Goal: Task Accomplishment & Management: Use online tool/utility

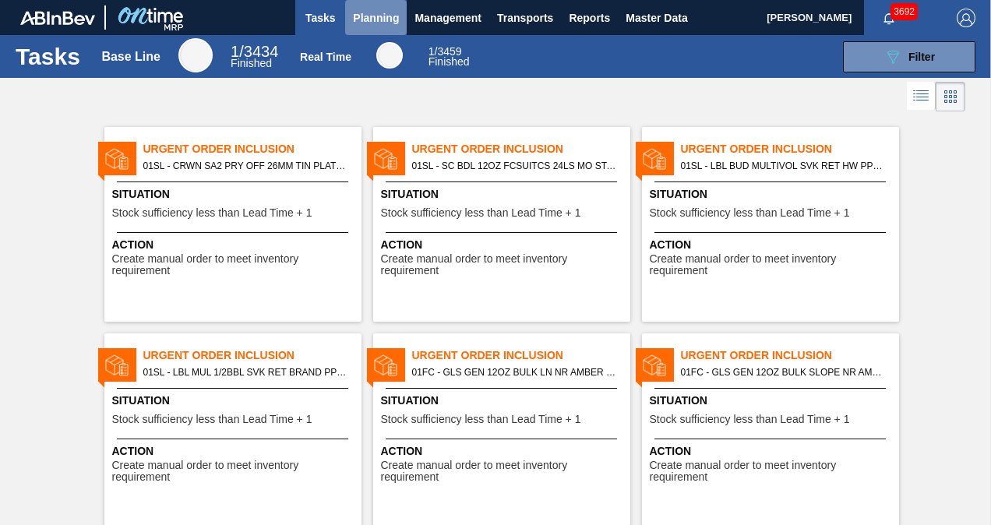
click at [353, 14] on span "Planning" at bounding box center [376, 18] width 46 height 19
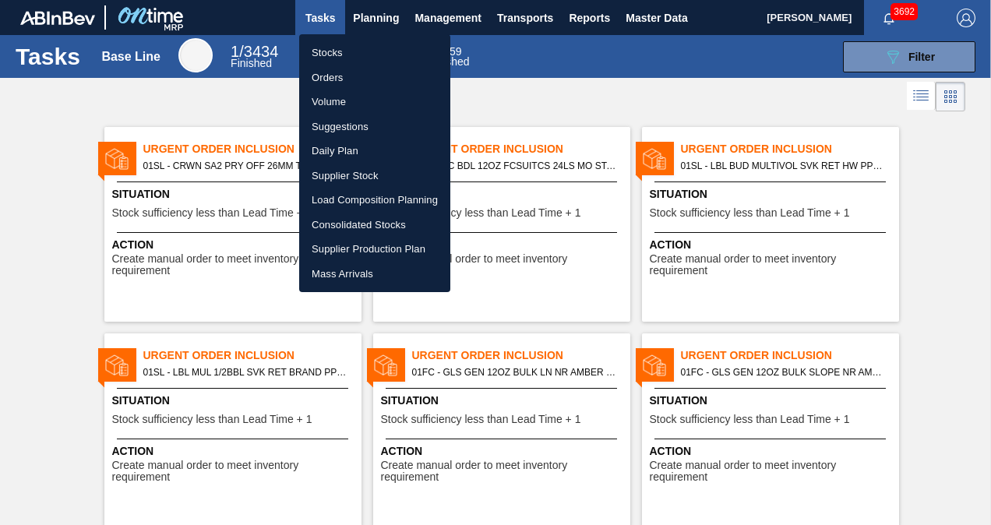
click at [352, 128] on li "Suggestions" at bounding box center [374, 127] width 151 height 25
checkbox input "true"
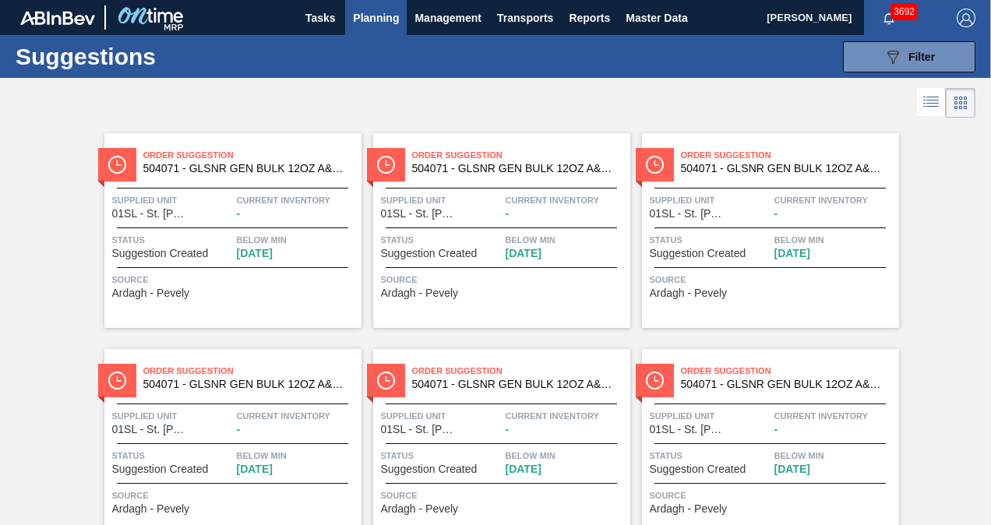
click at [383, 21] on span "Planning" at bounding box center [376, 18] width 46 height 19
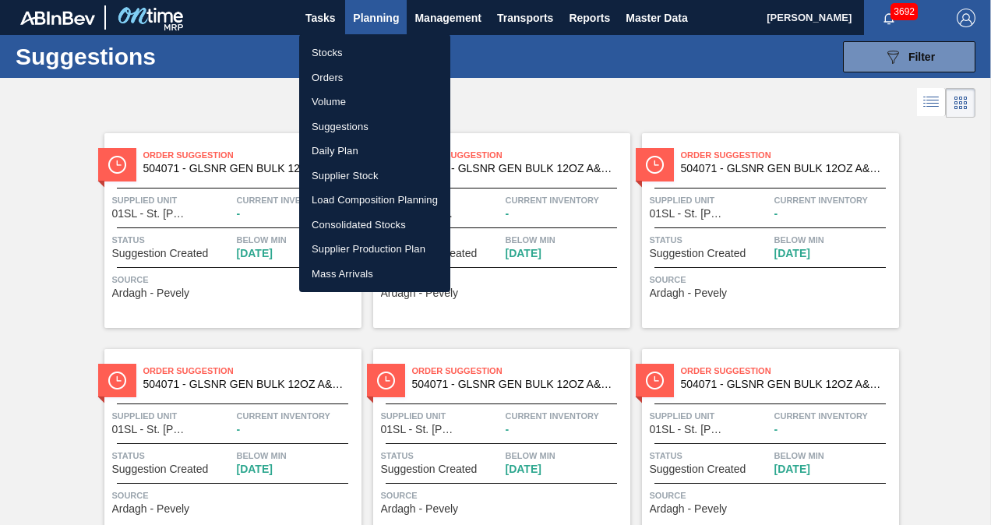
click at [342, 126] on li "Suggestions" at bounding box center [374, 127] width 151 height 25
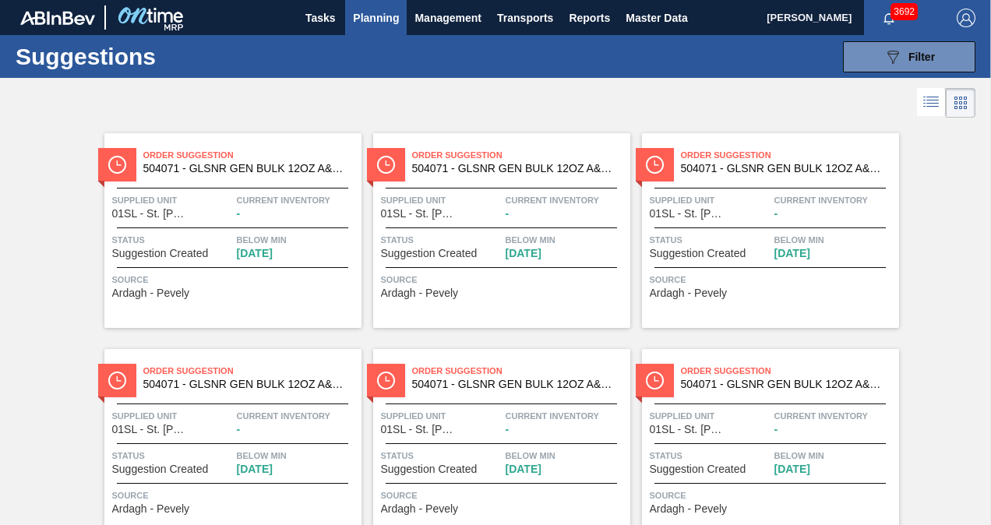
click at [935, 98] on icon at bounding box center [931, 102] width 19 height 19
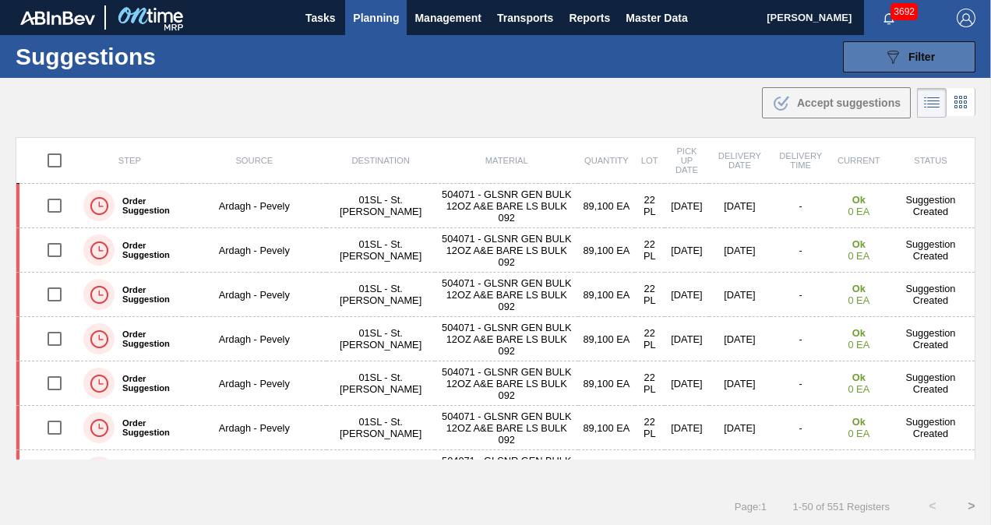
click at [904, 59] on div "089F7B8B-B2A5-4AFE-B5C0-19BA573D28AC Filter" at bounding box center [908, 57] width 51 height 19
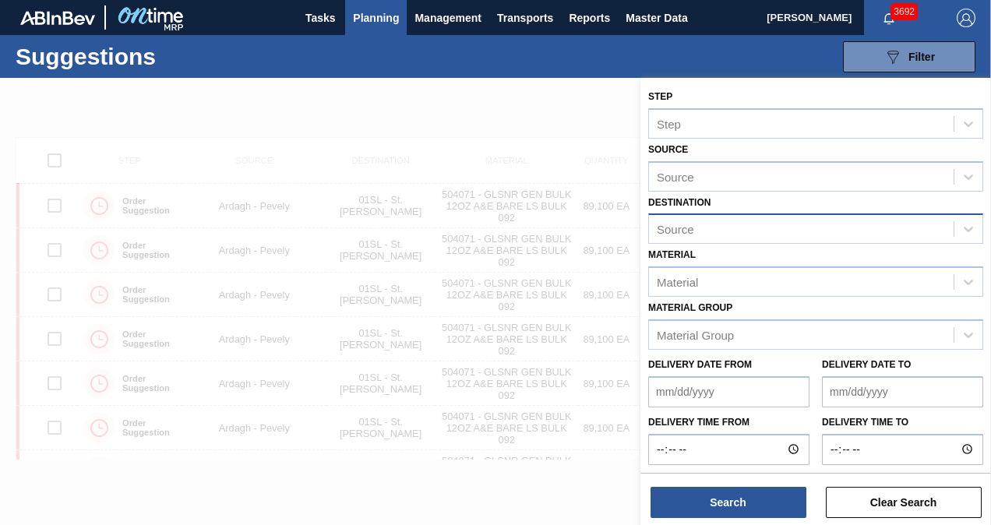
click at [781, 230] on div "Source" at bounding box center [801, 229] width 305 height 23
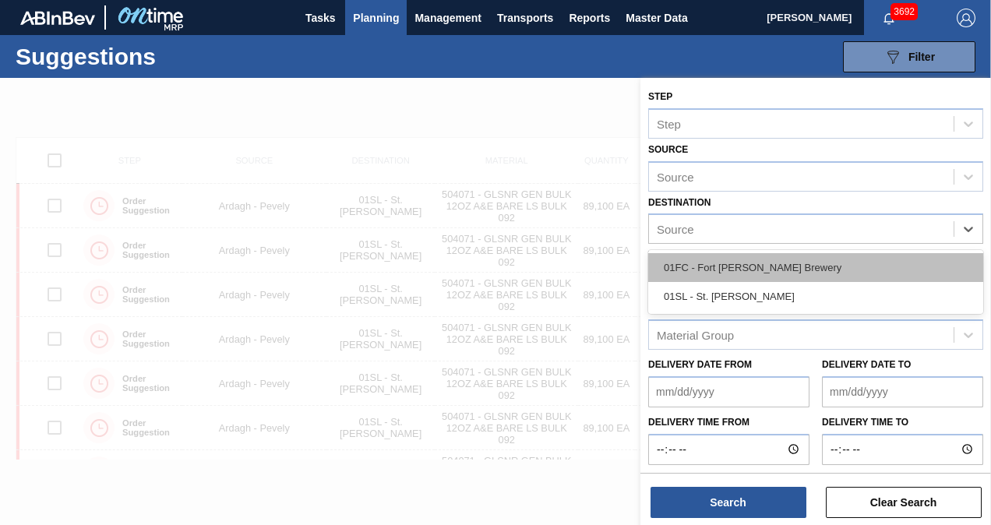
click at [760, 256] on div "01FC - Fort [PERSON_NAME] Brewery" at bounding box center [815, 267] width 335 height 29
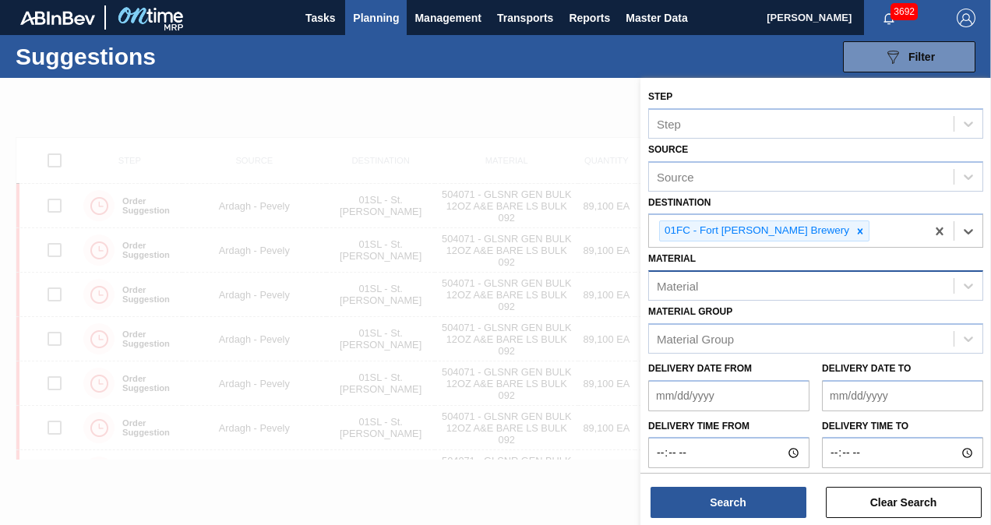
click at [792, 290] on div "Material" at bounding box center [801, 286] width 305 height 23
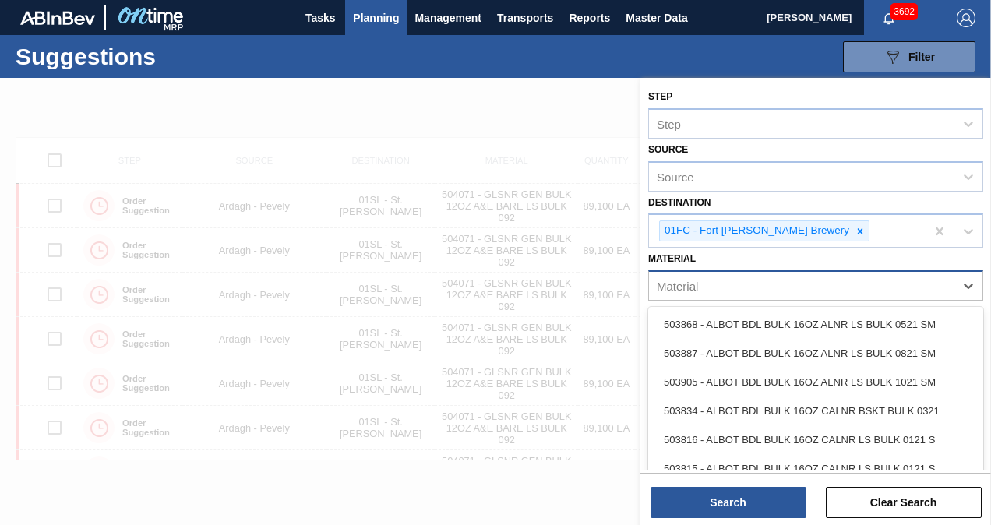
click at [781, 288] on div "Material" at bounding box center [801, 286] width 305 height 23
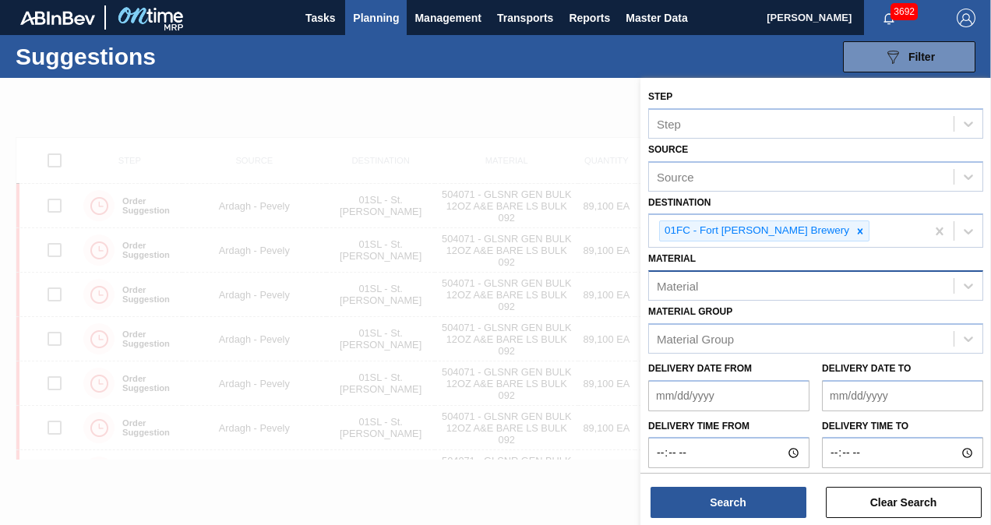
click at [755, 282] on div "Material" at bounding box center [801, 286] width 305 height 23
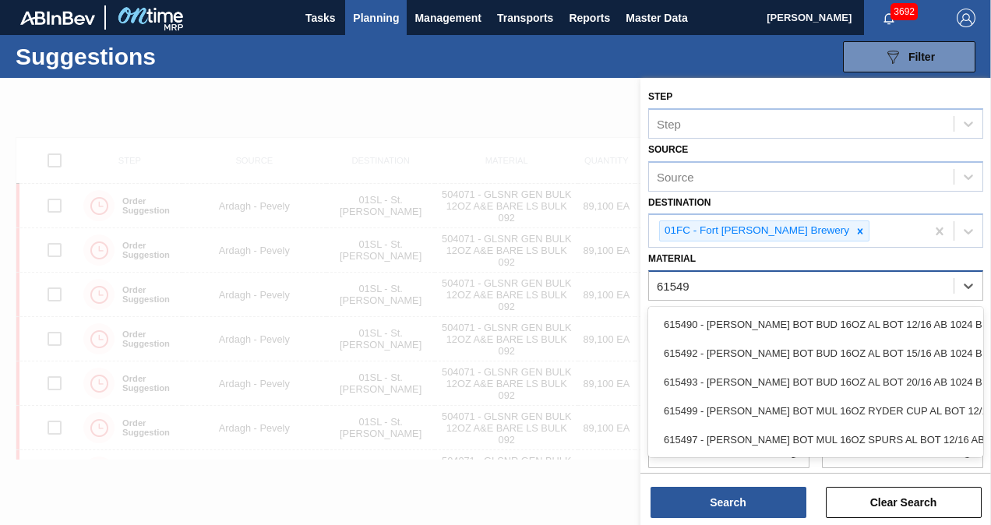
type input "615492"
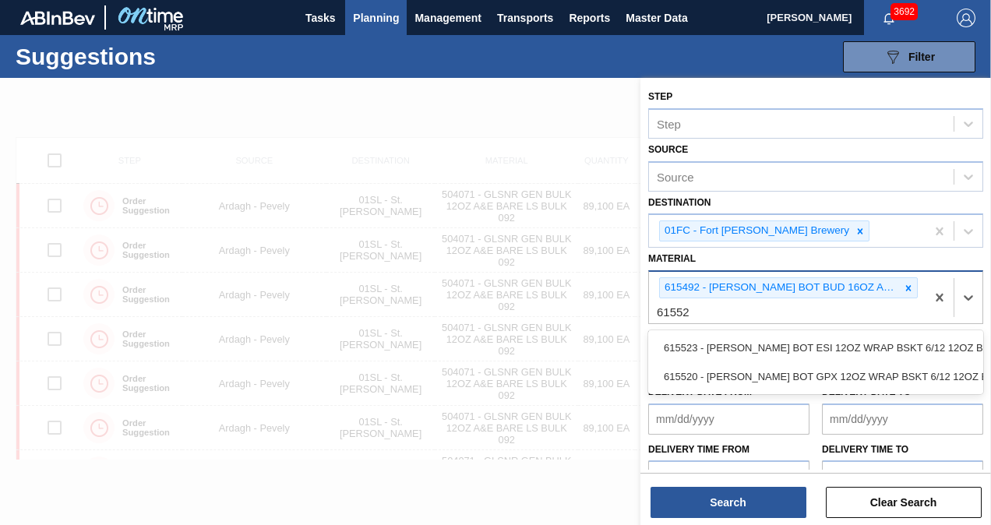
type input "615523"
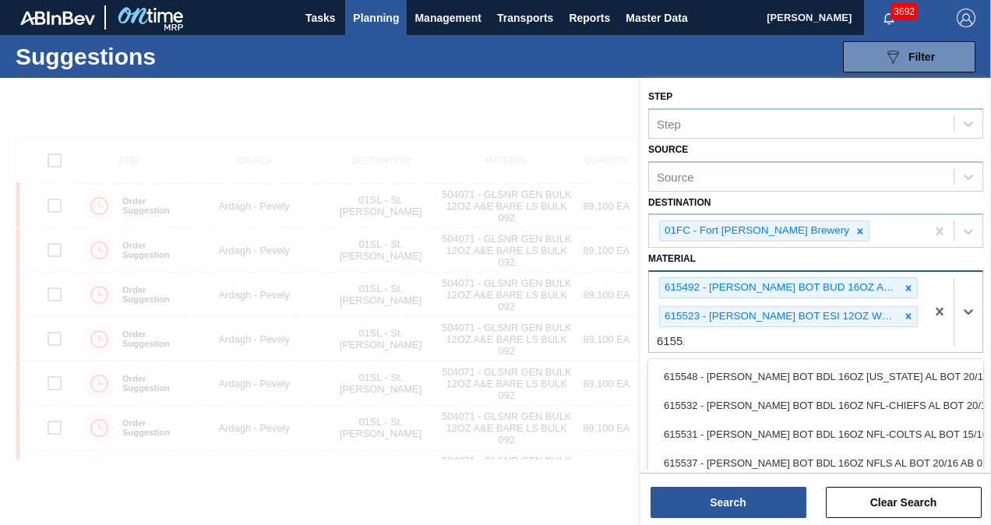
type input "615512"
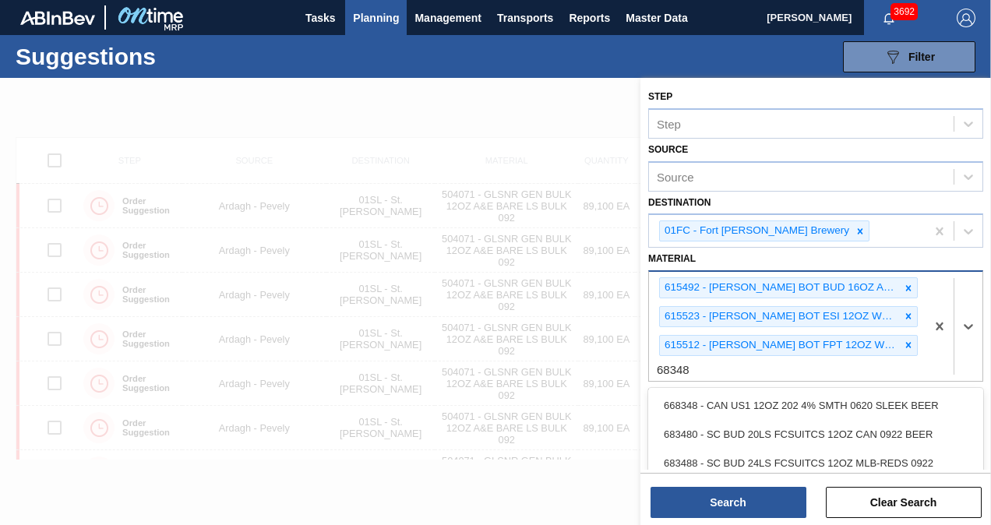
type input "683480"
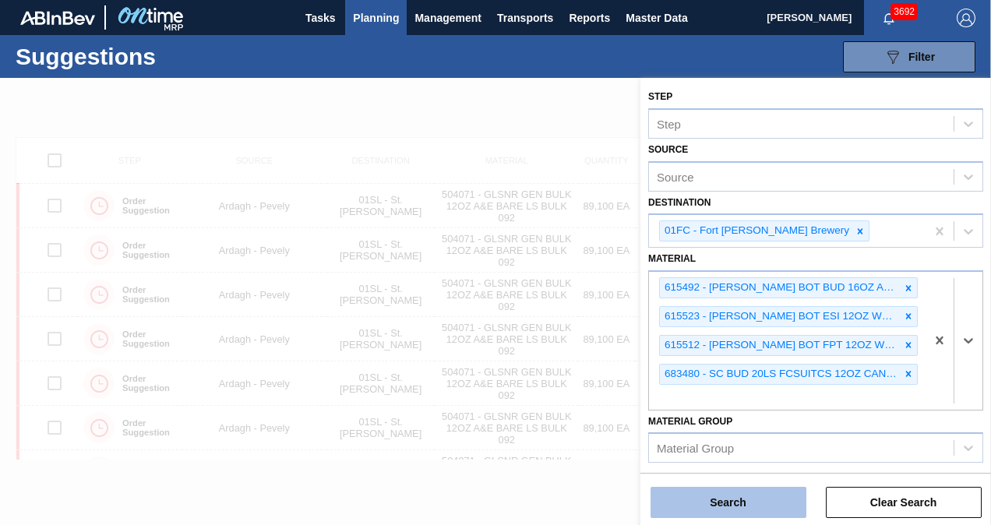
click at [729, 505] on button "Search" at bounding box center [728, 502] width 156 height 31
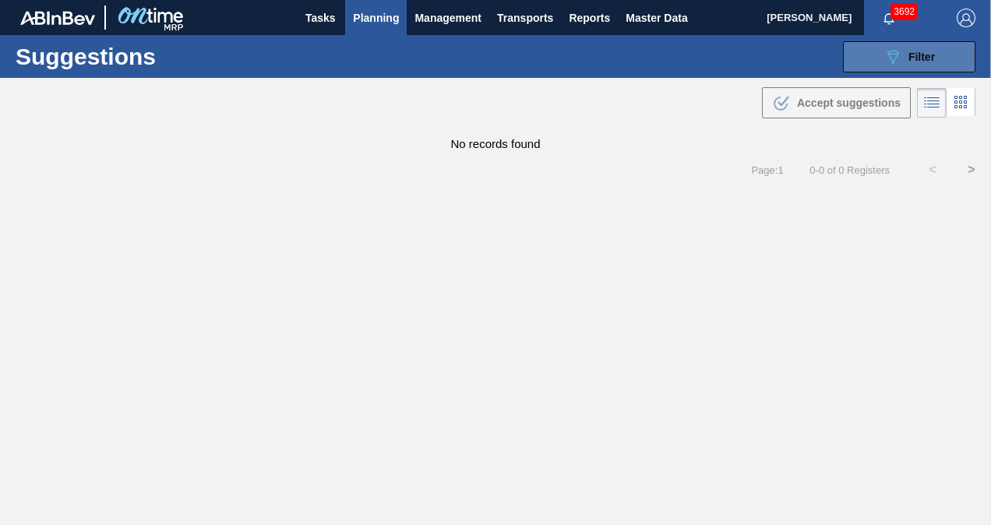
click at [859, 58] on button "089F7B8B-B2A5-4AFE-B5C0-19BA573D28AC Filter" at bounding box center [909, 56] width 132 height 31
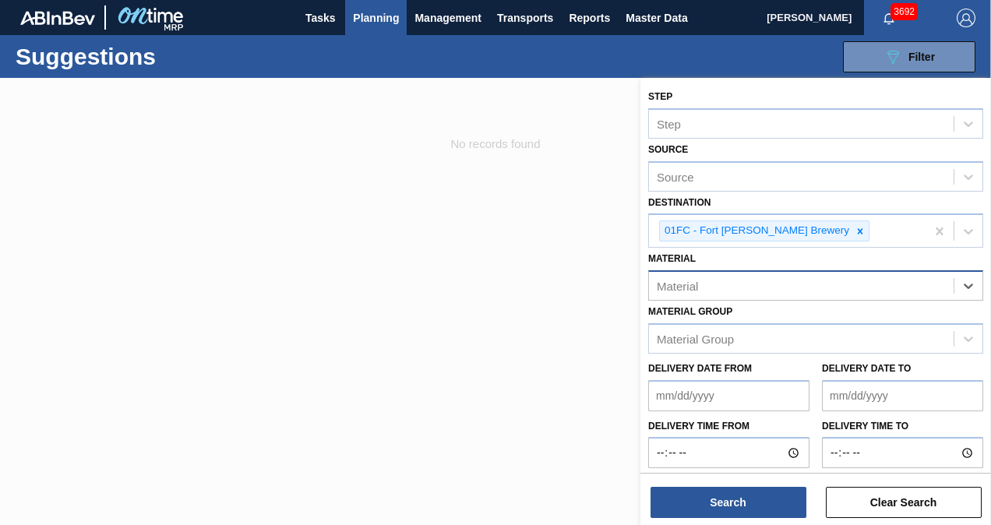
paste input "683903"
type input "683903"
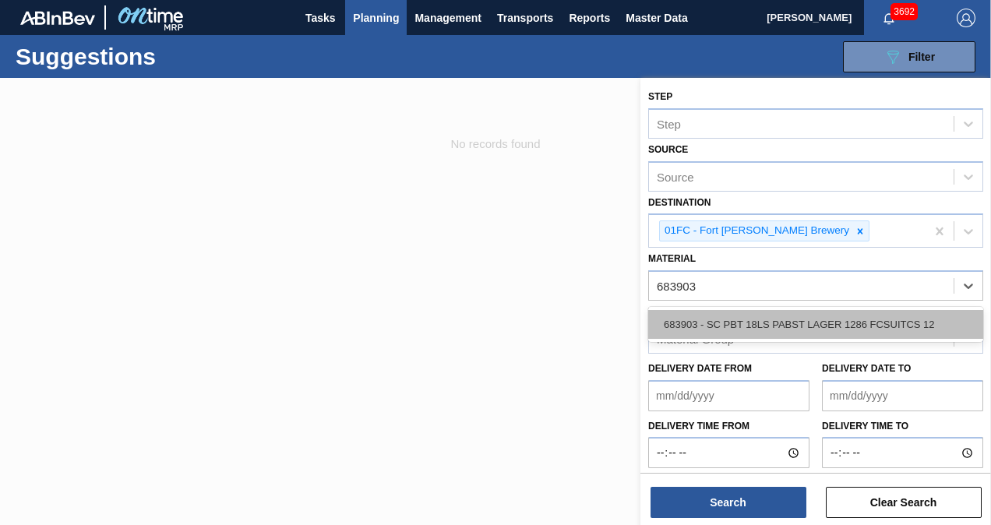
click at [757, 324] on div "683903 - SC PBT 18LS PABST LAGER 1286 FCSUITCS 12" at bounding box center [815, 324] width 335 height 29
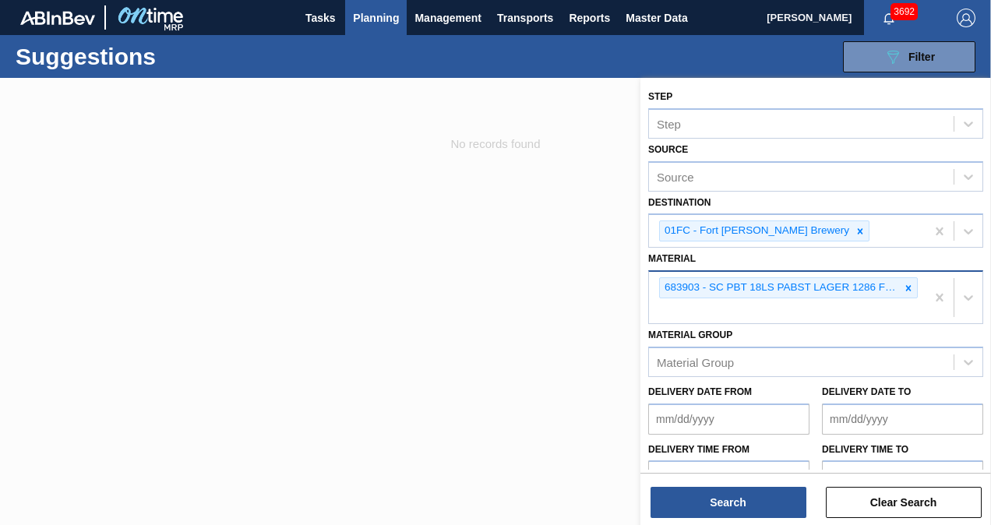
click at [800, 311] on div "683903 - SC PBT 18LS PABST LAGER 1286 FCSUITCS 12" at bounding box center [787, 297] width 277 height 51
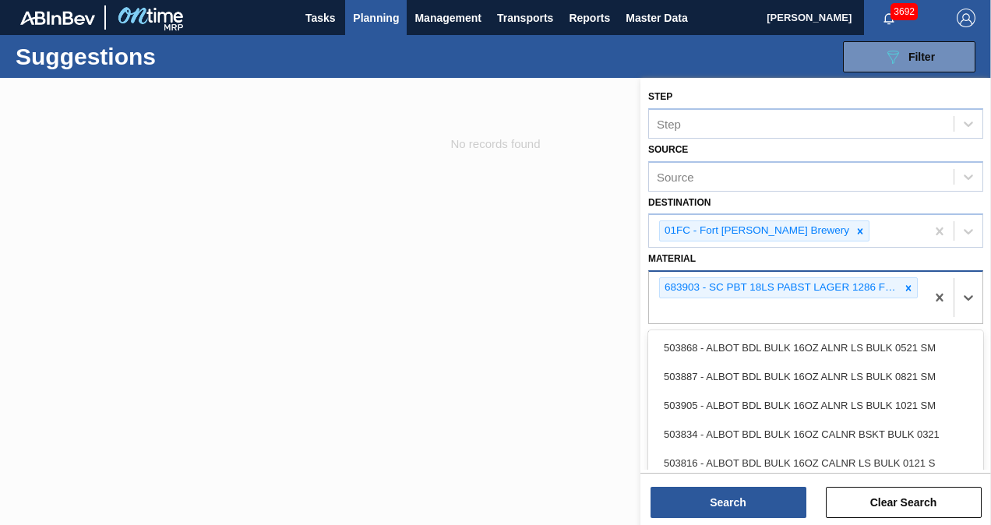
paste input "683528"
type input "683528"
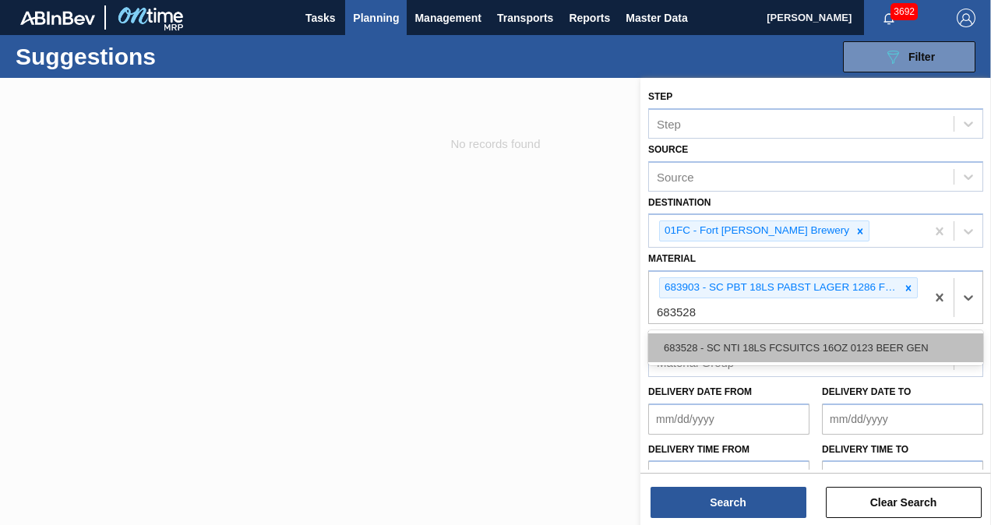
click at [740, 340] on div "683528 - SC NTI 18LS FCSUITCS 16OZ 0123 BEER GEN" at bounding box center [815, 347] width 335 height 29
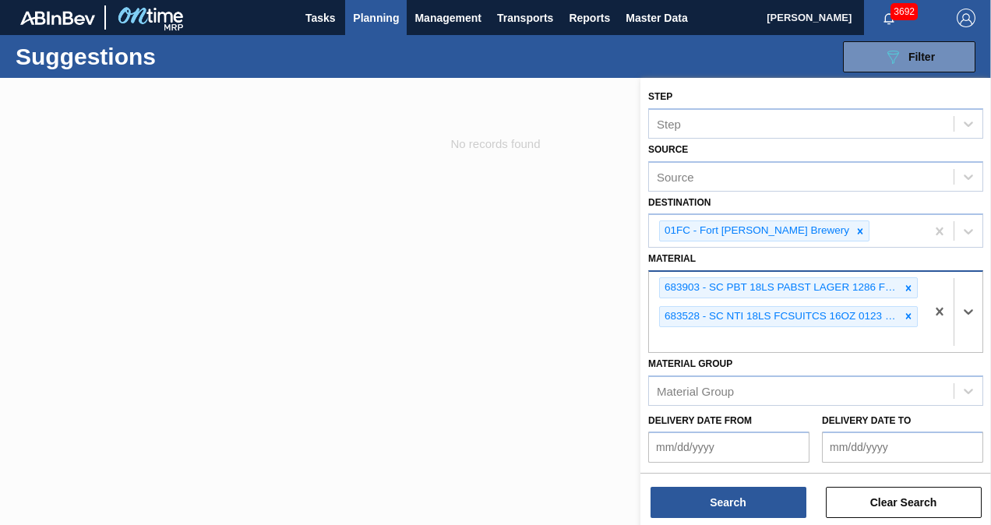
click at [805, 340] on div "683903 - SC PBT 18LS PABST LAGER 1286 FCSUITCS 12 683528 - SC NTI 18LS FCSUITCS…" at bounding box center [787, 312] width 277 height 80
paste input "683497"
type input "683497"
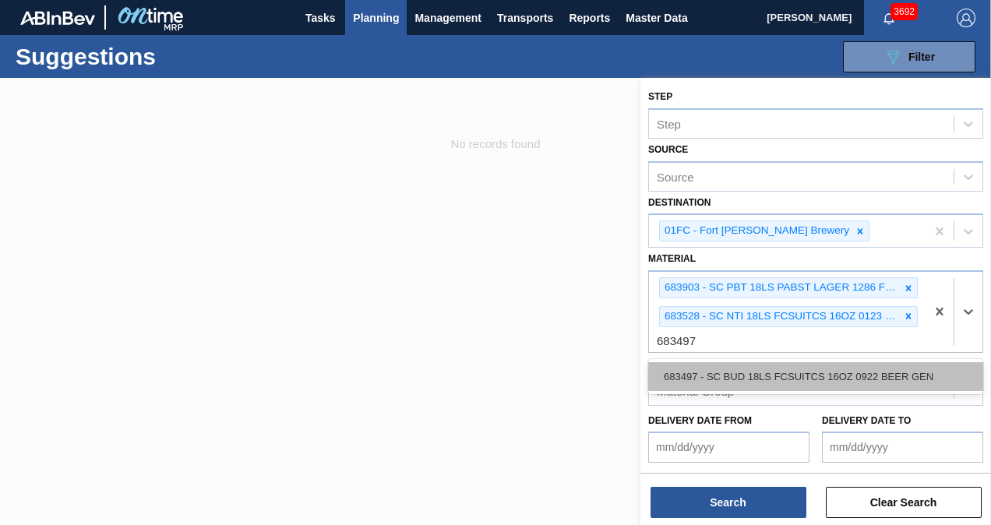
click at [726, 375] on div "683497 - SC BUD 18LS FCSUITCS 16OZ 0922 BEER GEN" at bounding box center [815, 376] width 335 height 29
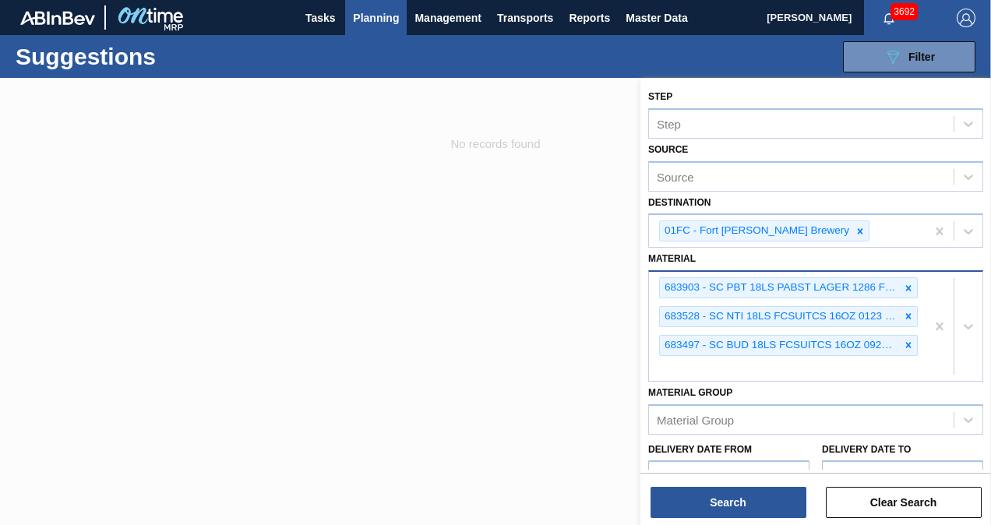
click at [805, 375] on div "683903 - SC PBT 18LS PABST LAGER 1286 FCSUITCS 12 683528 - SC NTI 18LS FCSUITCS…" at bounding box center [787, 326] width 277 height 109
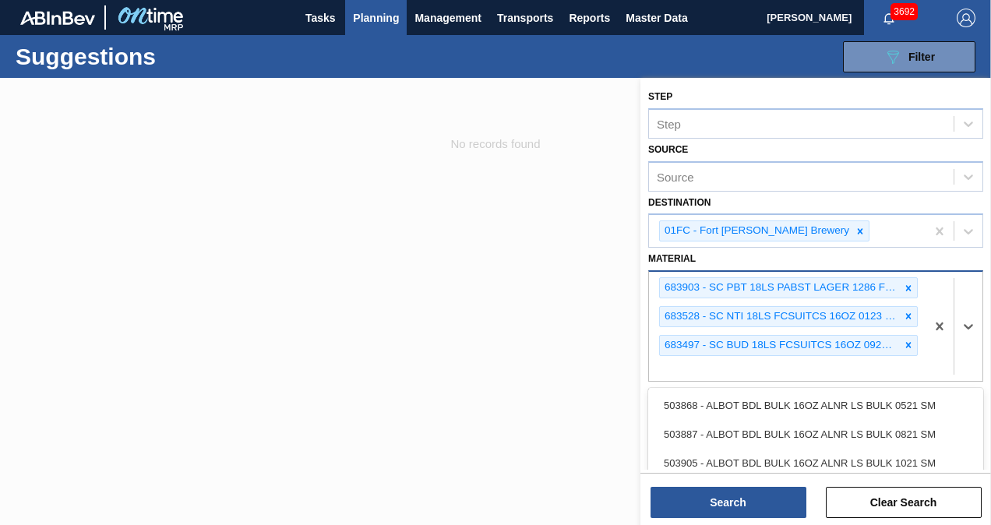
paste input "683794"
type input "683794"
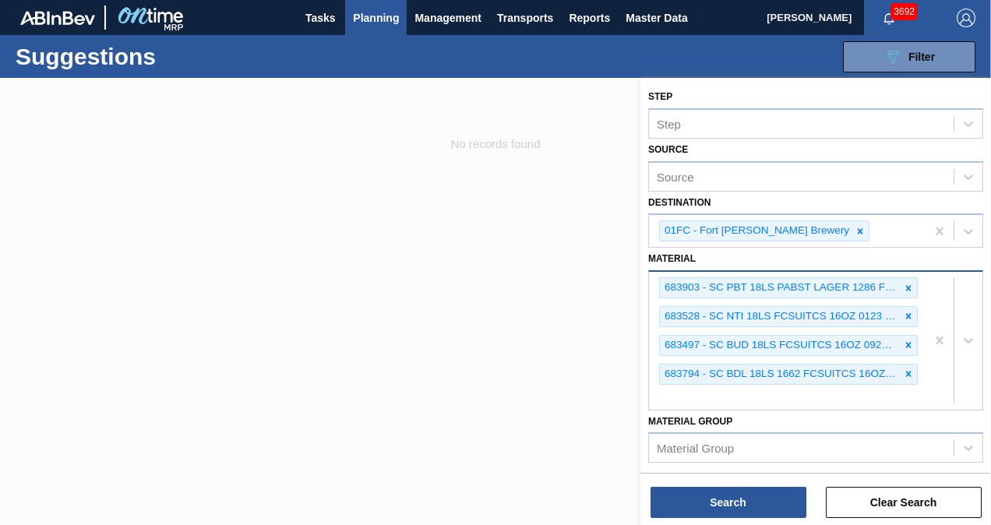
click at [771, 390] on div "683903 - SC PBT 18LS PABST LAGER 1286 FCSUITCS 12 683528 - SC NTI 18LS FCSUITCS…" at bounding box center [787, 341] width 277 height 138
paste input "683463"
type input "683463"
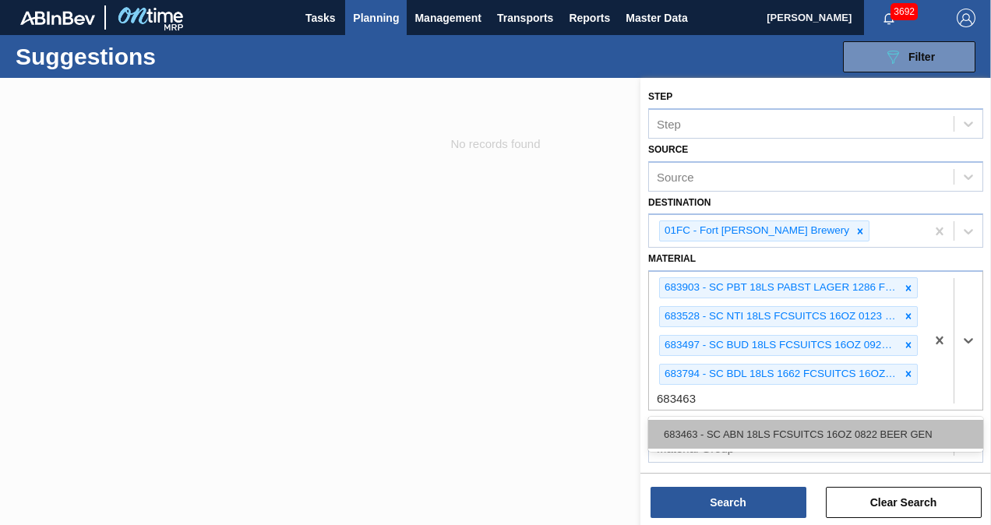
click at [735, 422] on div "683463 - SC ABN 18LS FCSUITCS 16OZ 0822 BEER GEN" at bounding box center [815, 434] width 335 height 29
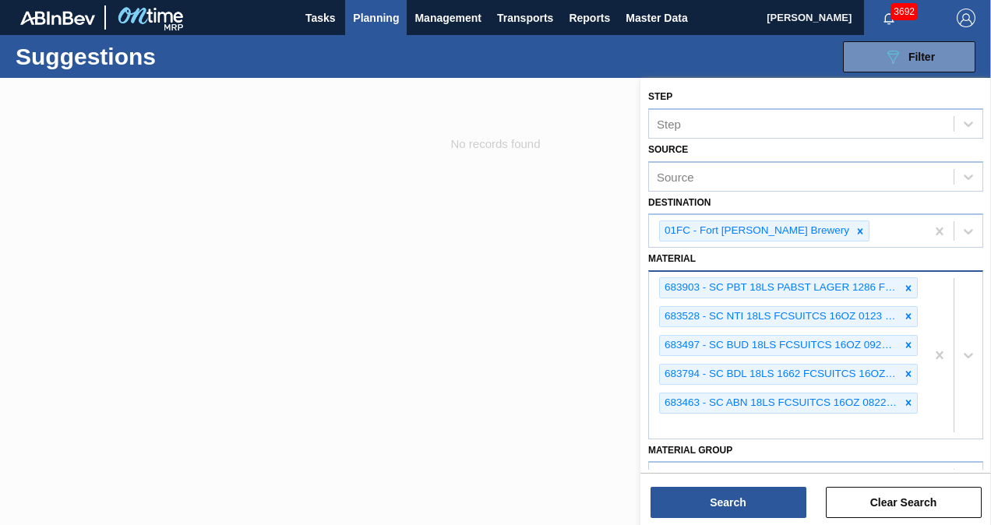
click at [732, 410] on div "683903 - SC PBT 18LS PABST LAGER 1286 FCSUITCS 12 683528 - SC NTI 18LS FCSUITCS…" at bounding box center [787, 355] width 277 height 166
paste input "683461"
type input "683461"
click at [729, 453] on div "683461 - SC ABN 18LS FCSUITCS 12OZ 0822 167 ABICC" at bounding box center [815, 463] width 335 height 29
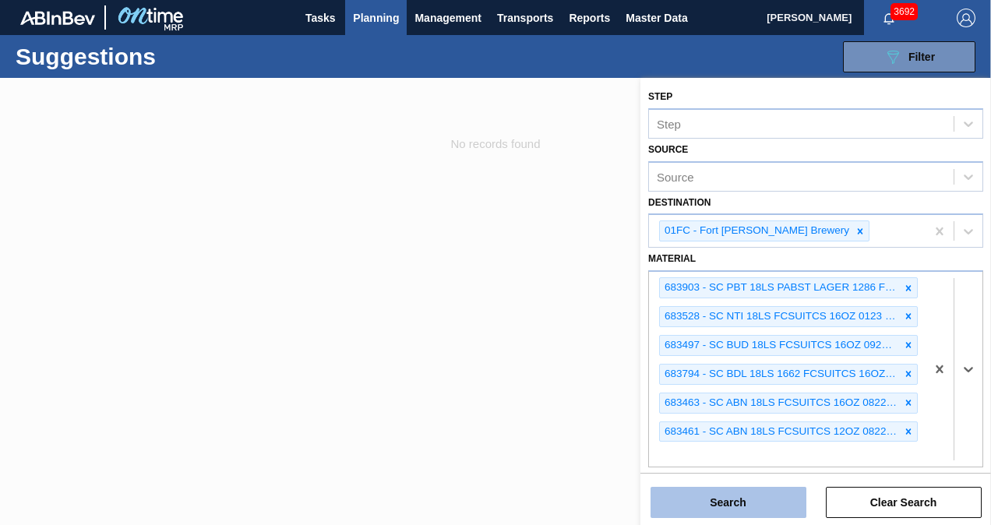
click at [729, 497] on button "Search" at bounding box center [728, 502] width 156 height 31
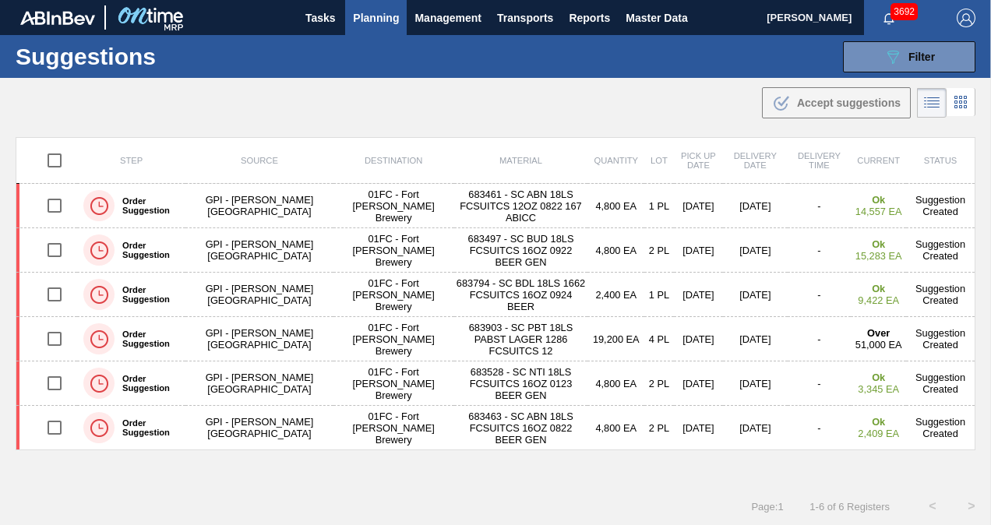
drag, startPoint x: 586, startPoint y: 37, endPoint x: 579, endPoint y: 93, distance: 56.5
click at [586, 37] on div "Suggestions 089F7B8B-B2A5-4AFE-B5C0-19BA573D28AC Filter Step Step Source Source…" at bounding box center [495, 56] width 991 height 43
click at [578, 109] on div ".b{fill:var(--color-action-default)} Accept suggestions" at bounding box center [495, 100] width 991 height 44
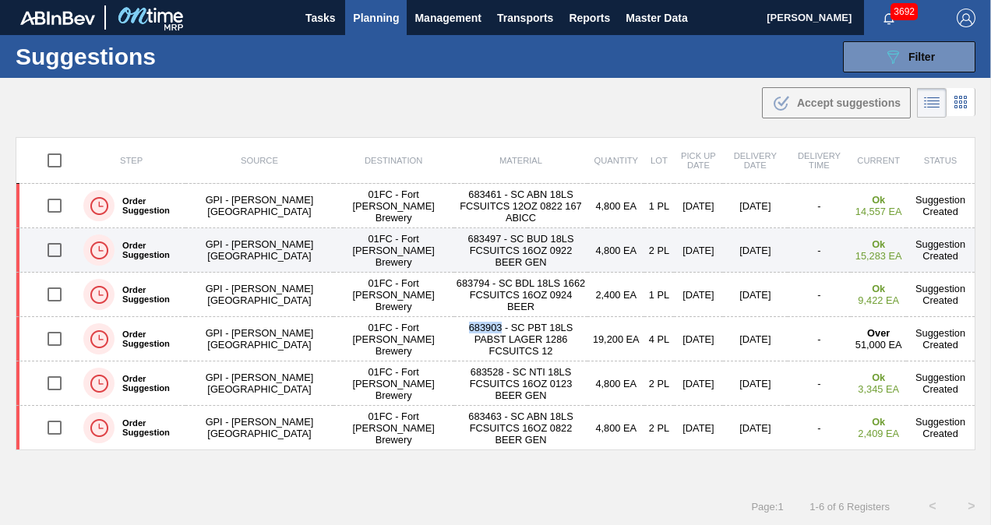
drag, startPoint x: 58, startPoint y: 335, endPoint x: 511, endPoint y: 238, distance: 463.7
click at [58, 335] on input "checkbox" at bounding box center [54, 339] width 33 height 33
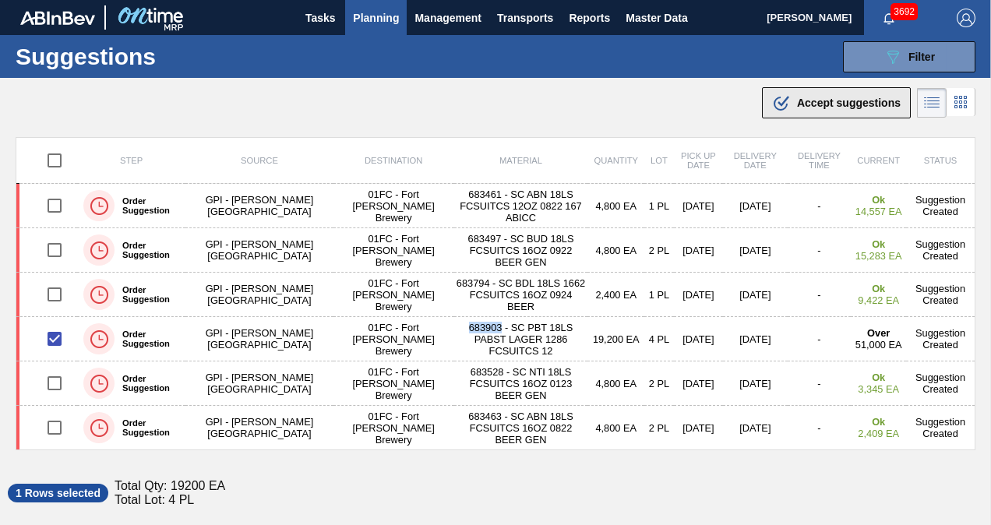
click at [809, 98] on span "Accept suggestions" at bounding box center [849, 103] width 104 height 12
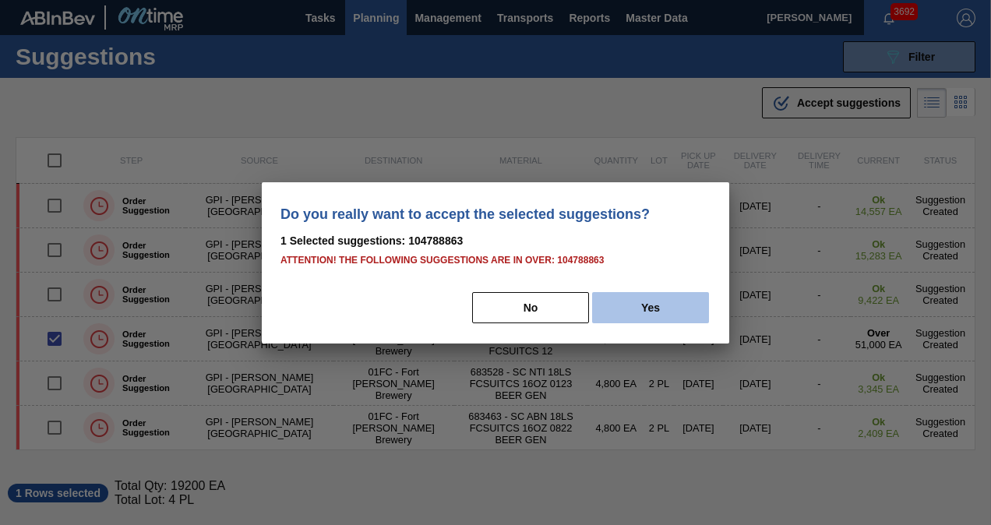
click at [693, 307] on button "Yes" at bounding box center [650, 307] width 117 height 31
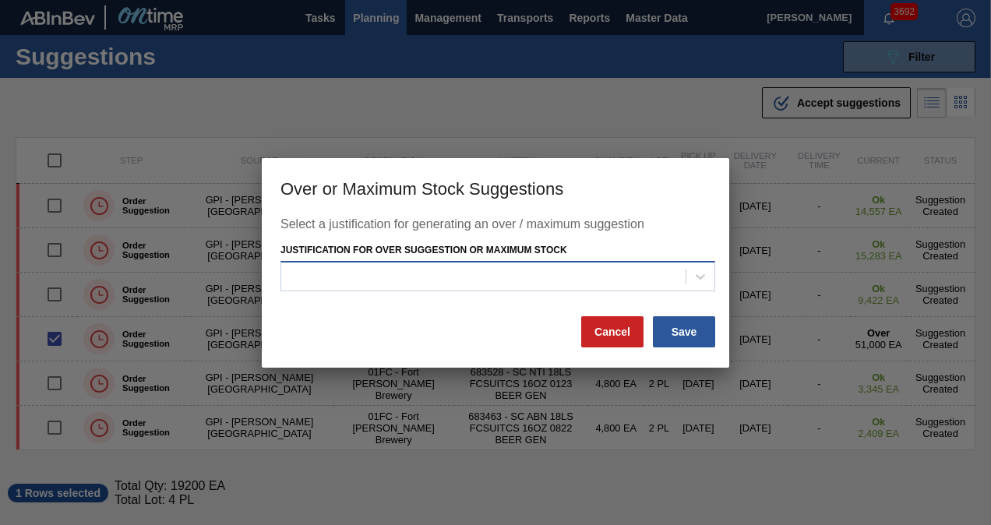
click at [527, 287] on div at bounding box center [483, 277] width 404 height 23
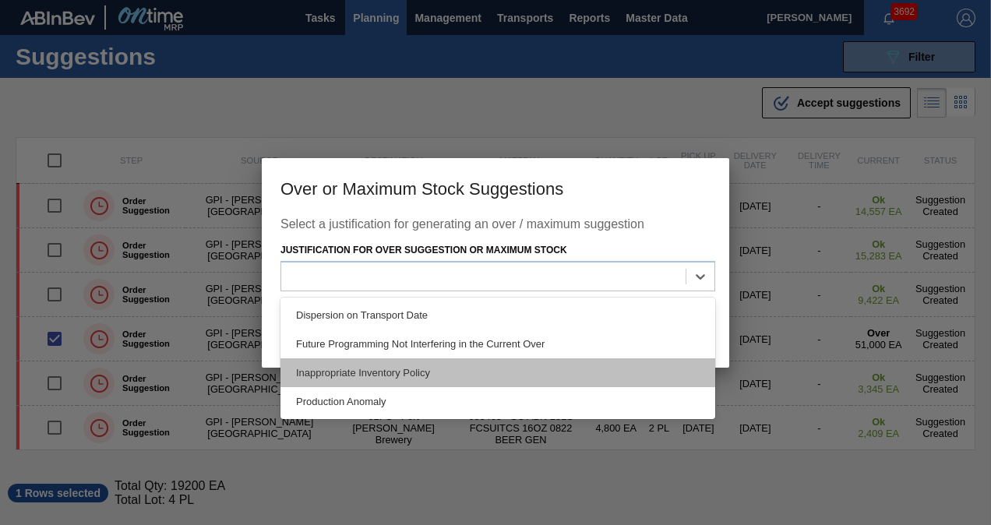
click at [448, 383] on div "Inappropriate Inventory Policy" at bounding box center [497, 372] width 435 height 29
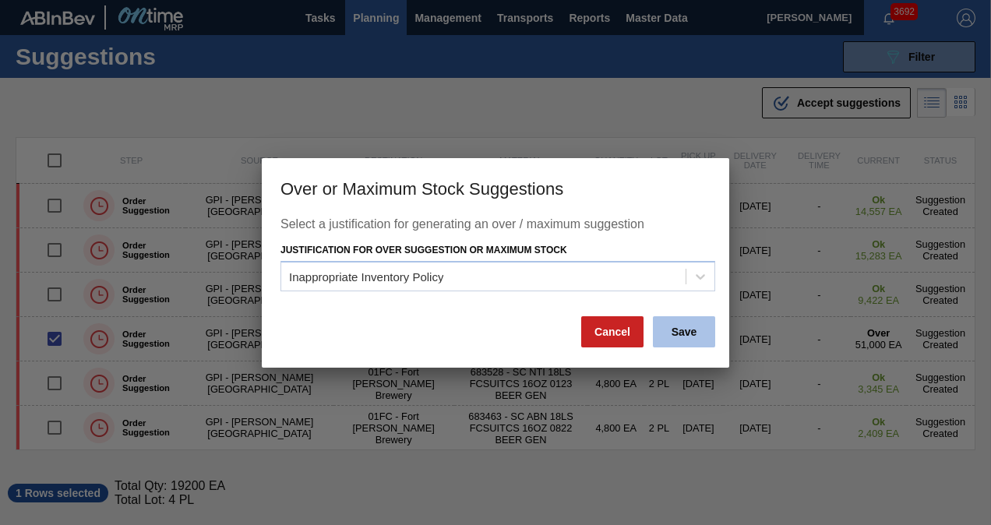
click at [684, 327] on button "Save" at bounding box center [684, 331] width 62 height 31
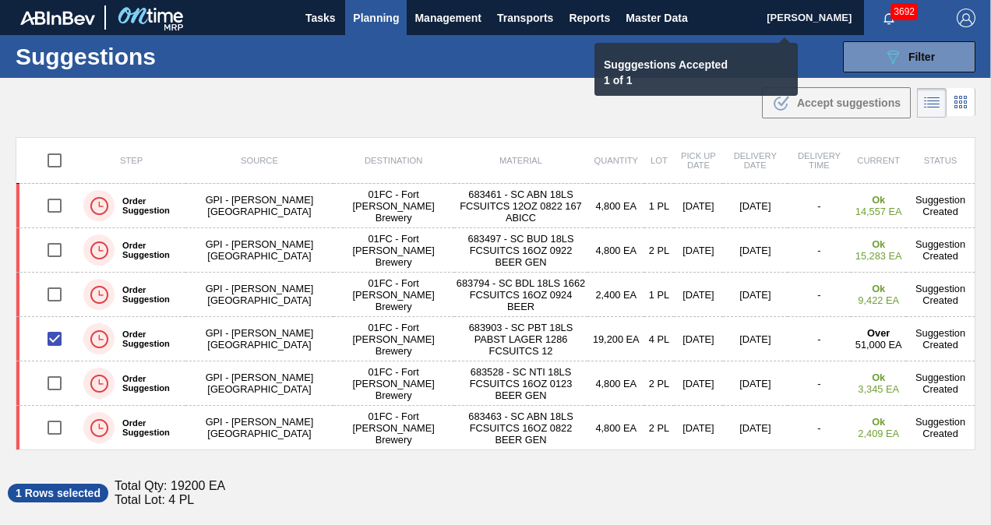
checkbox input "false"
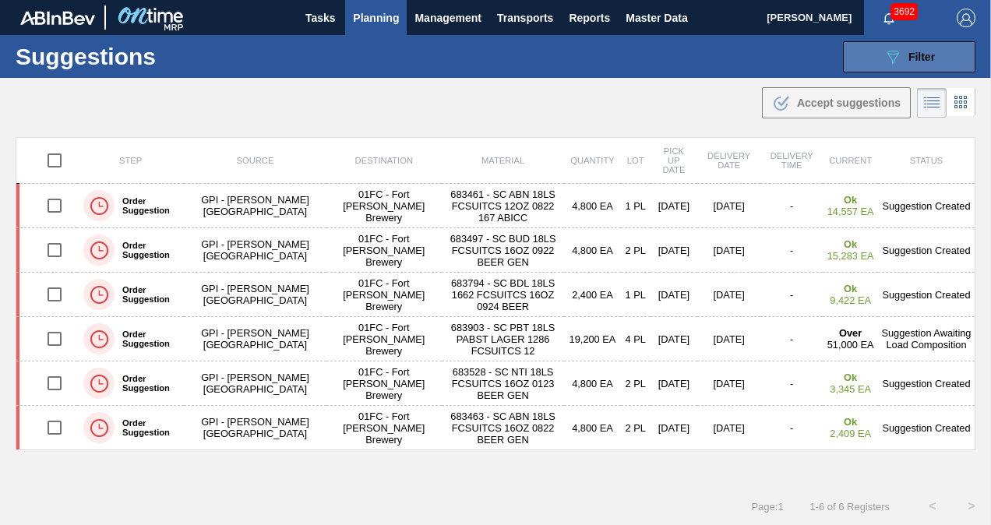
click at [882, 67] on button "089F7B8B-B2A5-4AFE-B5C0-19BA573D28AC Filter" at bounding box center [909, 56] width 132 height 31
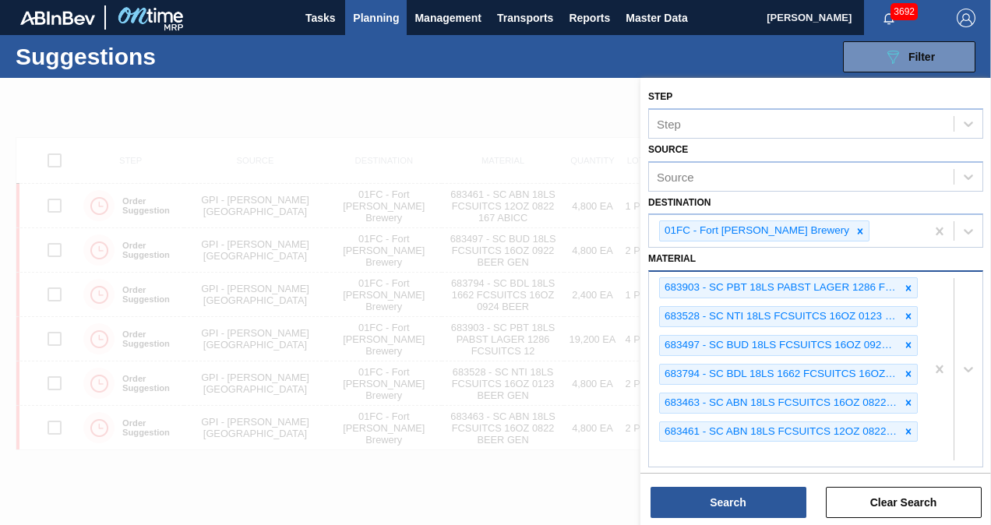
click at [807, 453] on div "683903 - SC PBT 18LS PABST LAGER 1286 FCSUITCS 12 683528 - SC NTI 18LS FCSUITCS…" at bounding box center [787, 369] width 277 height 195
paste input "683809"
type input "683809"
click at [726, 454] on div "683903 - SC PBT 18LS PABST LAGER 1286 FCSUITCS 12 683528 - SC NTI 18LS FCSUITCS…" at bounding box center [787, 369] width 277 height 195
paste input "683809"
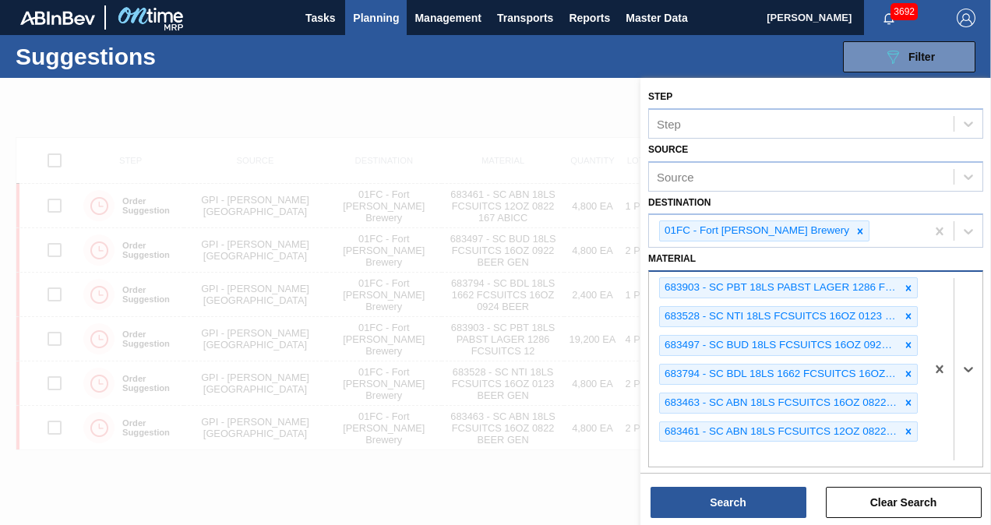
type input "683809"
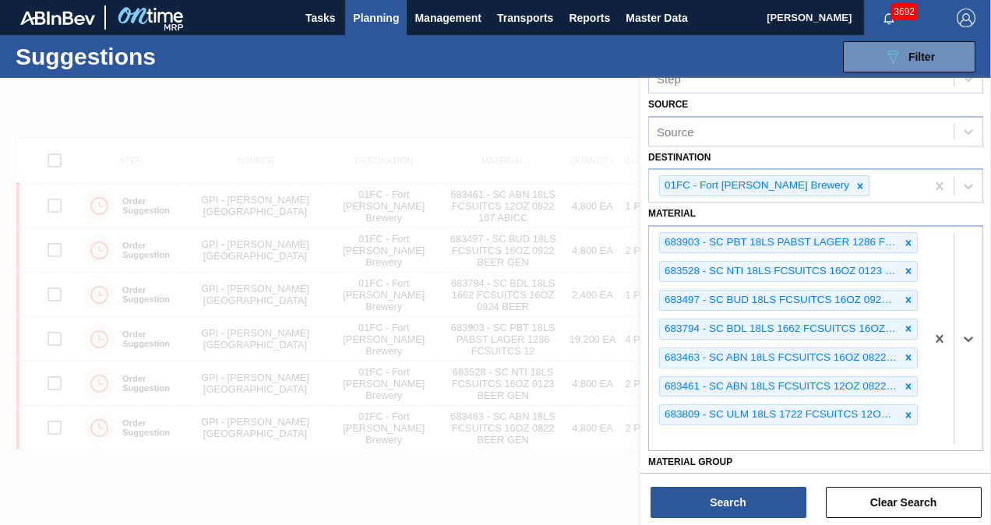
scroll to position [78, 0]
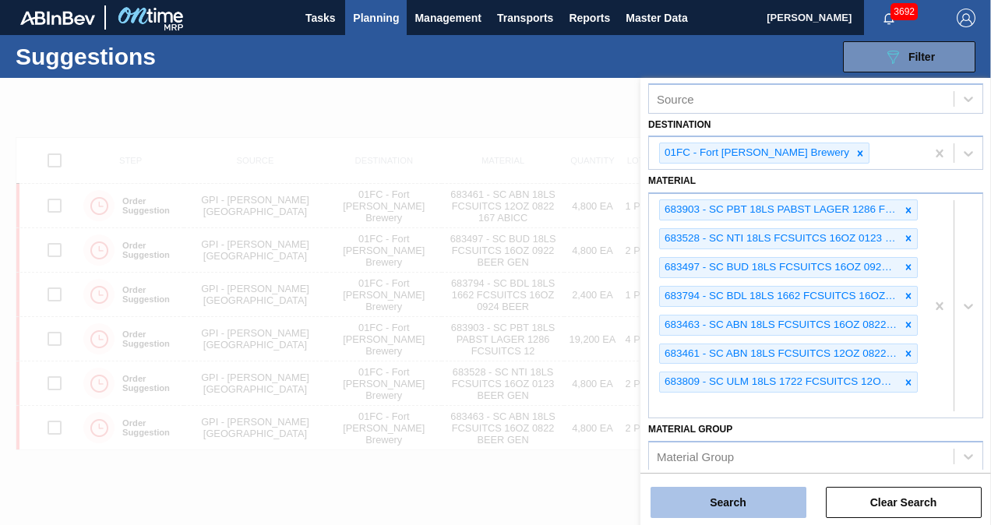
click at [725, 488] on button "Search" at bounding box center [728, 502] width 156 height 31
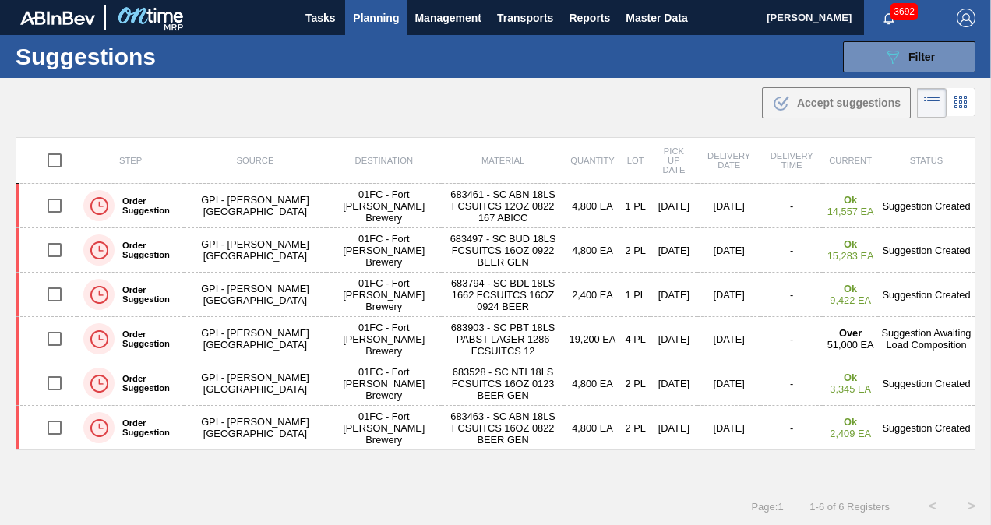
click at [561, 97] on div ".b{fill:var(--color-action-default)} Accept suggestions" at bounding box center [495, 100] width 991 height 44
click at [595, 88] on div ".b{fill:var(--color-action-default)} Accept suggestions" at bounding box center [495, 100] width 991 height 44
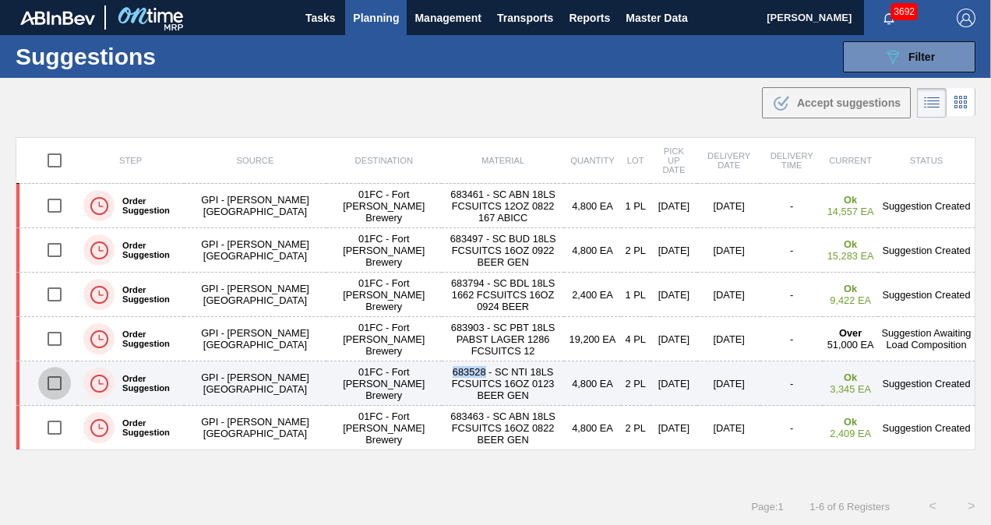
click at [58, 377] on input "checkbox" at bounding box center [54, 383] width 33 height 33
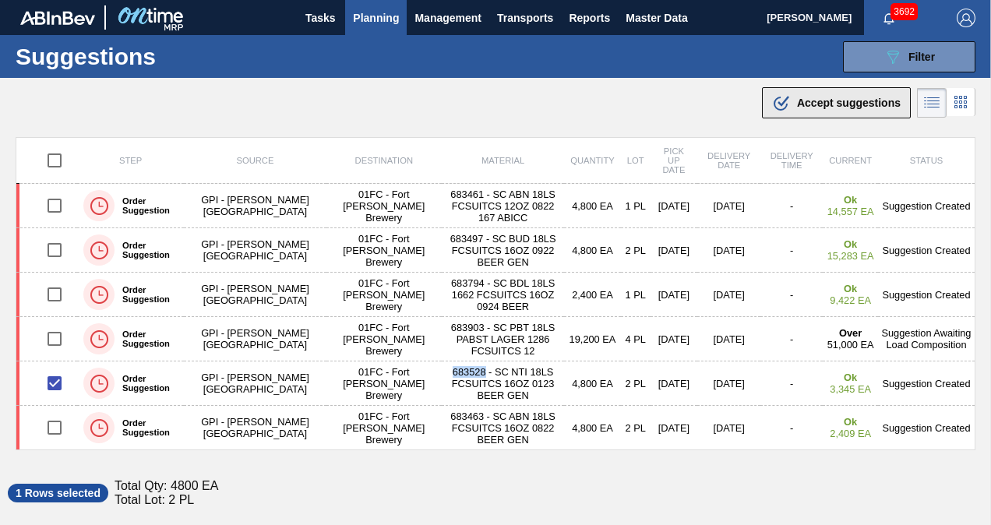
click at [844, 109] on div ".b{fill:var(--color-action-default)} Accept suggestions" at bounding box center [836, 102] width 129 height 19
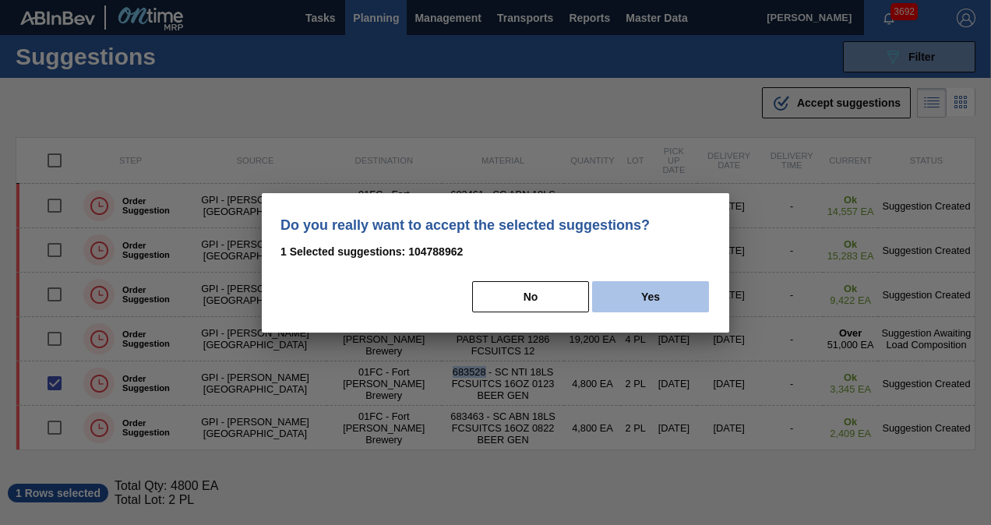
click at [614, 299] on button "Yes" at bounding box center [650, 296] width 117 height 31
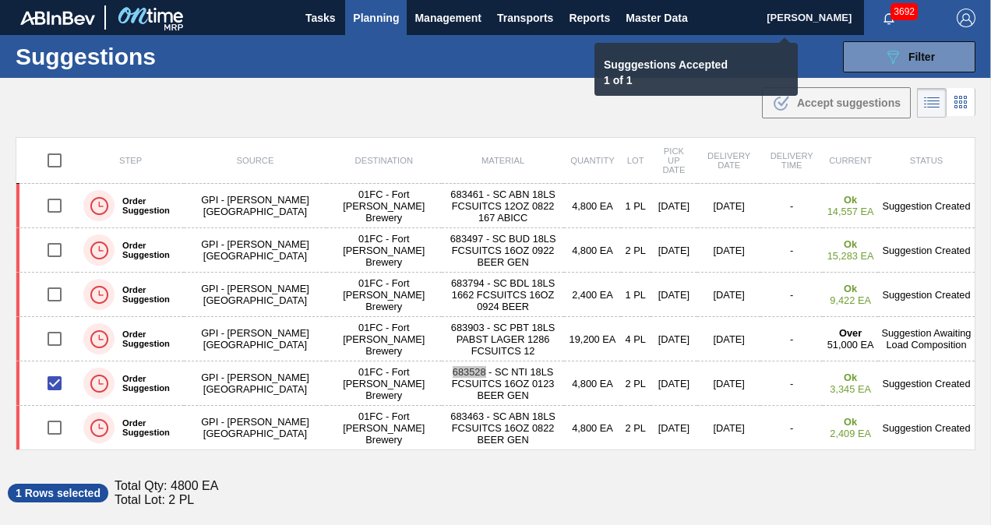
checkbox input "false"
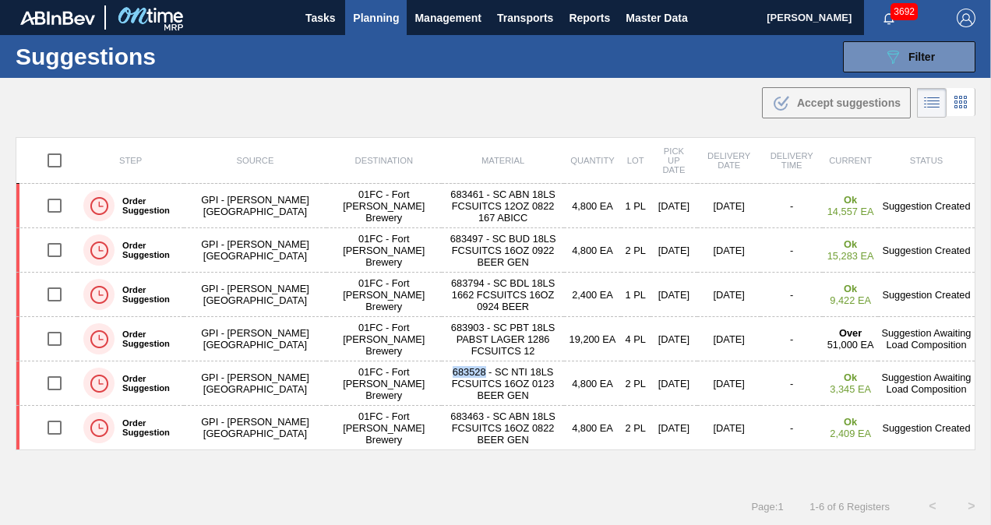
click at [521, 111] on div ".b{fill:var(--color-action-default)} Accept suggestions" at bounding box center [495, 100] width 991 height 44
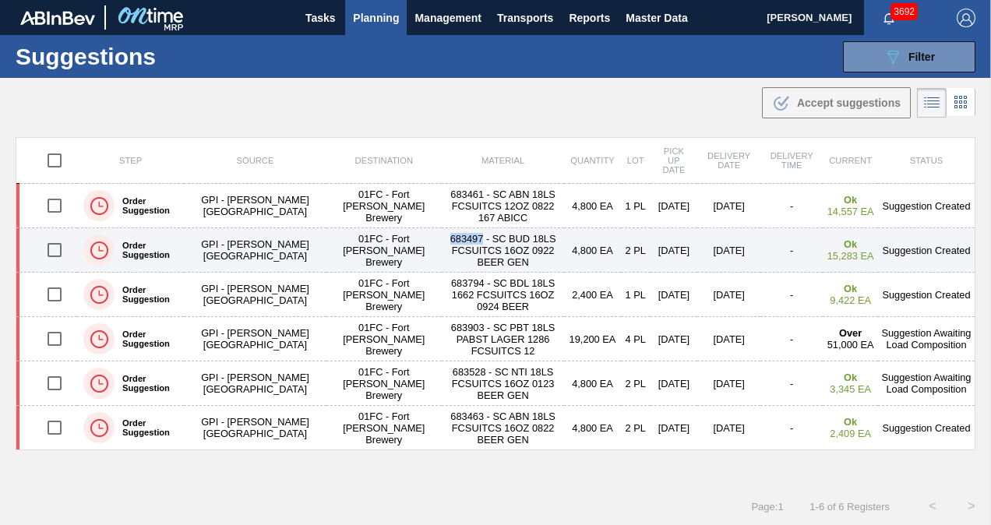
click at [51, 252] on input "checkbox" at bounding box center [54, 250] width 33 height 33
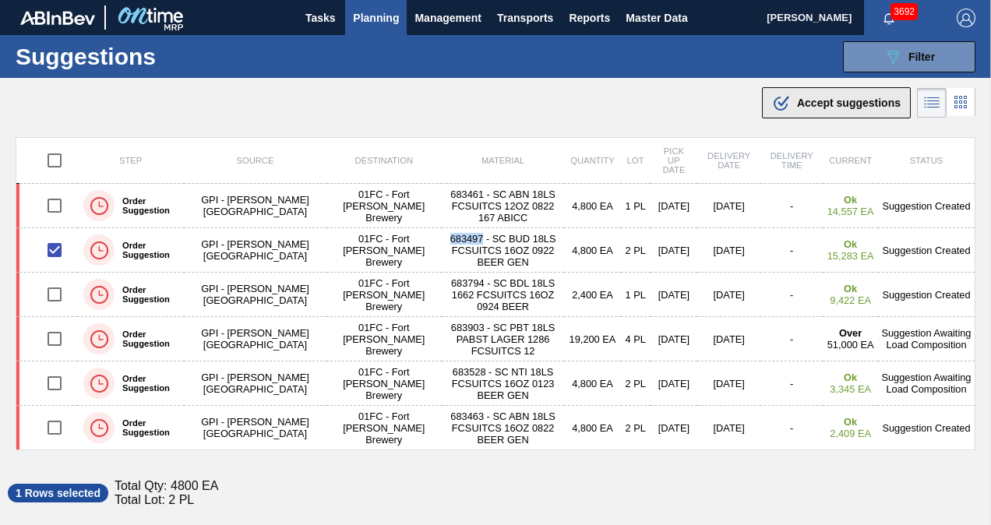
click at [827, 107] on span "Accept suggestions" at bounding box center [849, 103] width 104 height 12
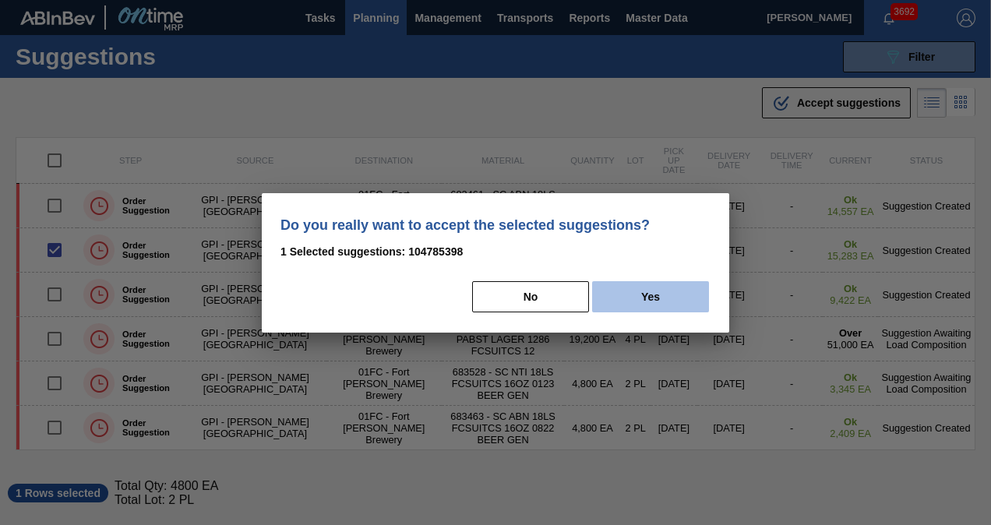
click at [630, 291] on button "Yes" at bounding box center [650, 296] width 117 height 31
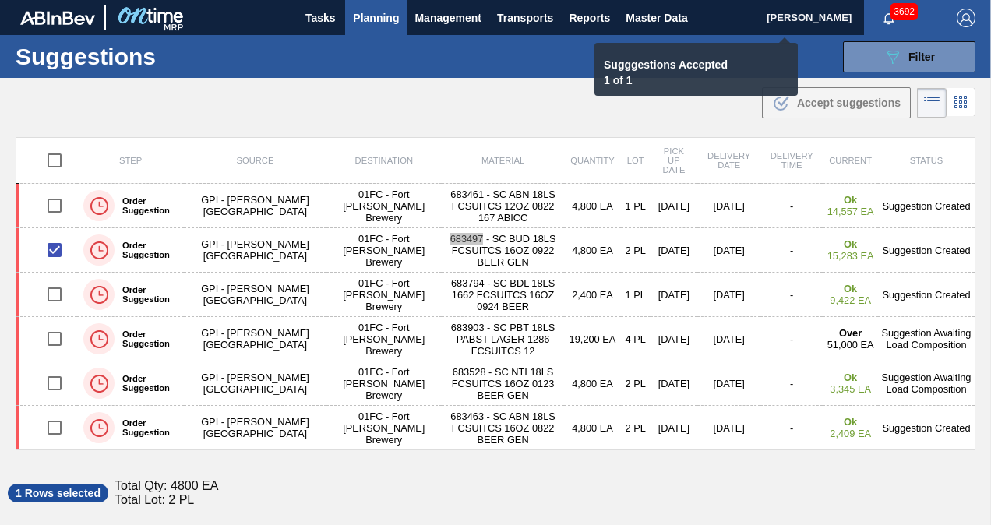
checkbox input "false"
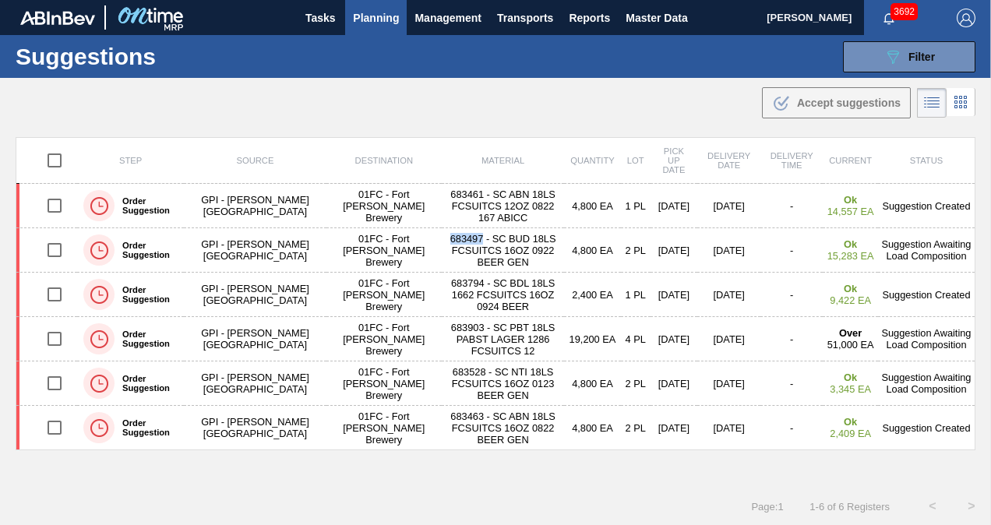
click at [516, 109] on div ".b{fill:var(--color-action-default)} Accept suggestions" at bounding box center [495, 100] width 991 height 44
click at [377, 123] on main "Tasks Planning Management Transports Reports Master Data Christina Carrig 3692 …" at bounding box center [495, 262] width 991 height 525
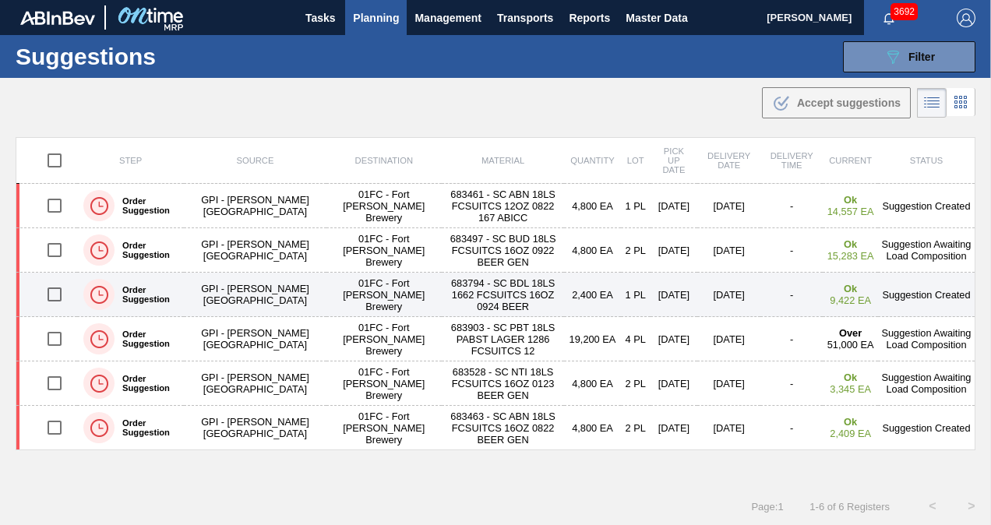
click at [44, 294] on input "checkbox" at bounding box center [54, 294] width 33 height 33
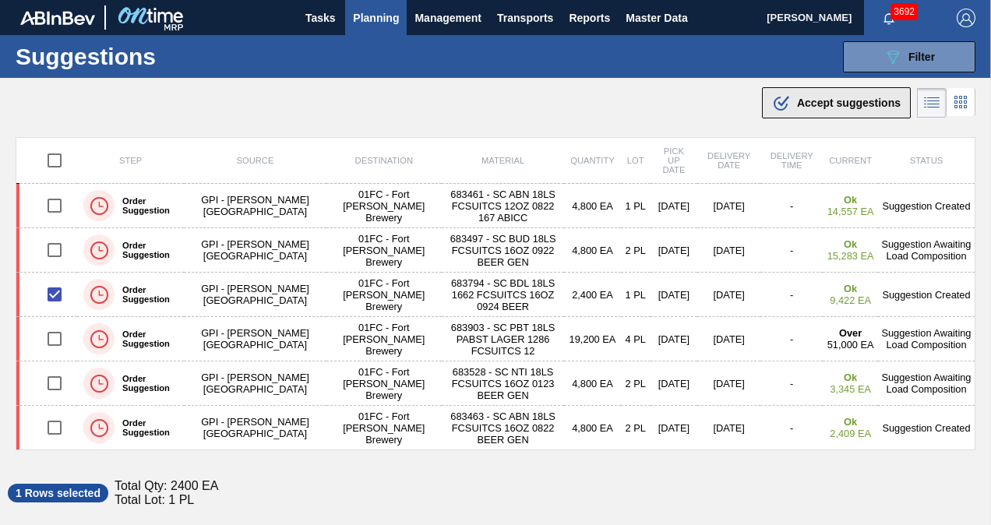
click at [777, 101] on icon ".b{fill:var(--color-action-default)}" at bounding box center [781, 102] width 19 height 19
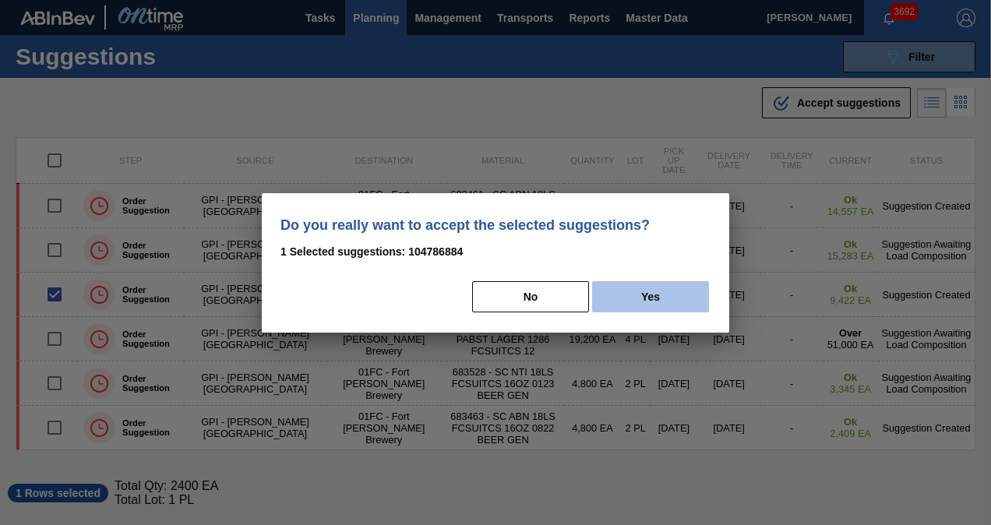
click at [650, 296] on button "Yes" at bounding box center [650, 296] width 117 height 31
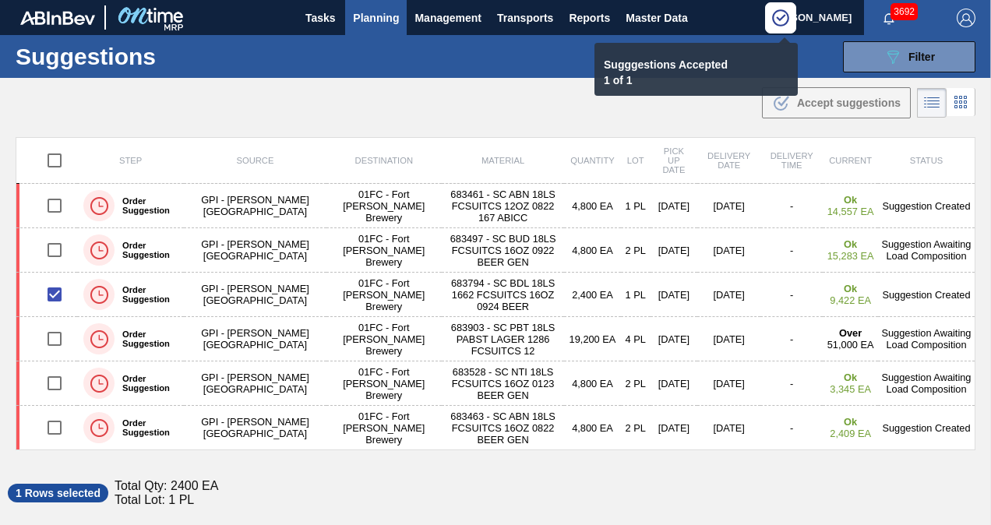
click at [448, 95] on div ".b{fill:var(--color-action-default)} Accept suggestions" at bounding box center [495, 100] width 991 height 44
checkbox input "false"
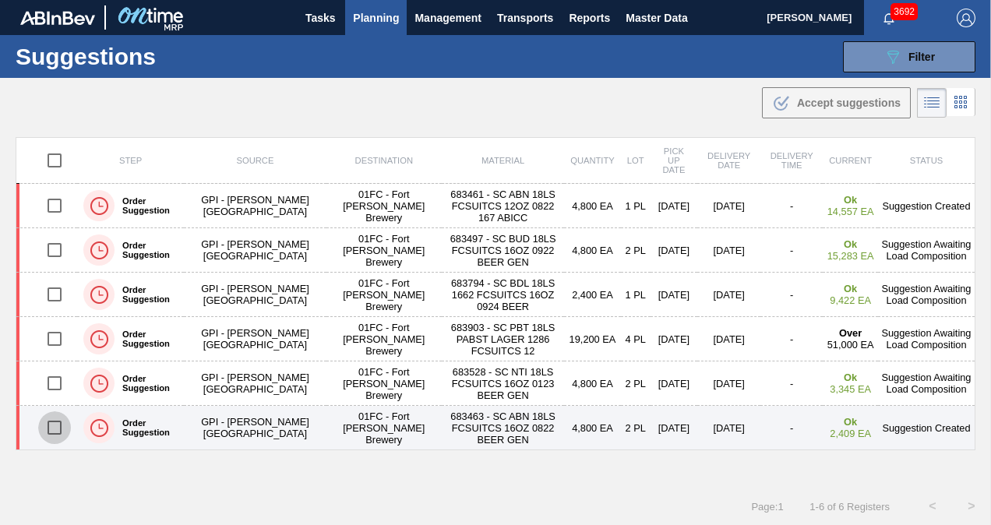
click at [55, 437] on input "checkbox" at bounding box center [54, 427] width 33 height 33
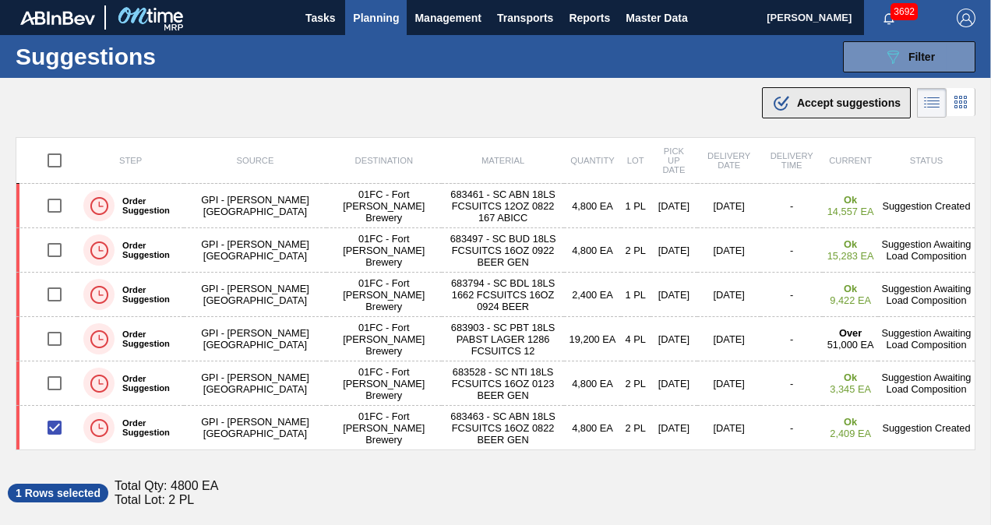
click at [834, 111] on button ".b{fill:var(--color-action-default)} Accept suggestions" at bounding box center [836, 102] width 149 height 31
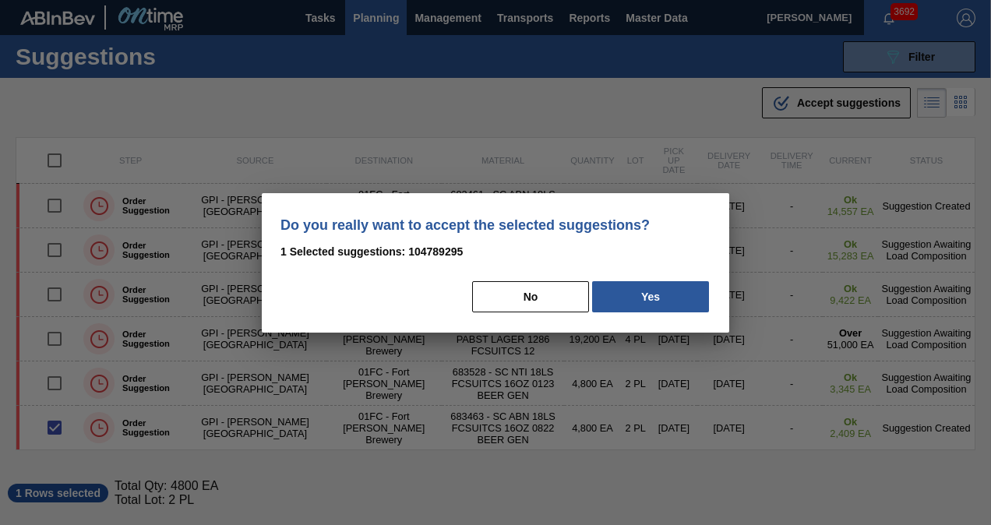
drag, startPoint x: 629, startPoint y: 299, endPoint x: 612, endPoint y: 281, distance: 24.8
click at [629, 299] on button "Yes" at bounding box center [650, 296] width 117 height 31
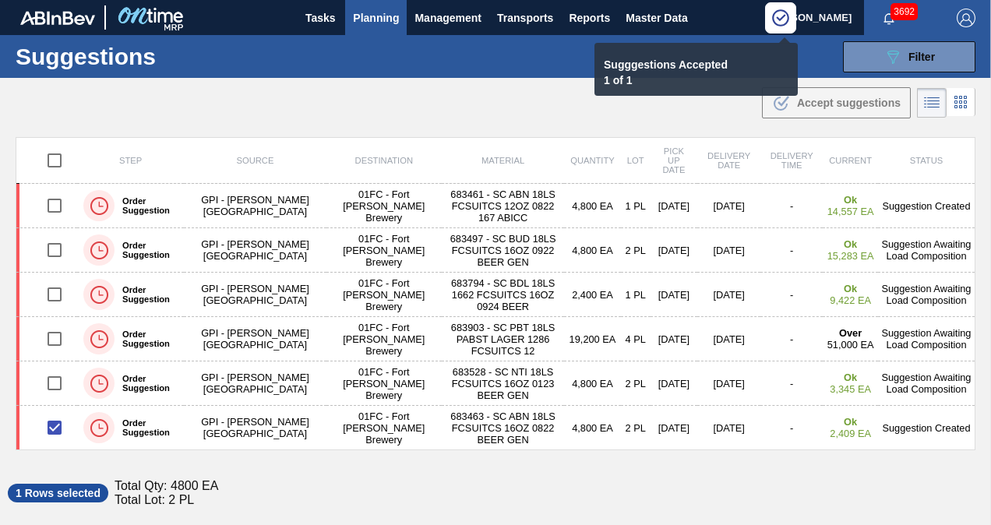
click at [440, 131] on main "Tasks Planning Management Transports Reports Master Data Christina Carrig 3692 …" at bounding box center [495, 262] width 991 height 525
checkbox input "false"
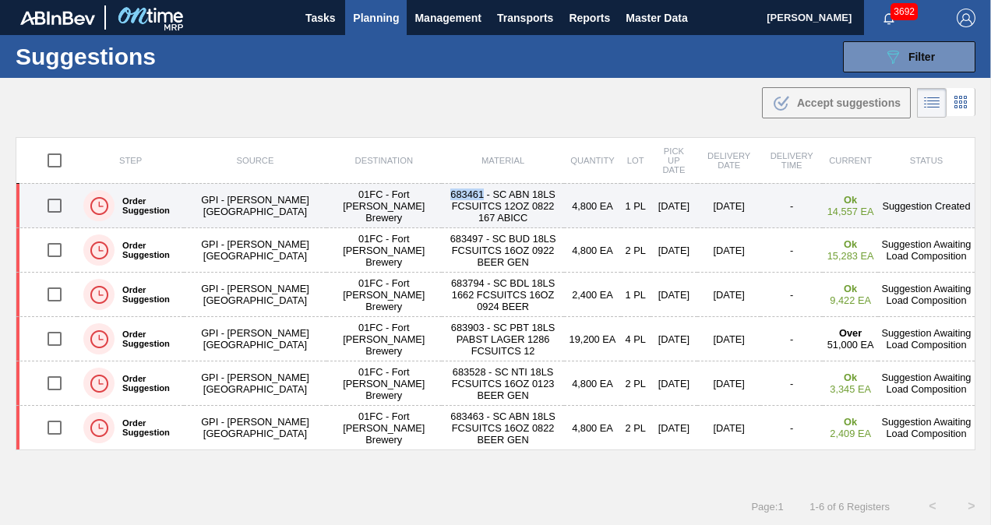
click at [47, 202] on input "checkbox" at bounding box center [54, 205] width 33 height 33
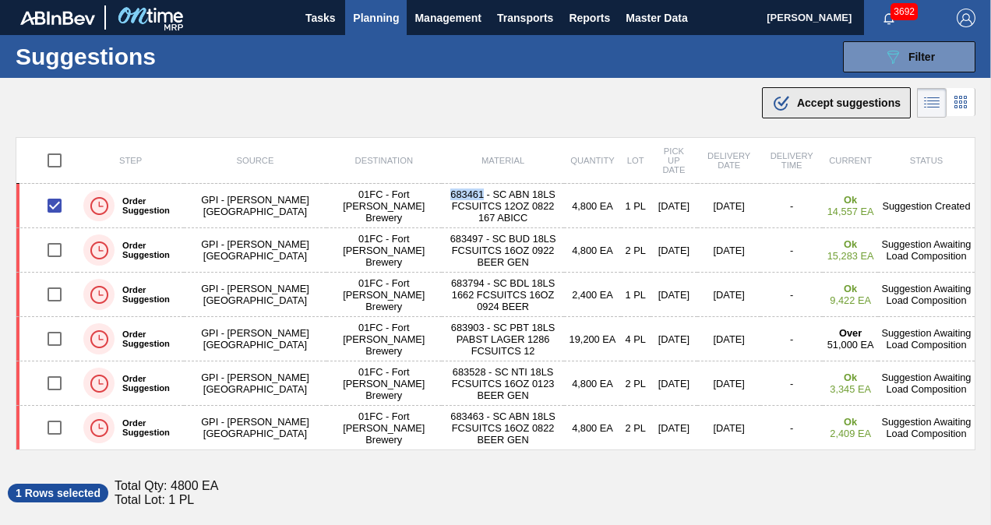
click at [809, 103] on span "Accept suggestions" at bounding box center [849, 103] width 104 height 12
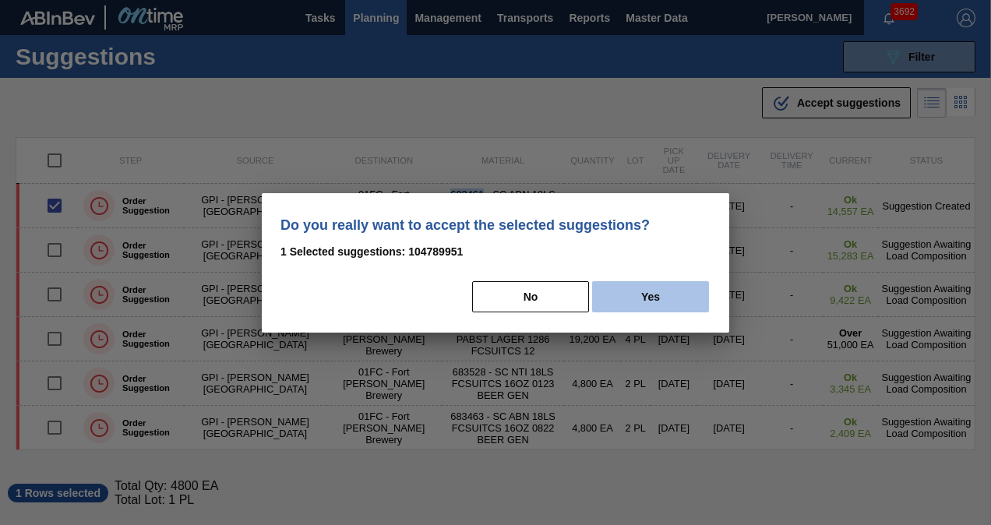
click at [647, 286] on button "Yes" at bounding box center [650, 296] width 117 height 31
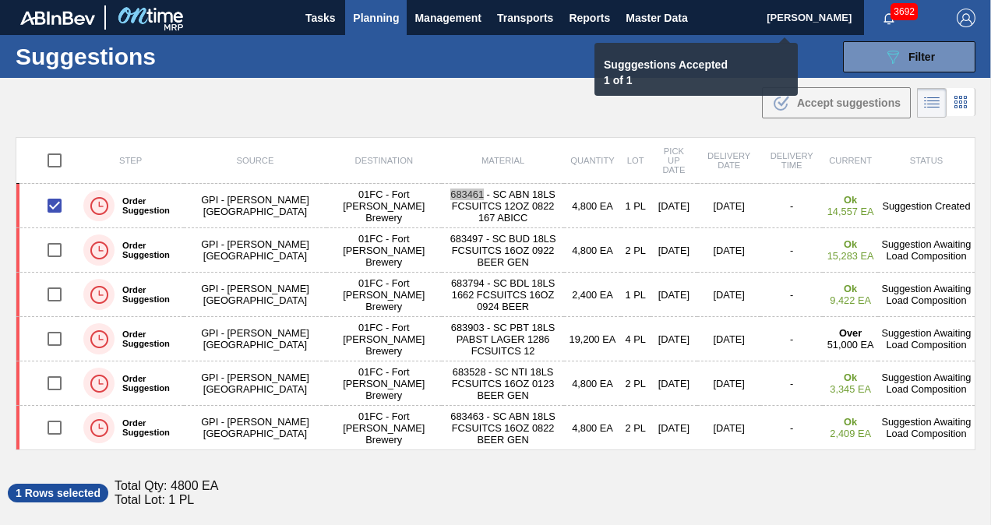
checkbox input "false"
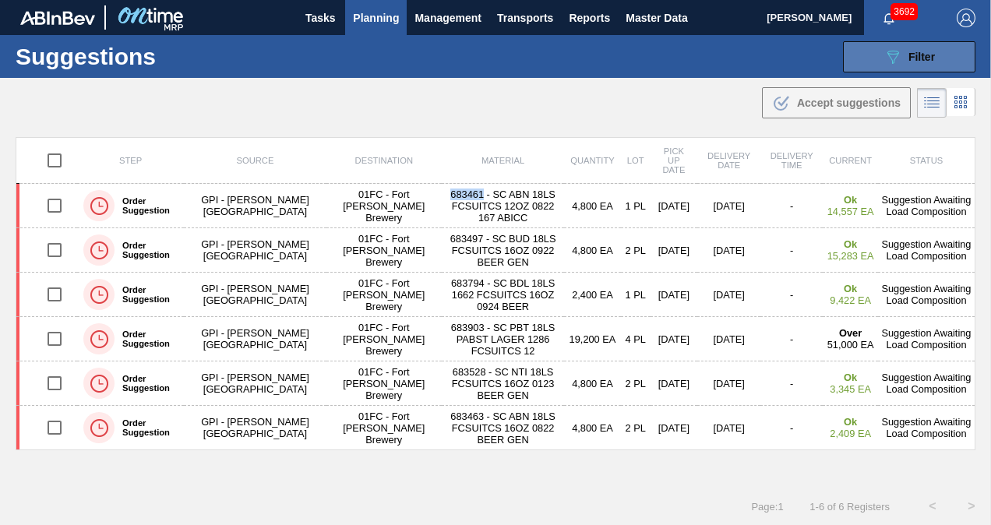
click at [894, 65] on icon "089F7B8B-B2A5-4AFE-B5C0-19BA573D28AC" at bounding box center [892, 57] width 19 height 19
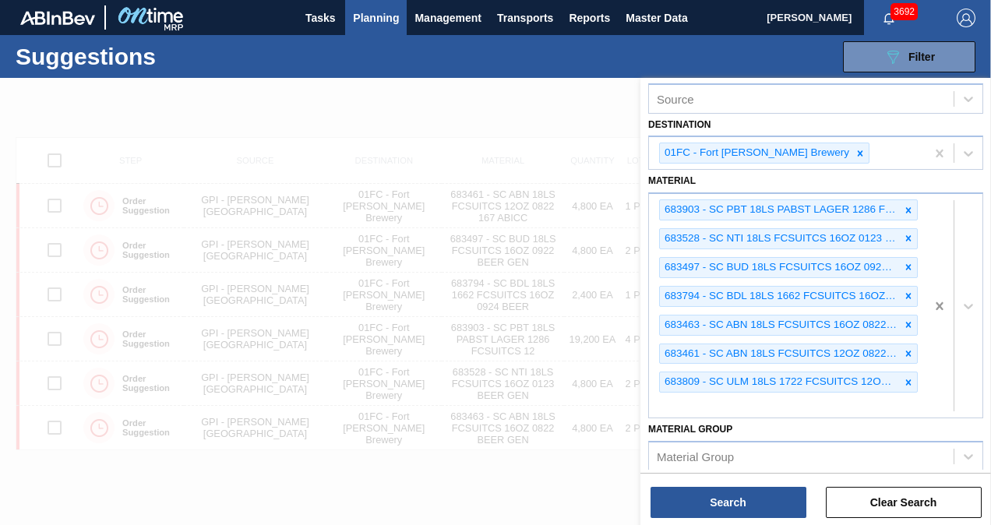
scroll to position [5, 0]
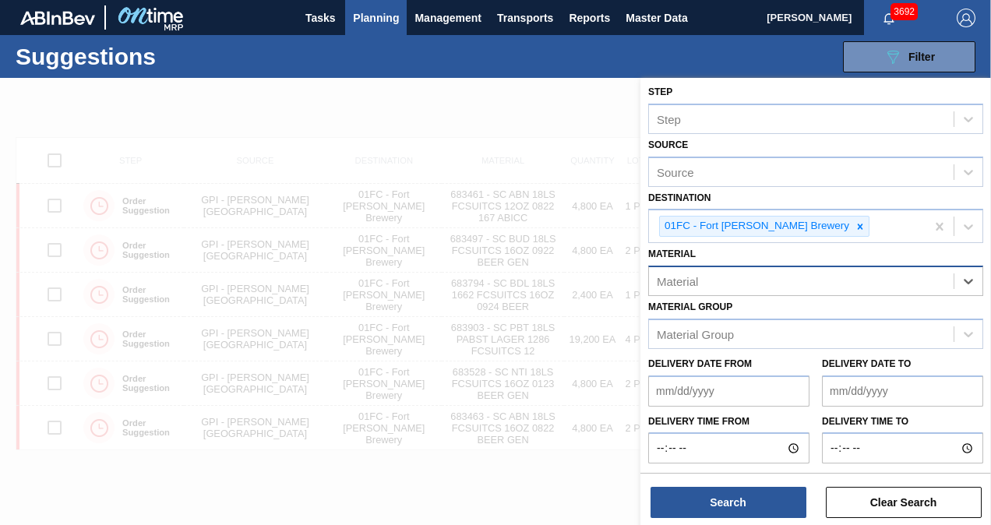
paste input "615493"
type input "615493"
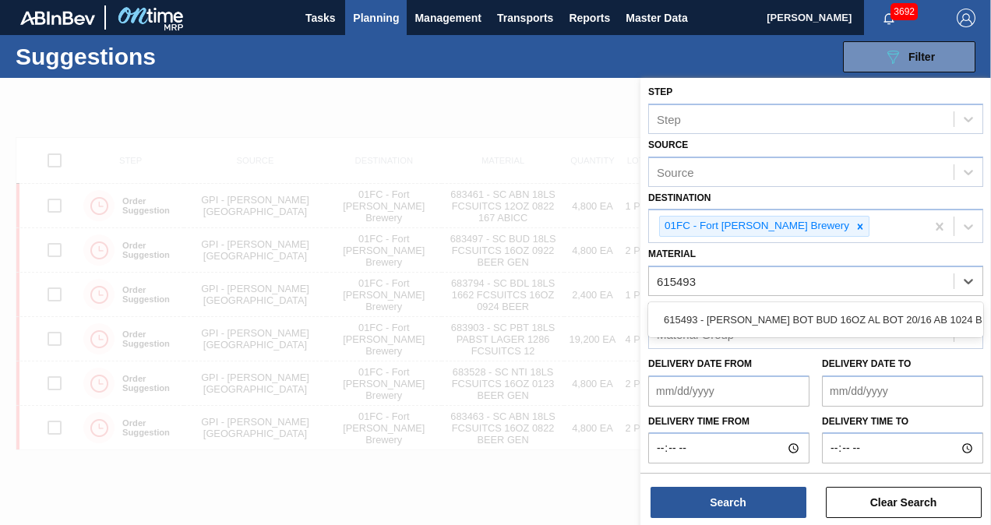
drag, startPoint x: 746, startPoint y: 314, endPoint x: 547, endPoint y: 240, distance: 212.7
click at [746, 315] on div "615493 - [PERSON_NAME] BOT BUD 16OZ AL BOT 20/16 AB 1024 B" at bounding box center [815, 319] width 335 height 29
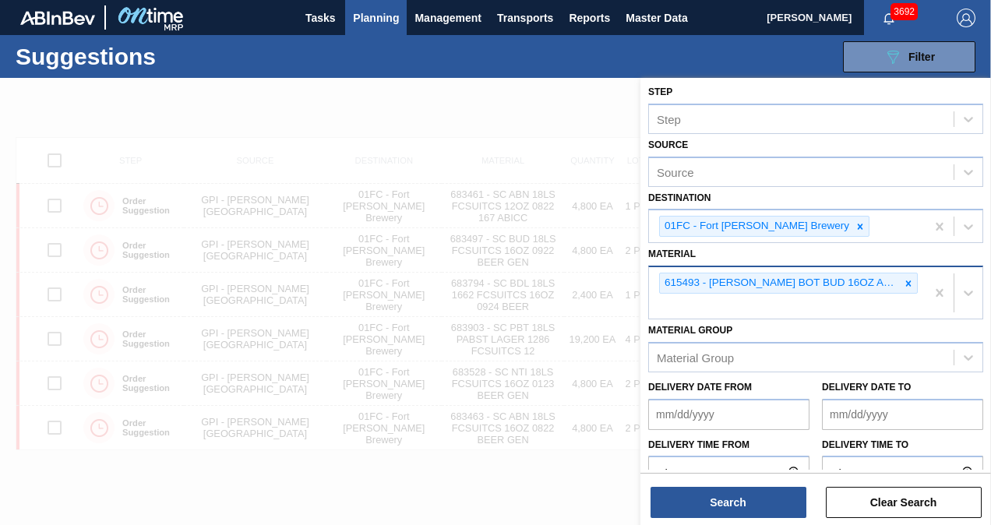
drag, startPoint x: 760, startPoint y: 298, endPoint x: 759, endPoint y: 308, distance: 10.9
click at [759, 300] on div "615493 - [PERSON_NAME] BOT BUD 16OZ AL BOT 20/16 AB 1024 B" at bounding box center [787, 292] width 277 height 51
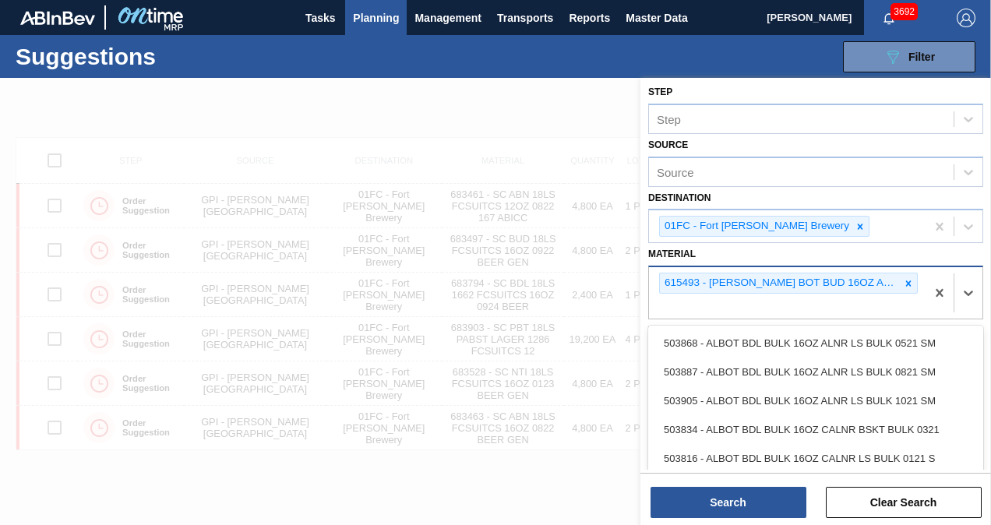
paste input "615473"
type input "615473"
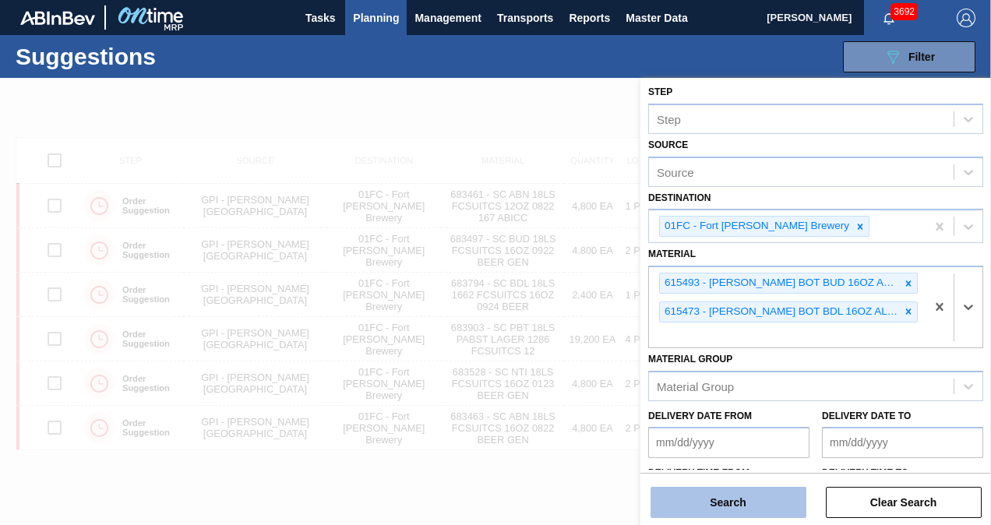
click at [723, 508] on button "Search" at bounding box center [728, 502] width 156 height 31
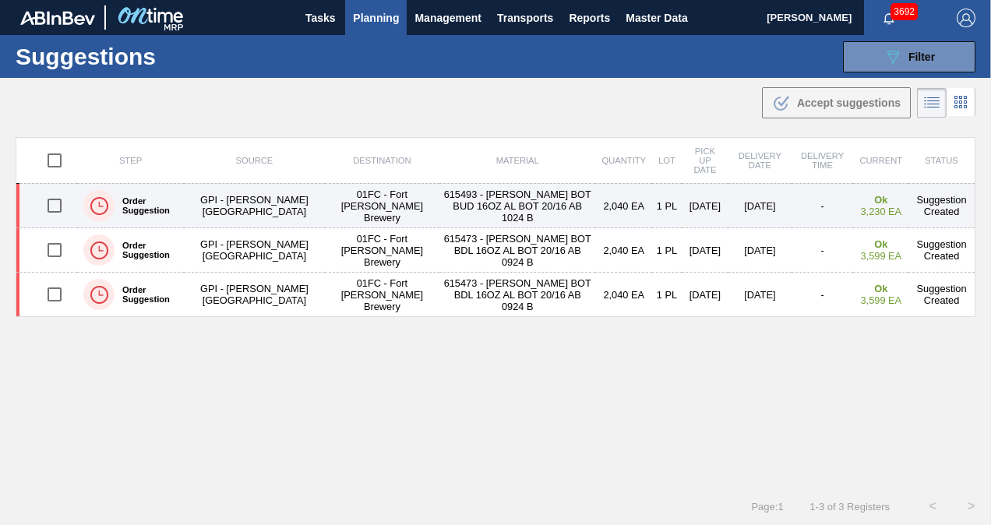
click at [59, 203] on input "checkbox" at bounding box center [54, 205] width 33 height 33
checkbox input "true"
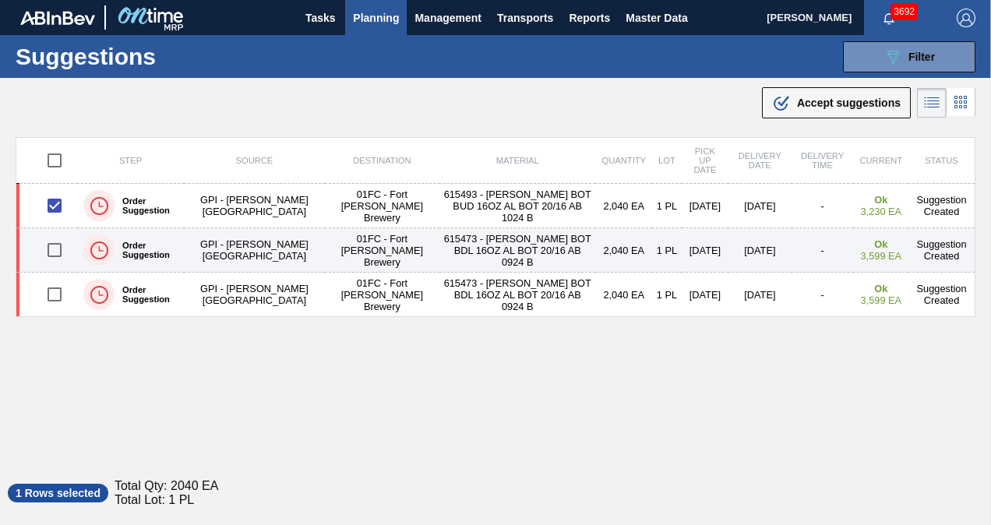
click at [56, 254] on input "checkbox" at bounding box center [54, 250] width 33 height 33
checkbox input "true"
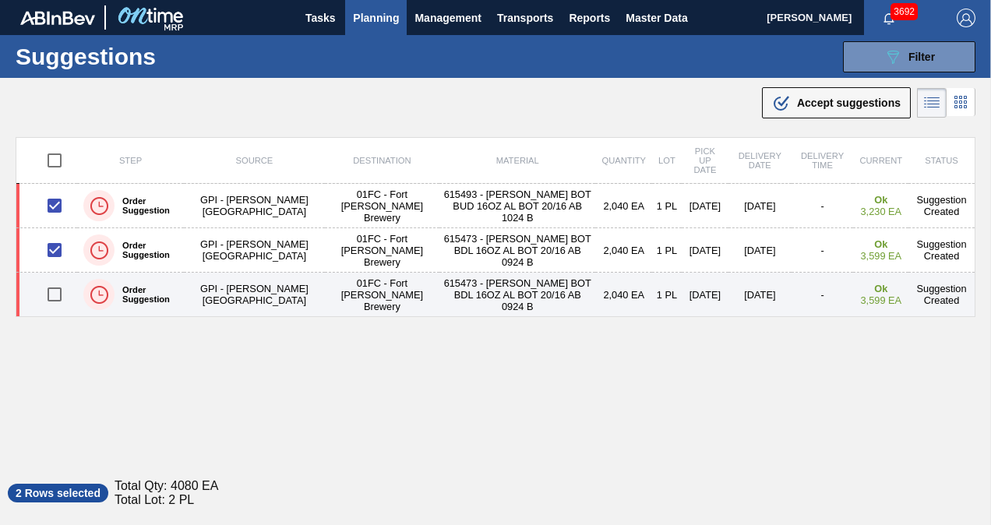
click at [60, 297] on input "checkbox" at bounding box center [54, 294] width 33 height 33
checkbox input "true"
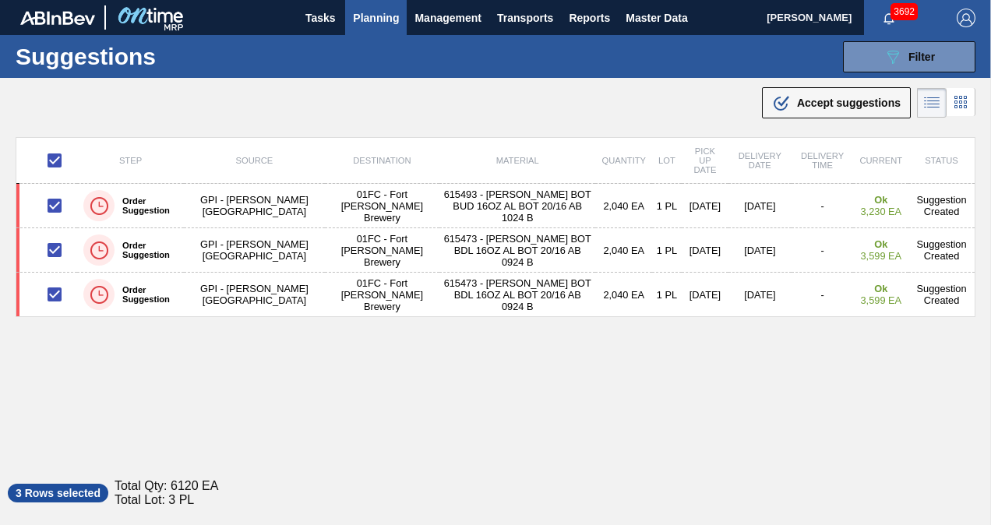
drag, startPoint x: 809, startPoint y: 99, endPoint x: 792, endPoint y: 196, distance: 98.1
click at [809, 99] on span "Accept suggestions" at bounding box center [849, 103] width 104 height 12
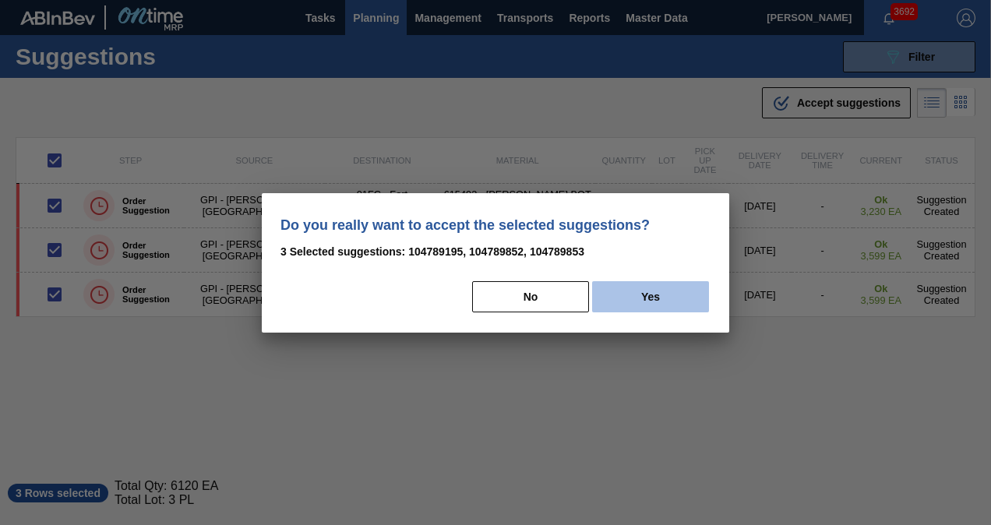
click at [658, 293] on button "Yes" at bounding box center [650, 296] width 117 height 31
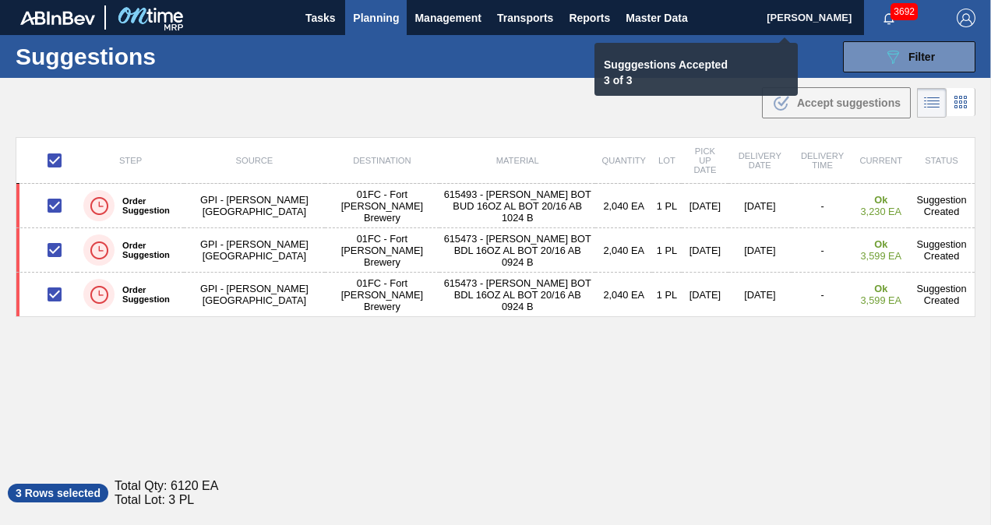
checkbox input "false"
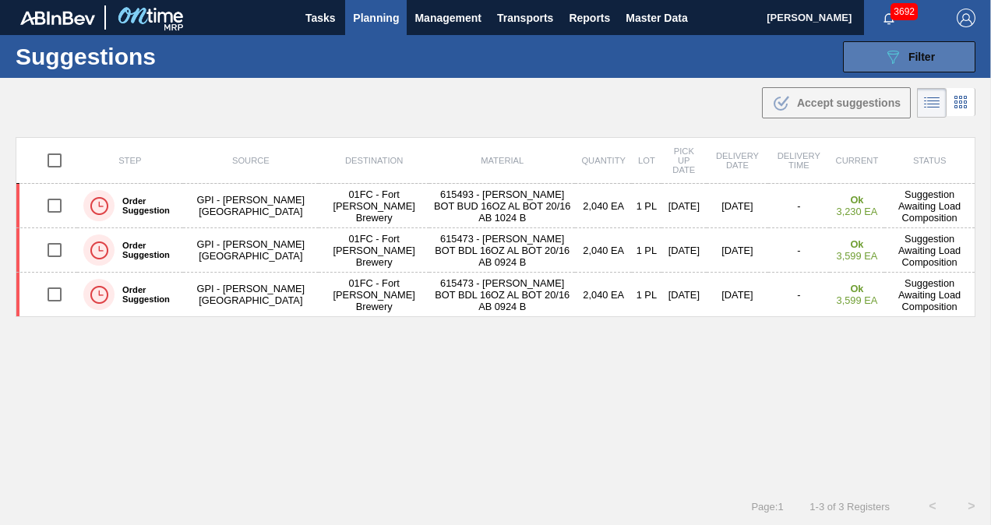
click at [893, 61] on icon "089F7B8B-B2A5-4AFE-B5C0-19BA573D28AC" at bounding box center [892, 57] width 19 height 19
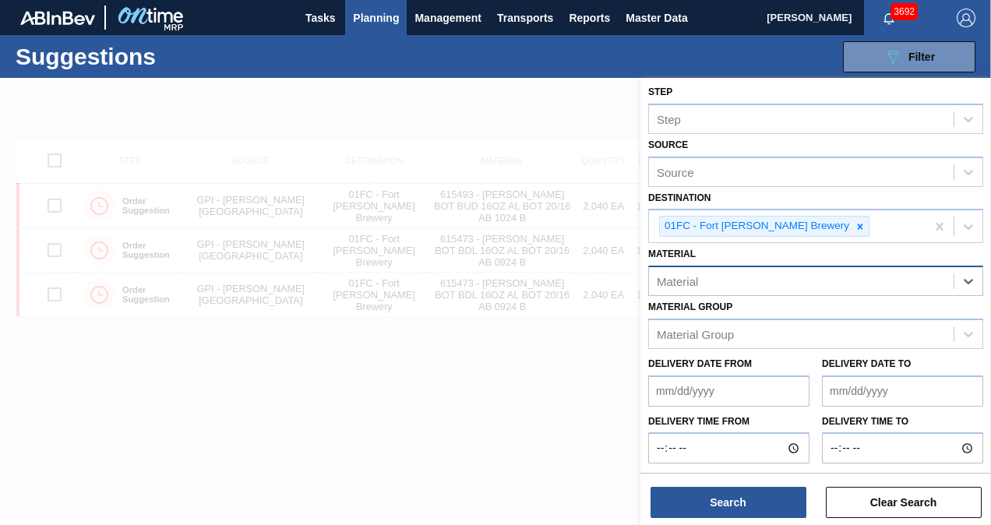
paste input "683765"
type input "683765"
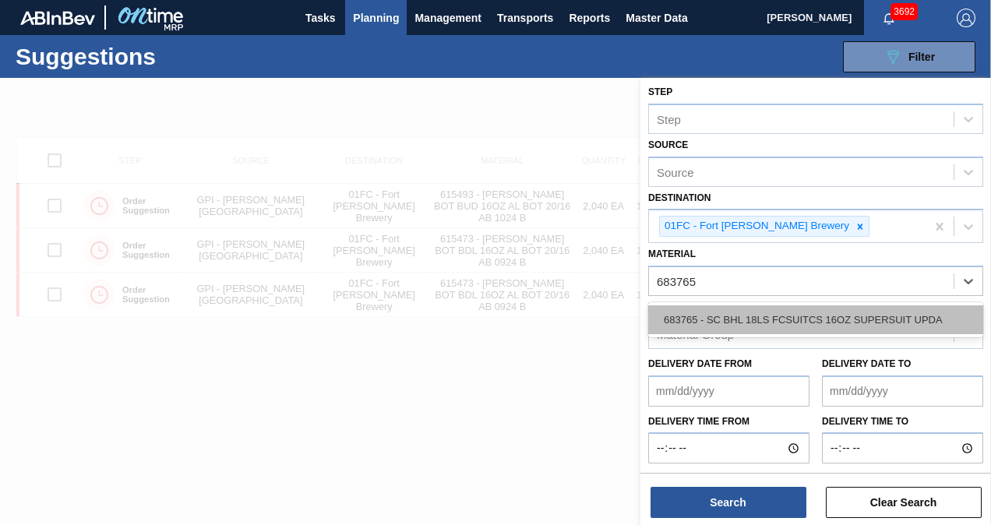
click at [722, 323] on div "683765 - SC BHL 18LS FCSUITCS 16OZ SUPERSUIT UPDA" at bounding box center [815, 319] width 335 height 29
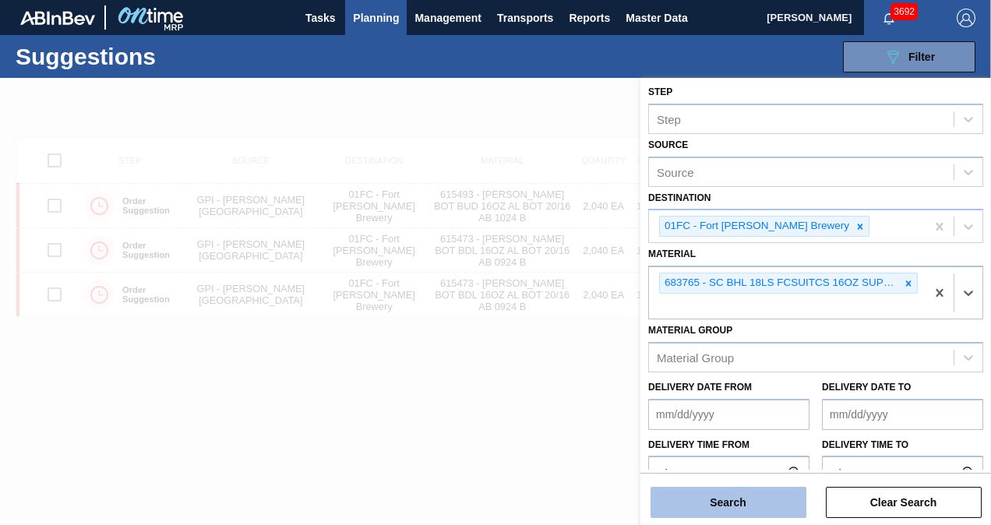
click at [735, 497] on button "Search" at bounding box center [728, 502] width 156 height 31
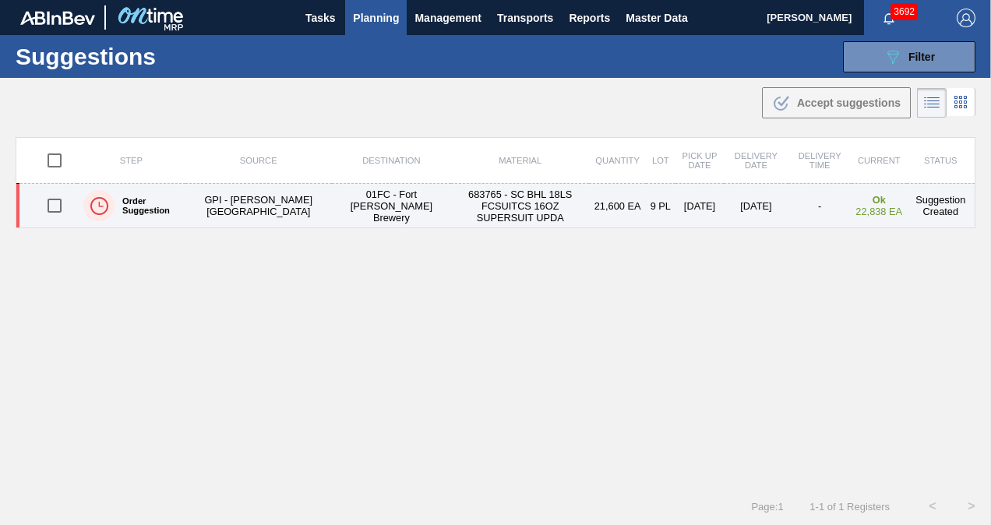
click at [66, 201] on input "checkbox" at bounding box center [54, 205] width 33 height 33
checkbox input "true"
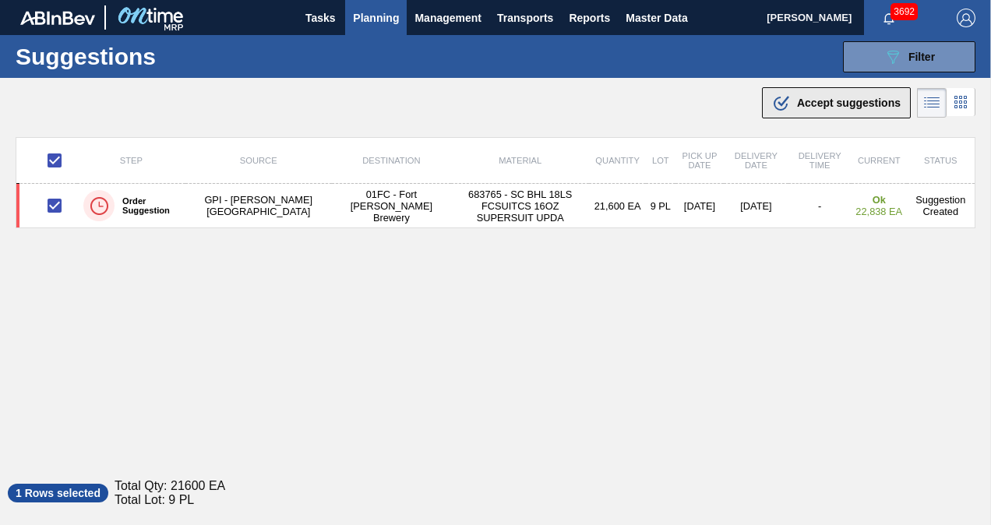
click at [844, 100] on span "Accept suggestions" at bounding box center [849, 103] width 104 height 12
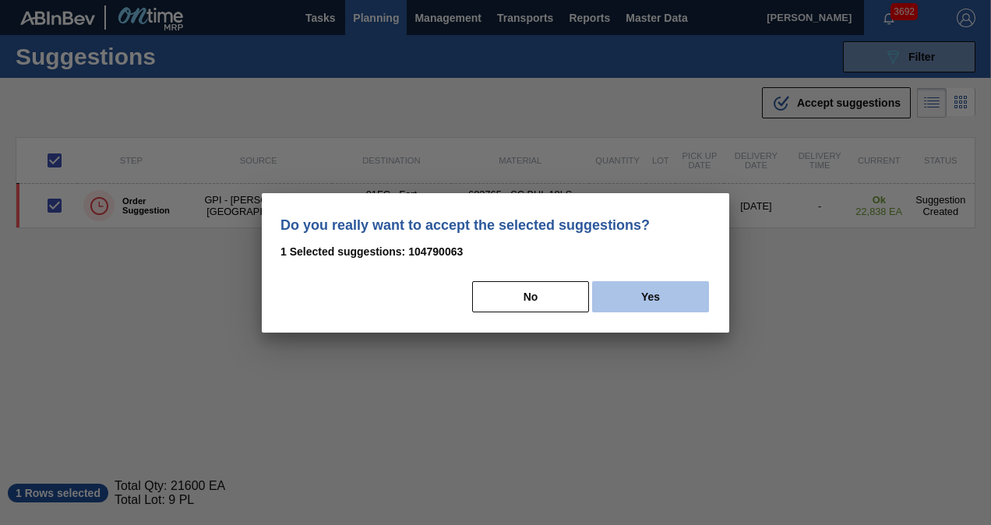
click at [625, 298] on button "Yes" at bounding box center [650, 296] width 117 height 31
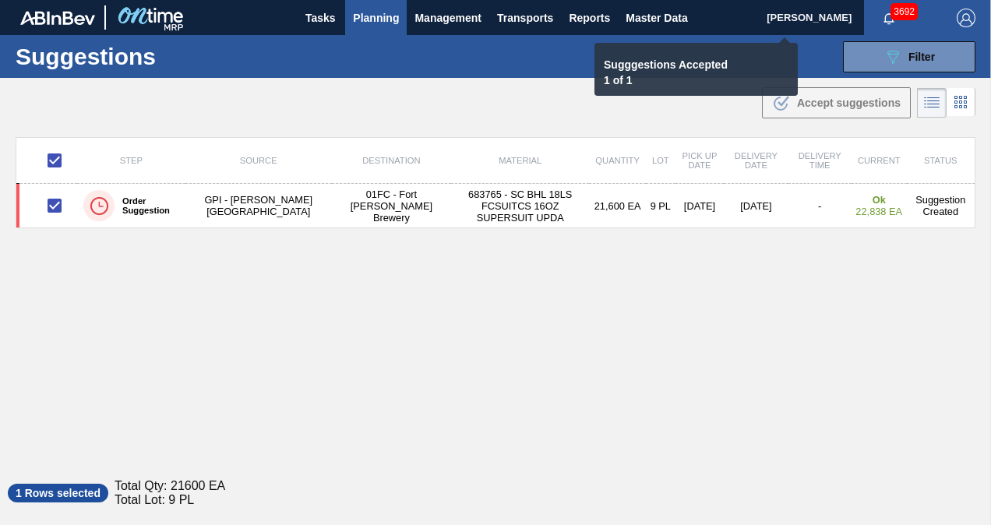
checkbox input "false"
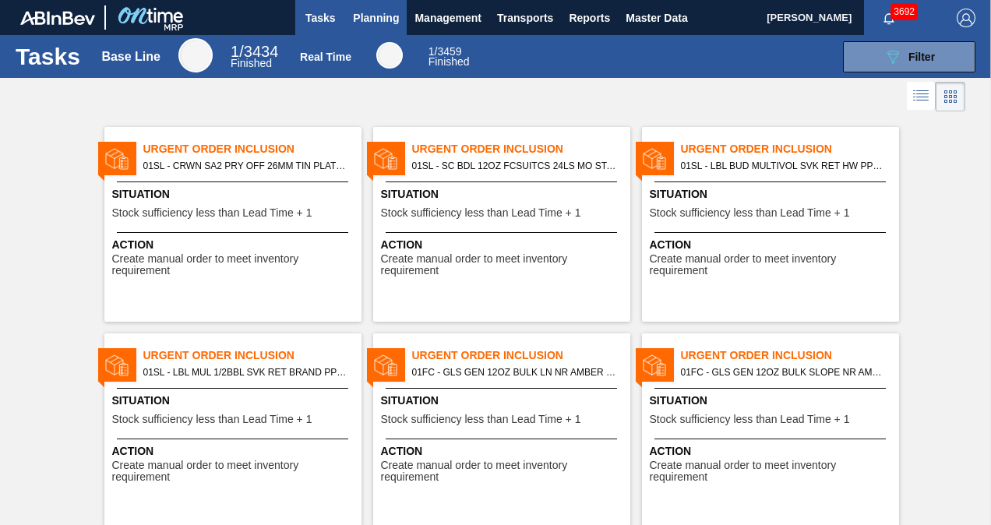
click at [374, 17] on span "Planning" at bounding box center [376, 18] width 46 height 19
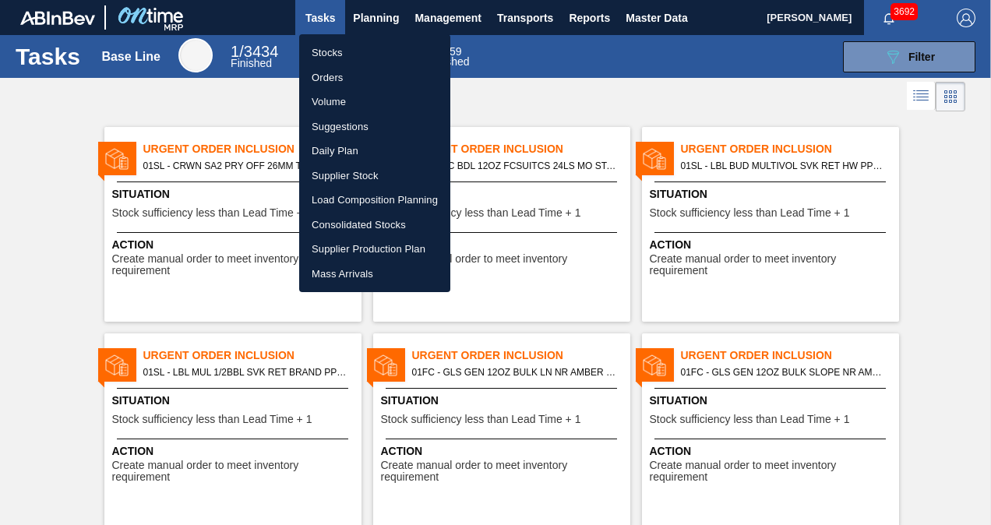
click at [359, 201] on li "Load Composition Planning" at bounding box center [374, 200] width 151 height 25
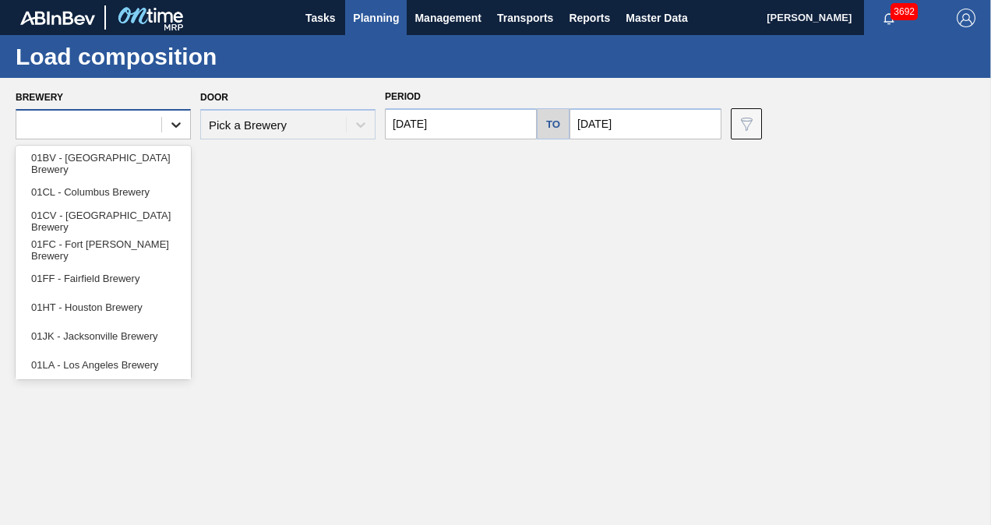
click at [170, 115] on div at bounding box center [176, 125] width 28 height 28
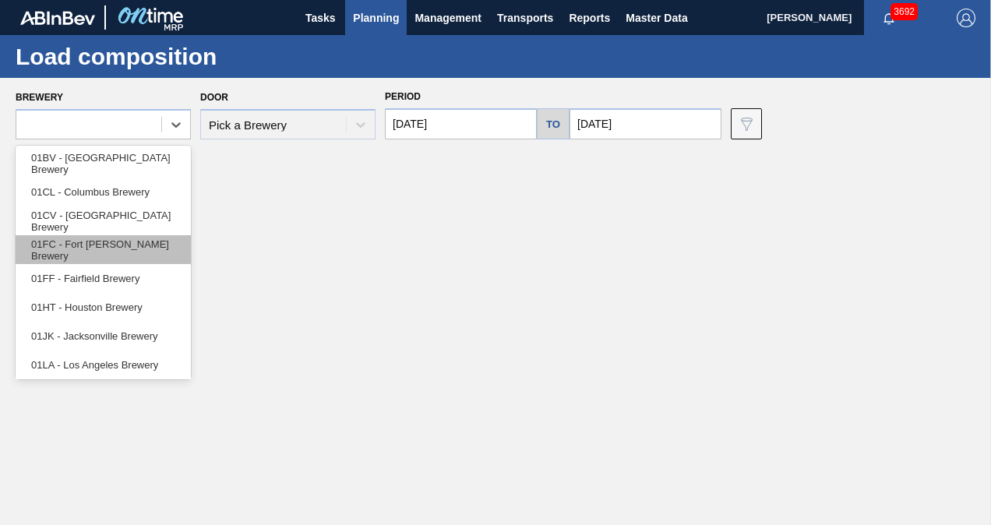
click at [90, 251] on div "01FC - Fort [PERSON_NAME] Brewery" at bounding box center [103, 249] width 175 height 29
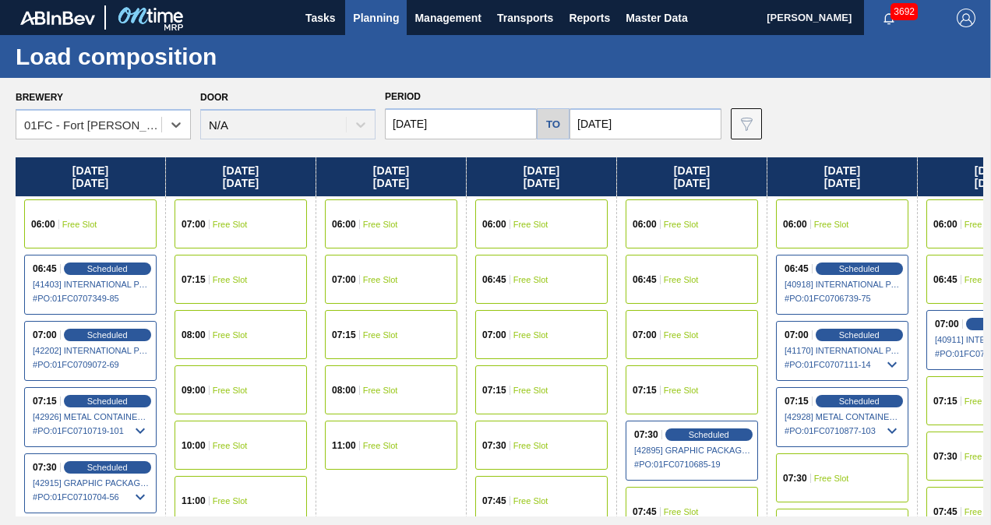
click at [333, 134] on div "Door N/A" at bounding box center [287, 112] width 175 height 53
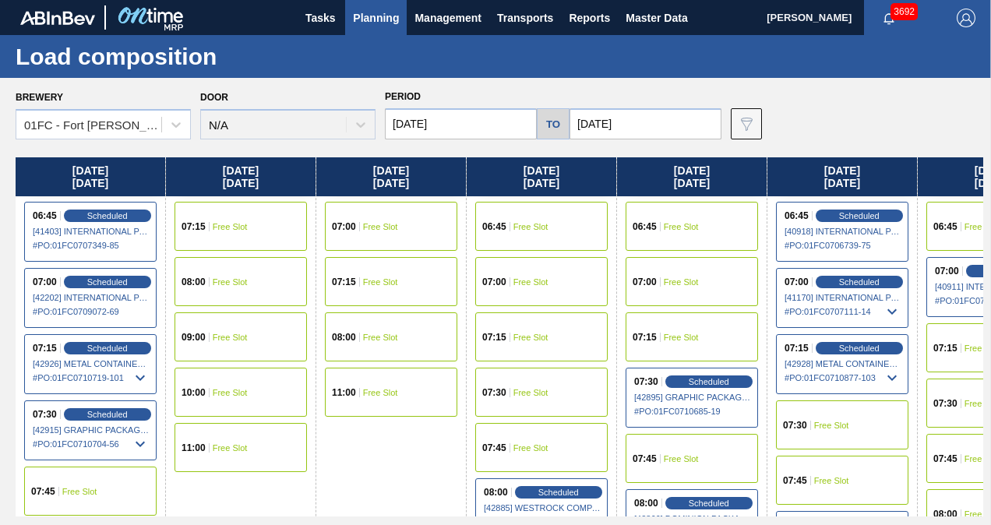
scroll to position [78, 0]
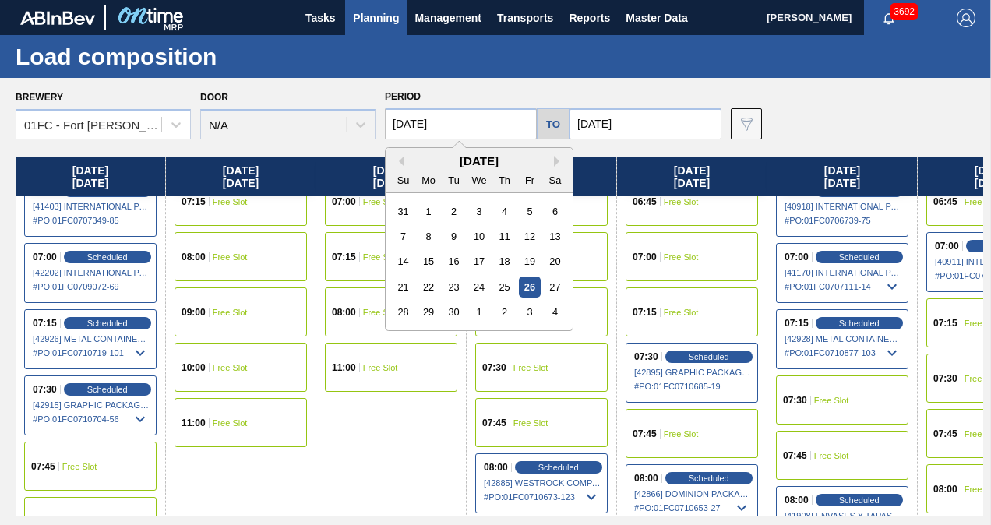
click at [482, 135] on input "[DATE]" at bounding box center [461, 123] width 152 height 31
click at [426, 313] on div "29" at bounding box center [428, 311] width 21 height 21
type input "[DATE]"
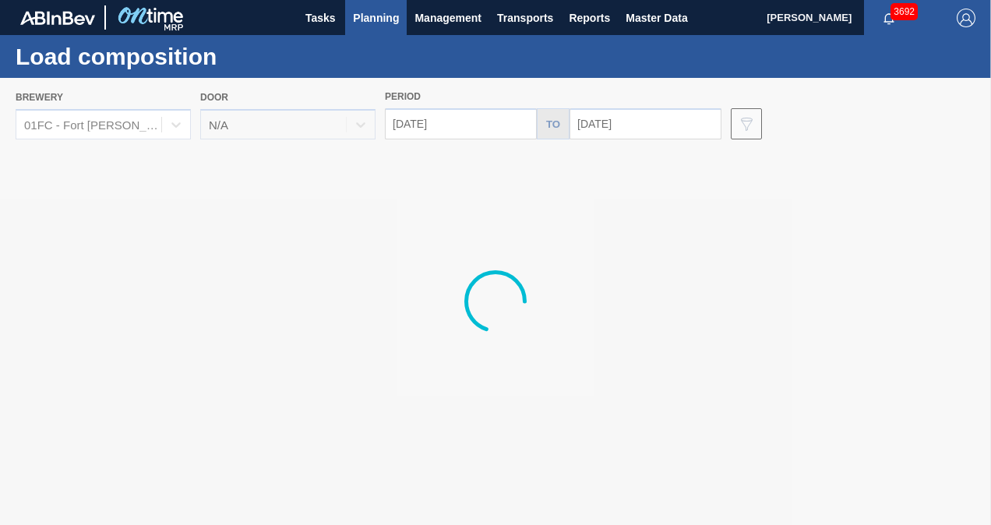
click at [633, 125] on div at bounding box center [495, 301] width 991 height 447
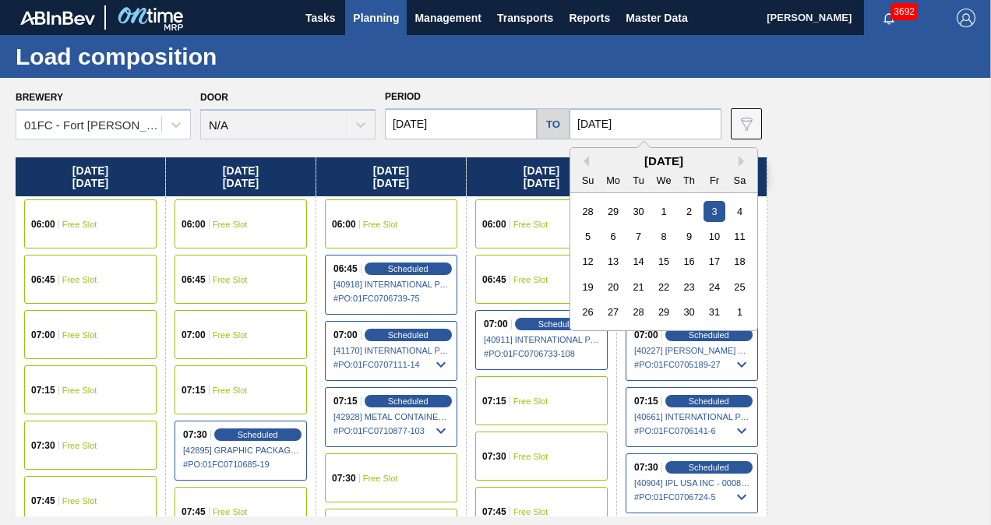
click at [649, 125] on input "[DATE]" at bounding box center [645, 123] width 152 height 31
click at [720, 242] on div "10" at bounding box center [713, 236] width 21 height 21
type input "[DATE]"
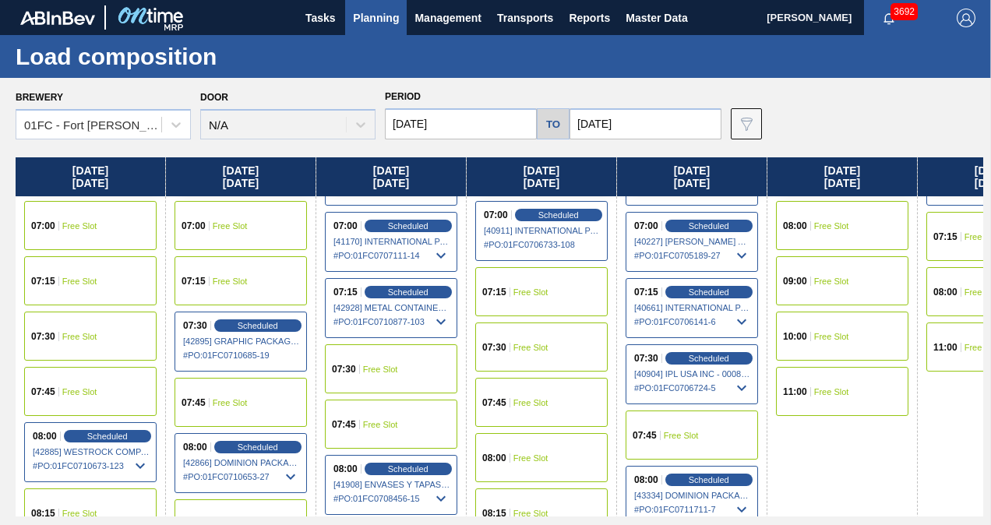
scroll to position [156, 0]
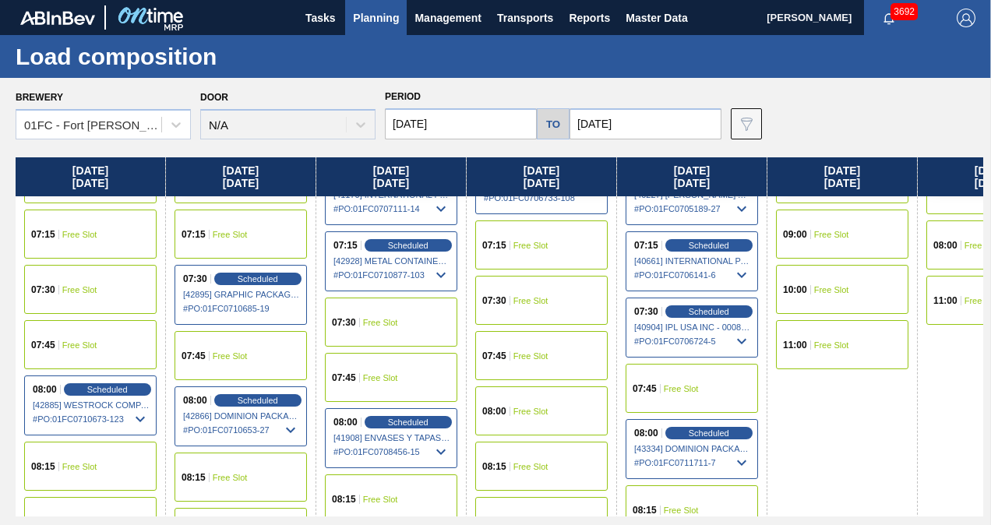
click at [449, 131] on input "[DATE]" at bounding box center [461, 123] width 152 height 31
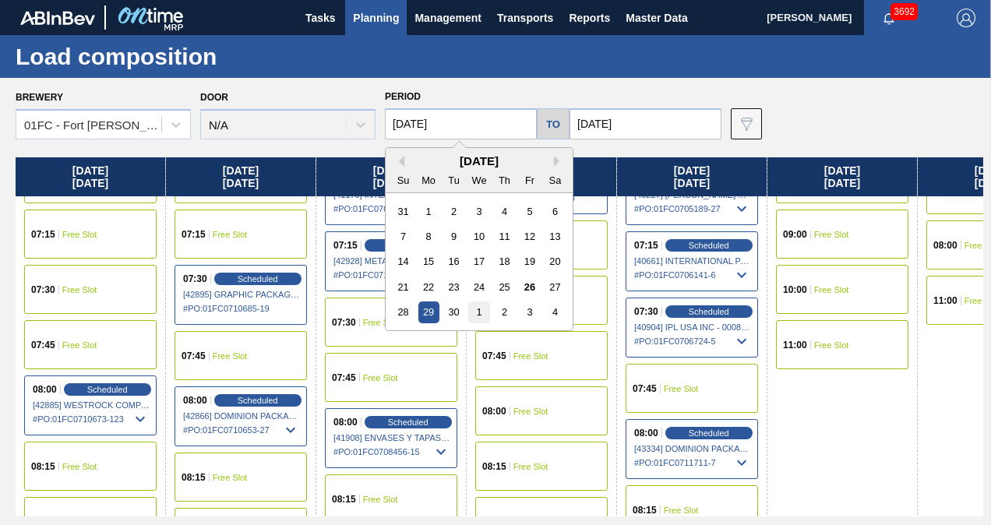
click at [474, 313] on div "1" at bounding box center [478, 311] width 21 height 21
type input "[DATE]"
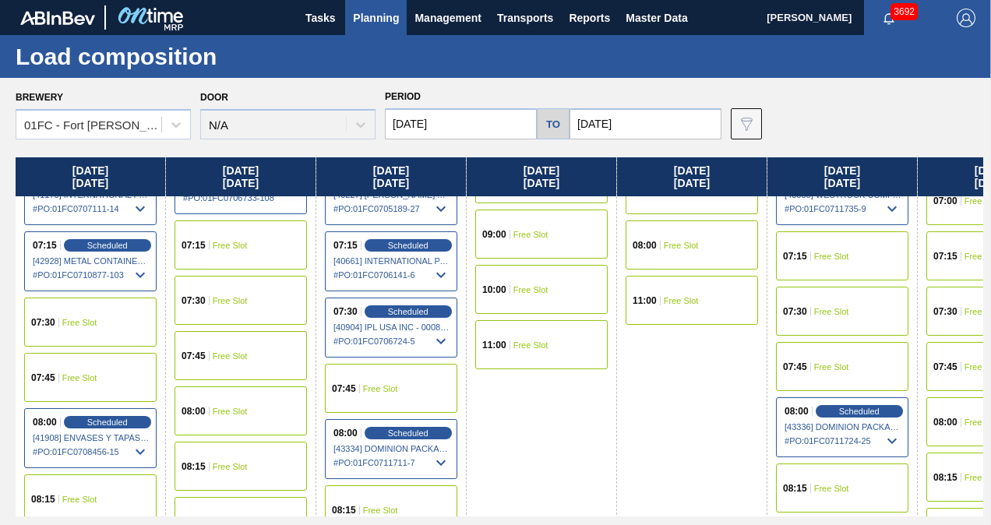
scroll to position [312, 0]
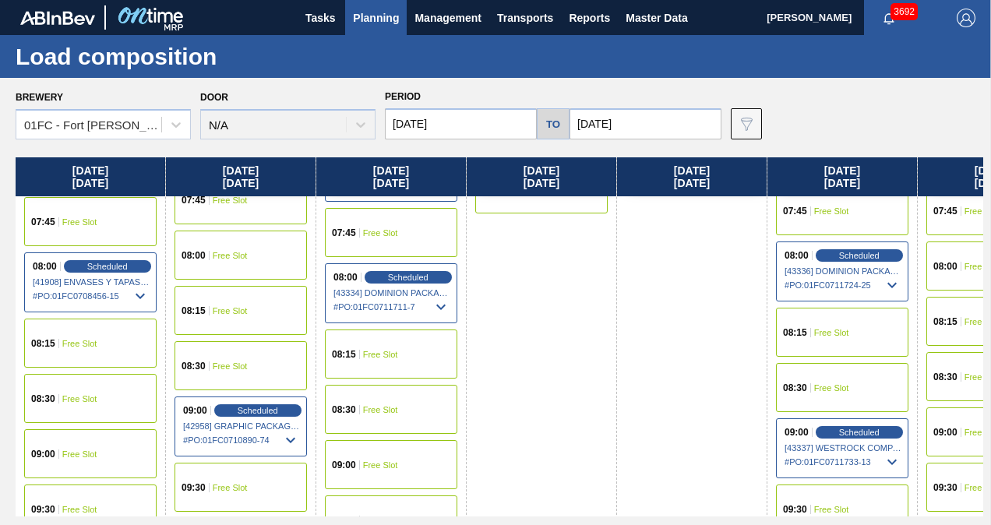
click at [893, 459] on icon at bounding box center [891, 461] width 9 height 5
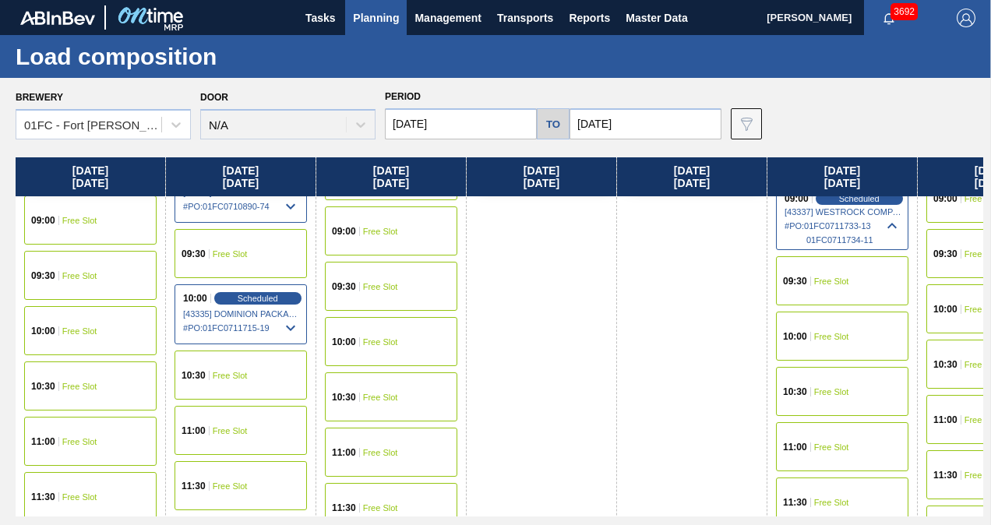
scroll to position [467, 0]
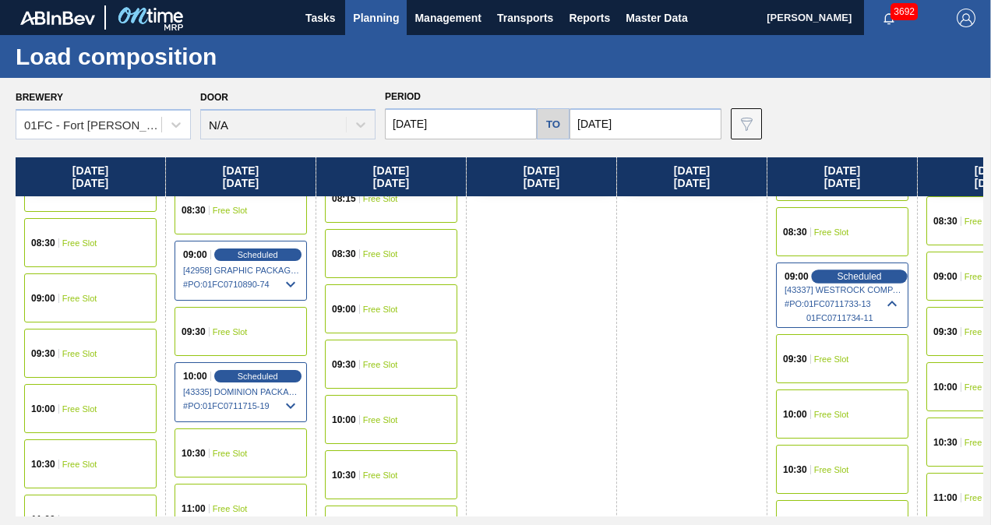
click at [848, 277] on span "Scheduled" at bounding box center [859, 276] width 44 height 10
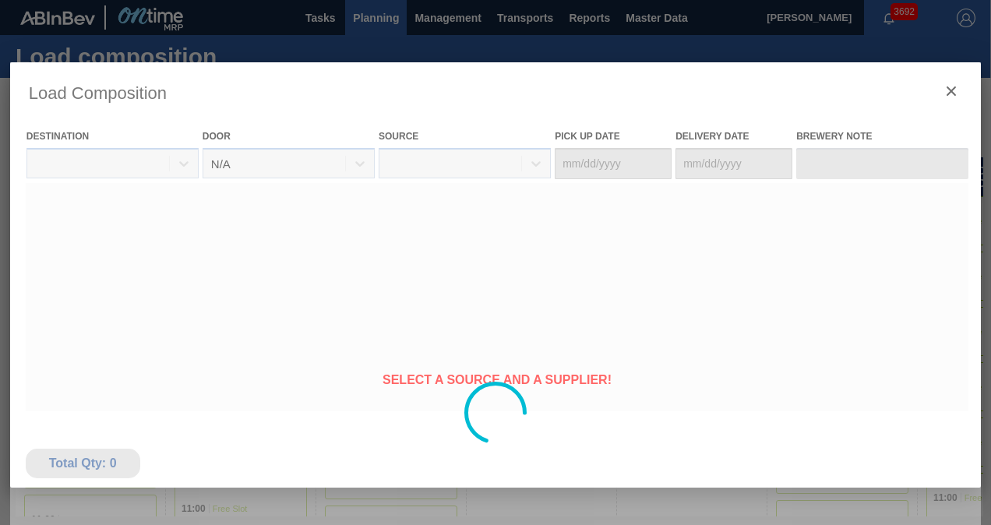
type Date "[DATE]"
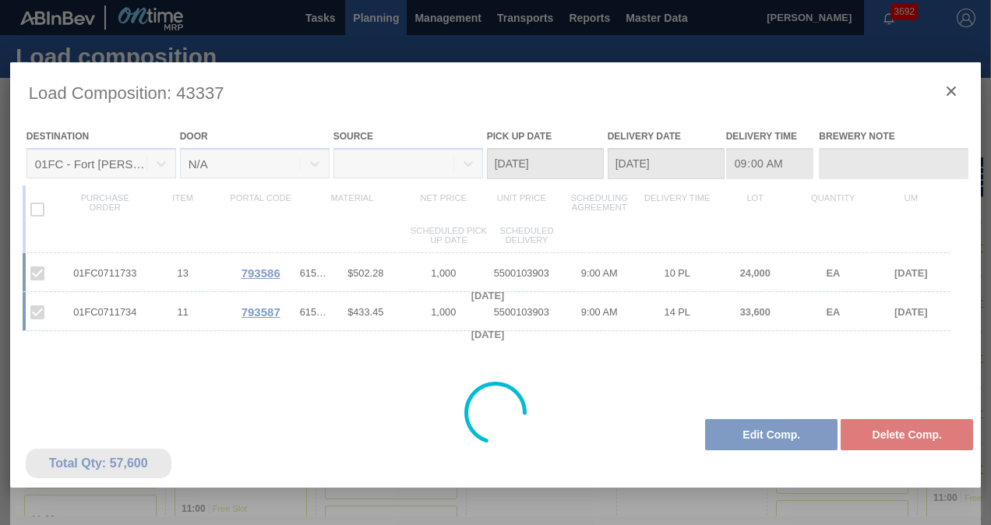
click at [777, 441] on div at bounding box center [495, 412] width 971 height 701
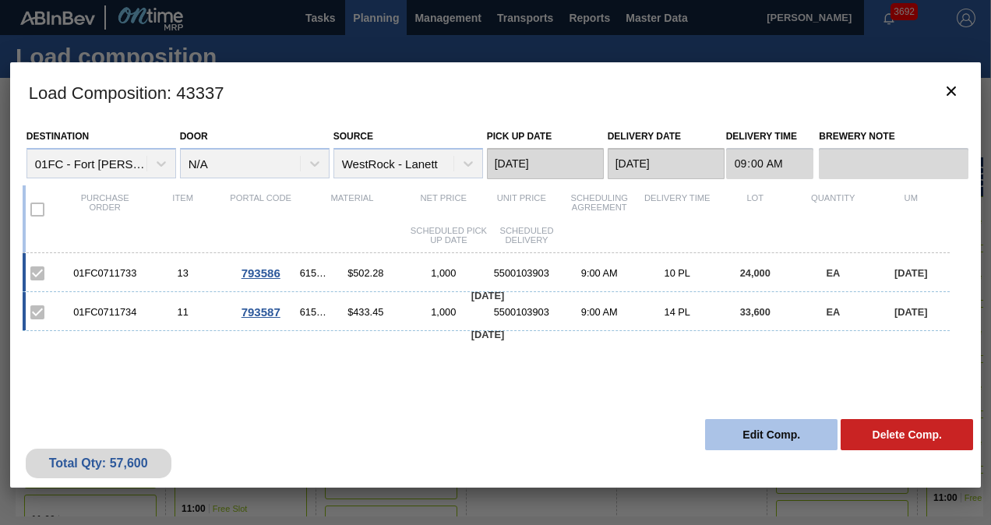
click at [732, 439] on button "Edit Comp." at bounding box center [771, 434] width 132 height 31
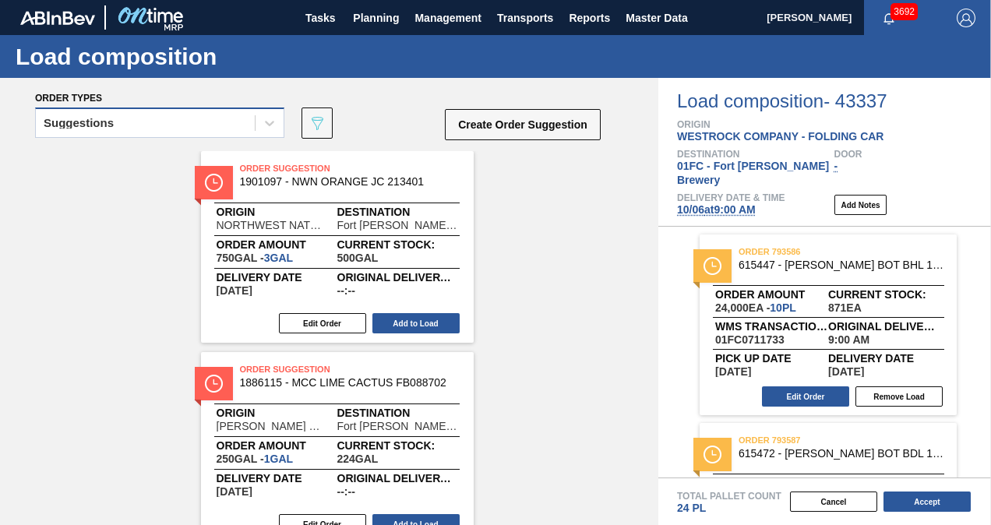
click at [109, 124] on div "Suggestions" at bounding box center [79, 123] width 70 height 11
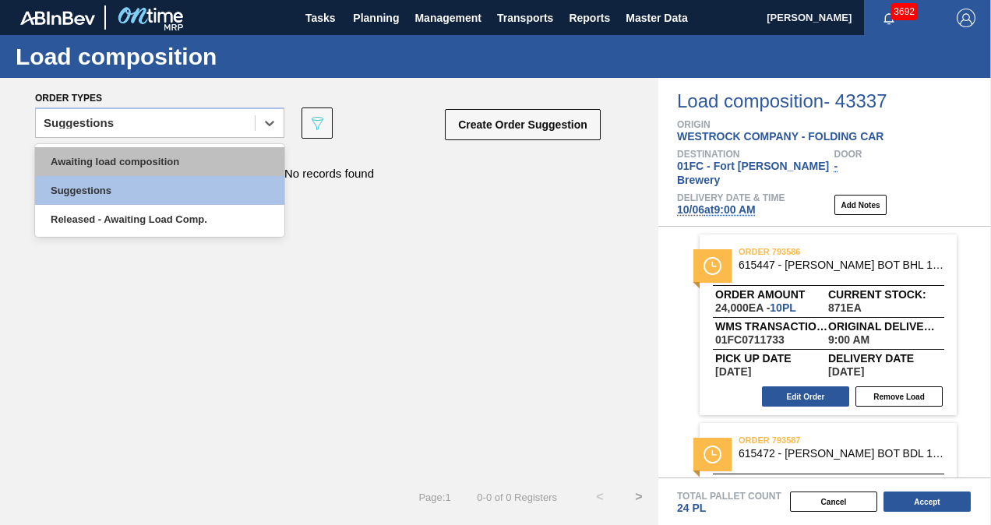
click at [105, 164] on div "Awaiting load composition" at bounding box center [159, 161] width 249 height 29
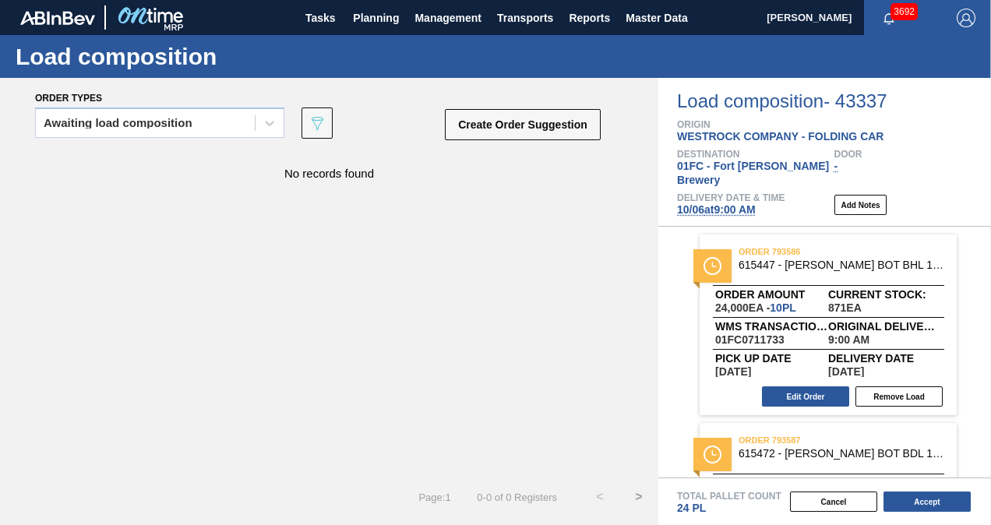
click at [474, 140] on button "Create Order Suggestion" at bounding box center [523, 124] width 156 height 31
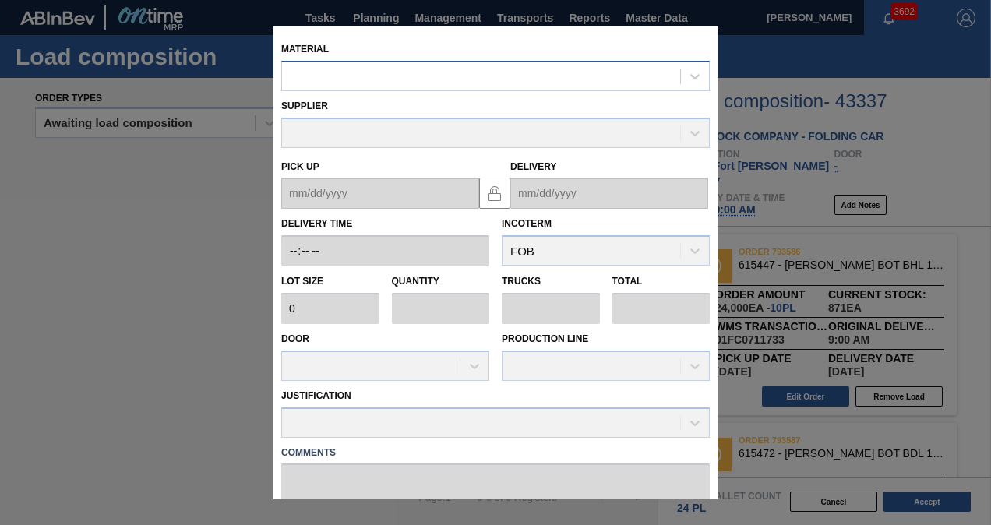
click at [360, 73] on div at bounding box center [481, 76] width 398 height 23
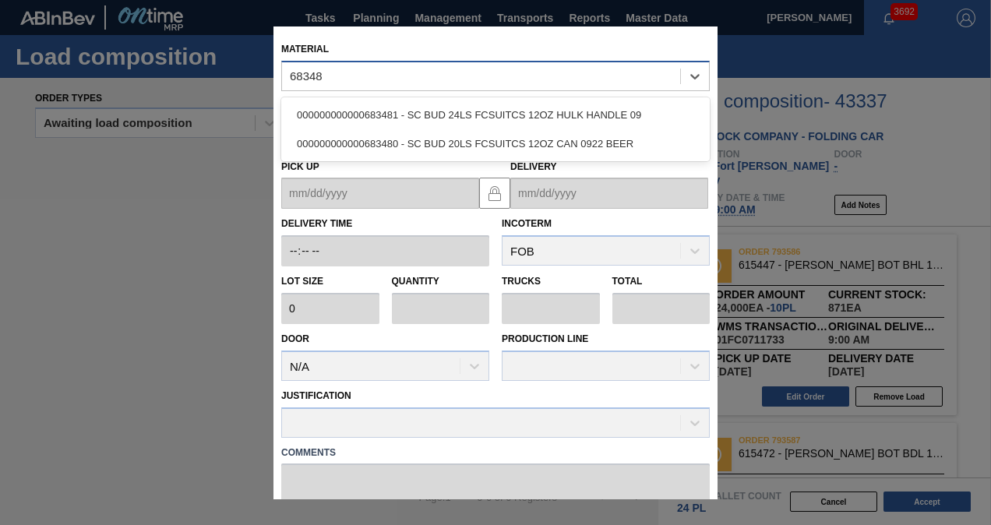
type input "683480"
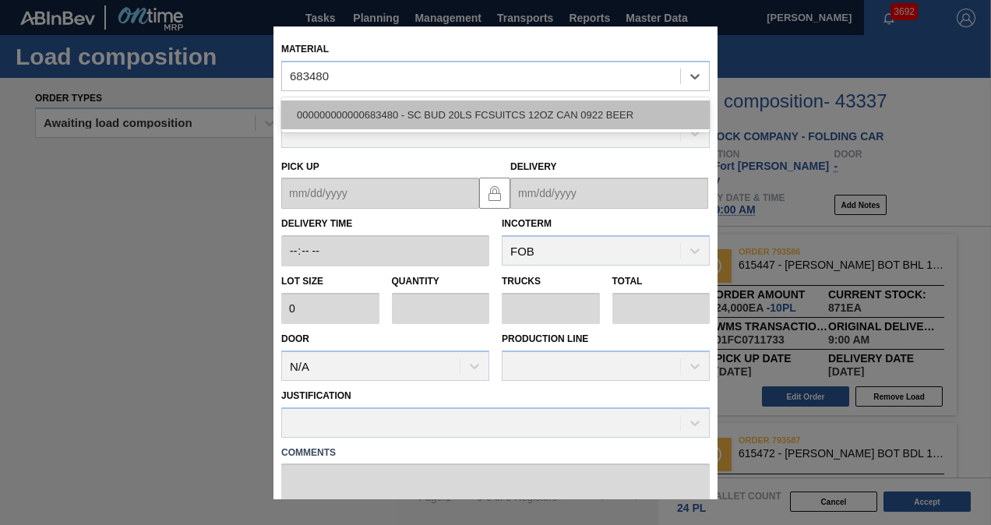
click at [374, 111] on div "000000000000683480 - SC BUD 20LS FCSUITCS 12OZ CAN 0922 BEER" at bounding box center [495, 114] width 428 height 29
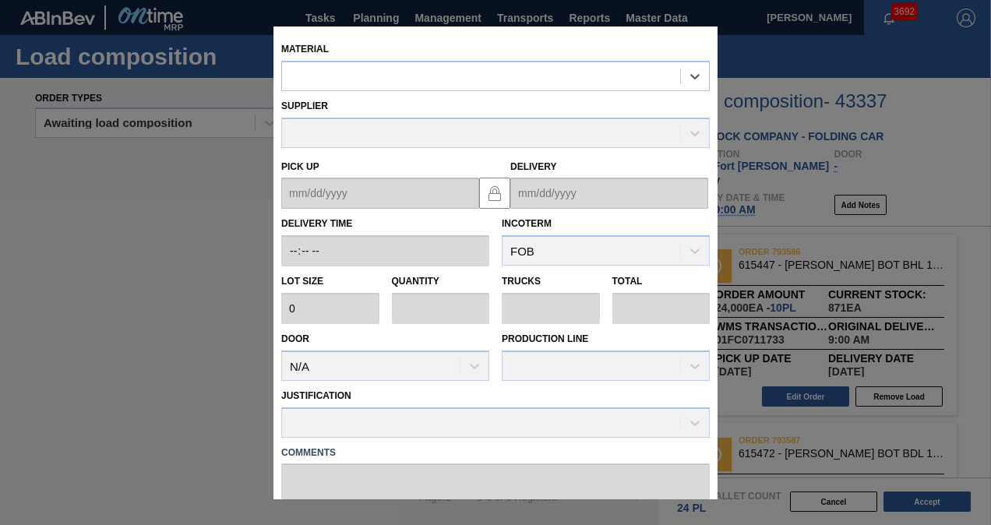
type input "3,200"
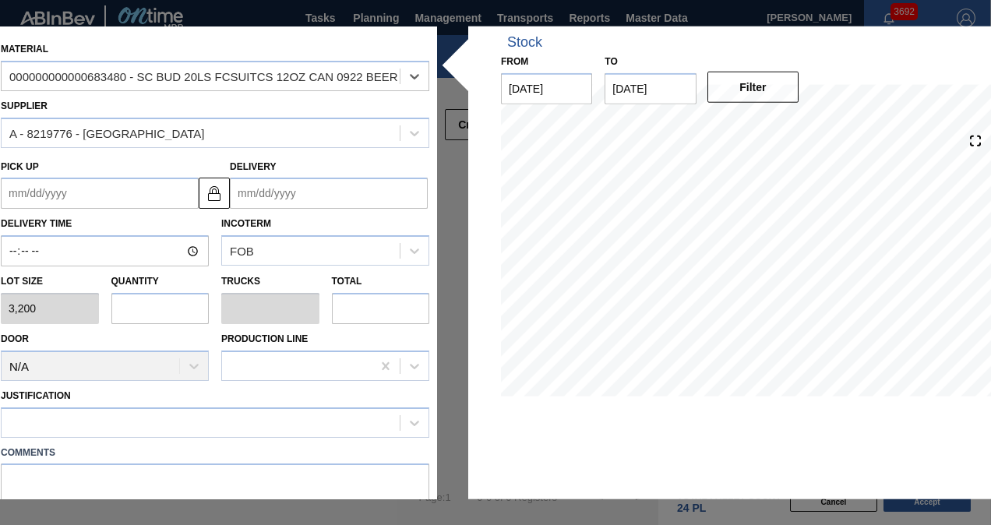
click at [155, 312] on input "text" at bounding box center [160, 308] width 98 height 31
type input "2"
type input "0.083"
type input "6,400"
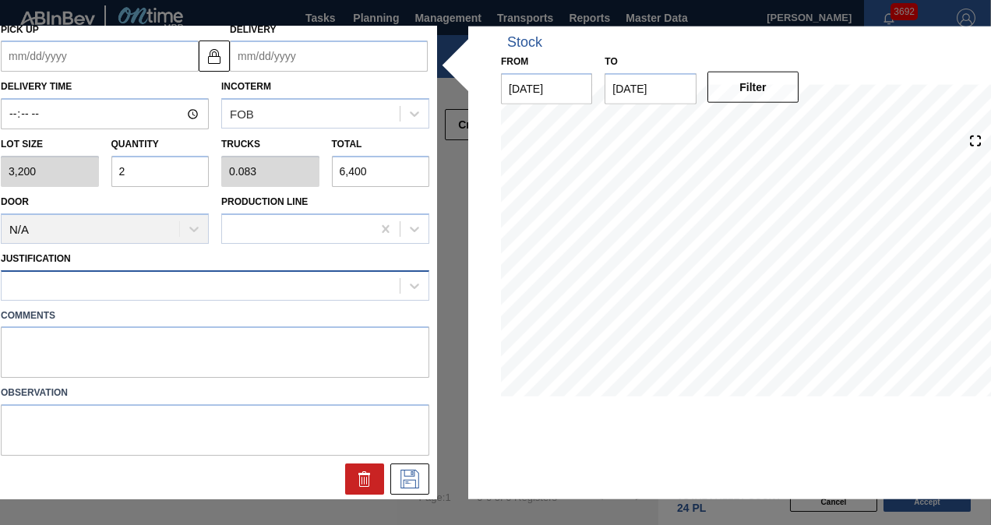
scroll to position [139, 0]
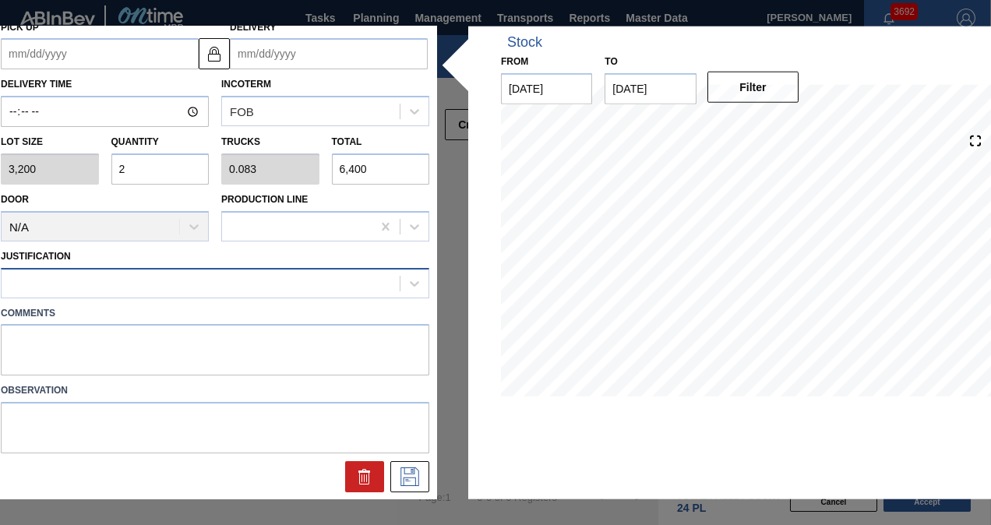
type input "2"
click at [193, 279] on div at bounding box center [201, 283] width 398 height 23
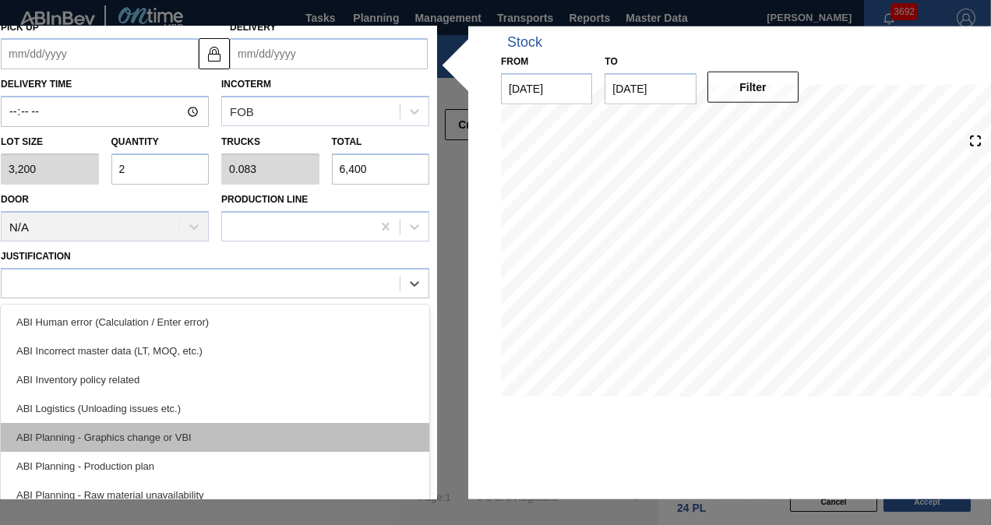
scroll to position [156, 0]
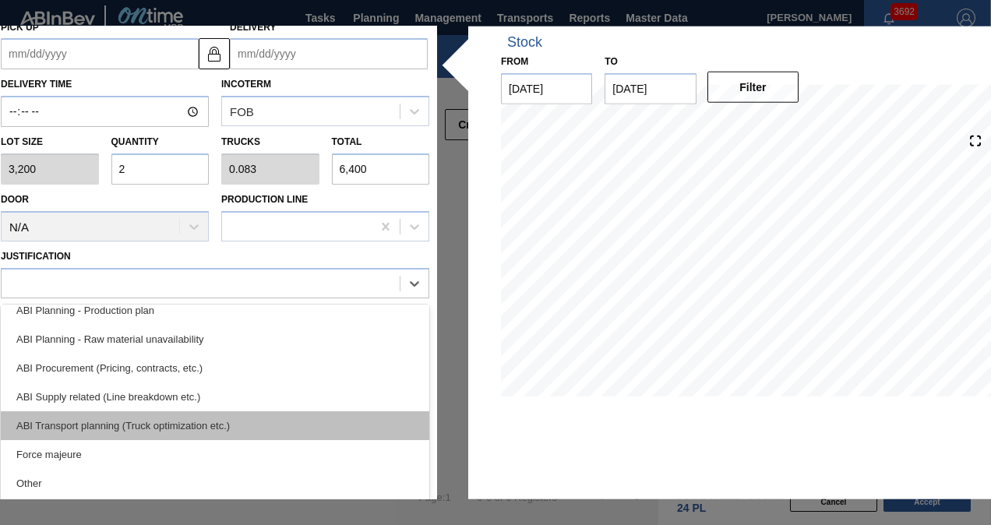
click at [194, 419] on div "ABI Transport planning (Truck optimization etc.)" at bounding box center [215, 425] width 428 height 29
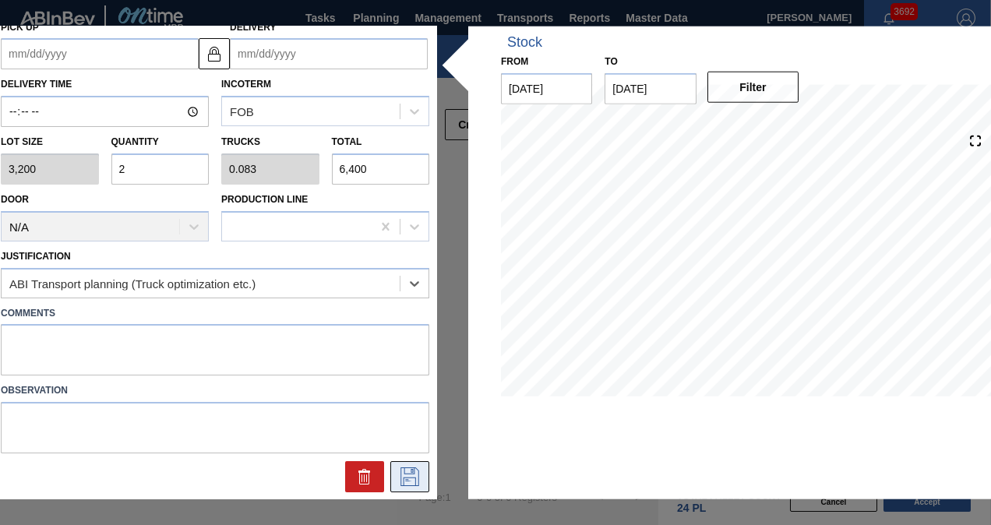
click at [408, 472] on icon at bounding box center [409, 476] width 25 height 19
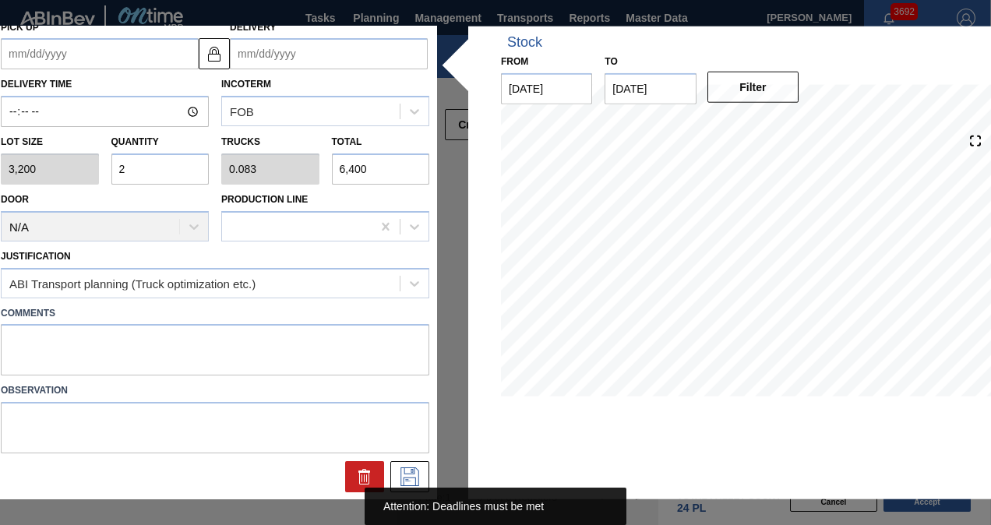
scroll to position [0, 0]
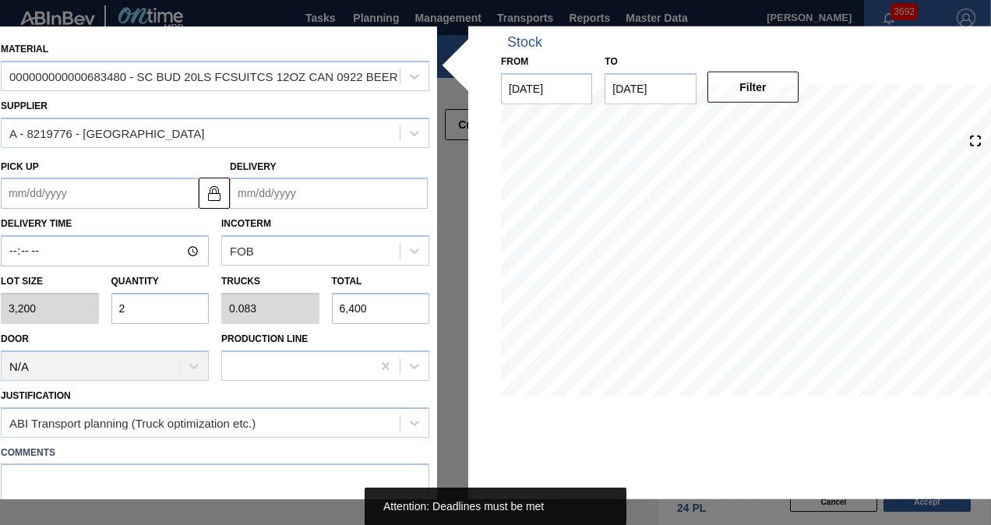
click at [287, 185] on input "Delivery" at bounding box center [329, 193] width 198 height 31
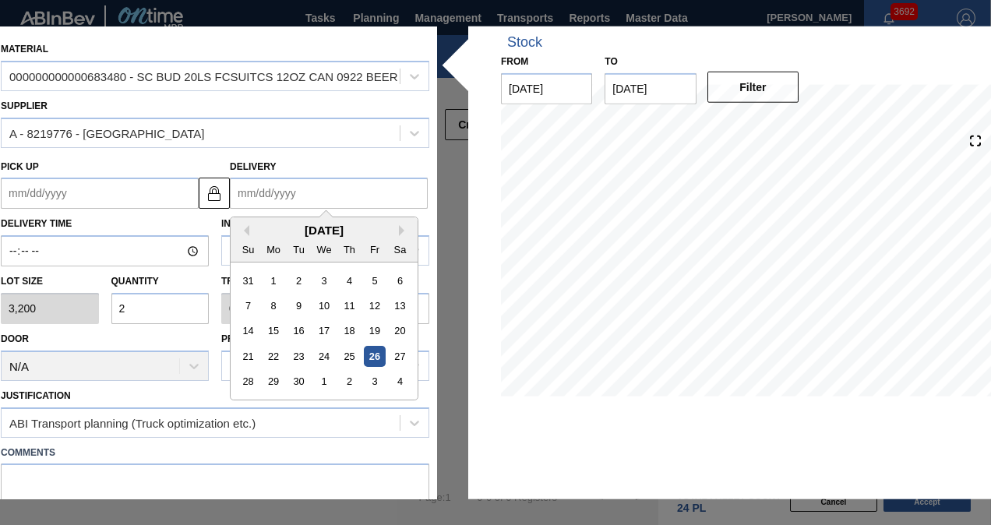
type input "1"
type up "[DATE]"
type input "10"
type up "[DATE]"
type input "10/6"
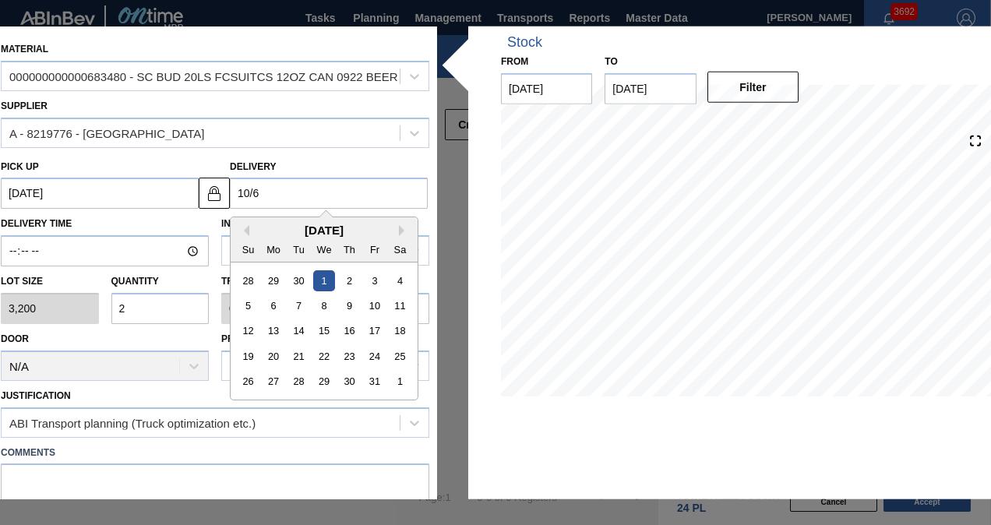
type up "[DATE]"
click at [277, 298] on div "6" at bounding box center [273, 305] width 21 height 21
type input "[DATE]"
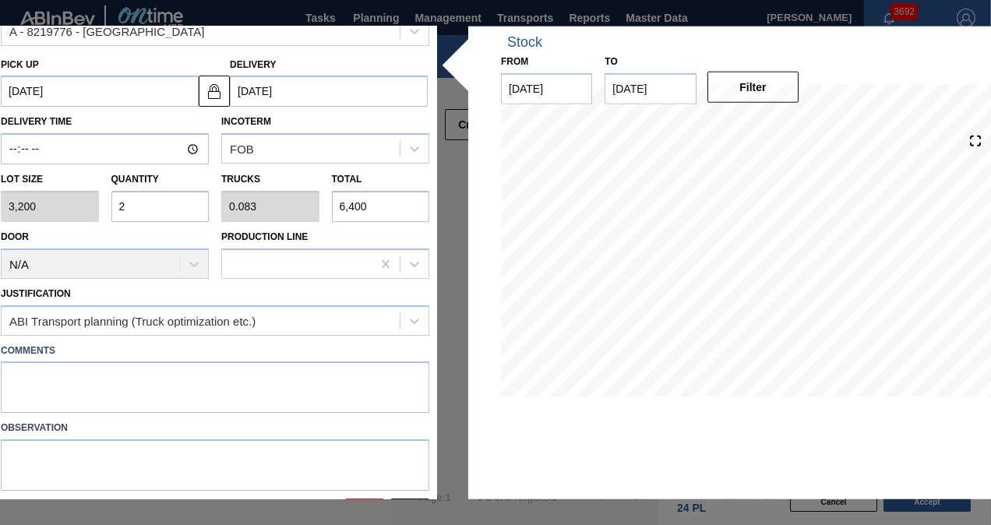
scroll to position [139, 0]
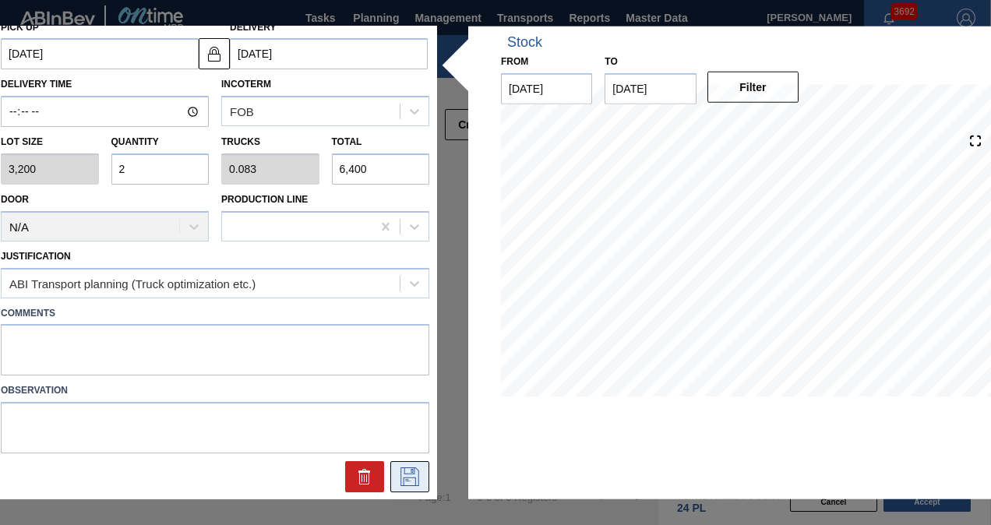
click at [409, 475] on icon at bounding box center [409, 476] width 25 height 19
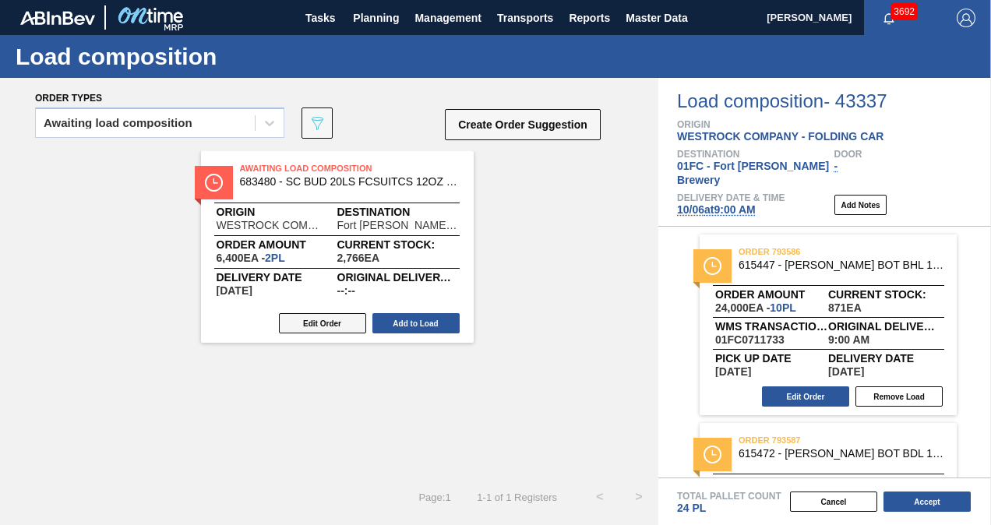
click at [355, 315] on button "Edit Order" at bounding box center [322, 323] width 87 height 20
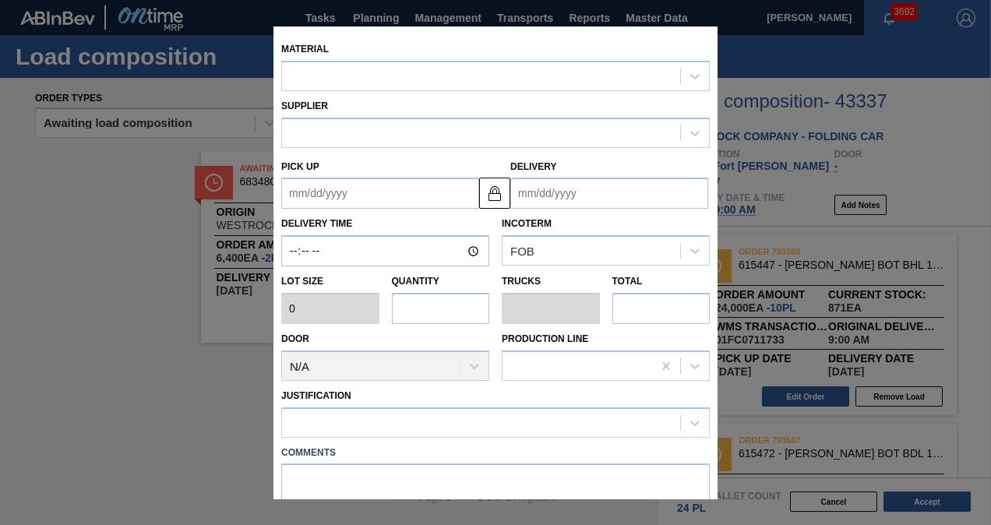
type input "3,200"
type input "2"
type input "0.083"
type input "6,400"
type up "[DATE]"
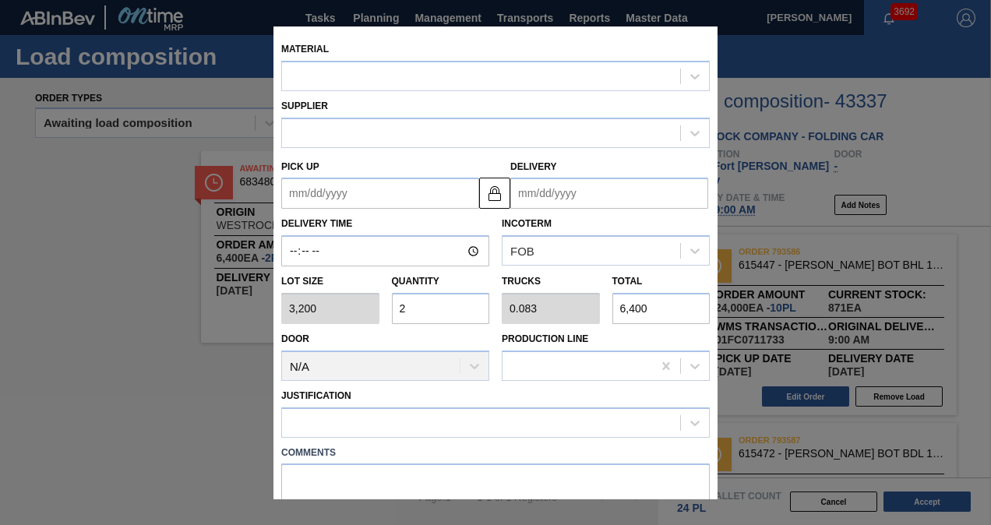
type input "[DATE]"
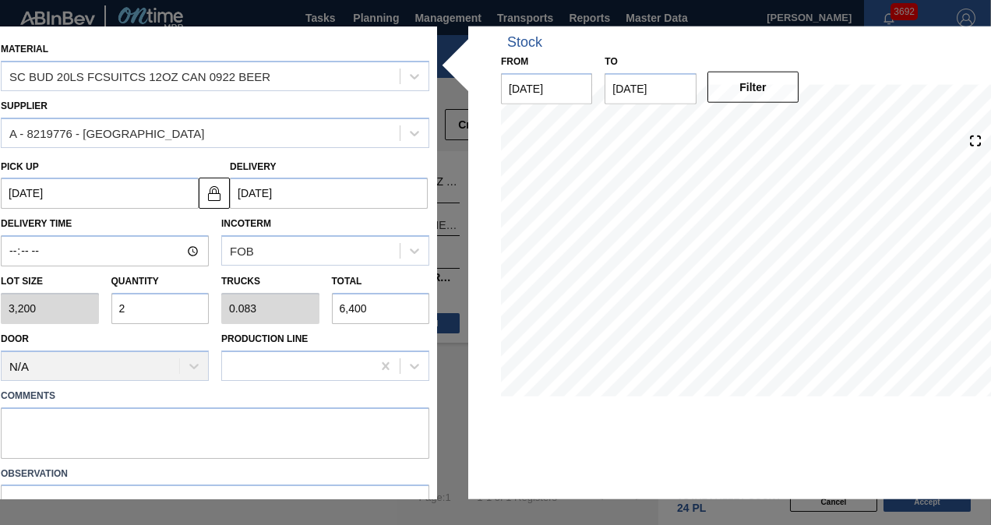
click at [156, 304] on input "2" at bounding box center [160, 308] width 98 height 31
type input "0"
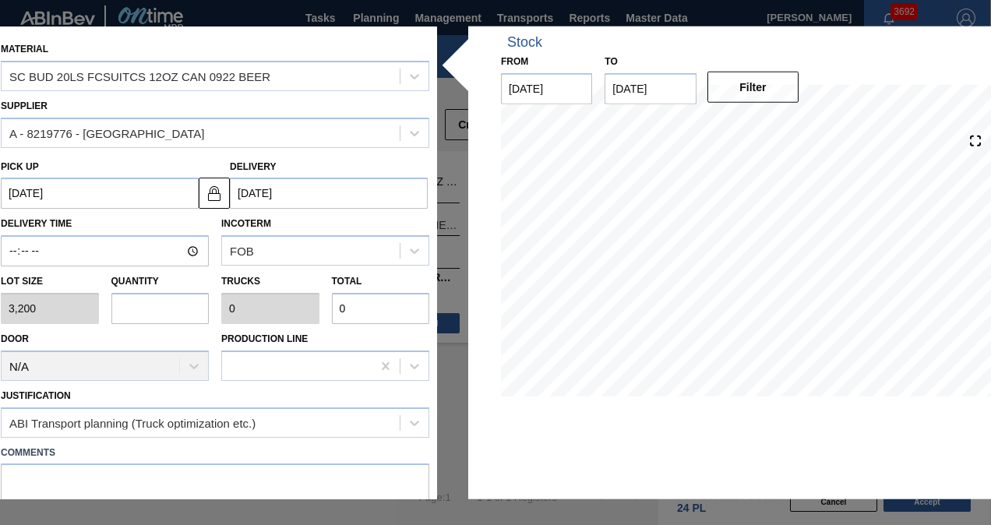
type input "1"
type input "0.042"
type input "3,200"
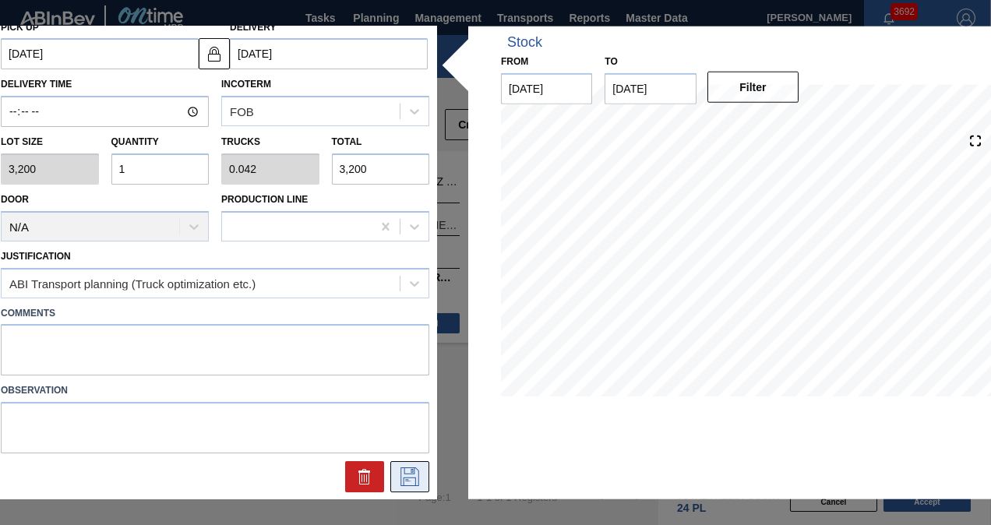
type input "1"
click at [404, 480] on icon at bounding box center [409, 476] width 25 height 19
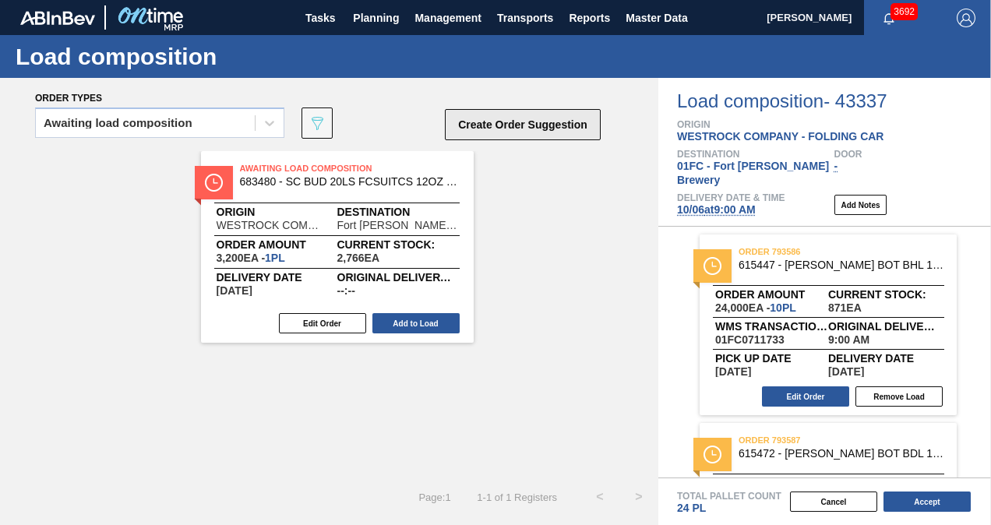
click at [495, 131] on button "Create Order Suggestion" at bounding box center [523, 124] width 156 height 31
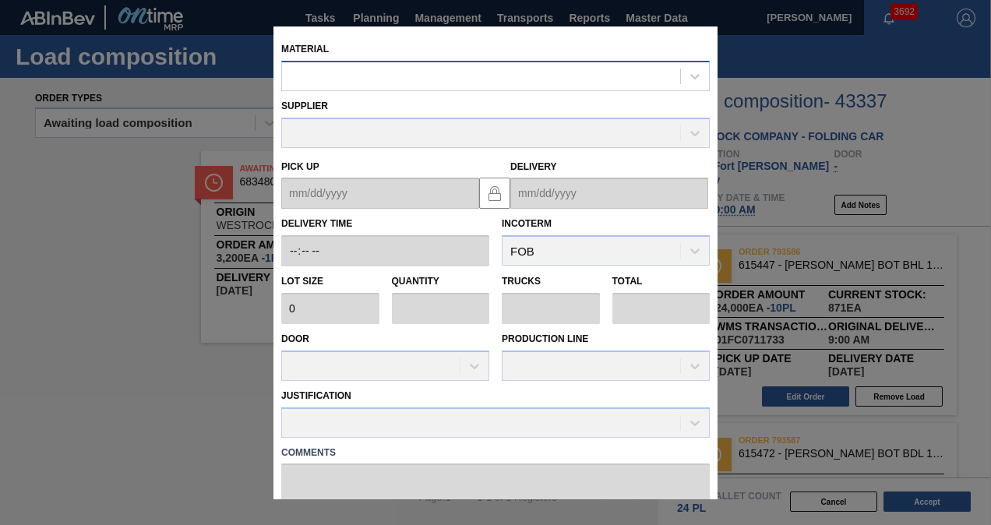
click at [385, 82] on div at bounding box center [481, 76] width 398 height 23
paste input "683831"
type input "683831"
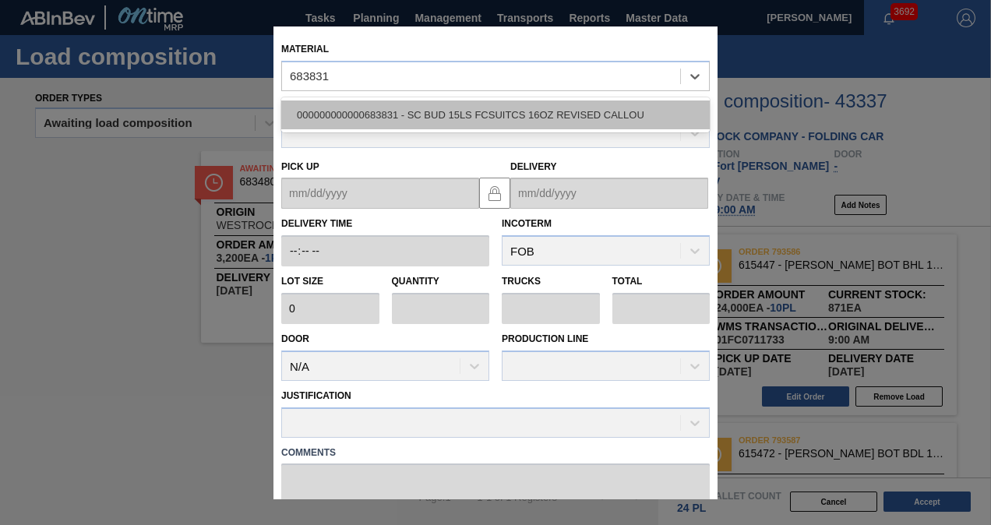
click at [379, 122] on div "000000000000683831 - SC BUD 15LS FCSUITCS 16OZ REVISED CALLOU" at bounding box center [495, 114] width 428 height 29
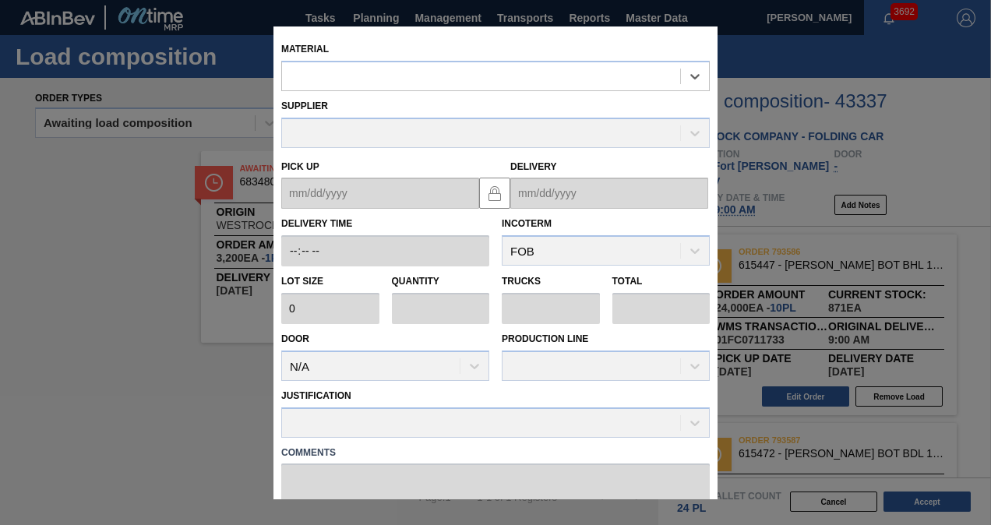
type input "2,720"
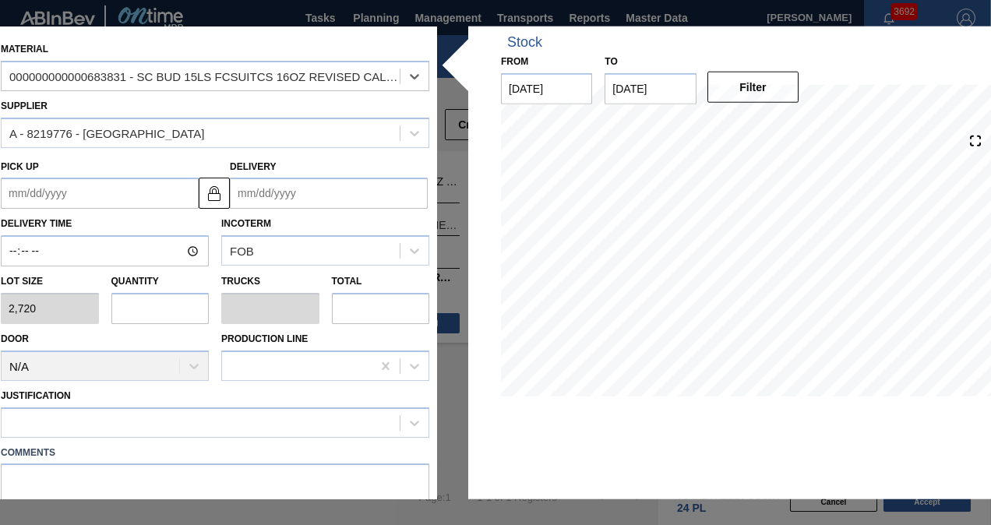
click at [277, 196] on input "Delivery" at bounding box center [329, 193] width 198 height 31
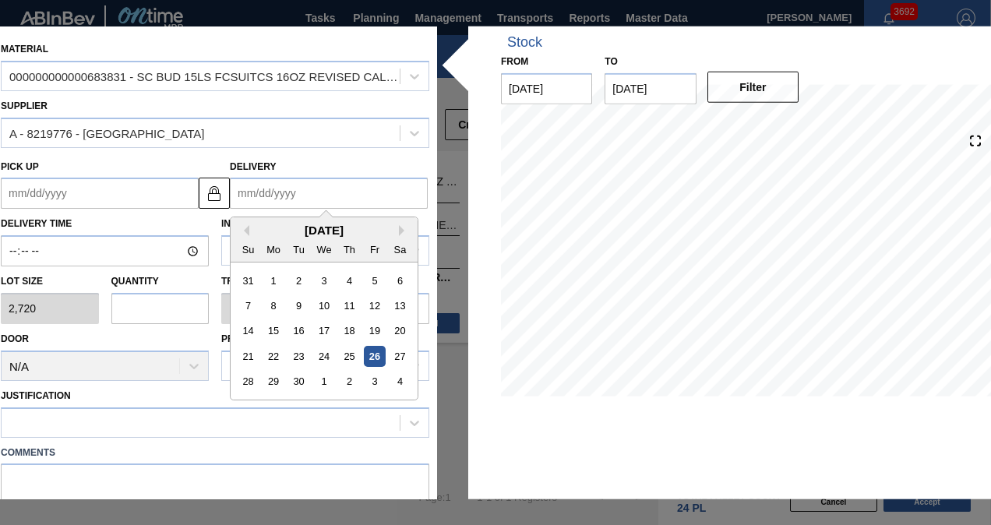
type input "1"
type up "[DATE]"
type input "10"
type up "[DATE]"
type input "10/6"
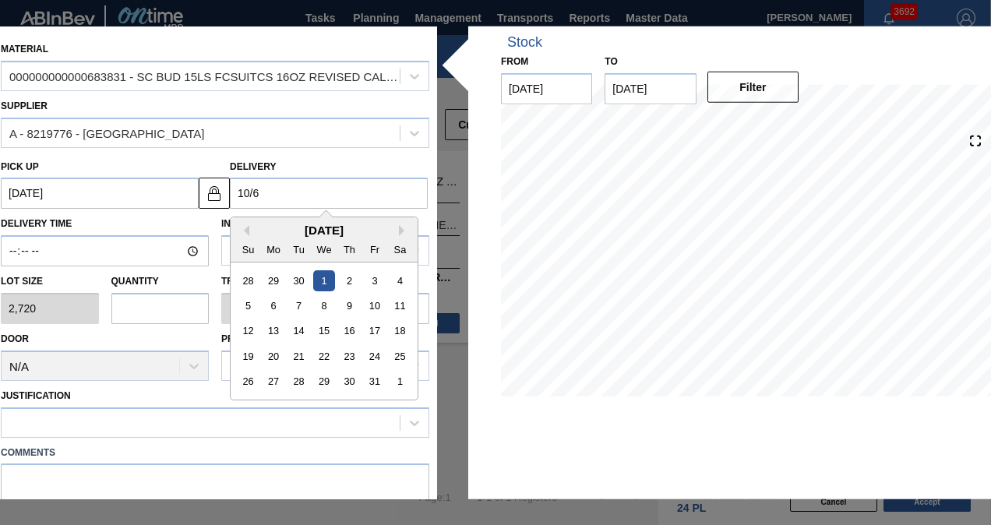
type up "[DATE]"
type input "[DATE]"
click at [300, 167] on div "Delivery [DATE] Previous Month Next Month [DATE] Su Mo Tu We Th Fr Sa 28 29 30 …" at bounding box center [329, 182] width 198 height 54
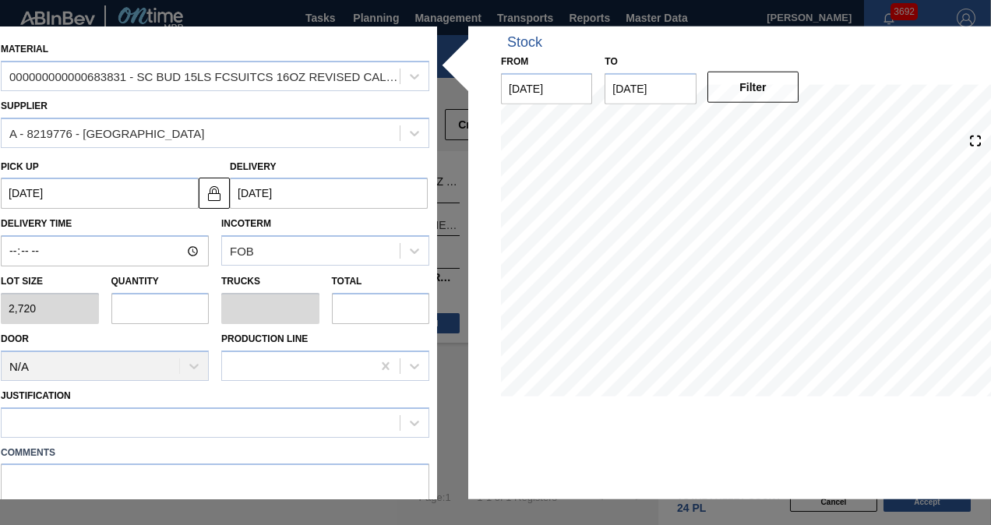
click at [284, 196] on input "[DATE]" at bounding box center [329, 193] width 198 height 31
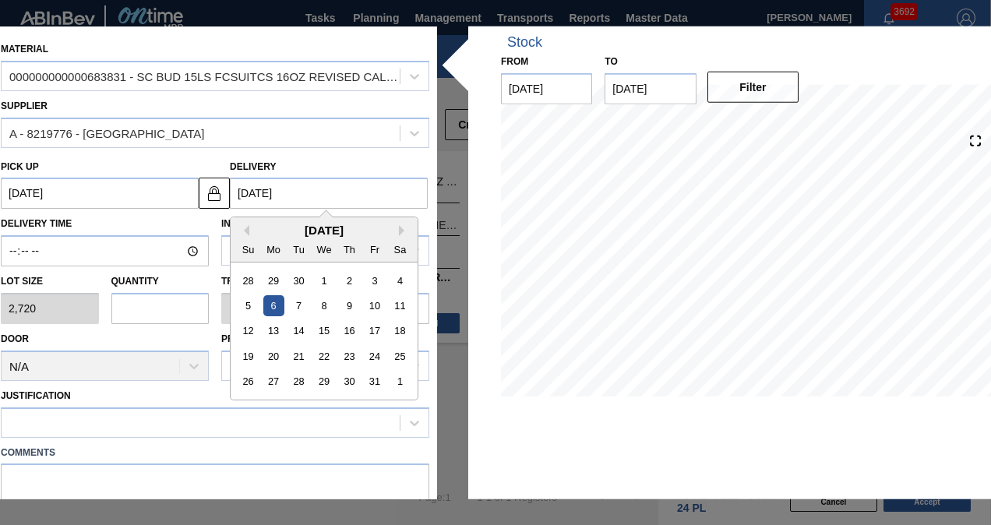
click at [130, 294] on input "text" at bounding box center [160, 308] width 98 height 31
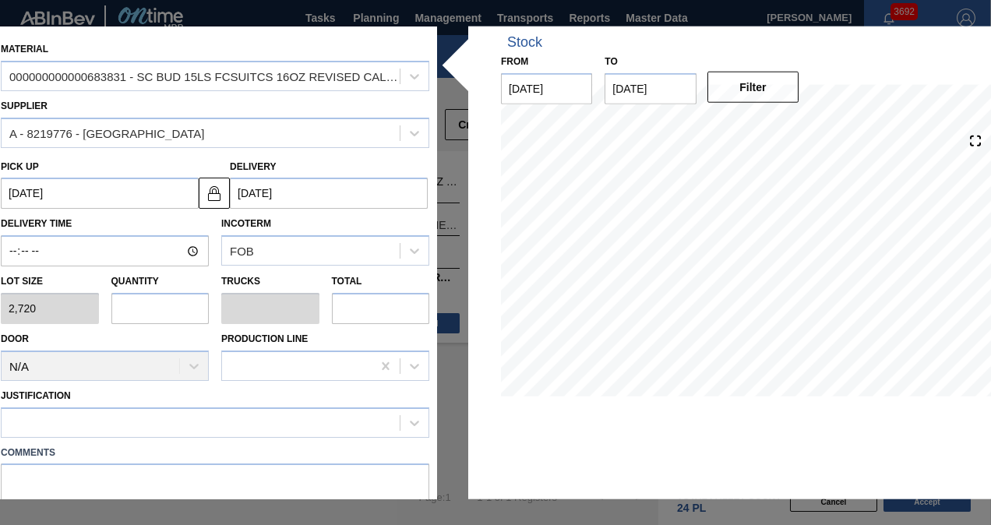
type input "1"
type input "0.038"
type input "2,720"
type input "1"
click at [120, 418] on div at bounding box center [201, 422] width 398 height 23
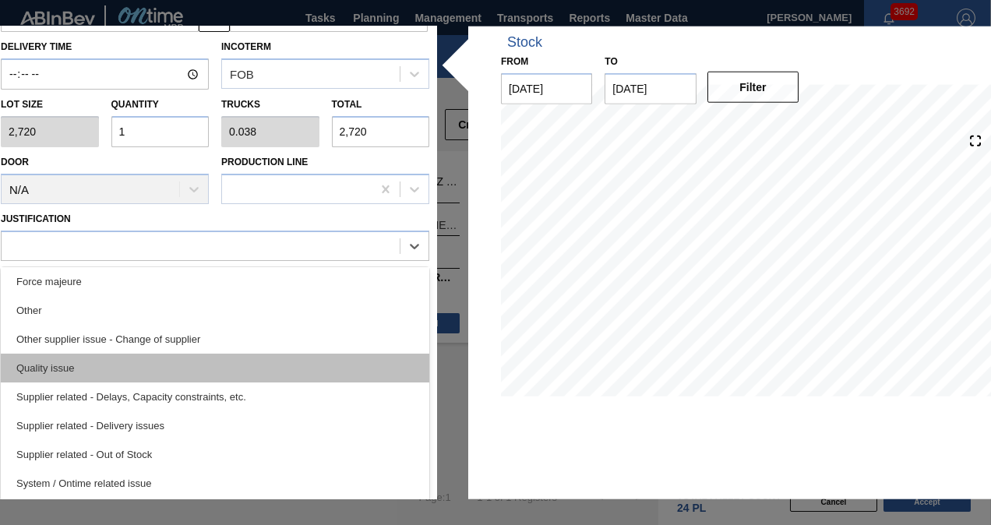
scroll to position [213, 0]
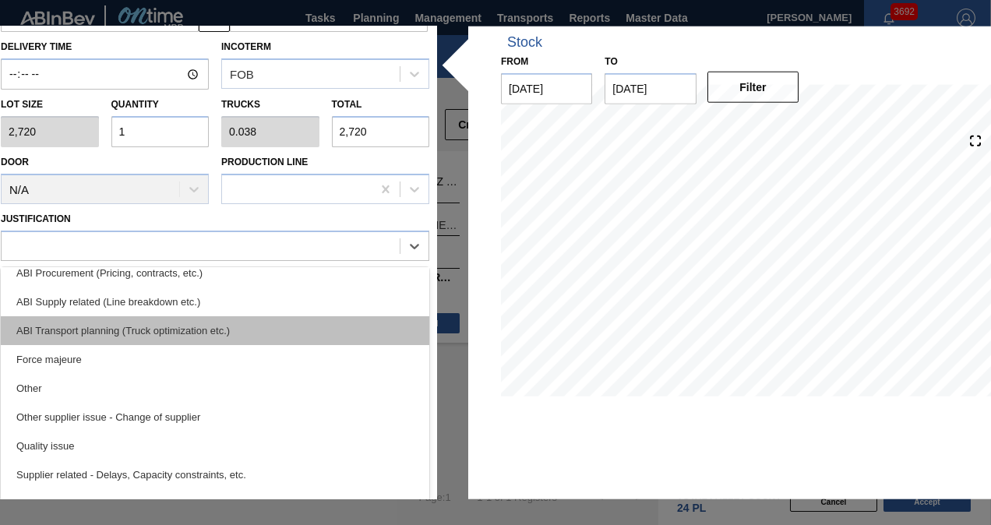
click at [164, 335] on div "ABI Transport planning (Truck optimization etc.)" at bounding box center [215, 330] width 428 height 29
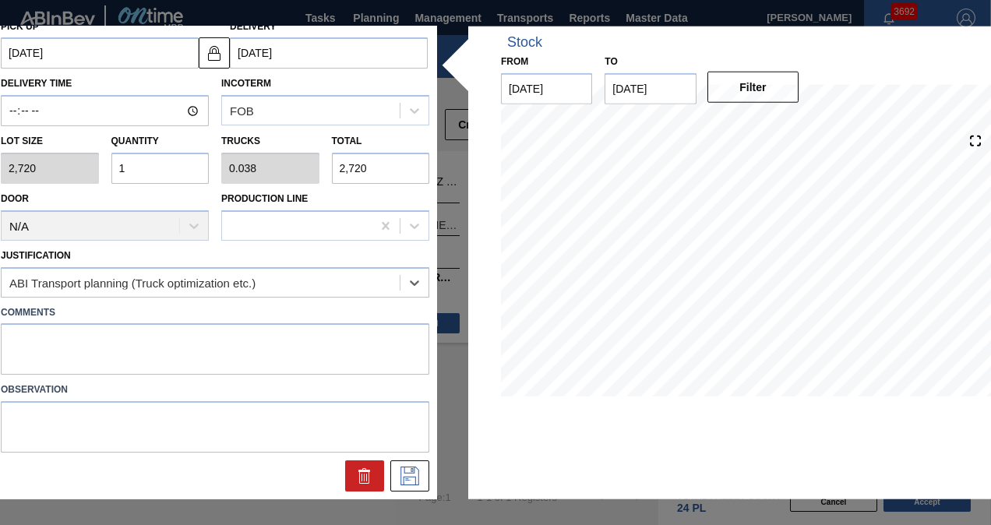
scroll to position [139, 0]
click at [404, 478] on icon at bounding box center [409, 476] width 25 height 19
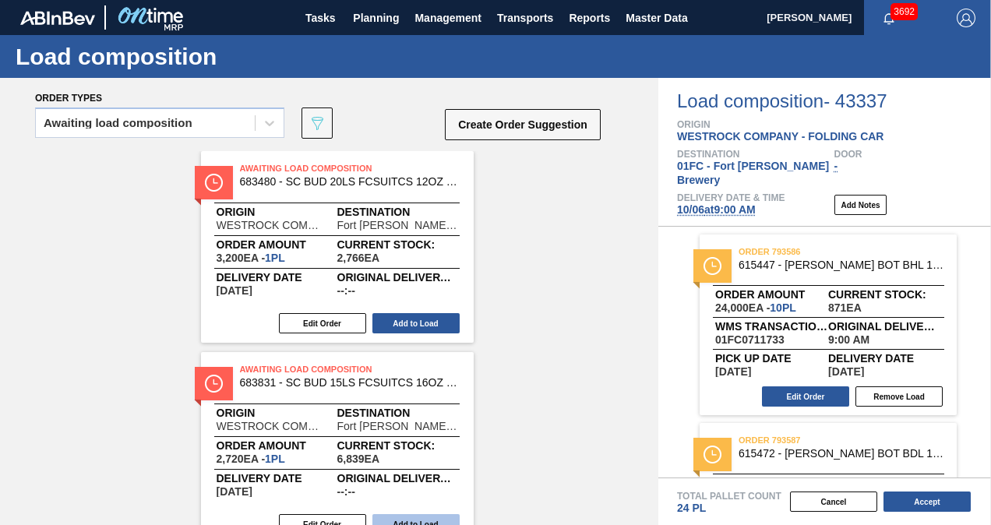
click at [416, 332] on button "Add to Load" at bounding box center [415, 323] width 87 height 20
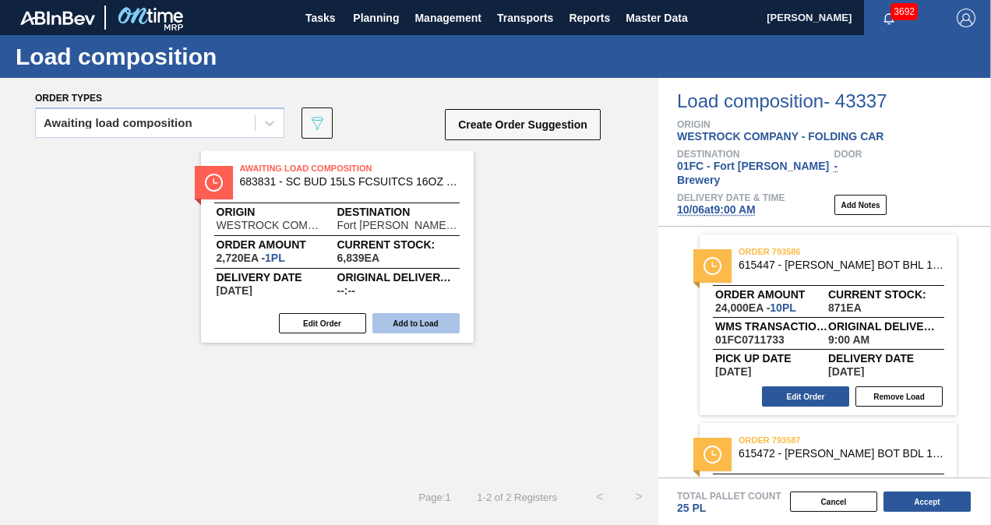
click at [417, 329] on button "Add to Load" at bounding box center [415, 323] width 87 height 20
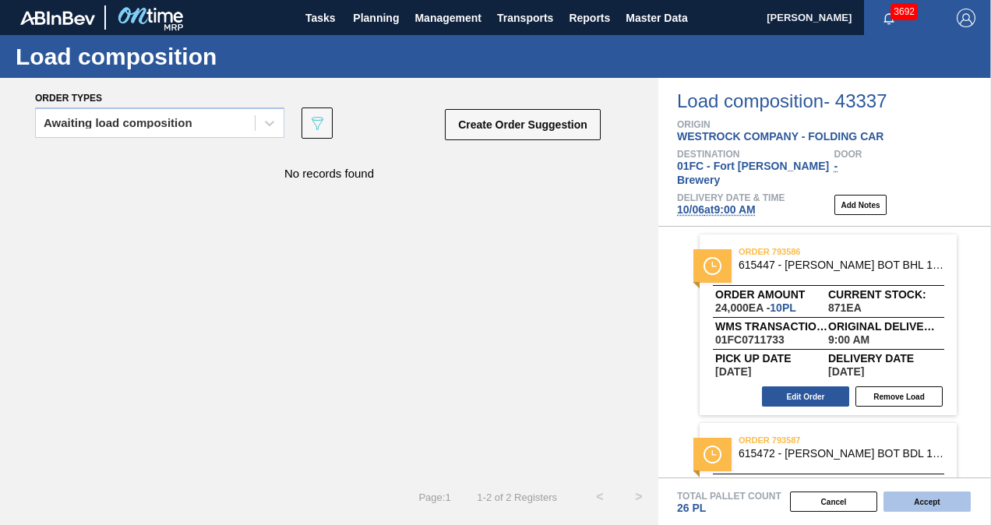
click at [940, 503] on button "Accept" at bounding box center [926, 502] width 87 height 20
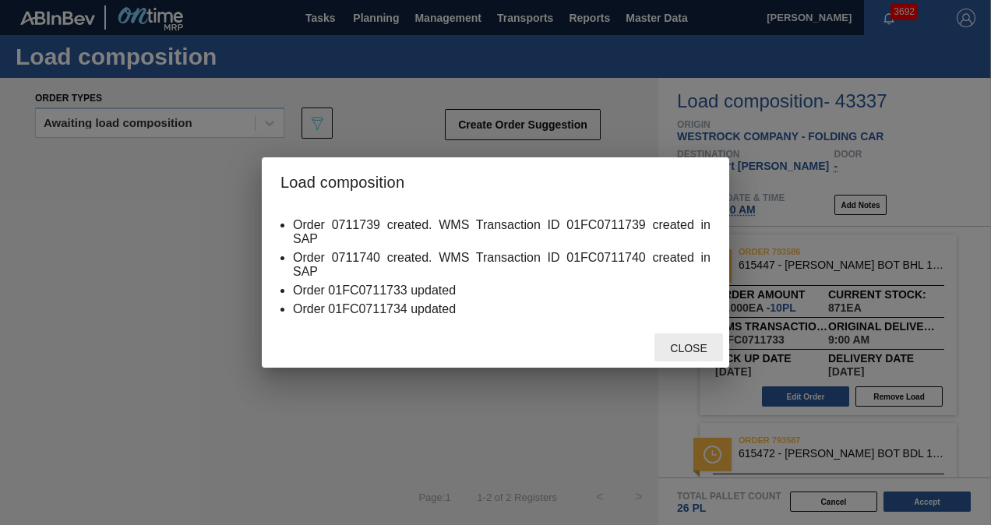
click at [687, 344] on div "Close" at bounding box center [688, 347] width 69 height 29
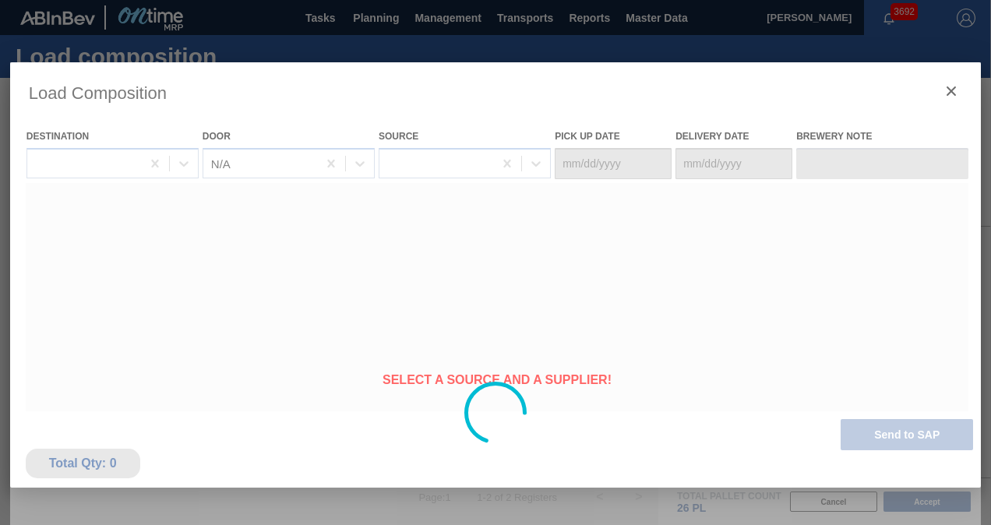
type Date "[DATE]"
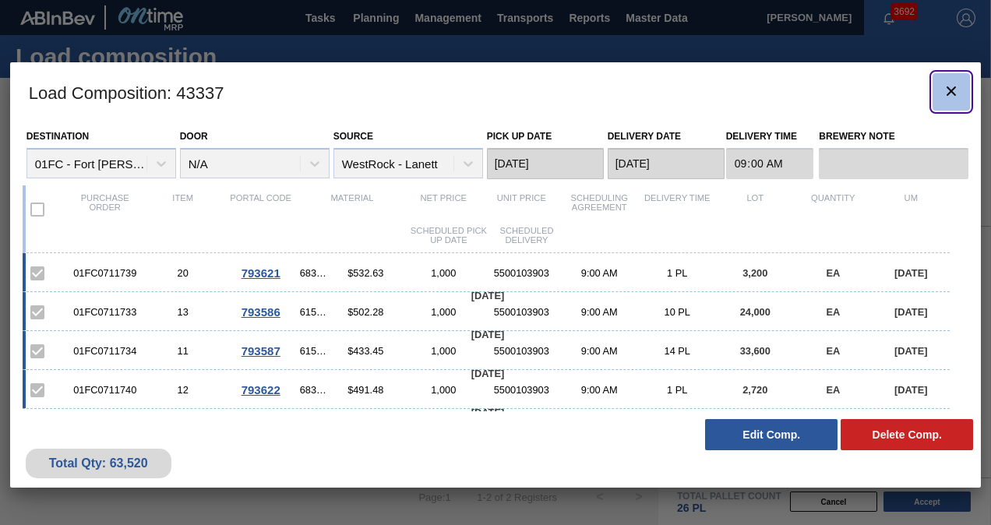
click at [957, 84] on icon "botão de ícone" at bounding box center [951, 91] width 19 height 19
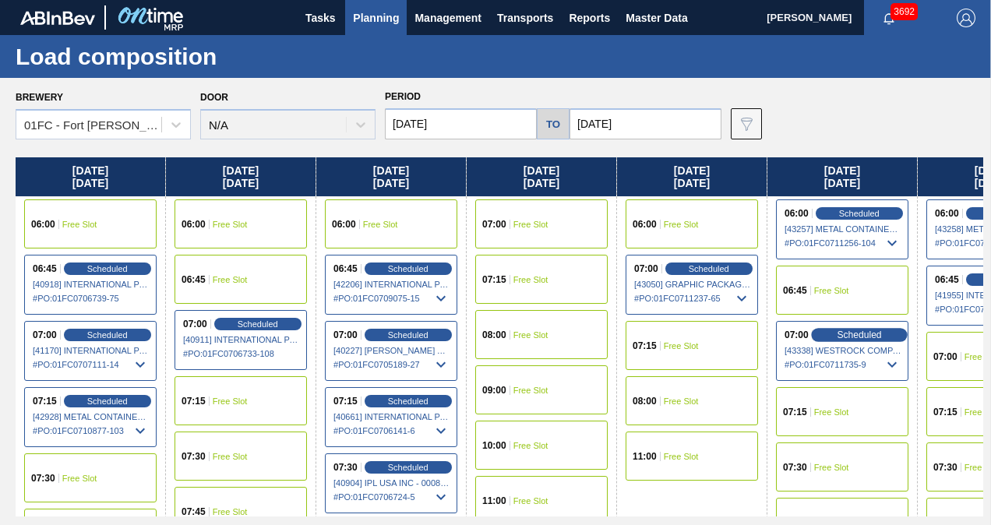
click at [873, 335] on span "Scheduled" at bounding box center [859, 335] width 44 height 10
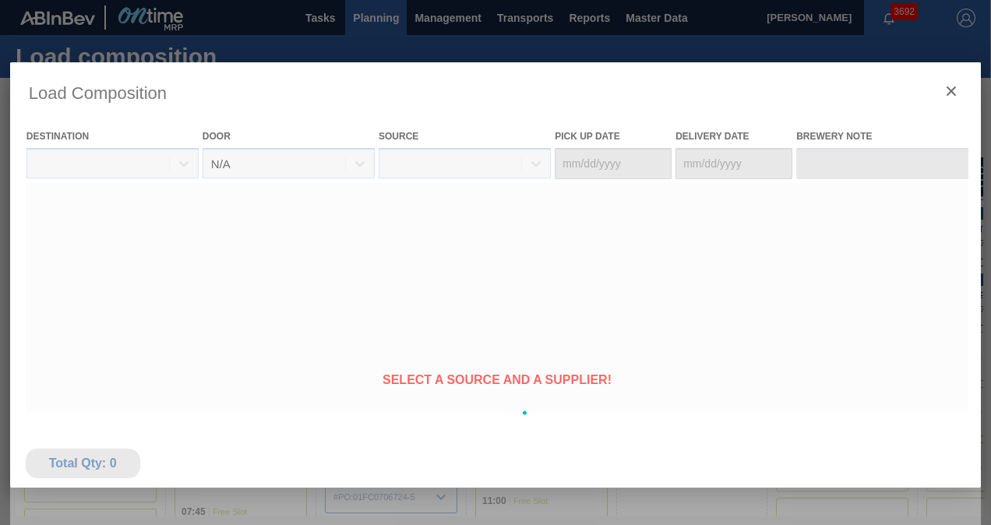
type Date "[DATE]"
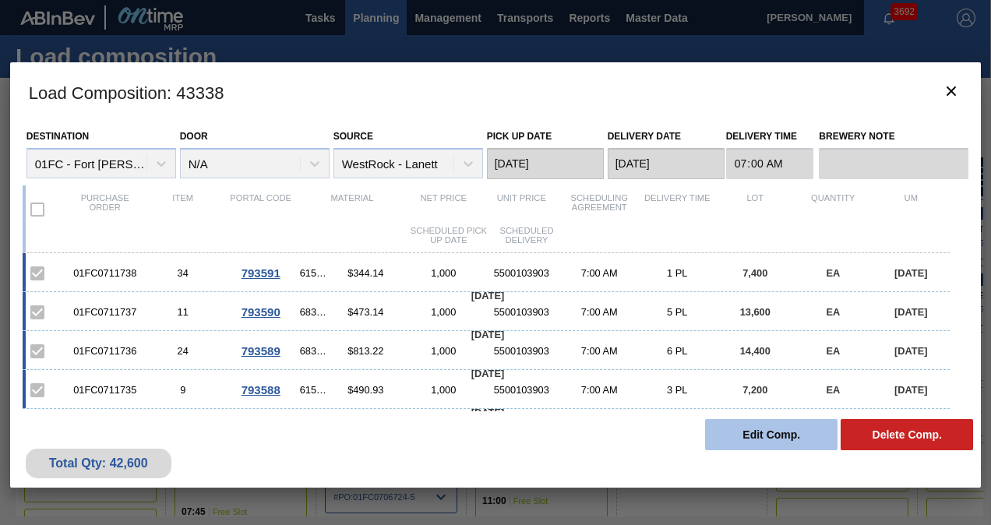
click at [720, 432] on button "Edit Comp." at bounding box center [771, 434] width 132 height 31
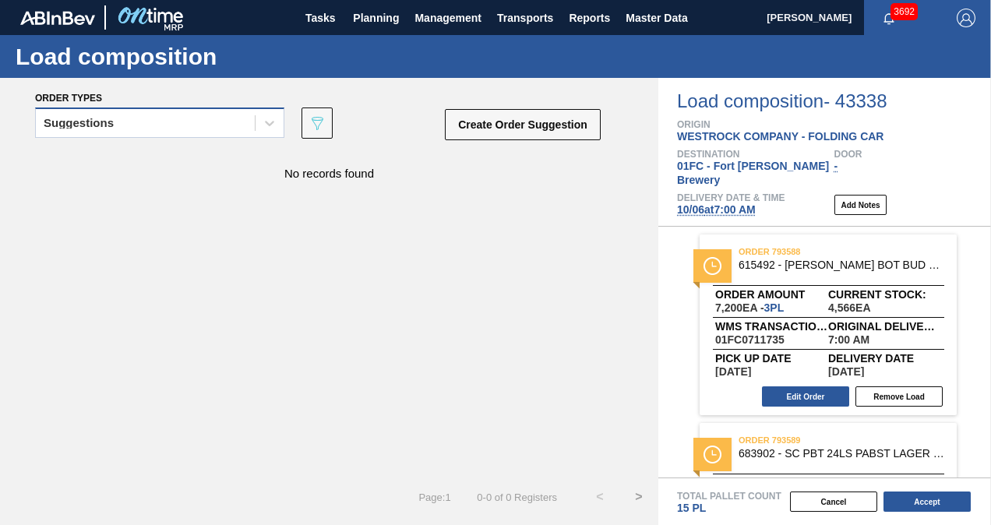
click at [156, 115] on div "Suggestions" at bounding box center [145, 123] width 219 height 23
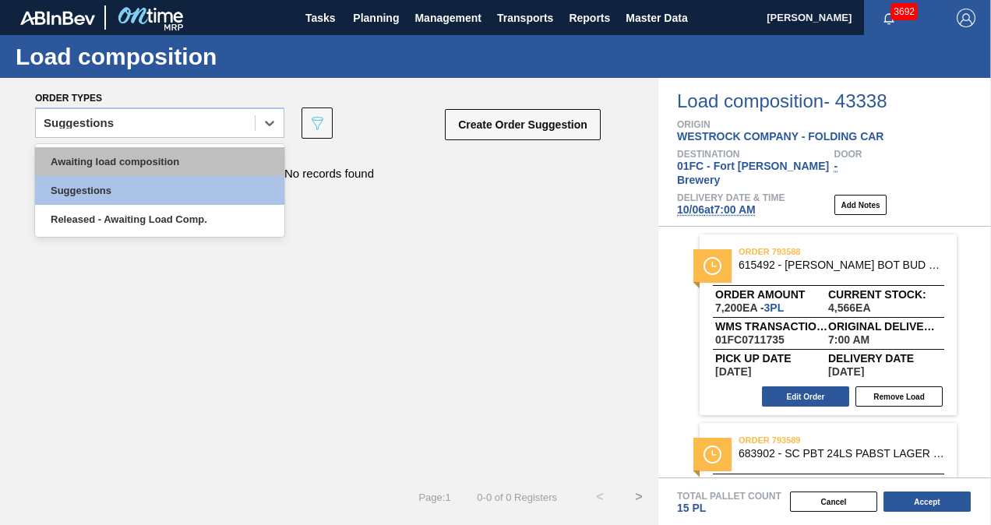
click at [139, 157] on div "Awaiting load composition" at bounding box center [159, 161] width 249 height 29
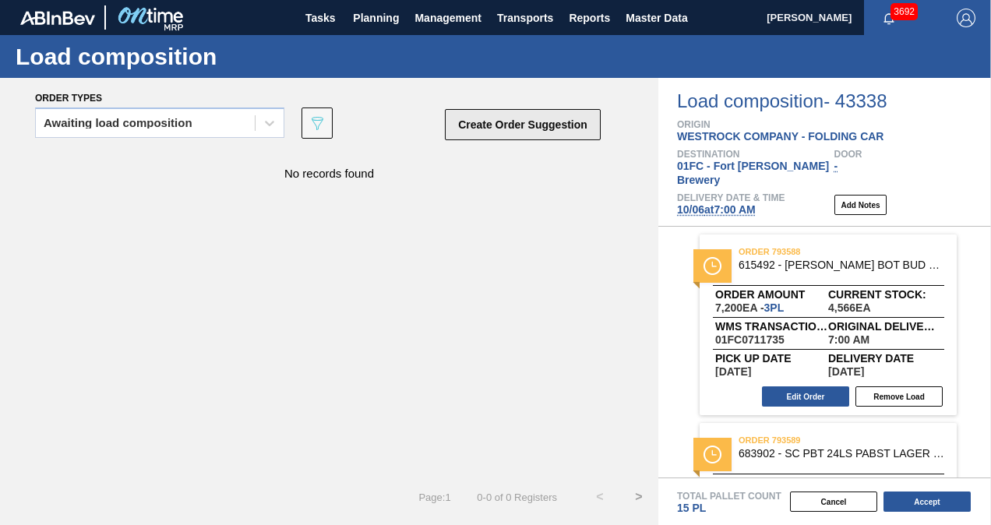
click at [502, 137] on button "Create Order Suggestion" at bounding box center [523, 124] width 156 height 31
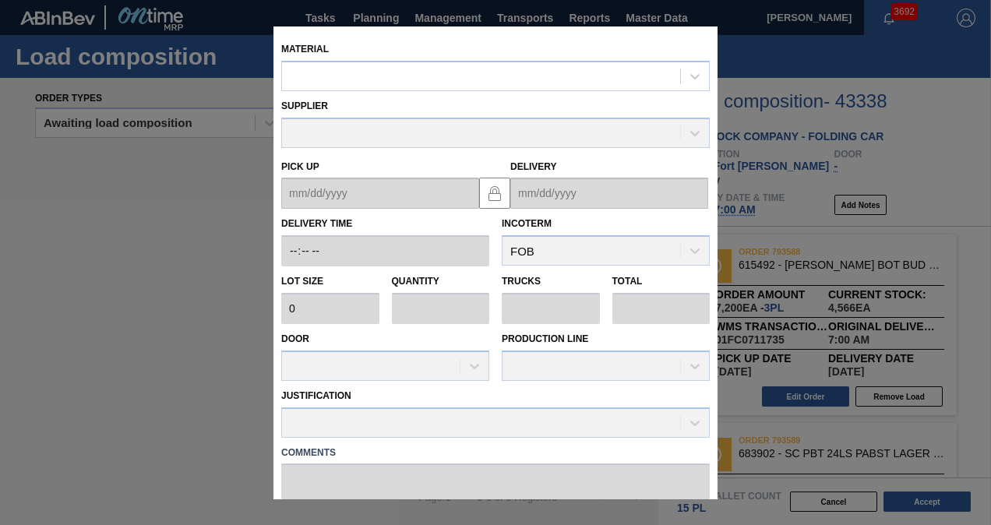
click at [459, 93] on div "Supplier" at bounding box center [495, 119] width 441 height 57
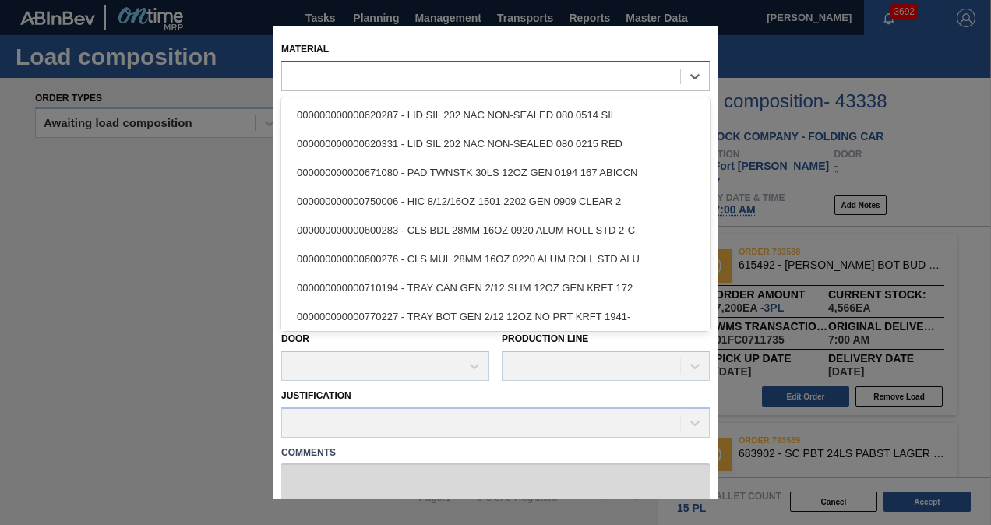
click at [463, 84] on div at bounding box center [481, 76] width 398 height 23
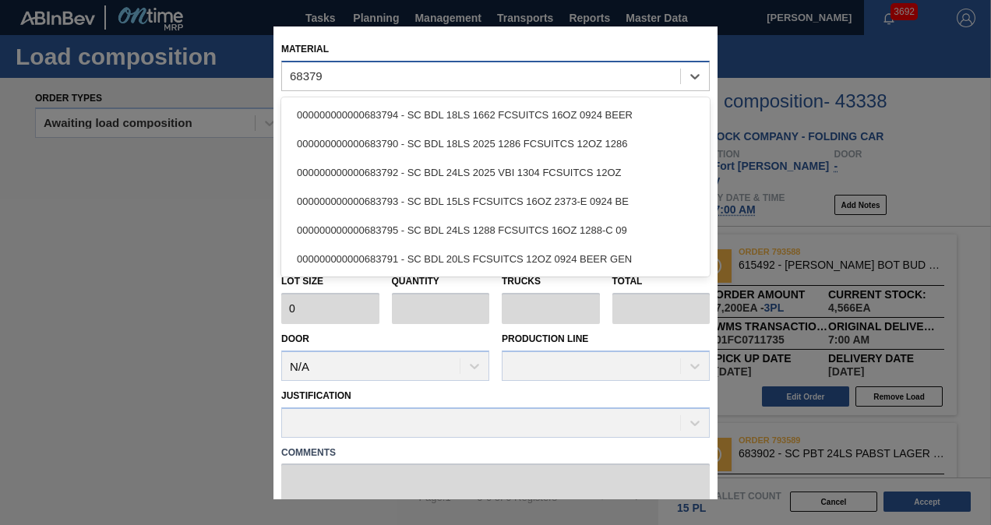
type input "683793"
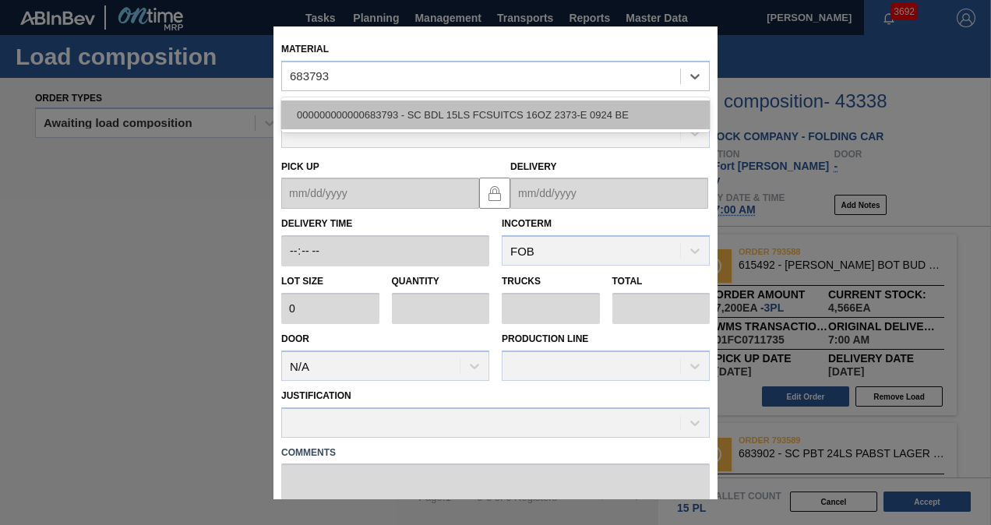
click at [453, 103] on div "000000000000683793 - SC BDL 15LS FCSUITCS 16OZ 2373-E 0924 BE" at bounding box center [495, 114] width 428 height 29
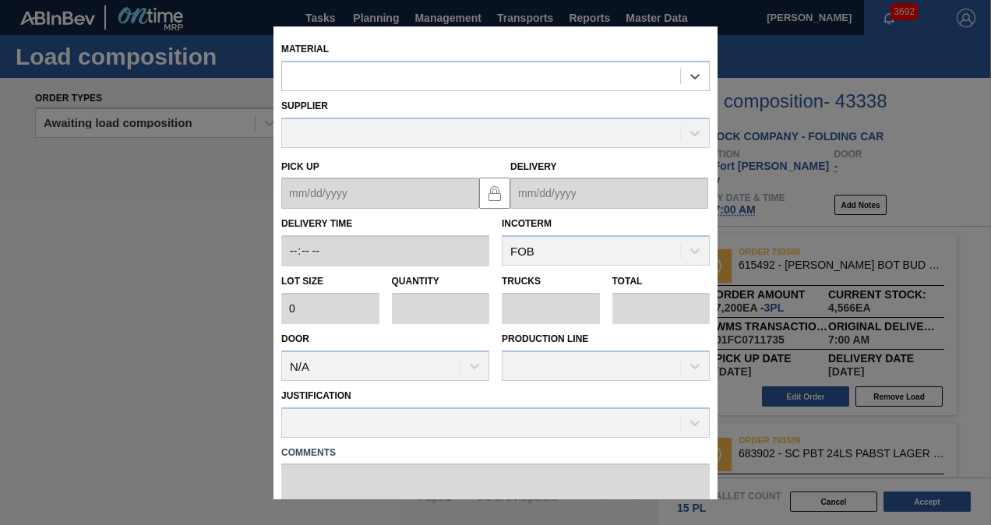
type input "2,720"
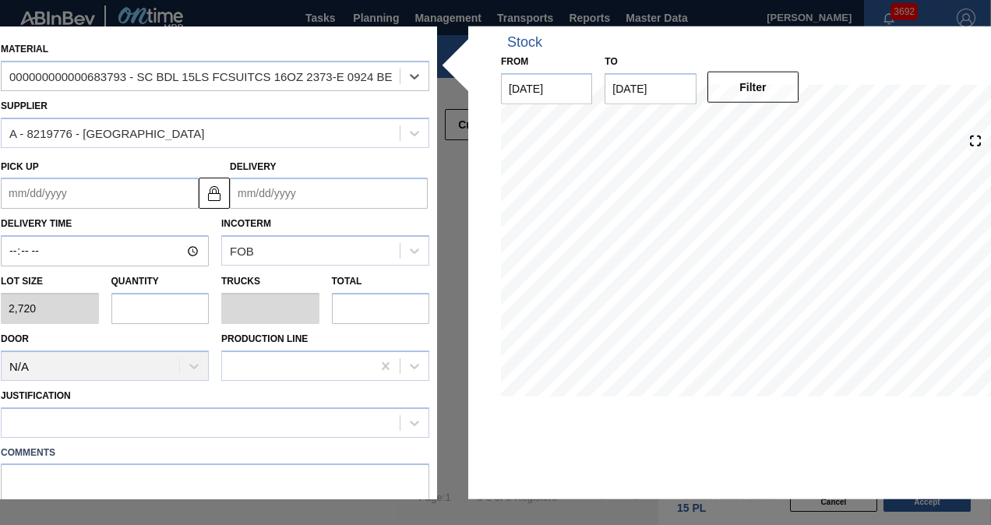
click at [148, 296] on input "text" at bounding box center [160, 308] width 98 height 31
type input "1"
type input "0.042"
type input "2,720"
type input "1"
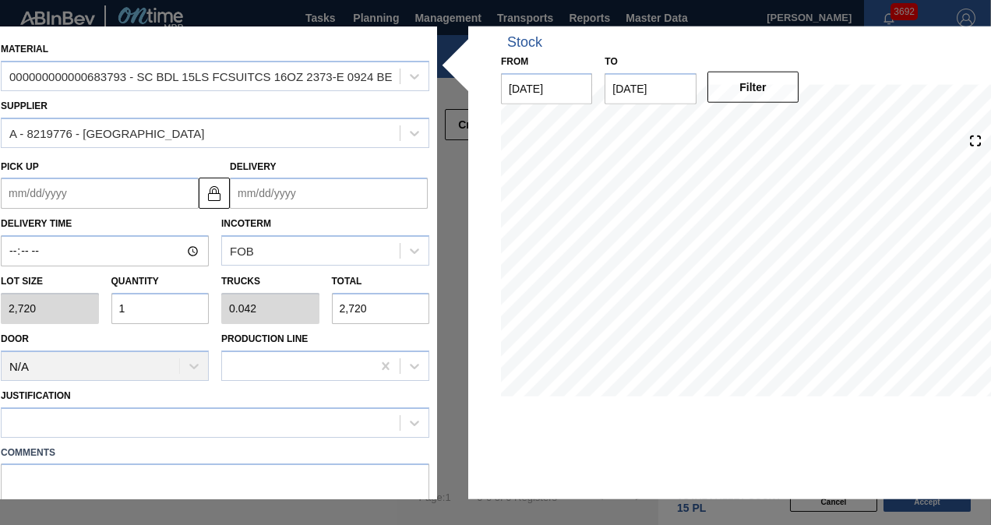
click at [326, 190] on input "Delivery" at bounding box center [329, 193] width 198 height 31
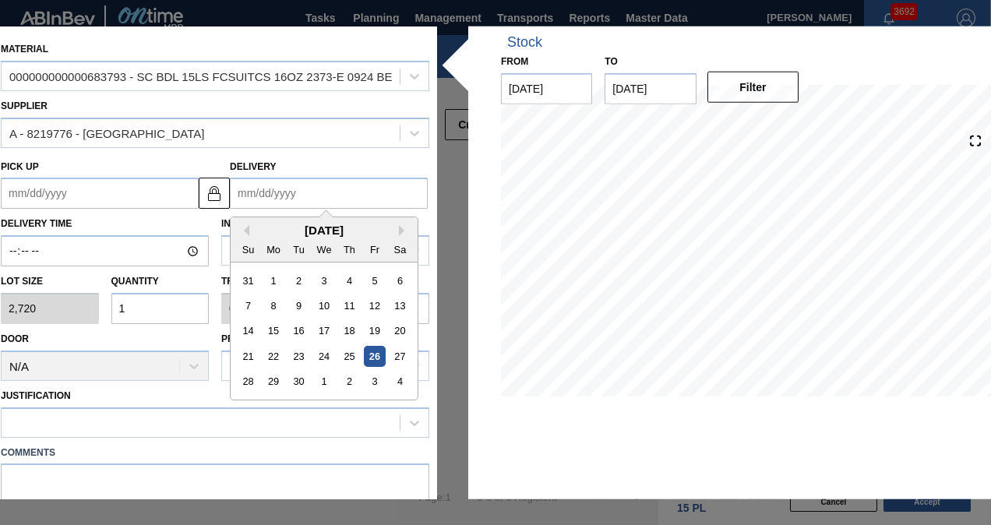
type input "1"
type up "[DATE]"
type input "10"
type up "[DATE]"
type input "10/6"
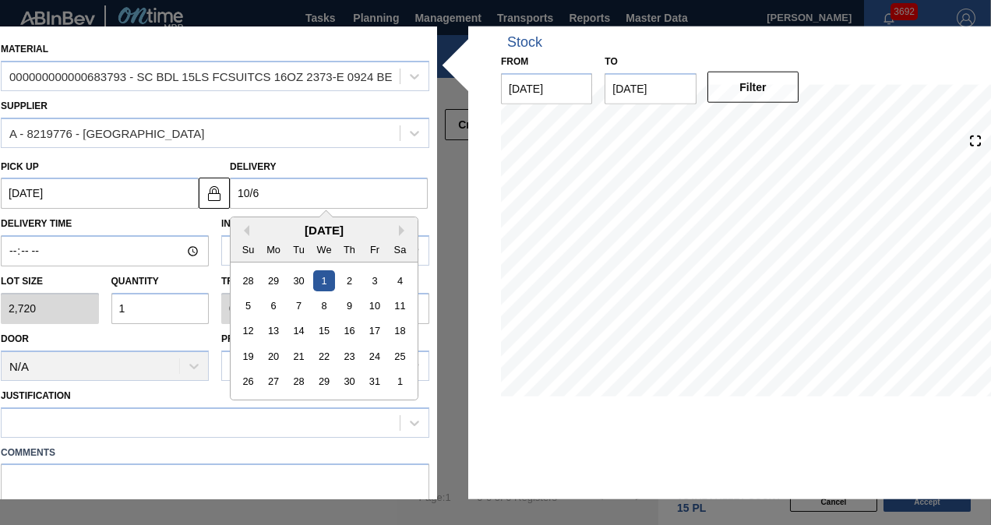
type up "[DATE]"
type input "[DATE]"
click at [262, 164] on label "Delivery" at bounding box center [253, 165] width 47 height 11
click at [262, 178] on input "[DATE]" at bounding box center [329, 193] width 198 height 31
click at [142, 427] on div at bounding box center [201, 422] width 398 height 23
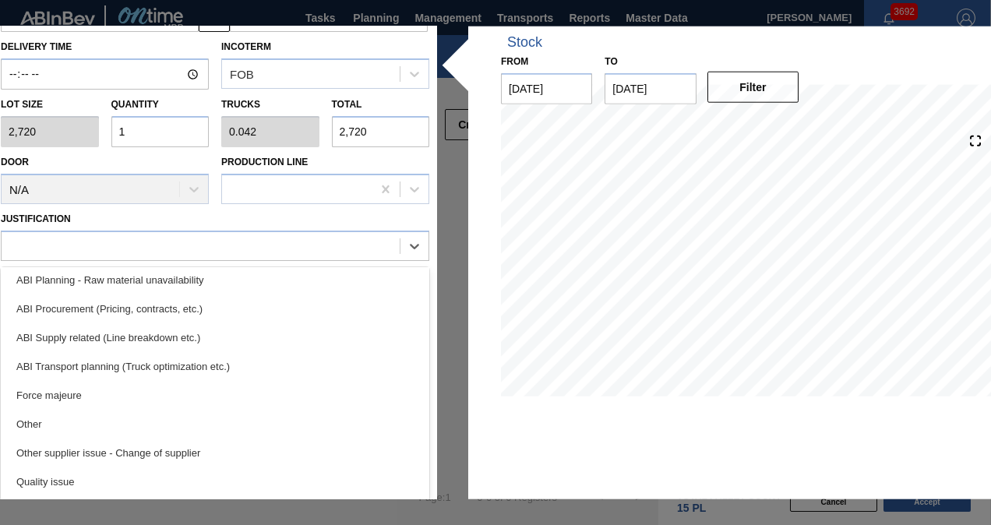
scroll to position [234, 0]
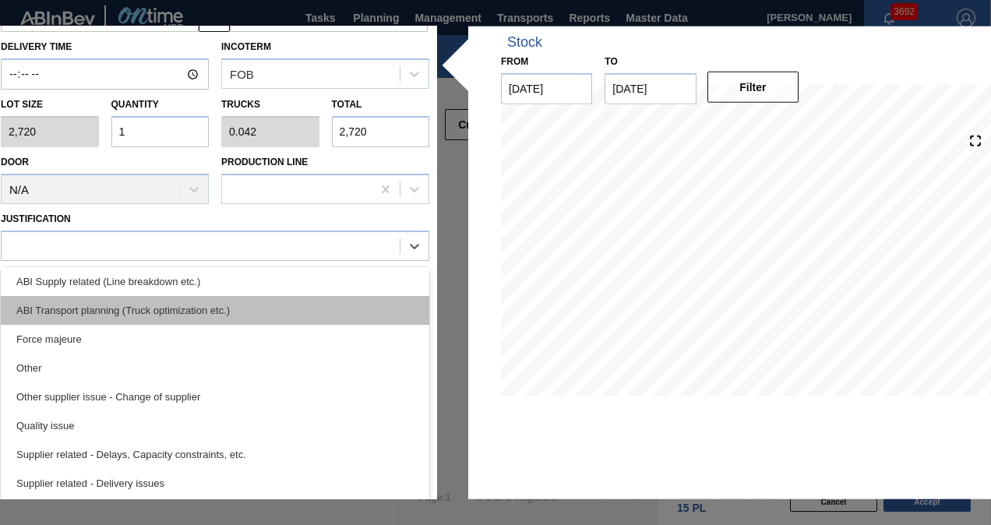
click at [181, 317] on div "ABI Transport planning (Truck optimization etc.)" at bounding box center [215, 309] width 428 height 29
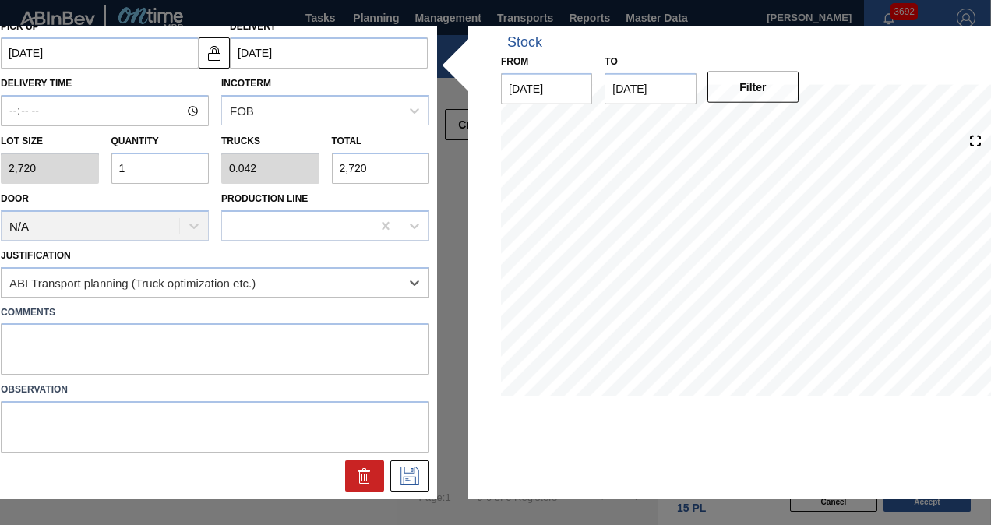
scroll to position [139, 0]
click at [406, 467] on icon at bounding box center [409, 476] width 25 height 19
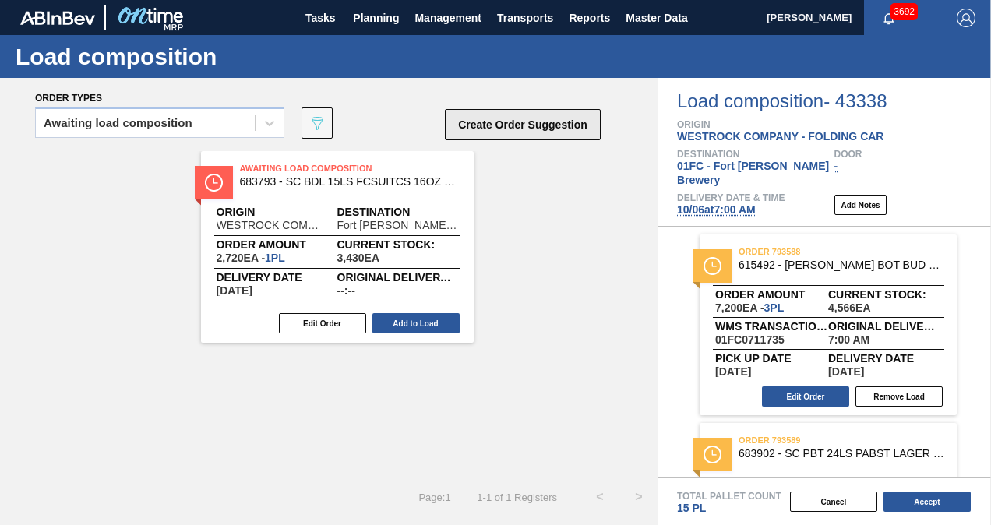
click at [513, 123] on button "Create Order Suggestion" at bounding box center [523, 124] width 156 height 31
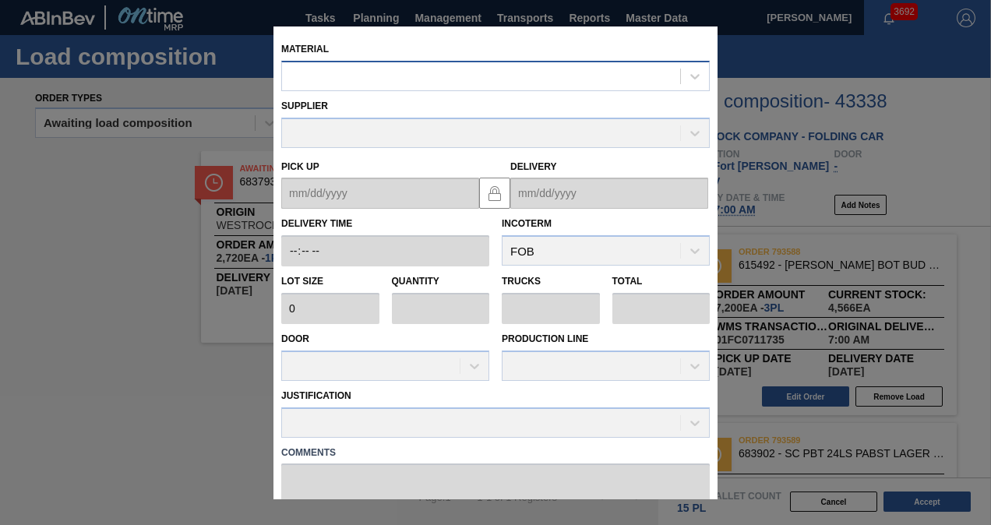
click at [498, 76] on div at bounding box center [481, 76] width 398 height 23
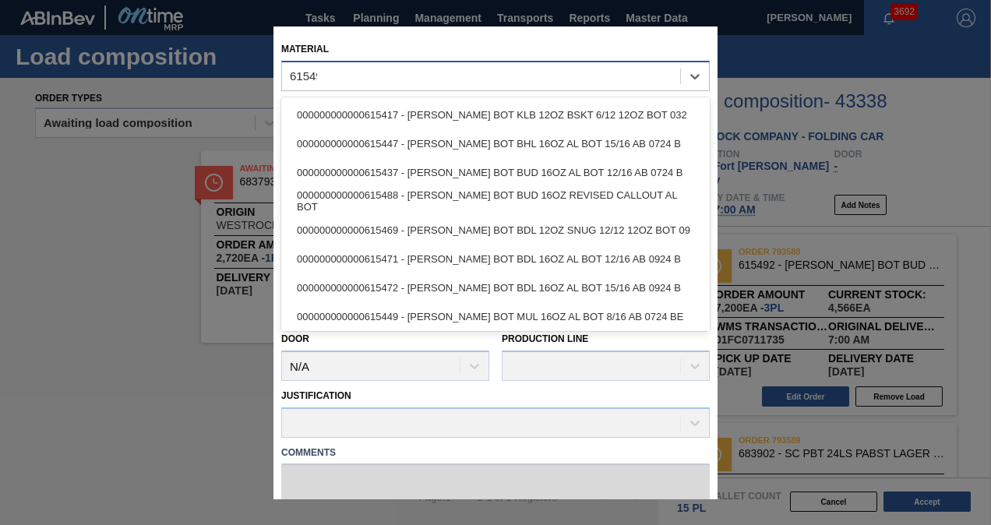
type input "615492"
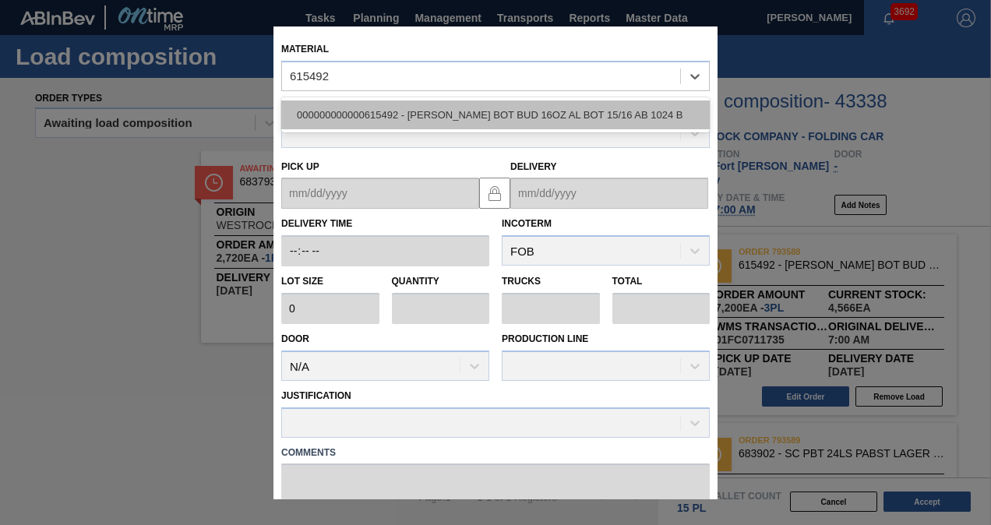
click at [498, 105] on div "000000000000615492 - [PERSON_NAME] BOT BUD 16OZ AL BOT 15/16 AB 1024 B" at bounding box center [495, 114] width 428 height 29
type input "2,400"
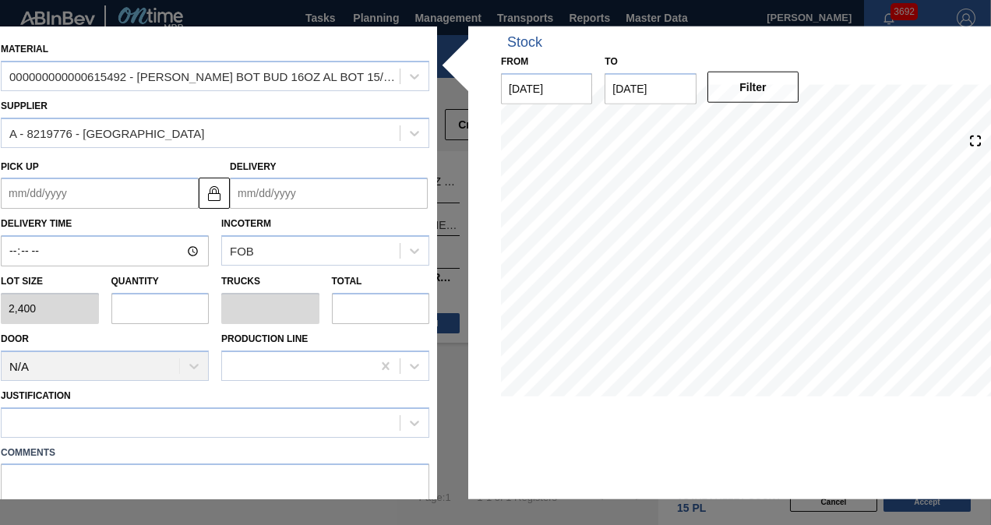
click at [179, 305] on input "text" at bounding box center [160, 308] width 98 height 31
type input "1"
type input "0.038"
type input "2,400"
type input "1"
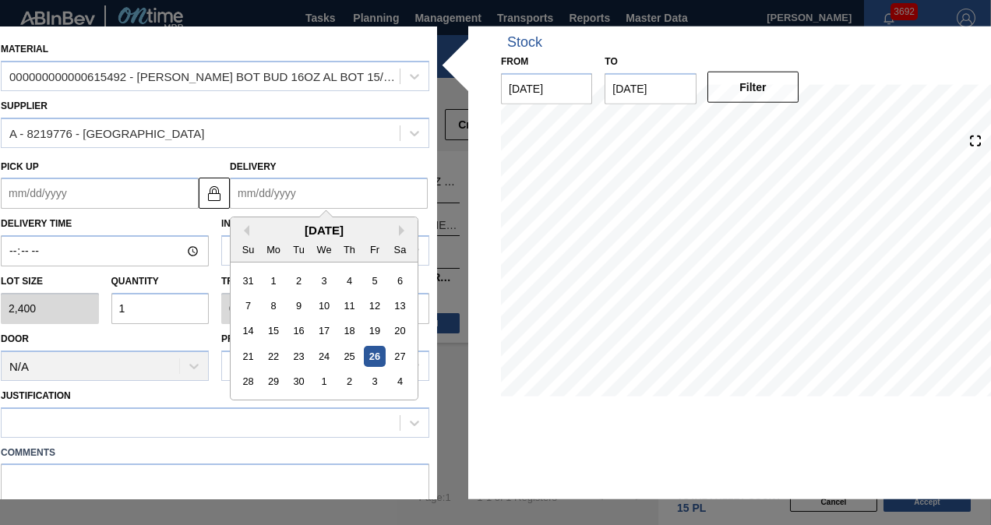
click at [265, 193] on input "Delivery" at bounding box center [329, 193] width 198 height 31
type input "1"
type up "[DATE]"
type input "10"
type up "[DATE]"
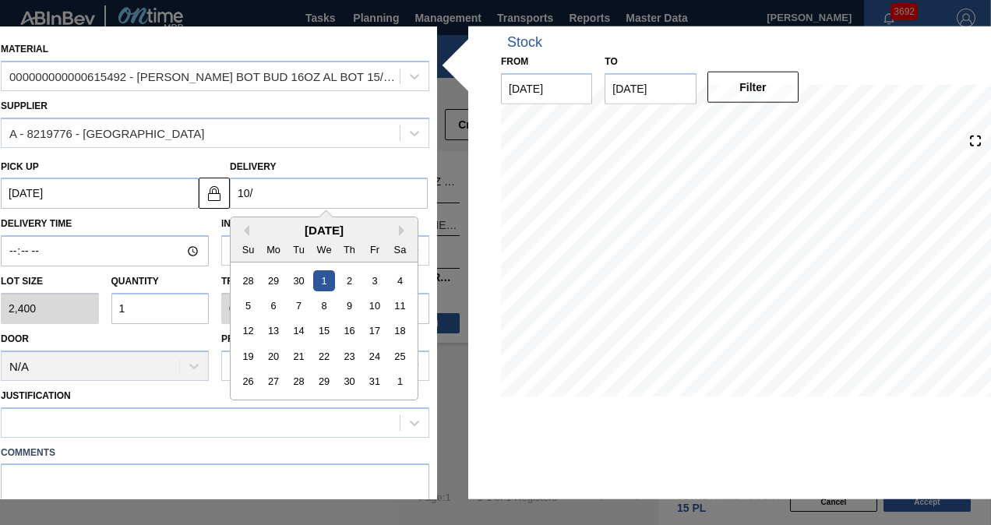
type input "10/6"
type up "[DATE]"
click at [274, 303] on div "6" at bounding box center [273, 305] width 21 height 21
type input "[DATE]"
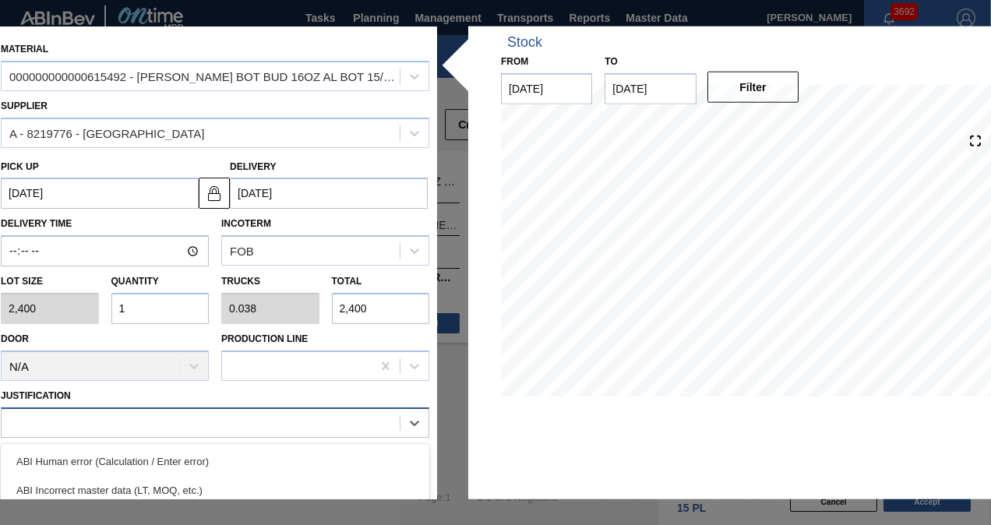
click at [179, 411] on div at bounding box center [201, 422] width 398 height 23
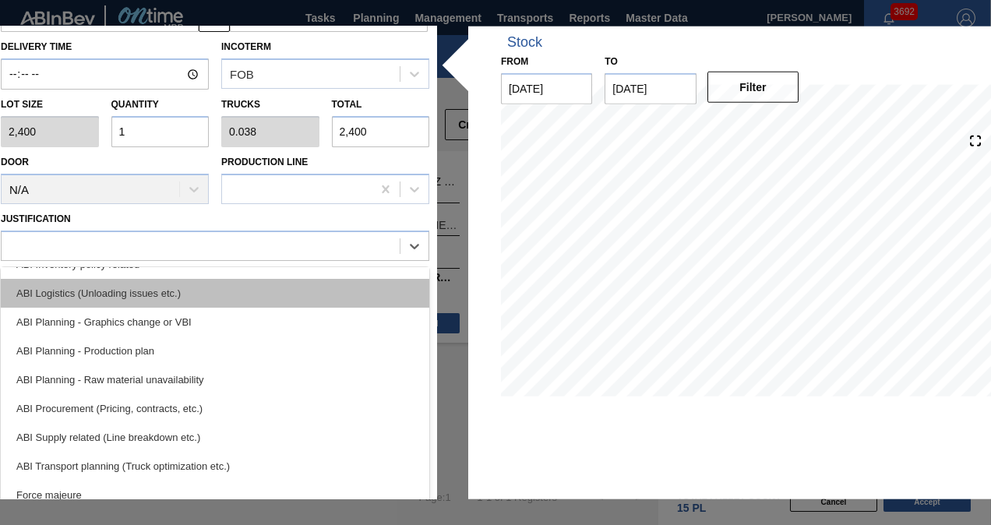
scroll to position [156, 0]
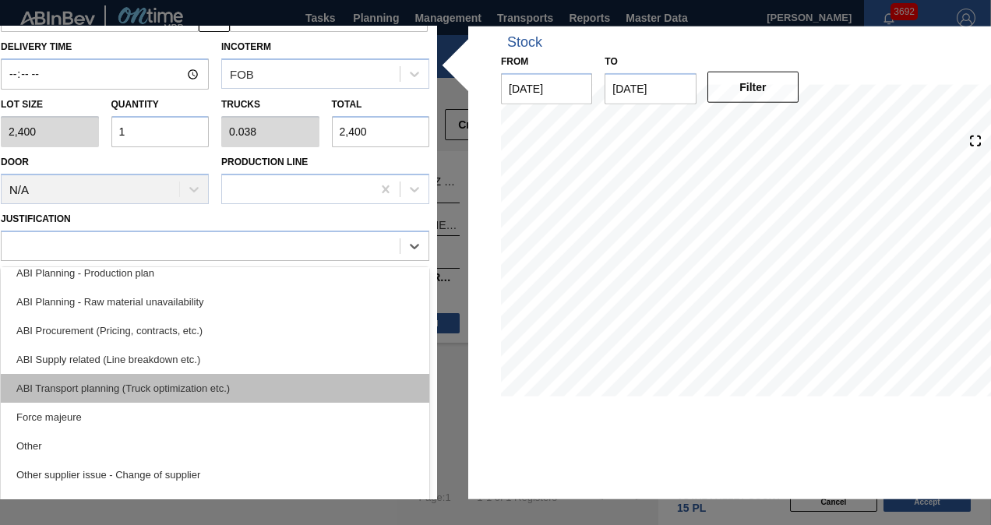
click at [178, 394] on div "ABI Transport planning (Truck optimization etc.)" at bounding box center [215, 387] width 428 height 29
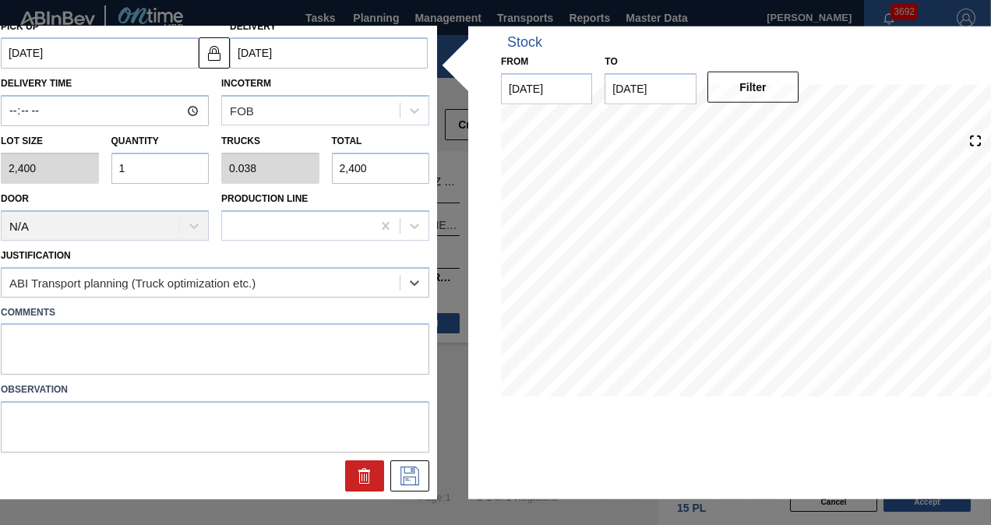
scroll to position [139, 0]
click at [408, 474] on icon at bounding box center [409, 476] width 25 height 19
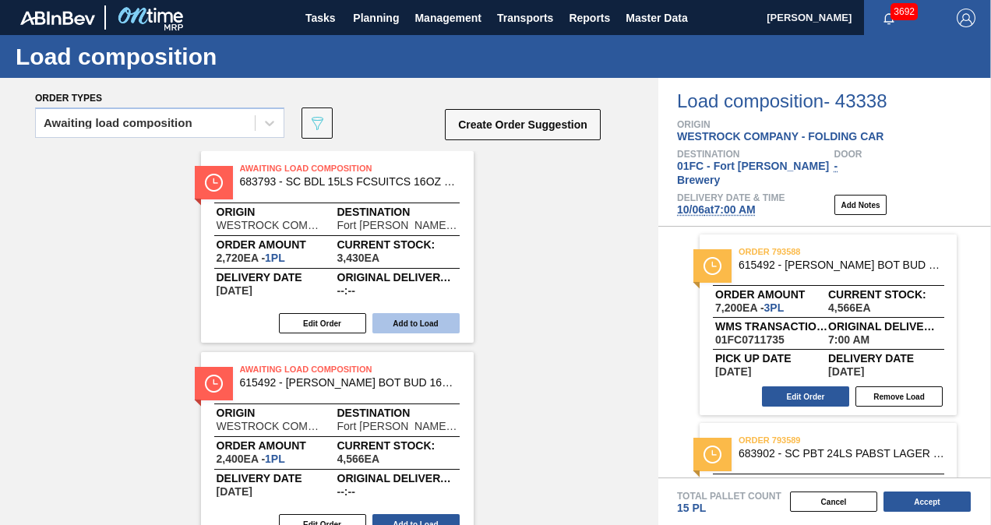
click at [403, 319] on button "Add to Load" at bounding box center [415, 323] width 87 height 20
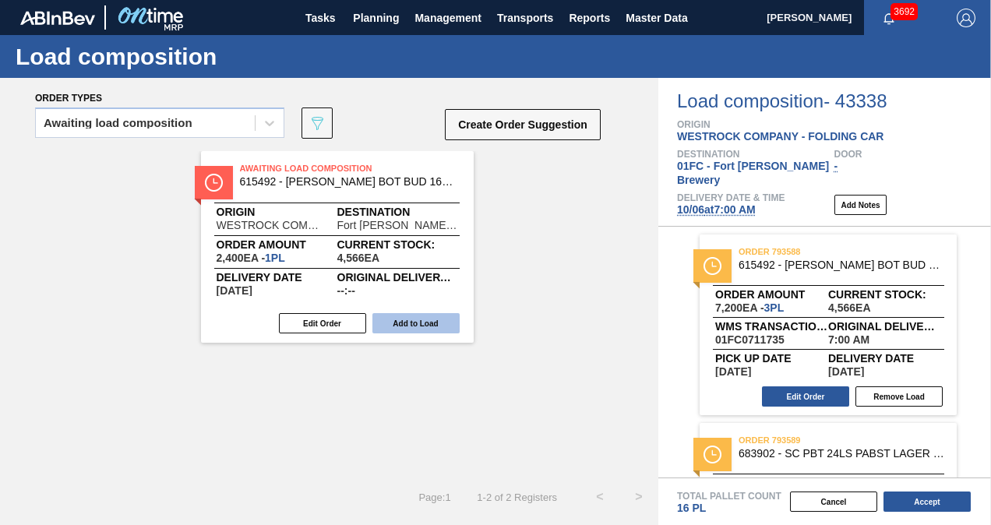
click at [407, 326] on button "Add to Load" at bounding box center [415, 323] width 87 height 20
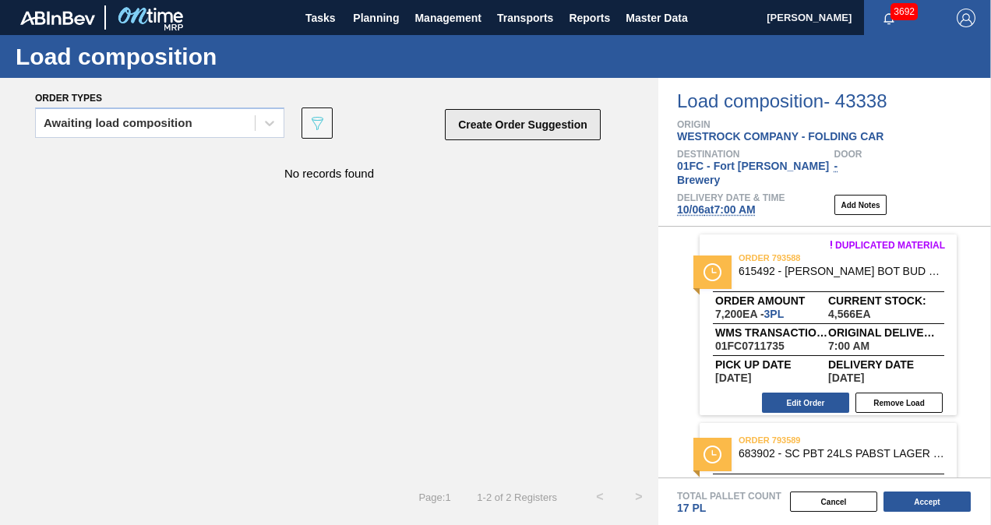
click at [483, 136] on button "Create Order Suggestion" at bounding box center [523, 124] width 156 height 31
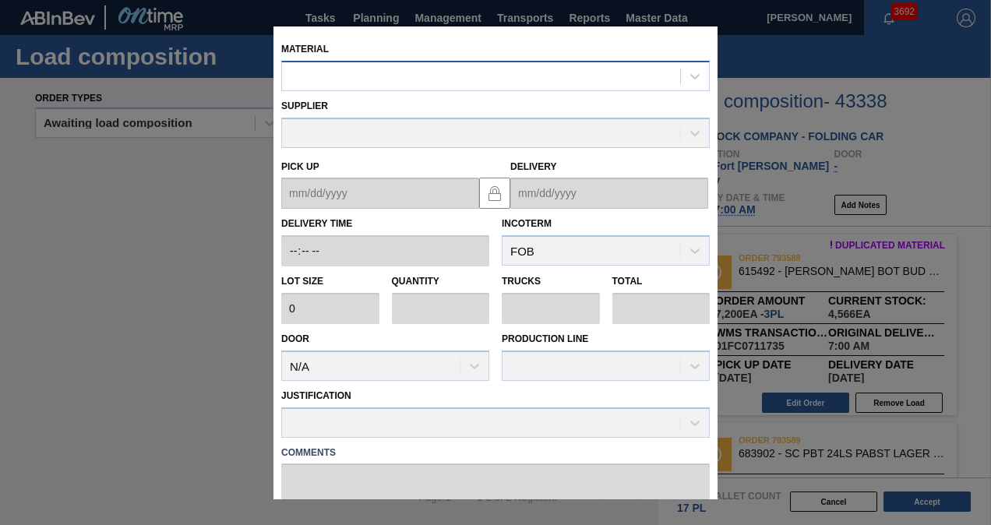
click at [410, 73] on div at bounding box center [481, 76] width 398 height 23
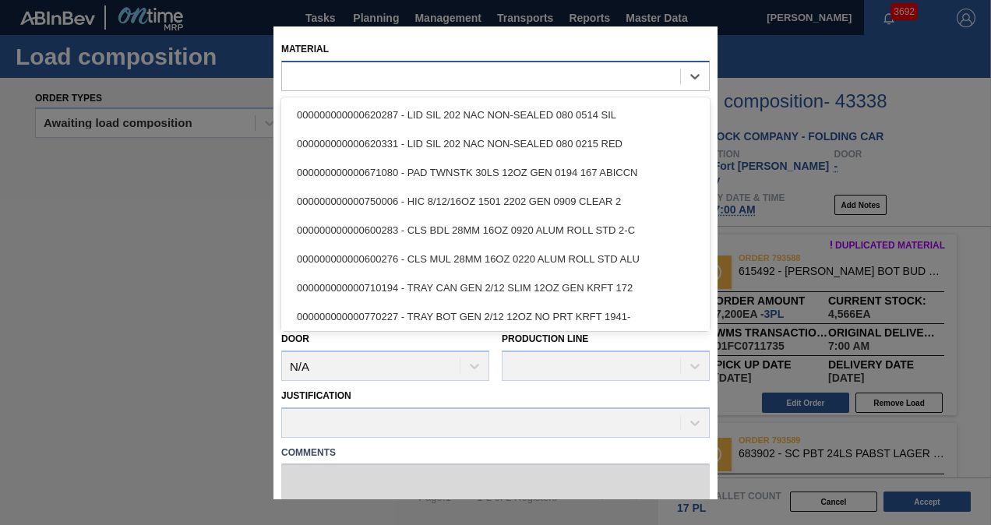
paste input "615523"
type input "615523"
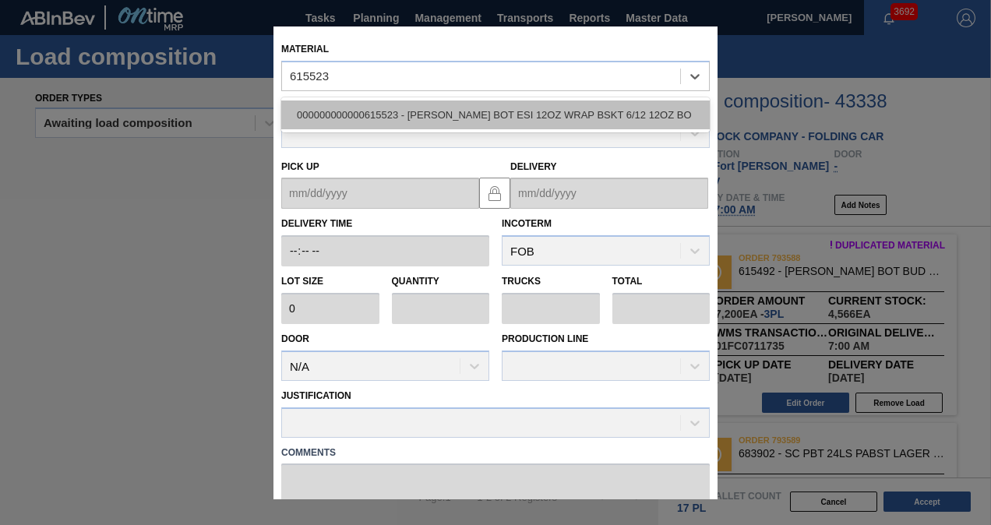
click at [399, 100] on div "000000000000615523 - [PERSON_NAME] BOT ESI 12OZ WRAP BSKT 6/12 12OZ BO" at bounding box center [495, 114] width 428 height 29
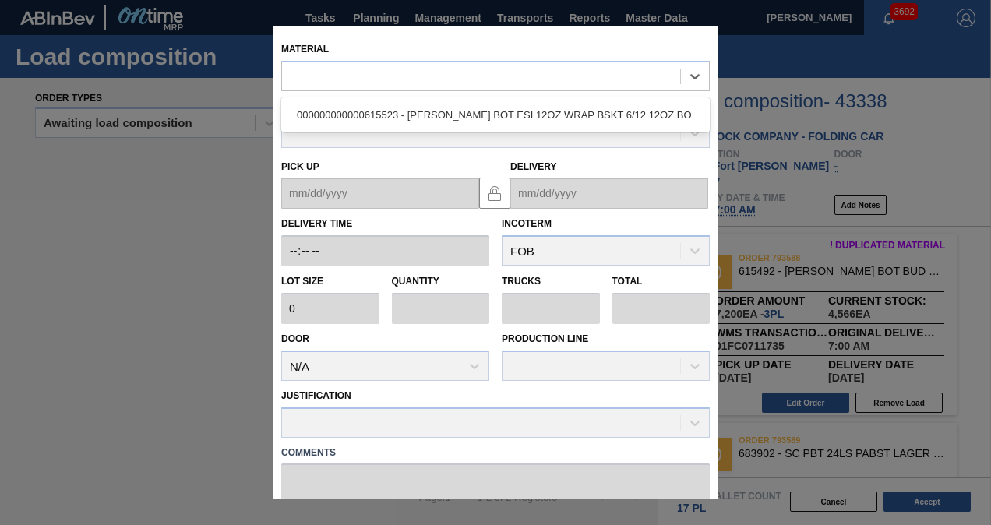
type input "7,400"
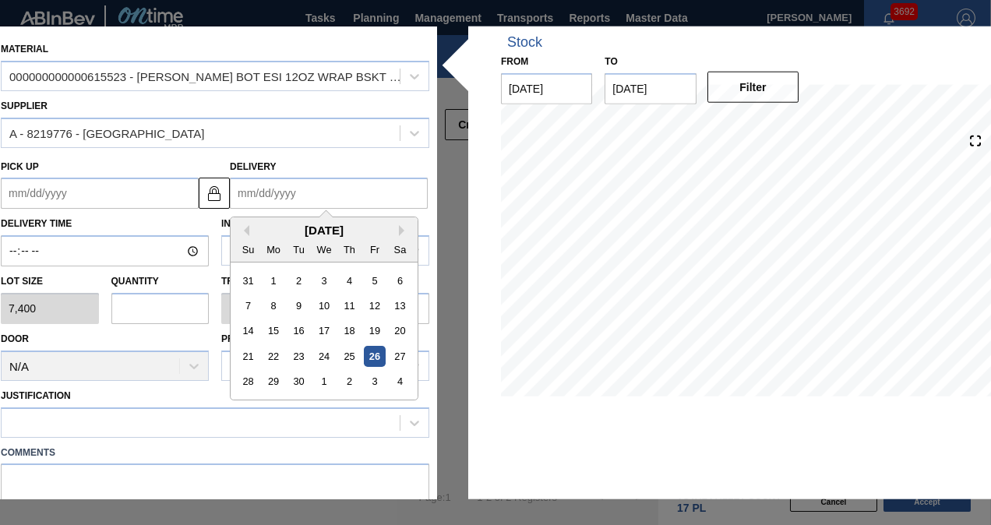
click at [288, 192] on input "Delivery" at bounding box center [329, 193] width 198 height 31
type input "1"
type up "[DATE]"
type input "10"
type up "[DATE]"
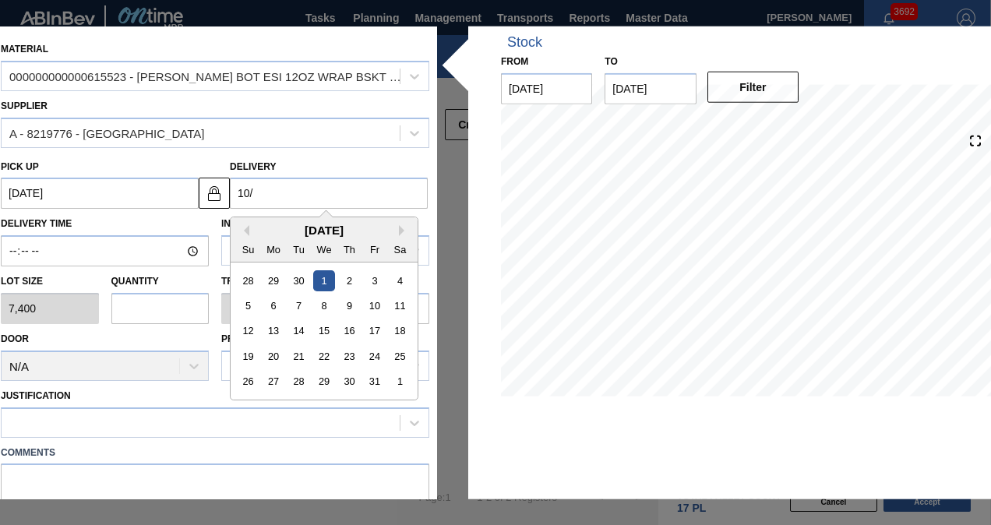
type input "10/6"
type up "[DATE]"
click at [274, 309] on div "6" at bounding box center [273, 305] width 21 height 21
type input "[DATE]"
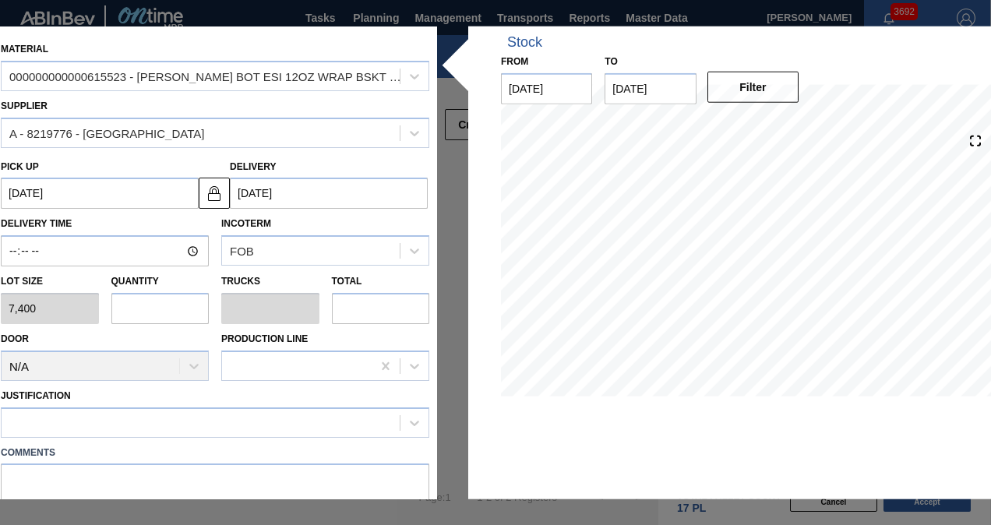
click at [164, 301] on input "text" at bounding box center [160, 308] width 98 height 31
type input "1"
type input "0.042"
type input "7,400"
type input "1"
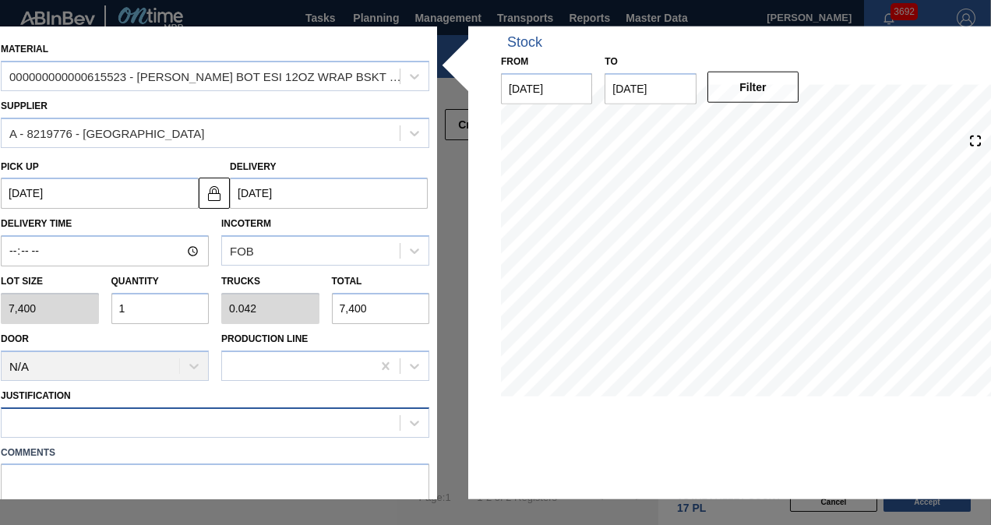
click at [175, 417] on div at bounding box center [201, 422] width 398 height 23
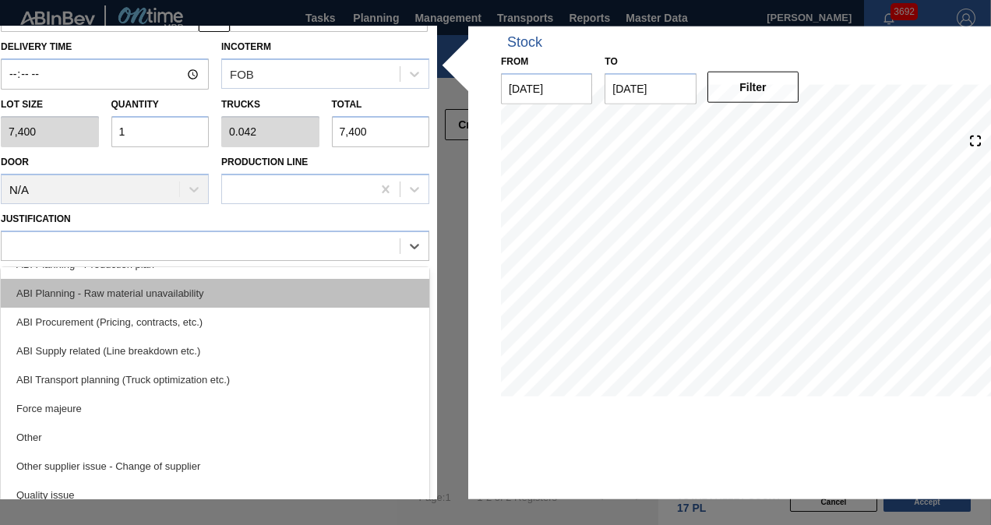
scroll to position [234, 0]
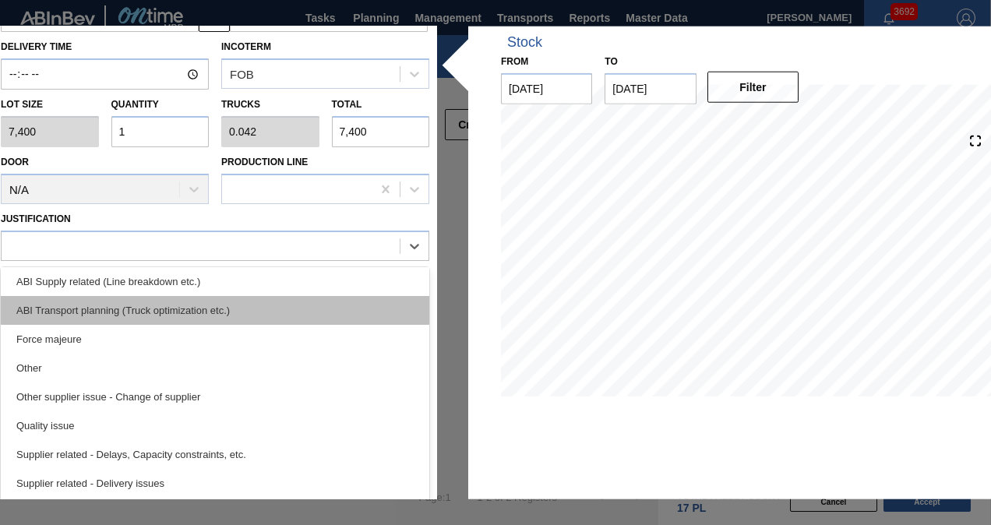
click at [179, 318] on div "ABI Transport planning (Truck optimization etc.)" at bounding box center [215, 309] width 428 height 29
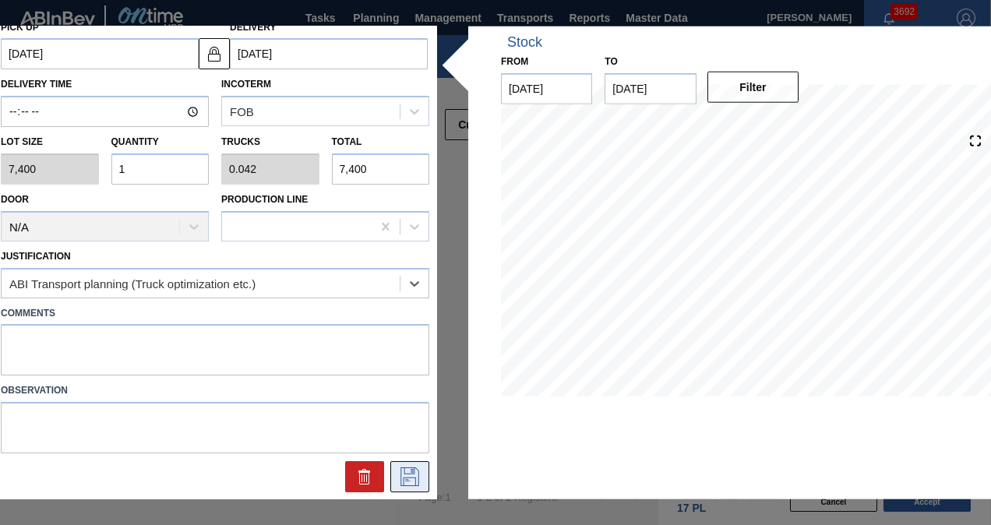
click at [413, 471] on icon at bounding box center [409, 476] width 25 height 19
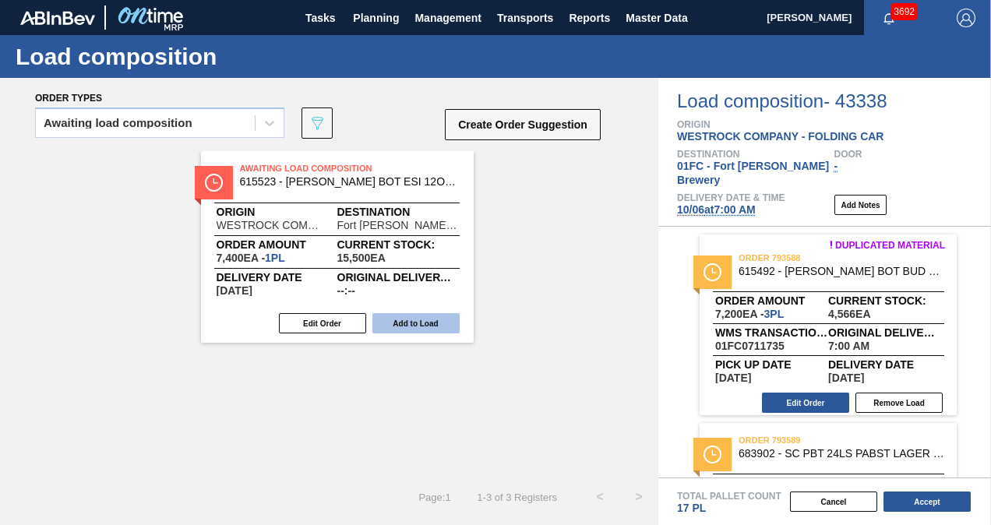
click at [430, 323] on button "Add to Load" at bounding box center [415, 323] width 87 height 20
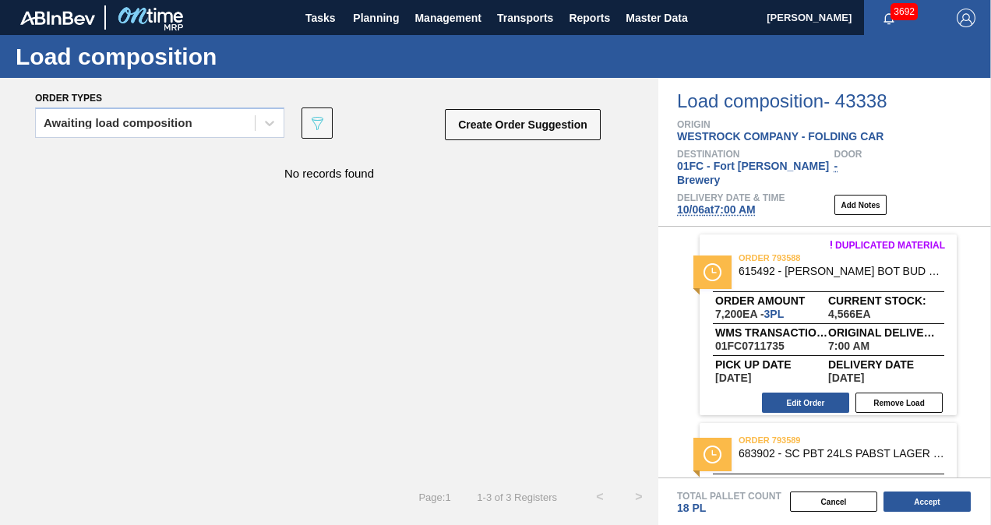
click at [519, 106] on div "Awaiting load composition 089F7B8B-B2A5-4AFE-B5C0-19BA573D28AC Create Order Sug…" at bounding box center [318, 127] width 567 height 47
click at [519, 124] on button "Create Order Suggestion" at bounding box center [523, 124] width 156 height 31
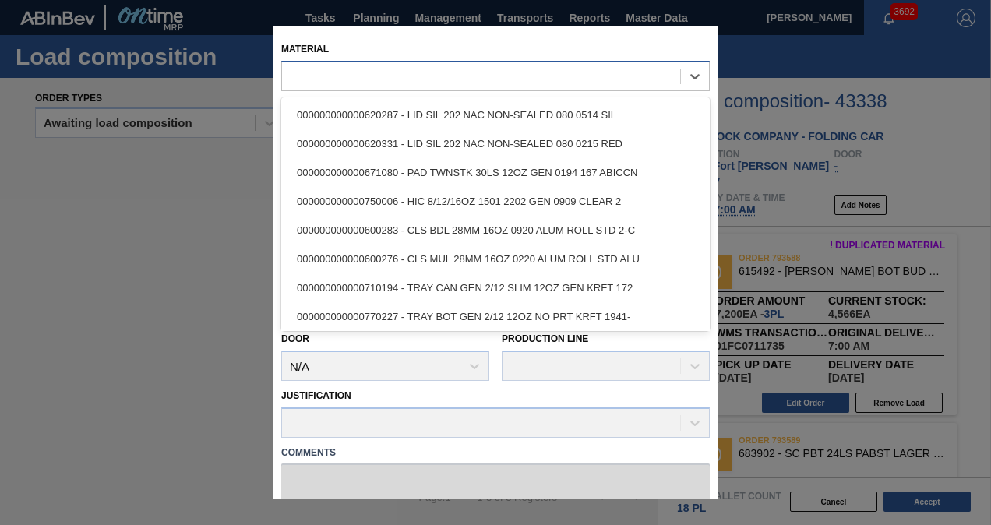
click at [397, 83] on div at bounding box center [481, 76] width 398 height 23
paste input "615512"
type input "615512"
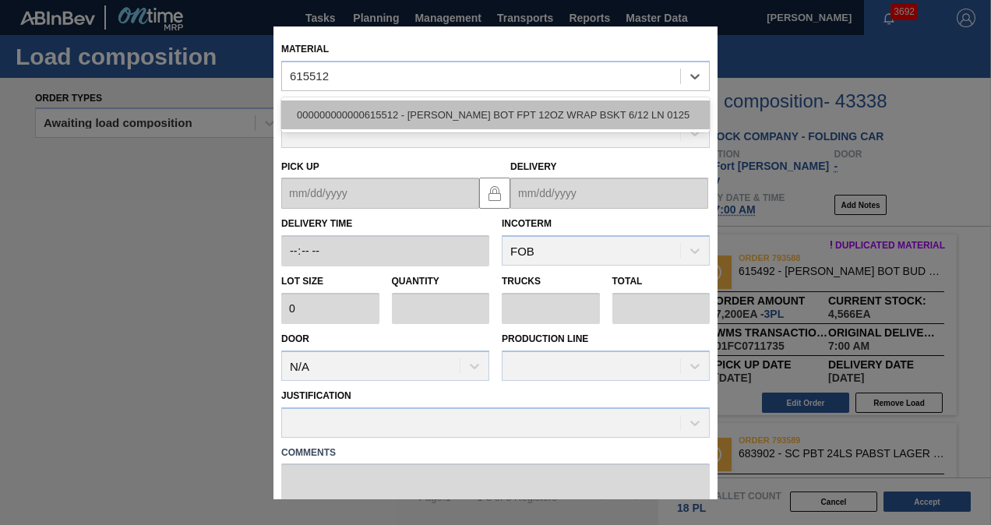
click at [396, 113] on div "000000000000615512 - [PERSON_NAME] BOT FPT 12OZ WRAP BSKT 6/12 LN 0125" at bounding box center [495, 114] width 428 height 29
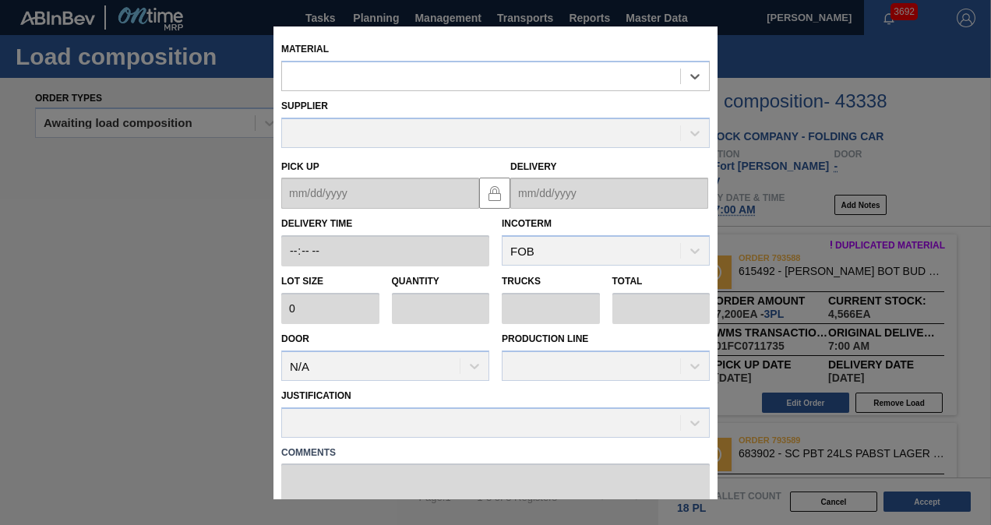
type input "7,400"
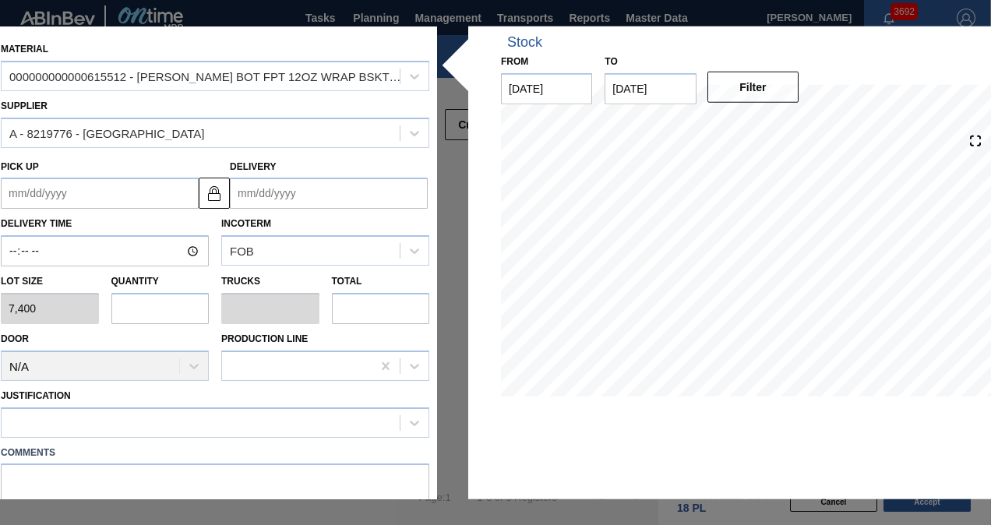
click at [162, 309] on input "text" at bounding box center [160, 308] width 98 height 31
type input "2"
type input "0.083"
type input "14,800"
type input "2"
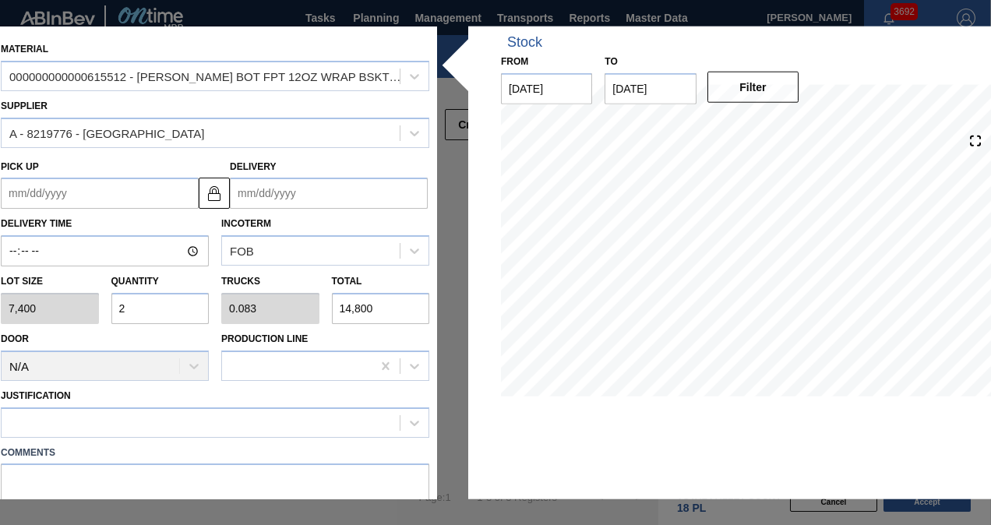
click at [261, 197] on input "Delivery" at bounding box center [329, 193] width 198 height 31
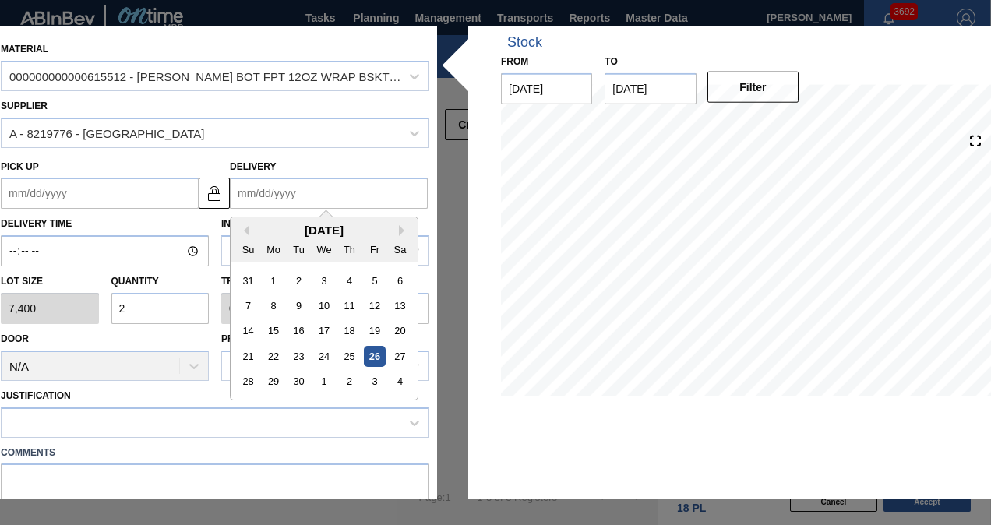
type input "1"
type up "[DATE]"
type input "10"
type up "[DATE]"
type input "10/6"
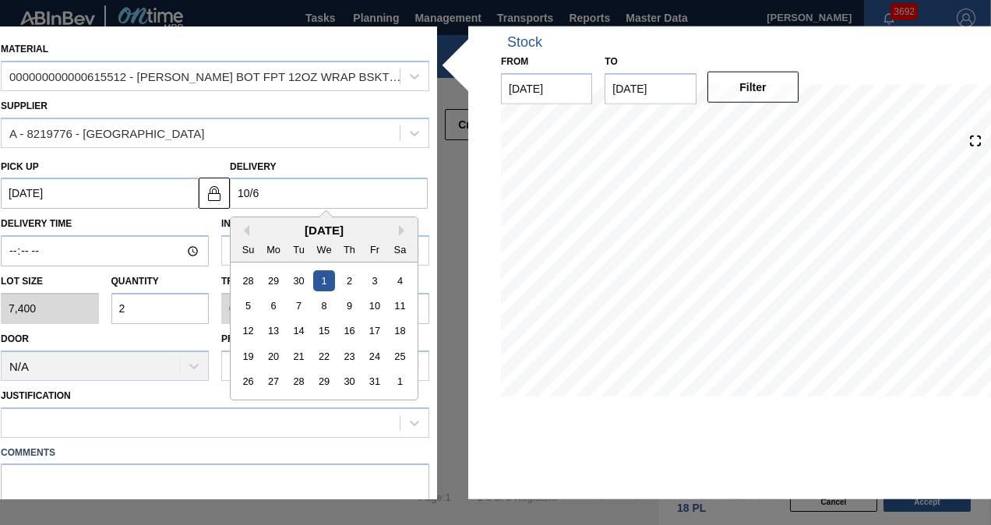
type up "[DATE]"
click at [270, 305] on div "6" at bounding box center [273, 305] width 21 height 21
type input "[DATE]"
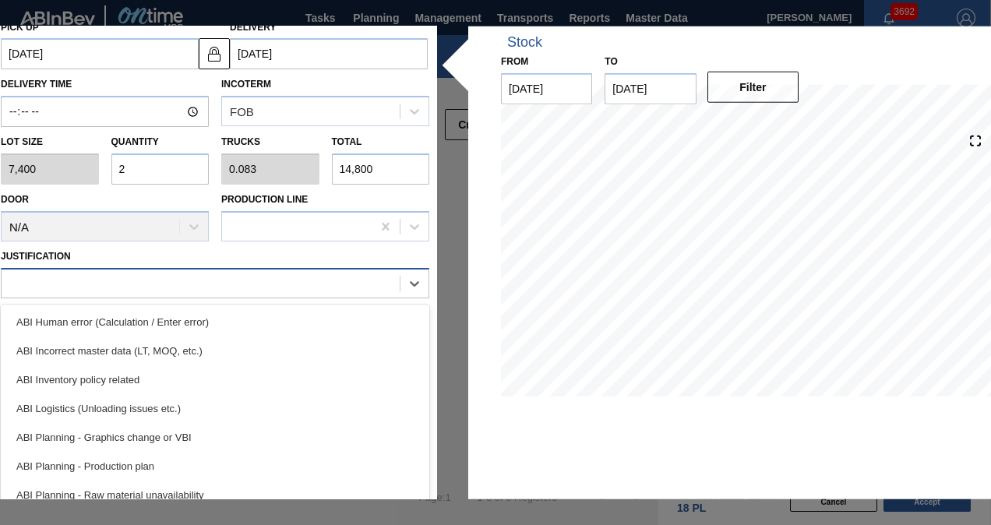
click at [167, 285] on div at bounding box center [201, 283] width 398 height 23
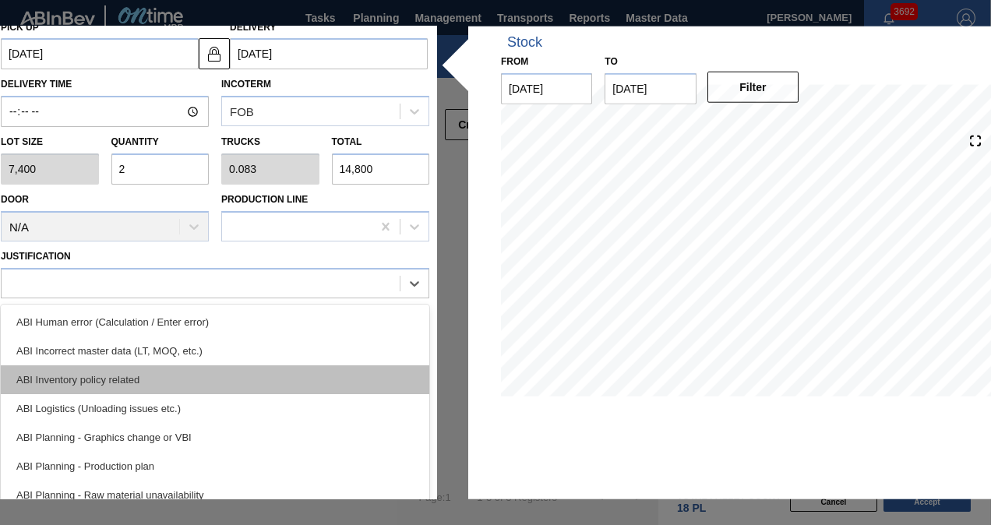
scroll to position [156, 0]
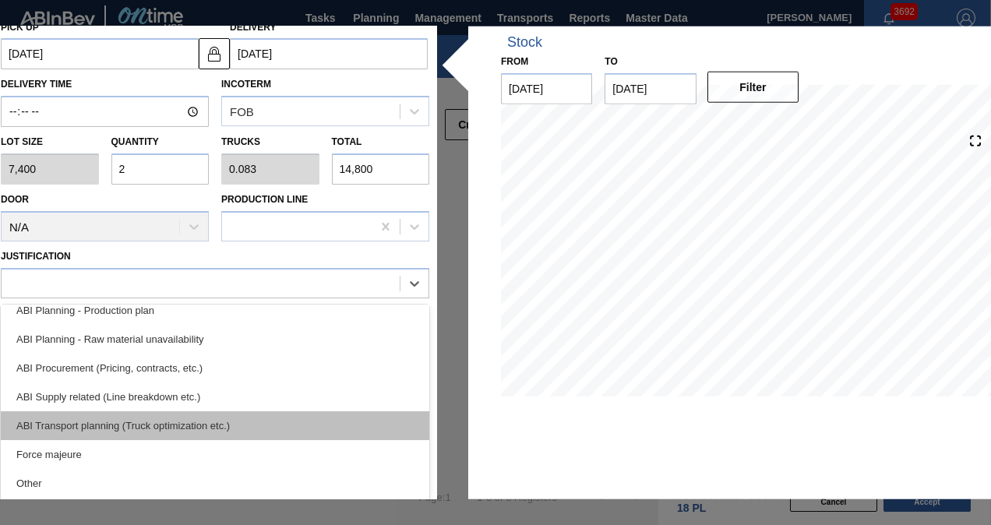
click at [184, 411] on div "ABI Transport planning (Truck optimization etc.)" at bounding box center [215, 425] width 428 height 29
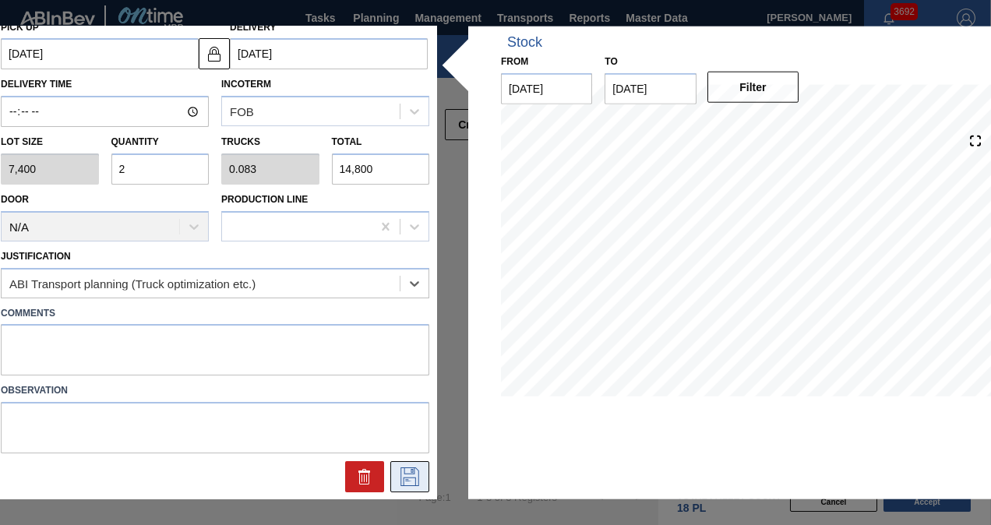
click at [397, 478] on icon at bounding box center [409, 476] width 25 height 19
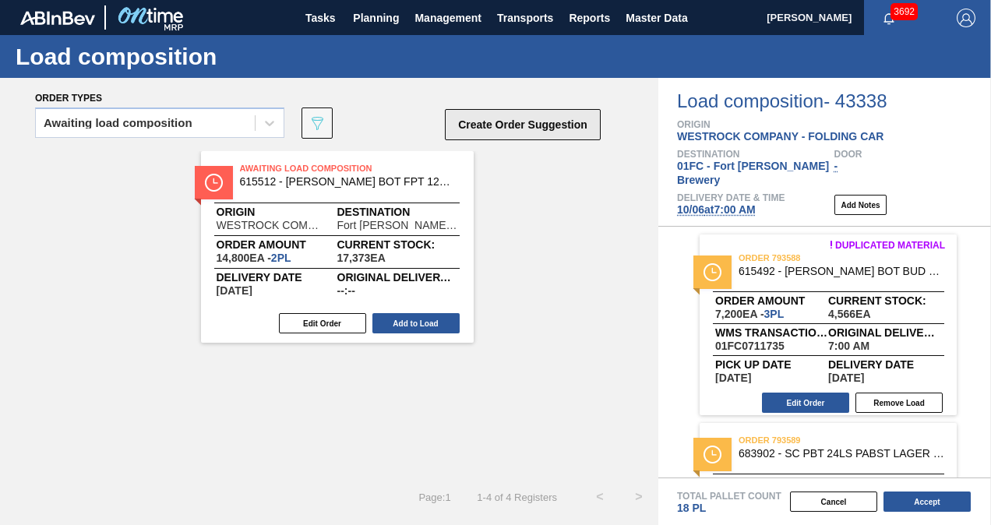
click at [506, 121] on button "Create Order Suggestion" at bounding box center [523, 124] width 156 height 31
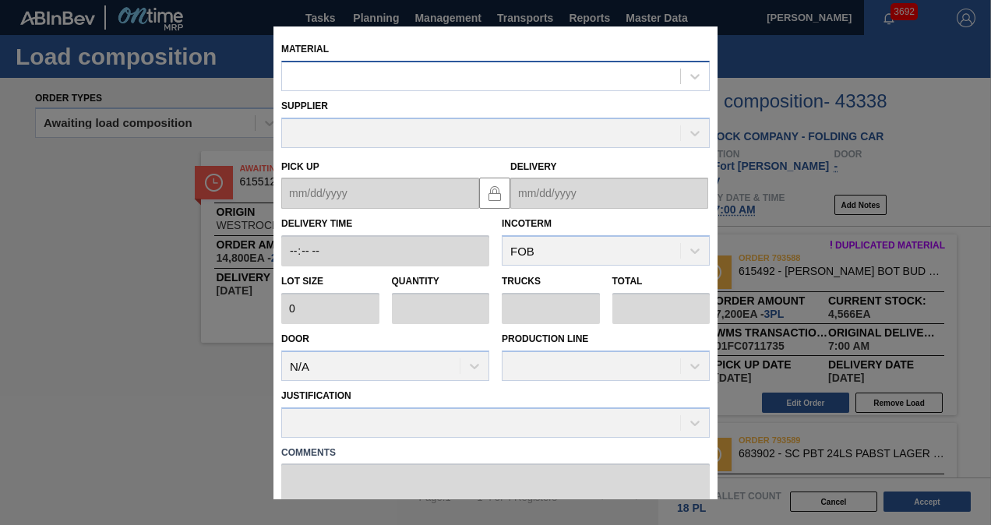
click at [404, 81] on div at bounding box center [481, 76] width 398 height 23
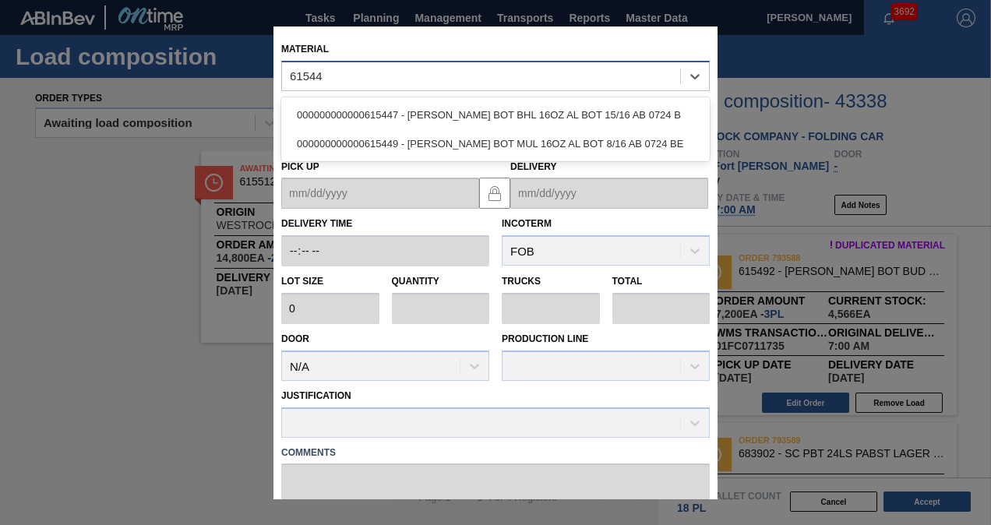
type input "615447"
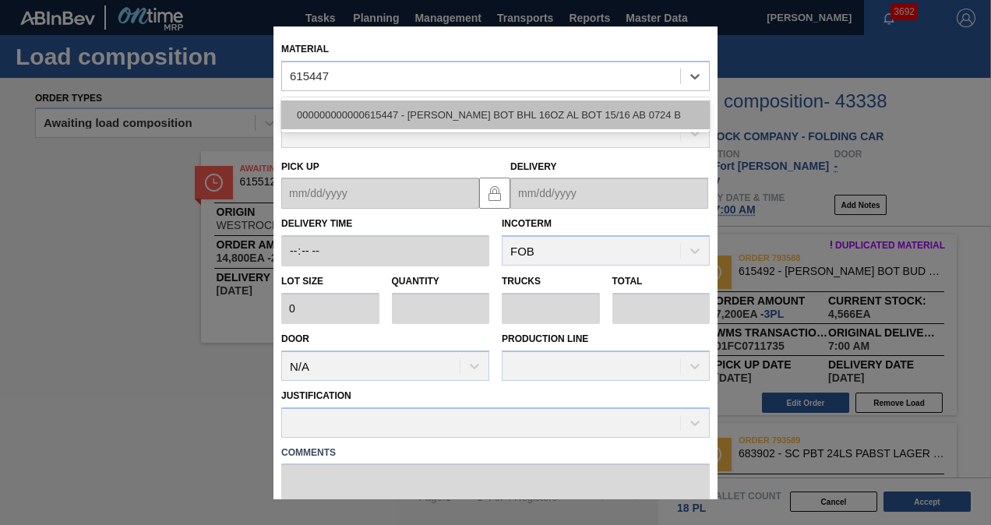
click at [422, 111] on div "000000000000615447 - [PERSON_NAME] BOT BHL 16OZ AL BOT 15/16 AB 0724 B" at bounding box center [495, 114] width 428 height 29
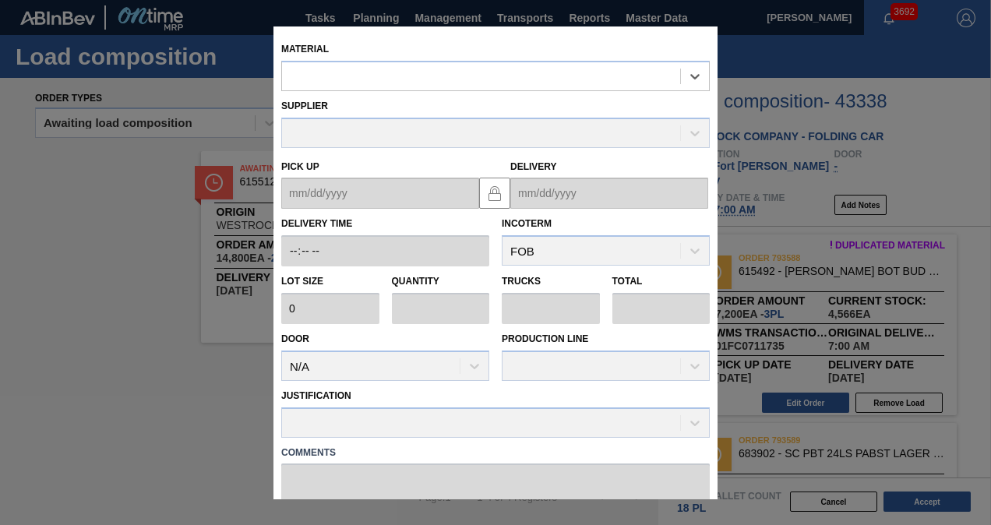
type input "2,400"
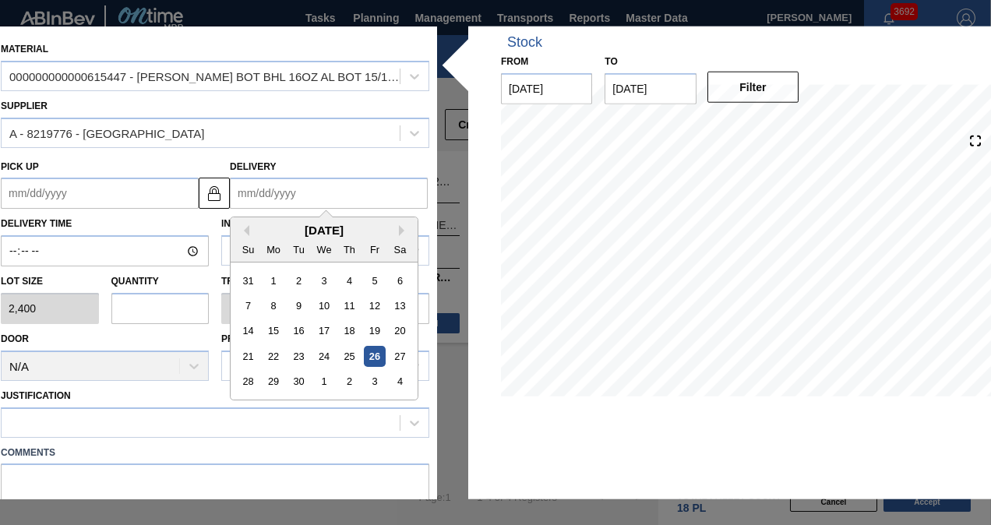
click at [287, 190] on input "Delivery" at bounding box center [329, 193] width 198 height 31
type input "1"
type up "[DATE]"
type input "10"
type up "[DATE]"
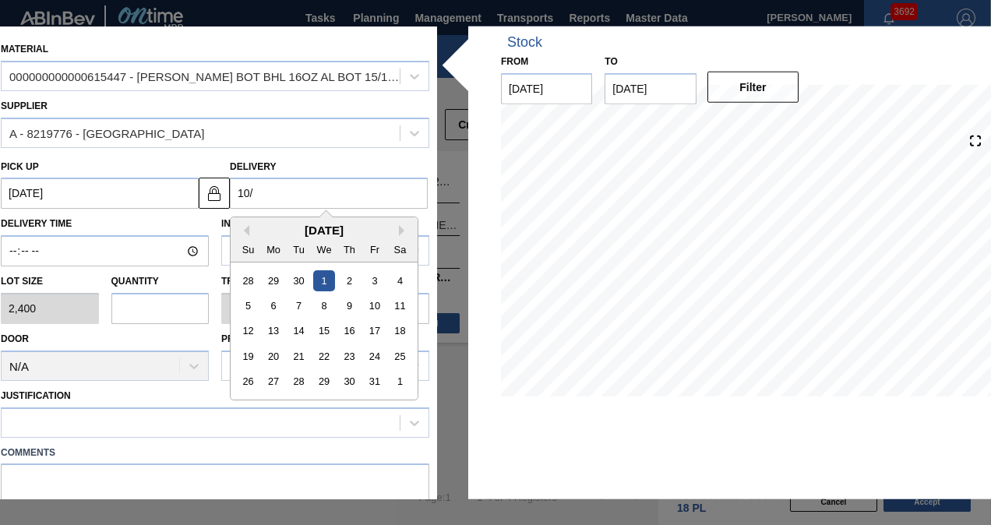
type input "10/6"
type up "[DATE]"
click at [271, 305] on div "6" at bounding box center [273, 305] width 21 height 21
type input "[DATE]"
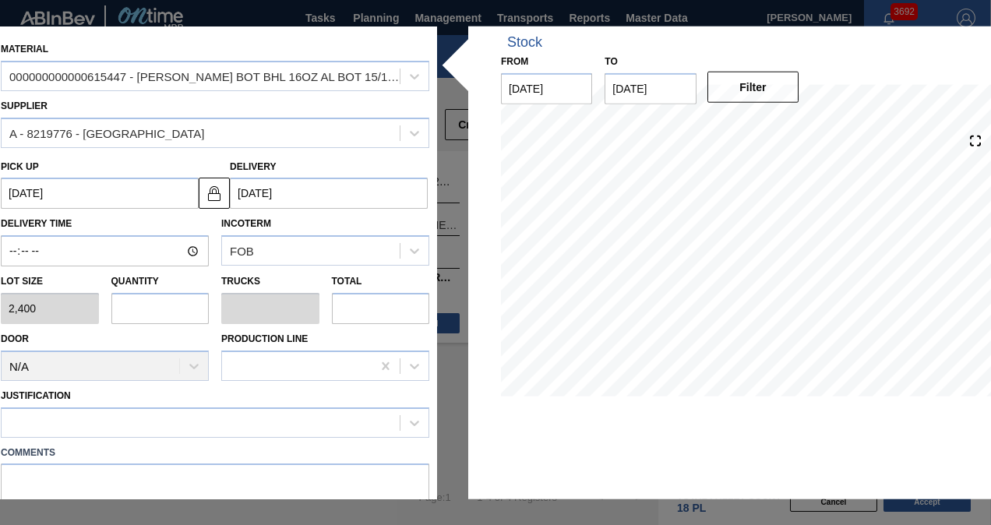
click at [120, 312] on input "text" at bounding box center [160, 308] width 98 height 31
type input "2"
type input "0.083"
type input "4,800"
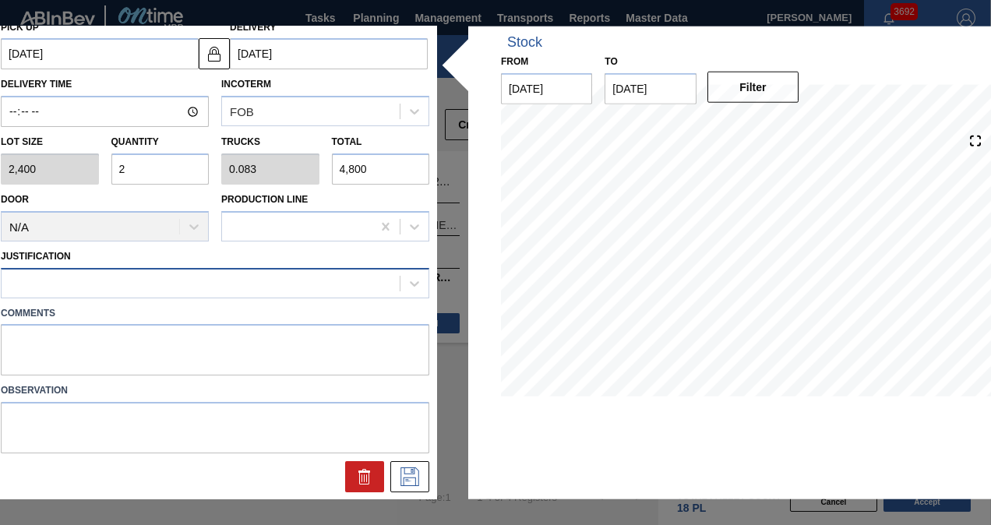
type input "2"
click at [74, 272] on div at bounding box center [201, 283] width 398 height 23
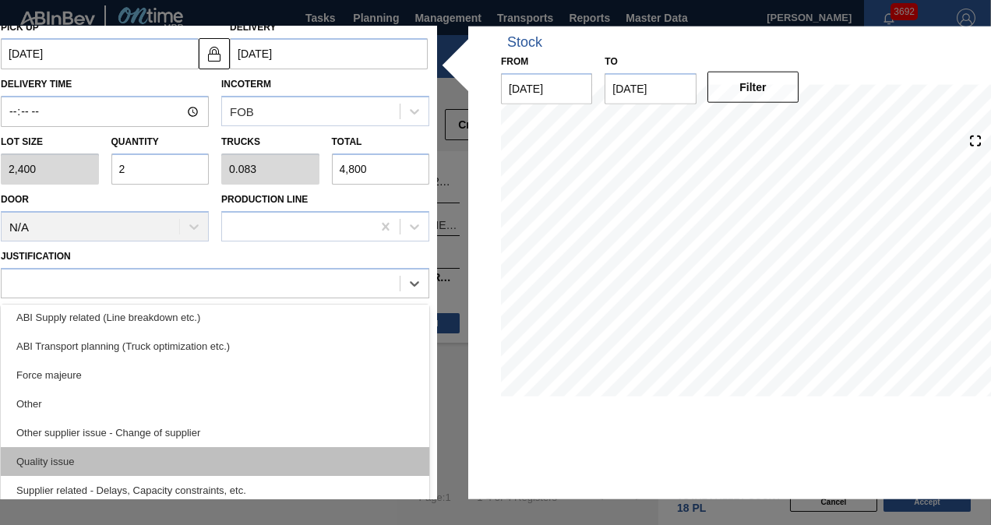
scroll to position [213, 0]
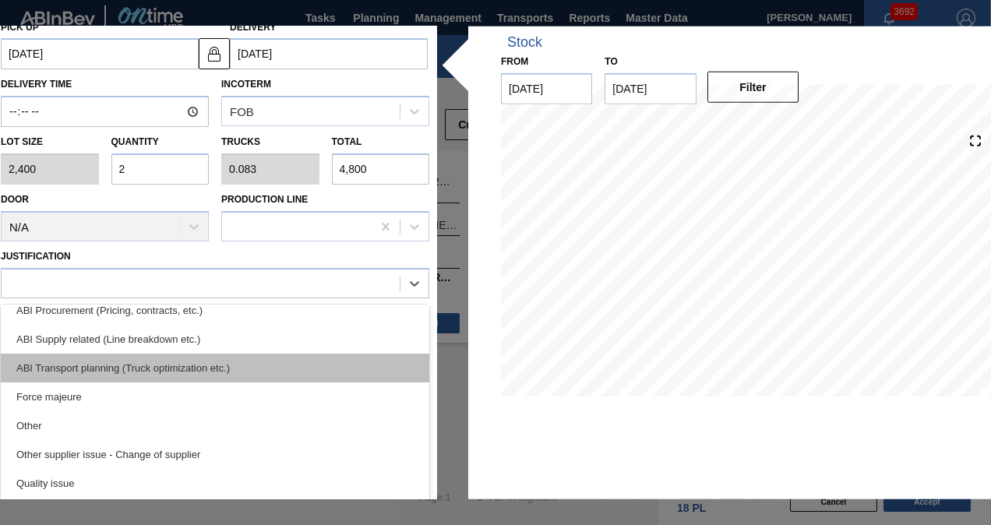
click at [156, 365] on div "ABI Transport planning (Truck optimization etc.)" at bounding box center [215, 367] width 428 height 29
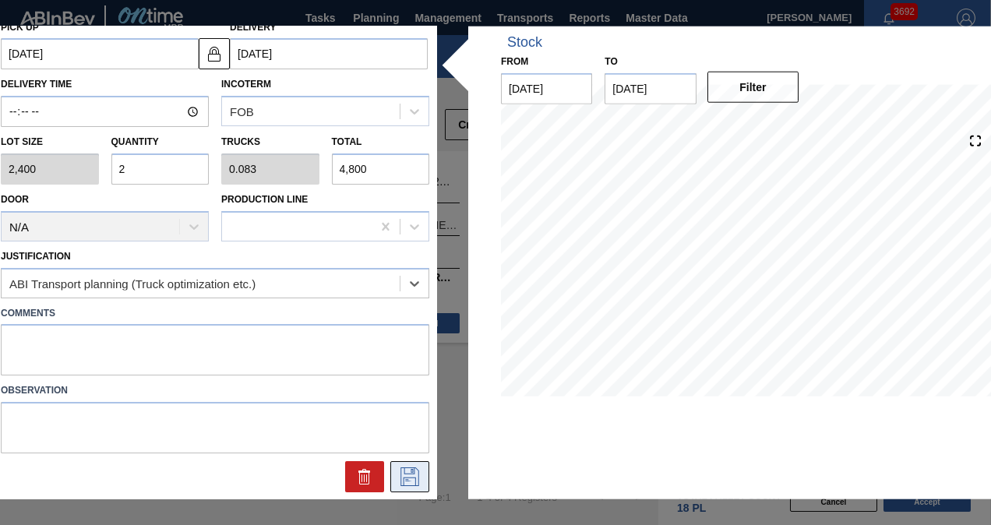
click at [397, 467] on icon at bounding box center [409, 476] width 25 height 19
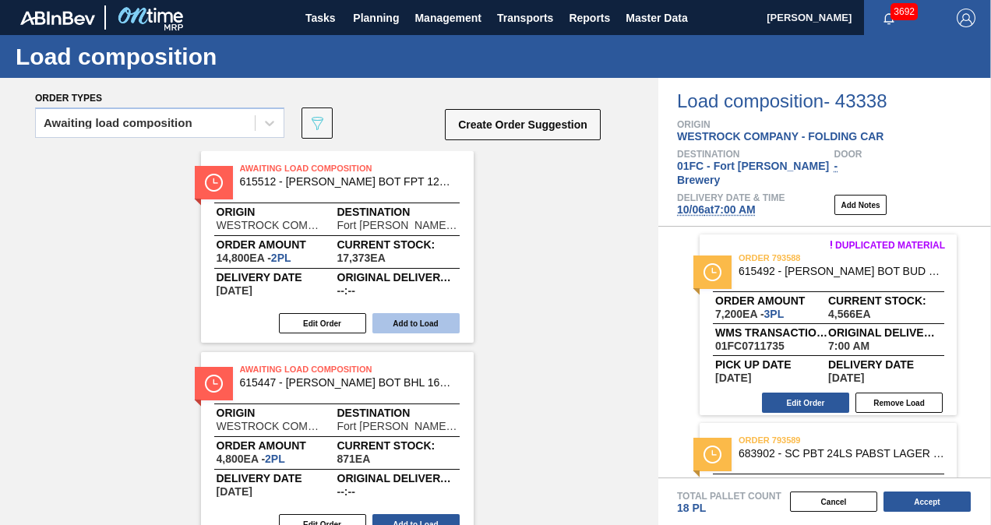
click at [423, 327] on button "Add to Load" at bounding box center [415, 323] width 87 height 20
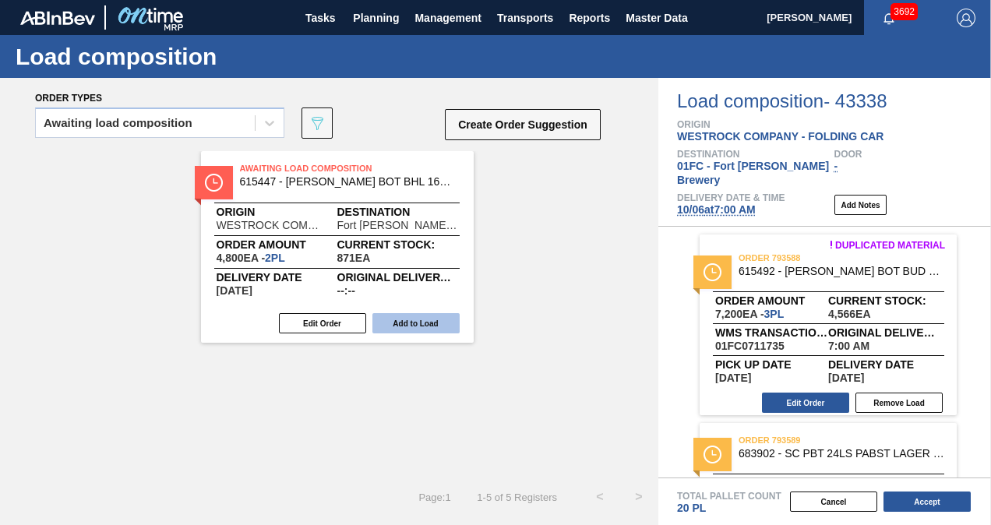
click at [421, 327] on button "Add to Load" at bounding box center [415, 323] width 87 height 20
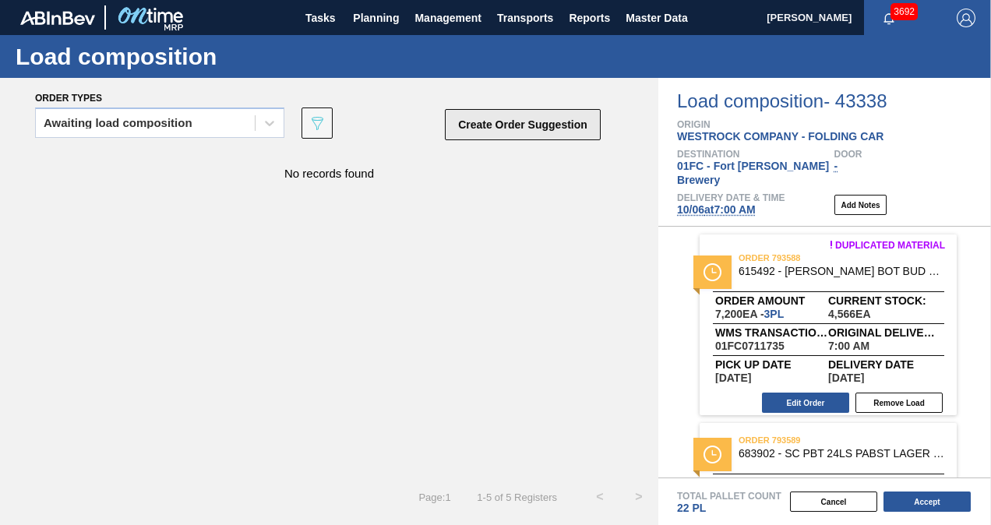
click at [550, 125] on button "Create Order Suggestion" at bounding box center [523, 124] width 156 height 31
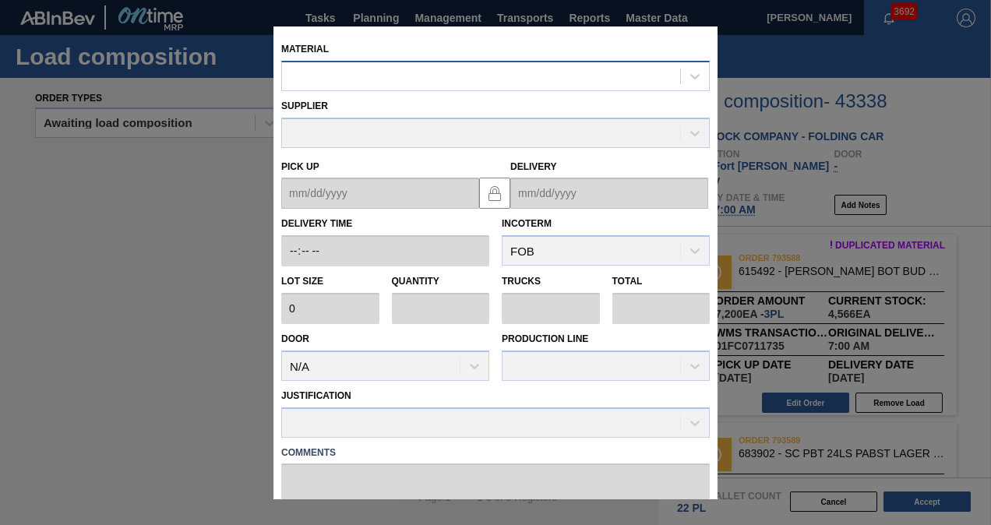
click at [393, 83] on div at bounding box center [481, 76] width 398 height 23
paste input "615472"
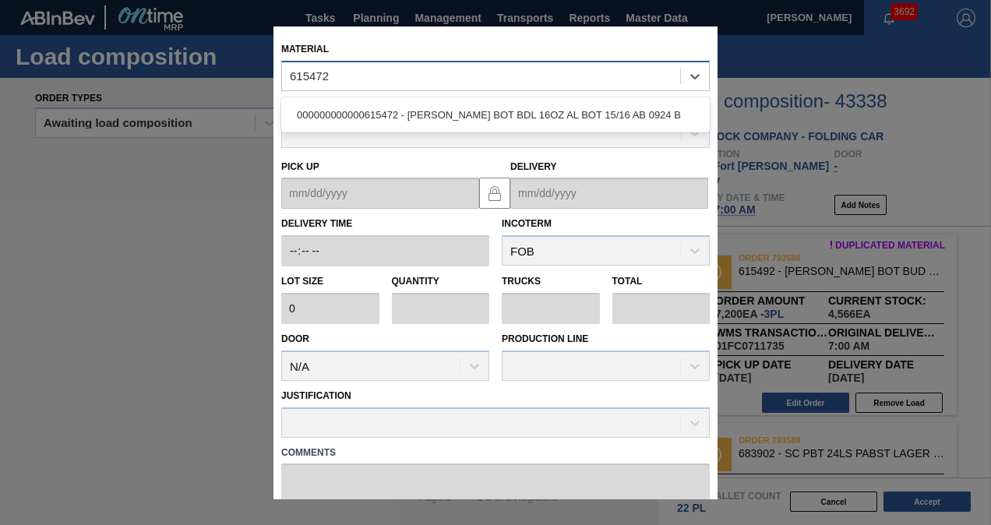
type input "615472"
type input "2,400"
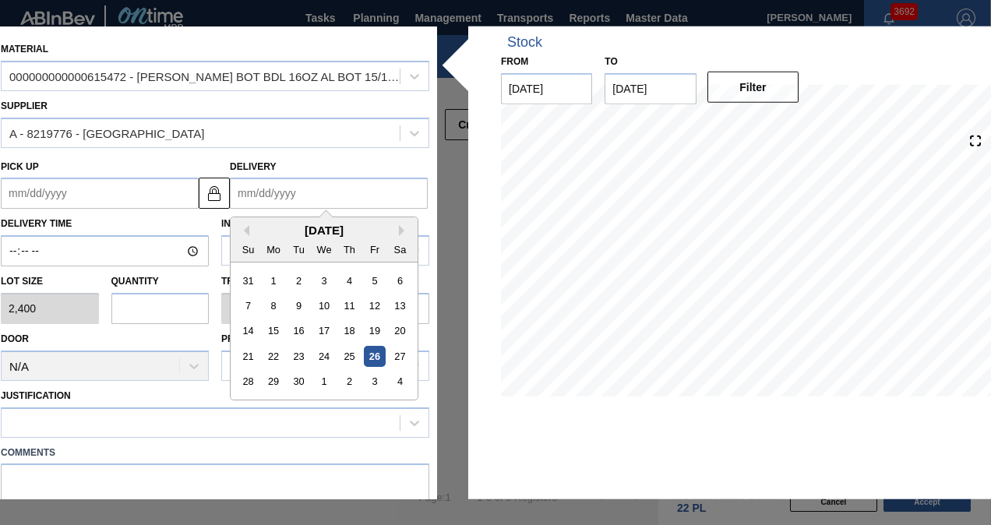
drag, startPoint x: 281, startPoint y: 181, endPoint x: 280, endPoint y: 192, distance: 10.9
click at [281, 181] on input "Delivery" at bounding box center [329, 193] width 198 height 31
type input "1"
type up "[DATE]"
type input "10"
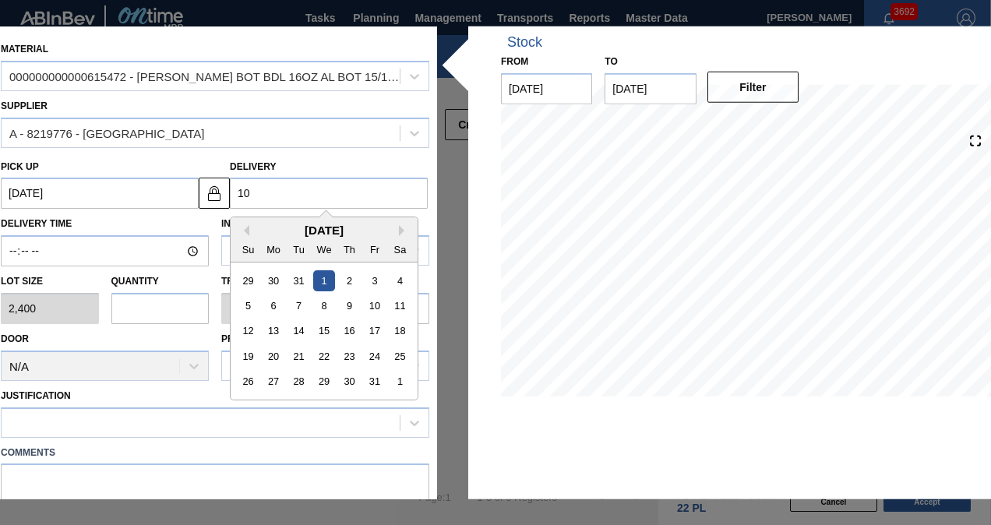
type up "[DATE]"
type input "10/6"
type up "[DATE]"
click at [267, 301] on div "6" at bounding box center [273, 305] width 21 height 21
type input "[DATE]"
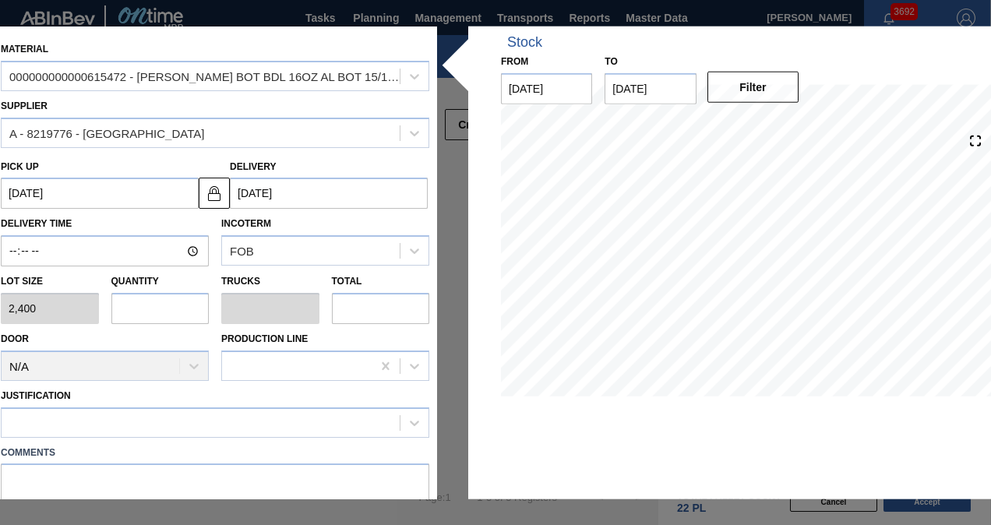
click at [192, 303] on input "text" at bounding box center [160, 308] width 98 height 31
type input "4"
type input "0.154"
type input "9,600"
type input "4"
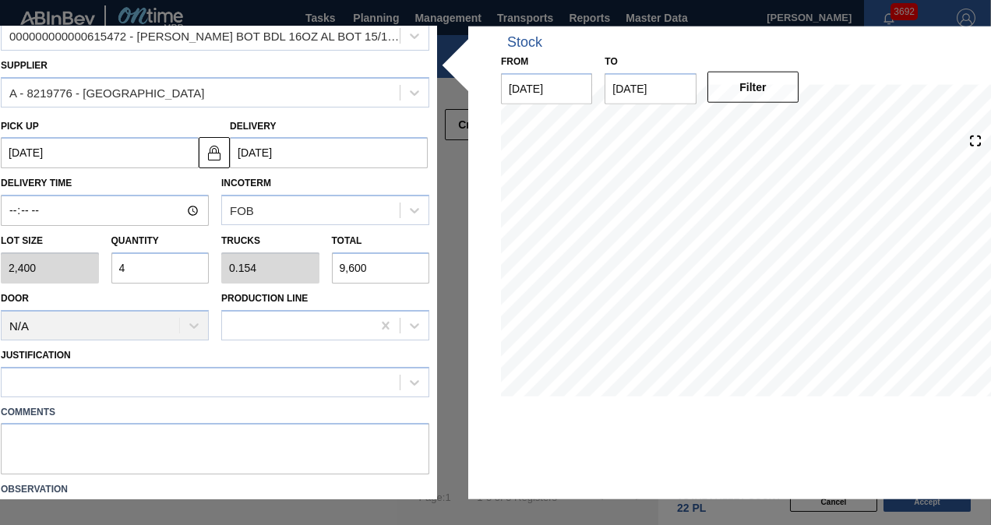
scroll to position [139, 0]
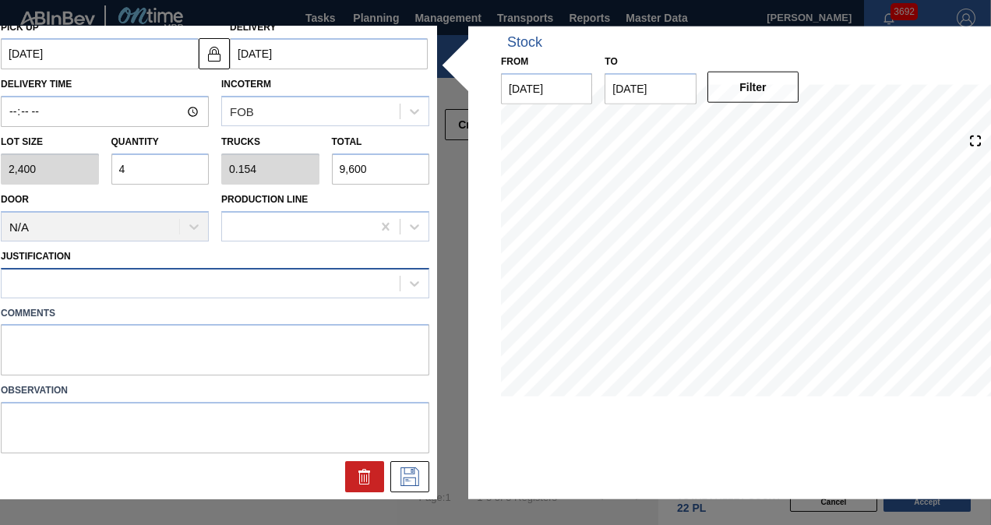
click at [170, 282] on div at bounding box center [201, 283] width 398 height 23
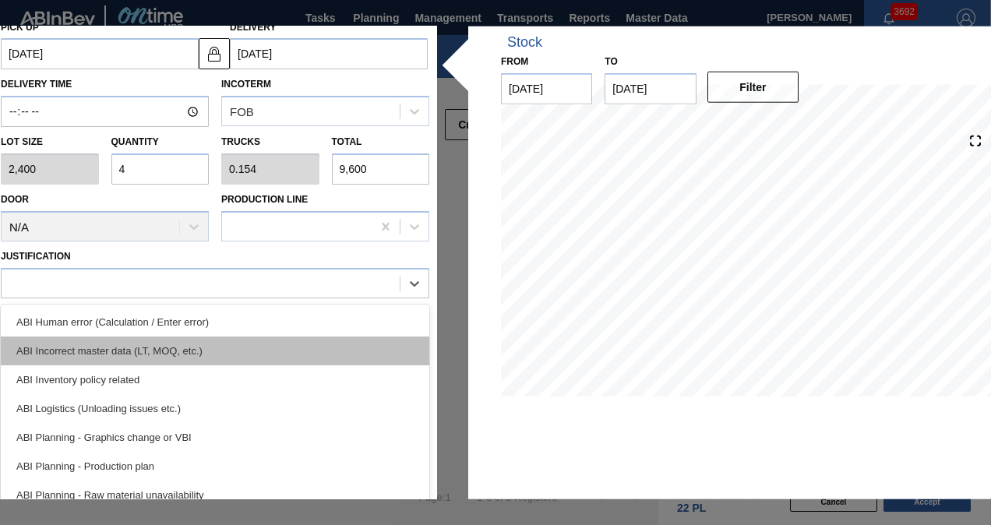
scroll to position [156, 0]
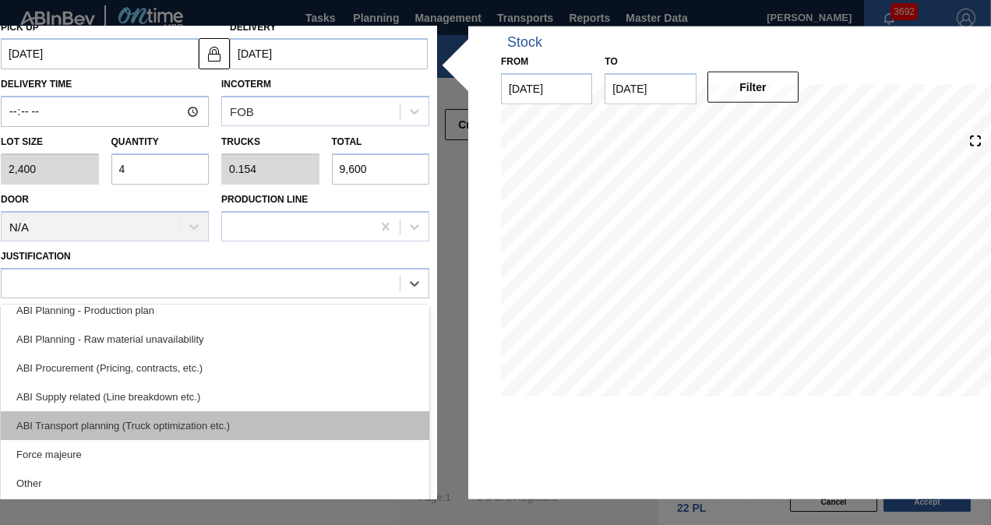
click at [198, 419] on div "ABI Transport planning (Truck optimization etc.)" at bounding box center [215, 425] width 428 height 29
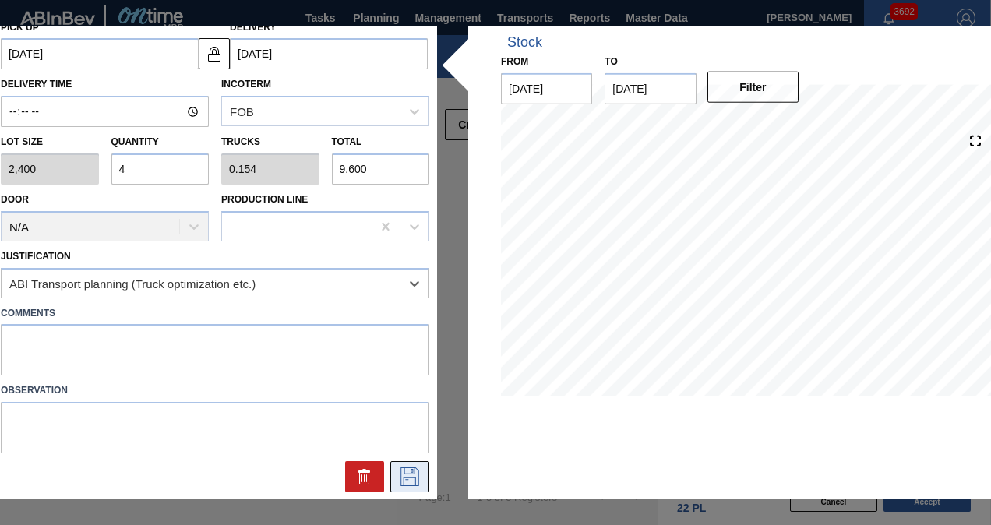
click at [408, 469] on icon at bounding box center [409, 476] width 25 height 19
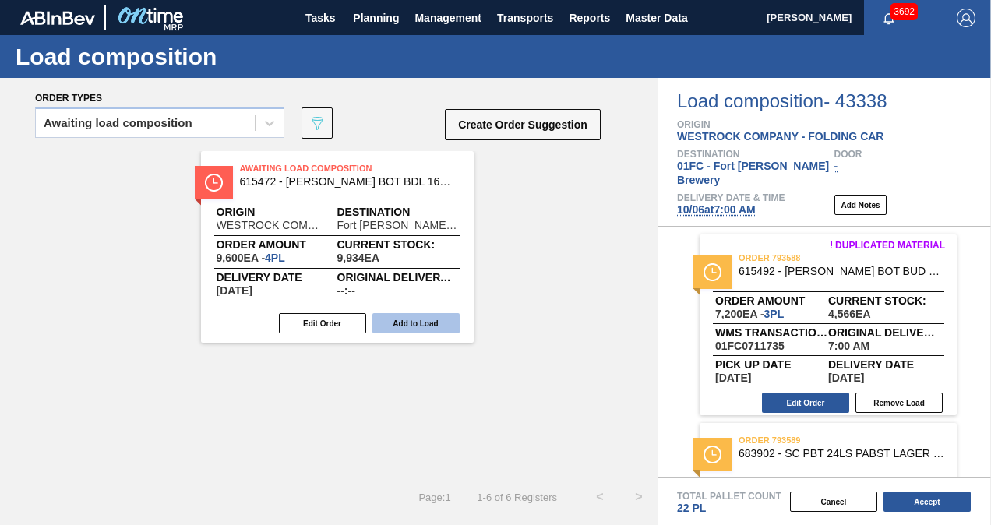
click at [406, 324] on button "Add to Load" at bounding box center [415, 323] width 87 height 20
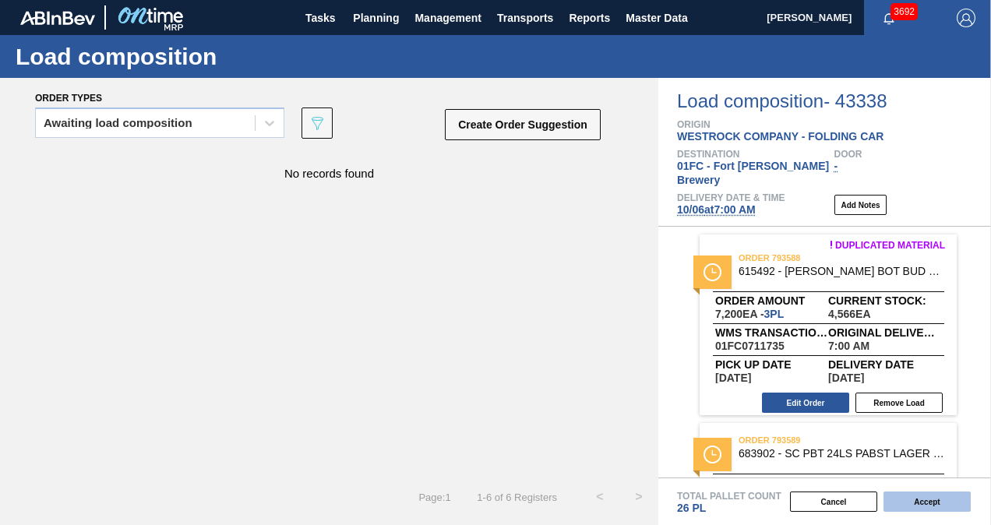
click at [925, 504] on button "Accept" at bounding box center [926, 502] width 87 height 20
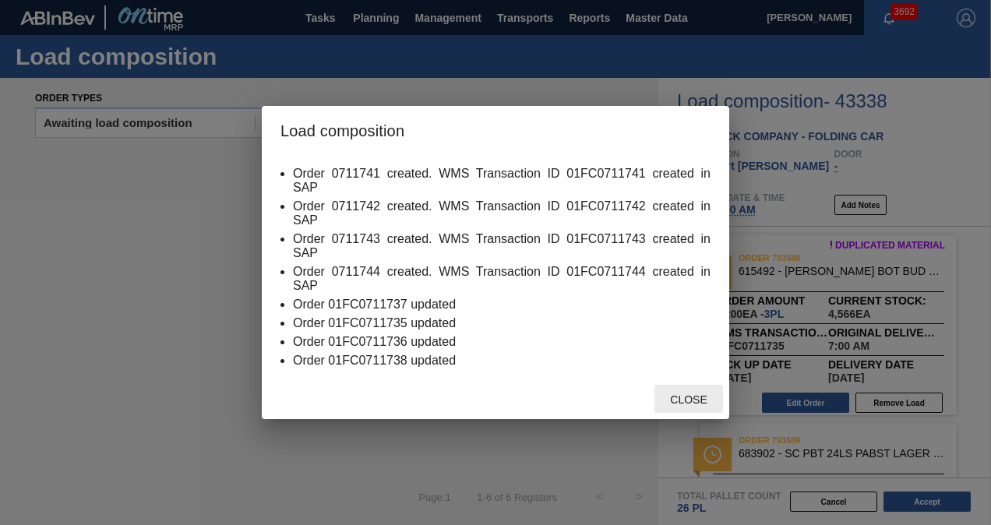
click at [698, 385] on div "Close" at bounding box center [688, 399] width 69 height 29
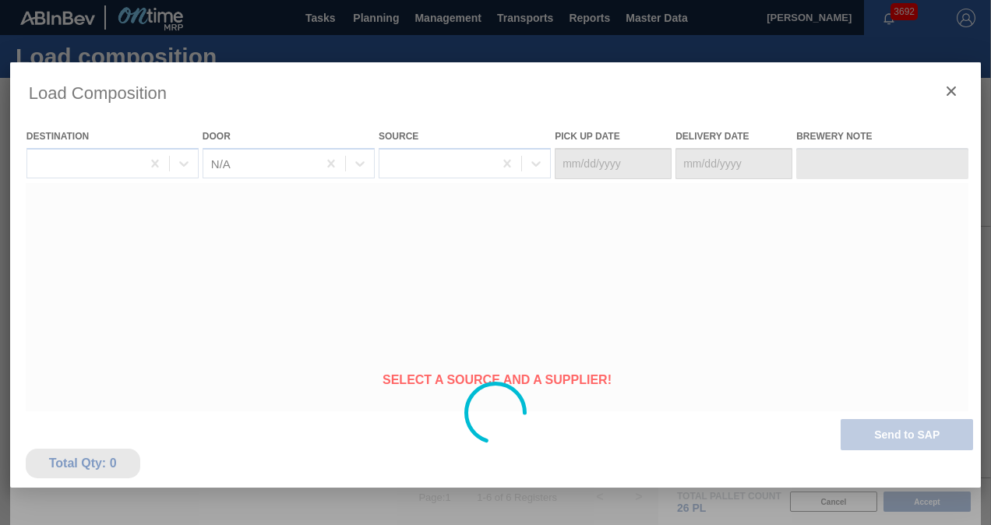
type Date "[DATE]"
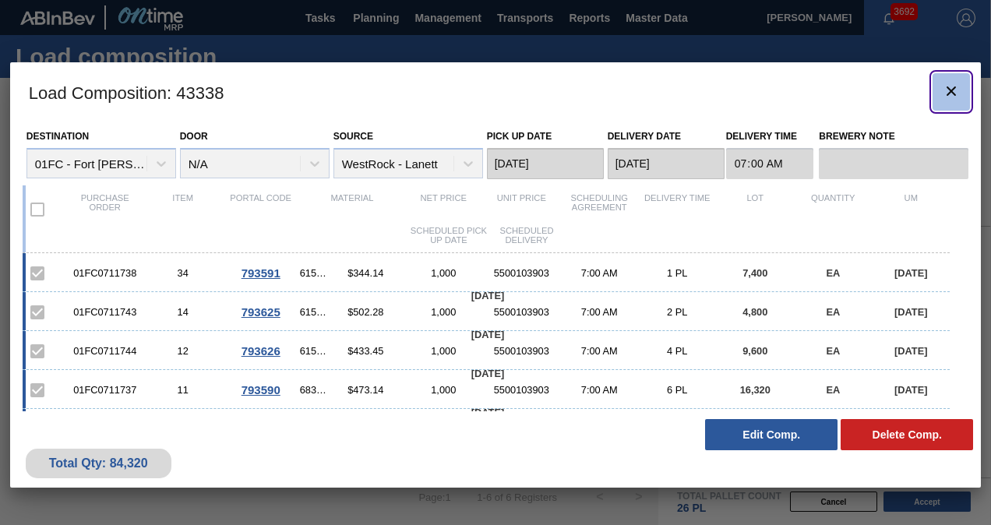
click at [947, 86] on icon "botão de ícone" at bounding box center [951, 91] width 19 height 19
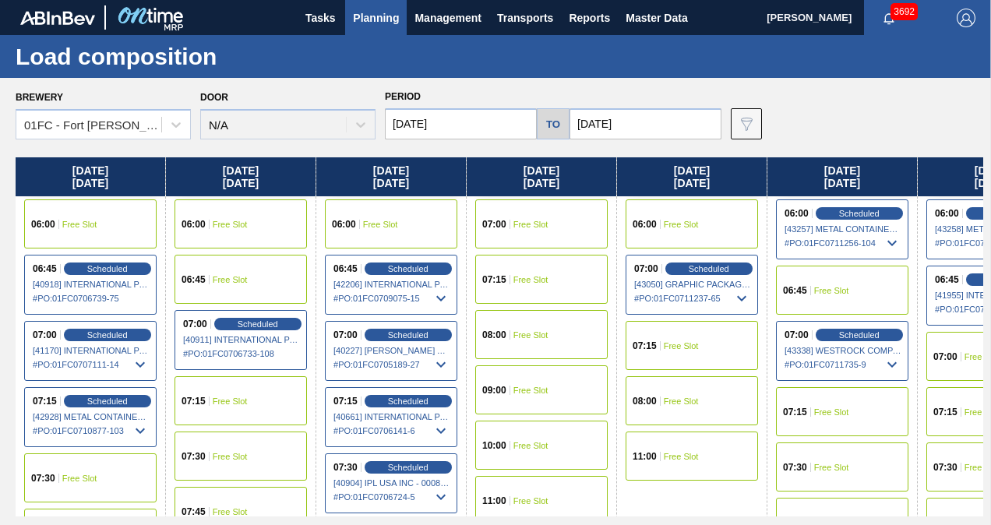
click at [484, 125] on input "[DATE]" at bounding box center [461, 123] width 152 height 31
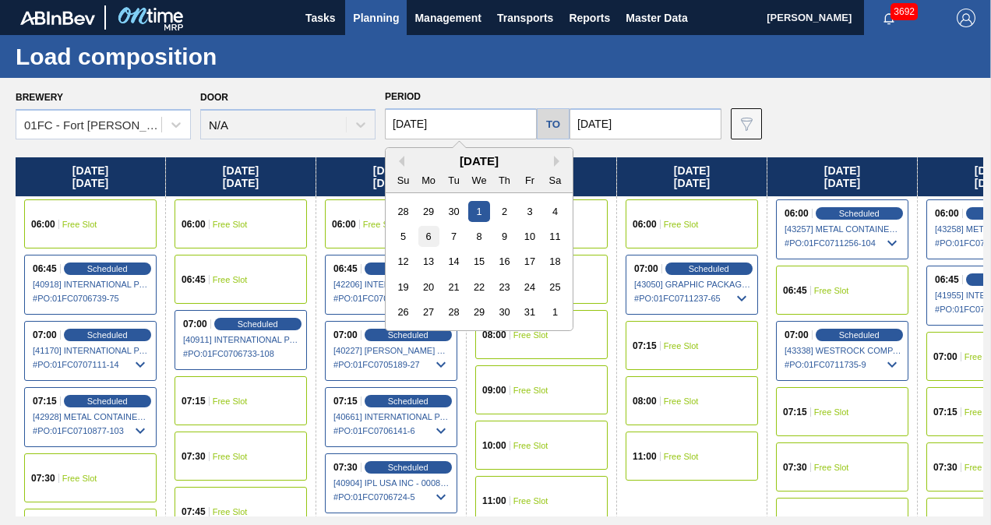
click at [427, 239] on div "6" at bounding box center [428, 236] width 21 height 21
type input "[DATE]"
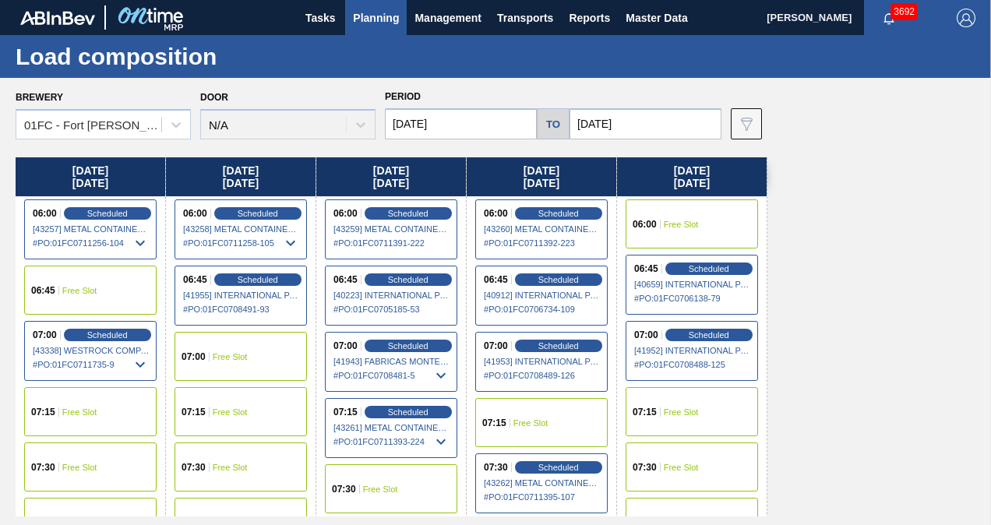
click at [653, 127] on input "[DATE]" at bounding box center [645, 123] width 152 height 31
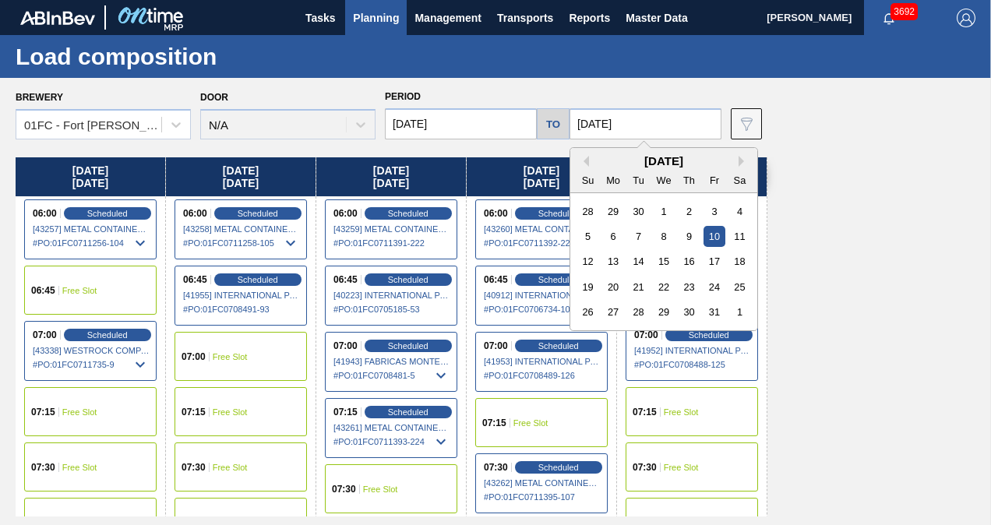
click at [712, 230] on div "10" at bounding box center [713, 236] width 21 height 21
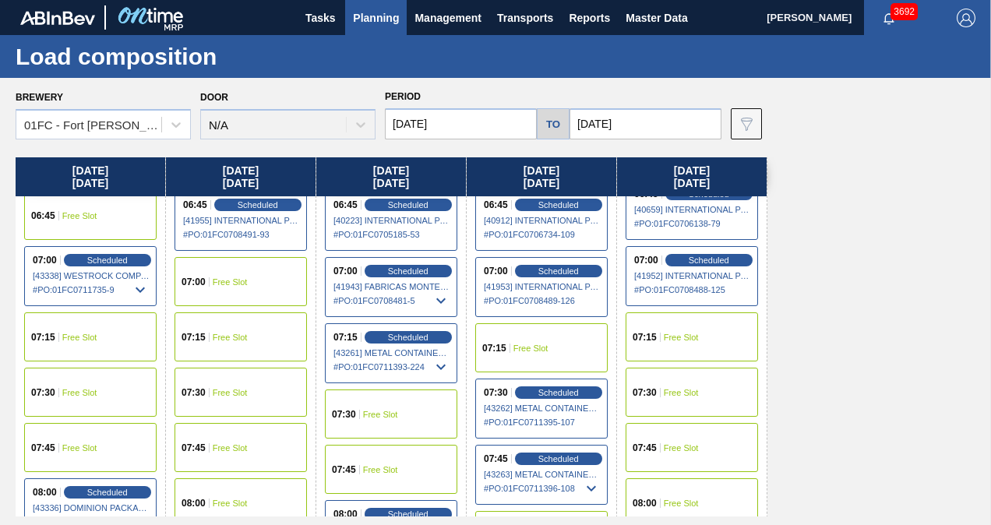
scroll to position [156, 0]
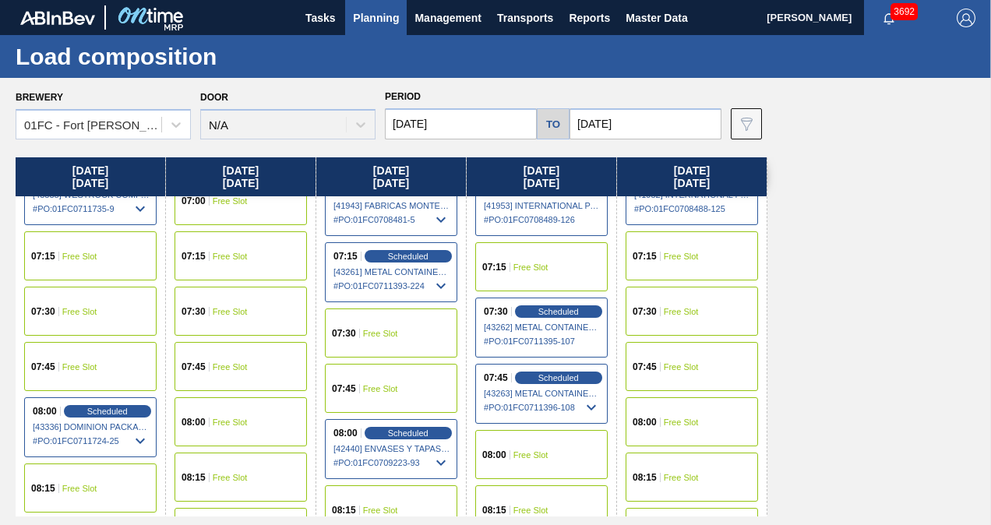
click at [247, 418] on div "08:00 Free Slot" at bounding box center [241, 421] width 132 height 49
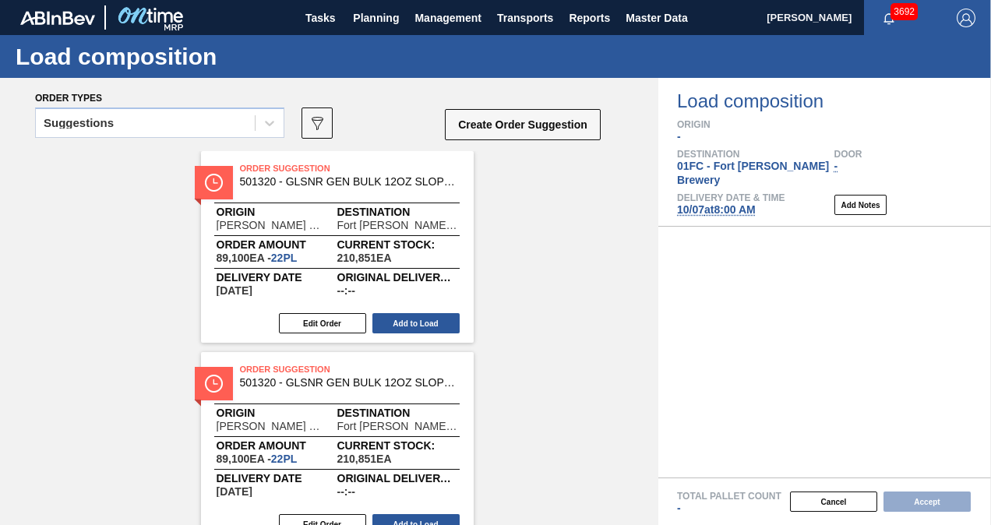
drag, startPoint x: 136, startPoint y: 128, endPoint x: 130, endPoint y: 143, distance: 16.8
click at [136, 127] on div "Suggestions" at bounding box center [145, 123] width 219 height 23
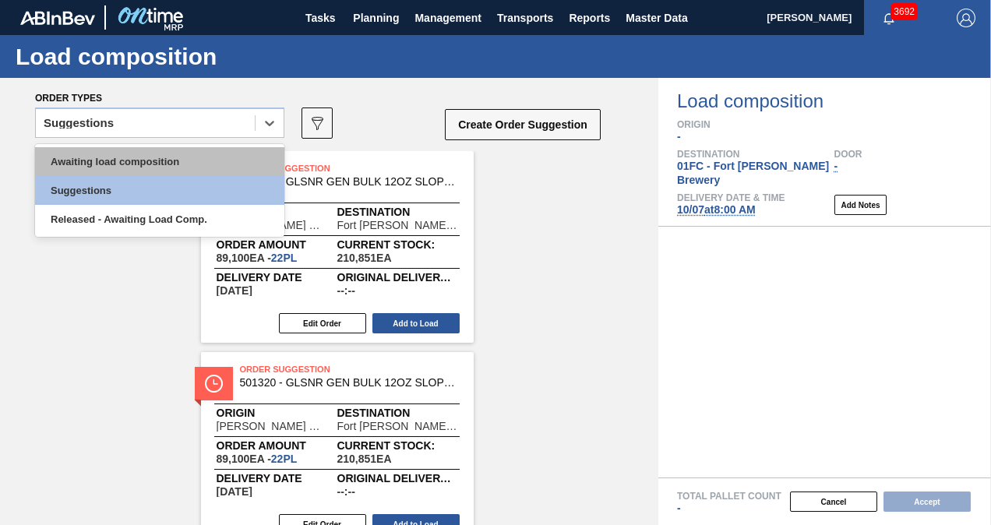
click at [123, 168] on div "Awaiting load composition" at bounding box center [159, 161] width 249 height 29
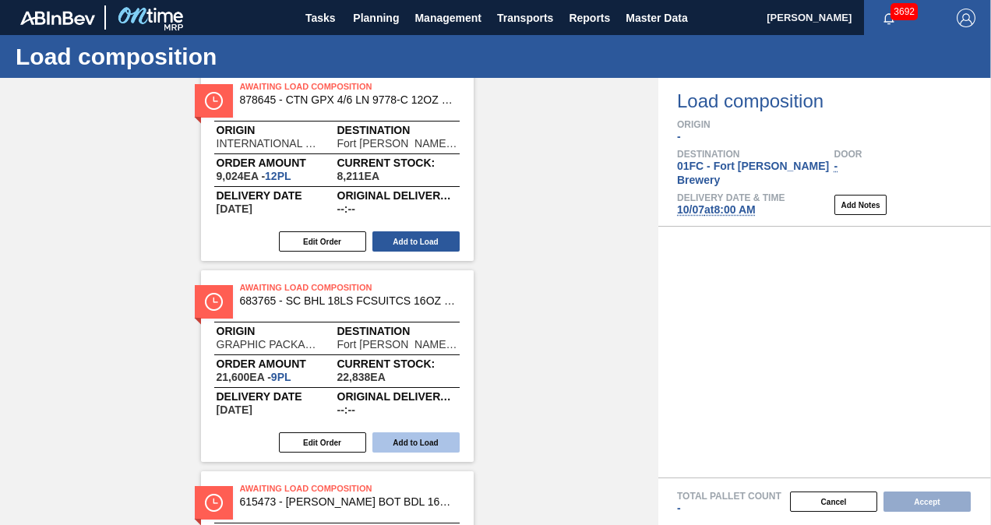
click at [394, 446] on button "Add to Load" at bounding box center [415, 442] width 87 height 20
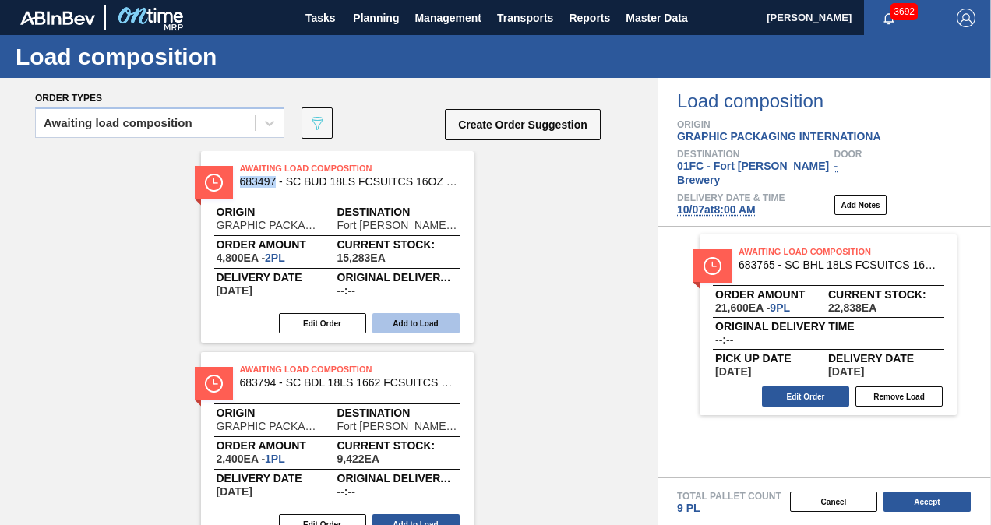
click at [394, 319] on button "Add to Load" at bounding box center [415, 323] width 87 height 20
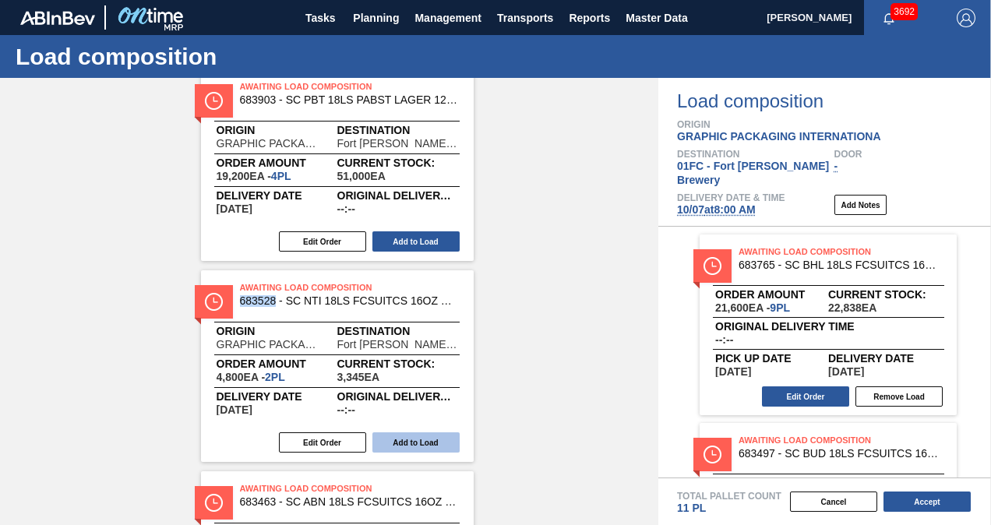
click at [422, 440] on button "Add to Load" at bounding box center [415, 442] width 87 height 20
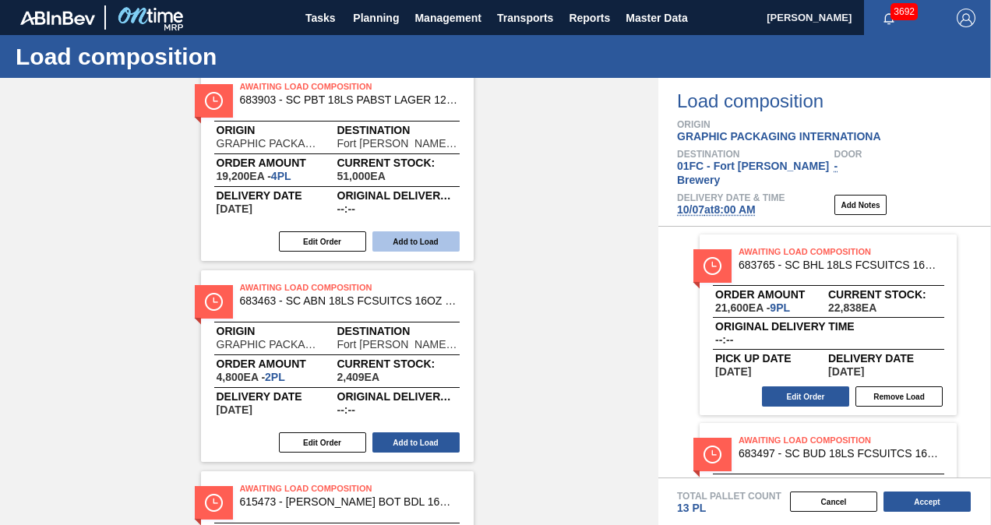
click at [397, 236] on button "Add to Load" at bounding box center [415, 241] width 87 height 20
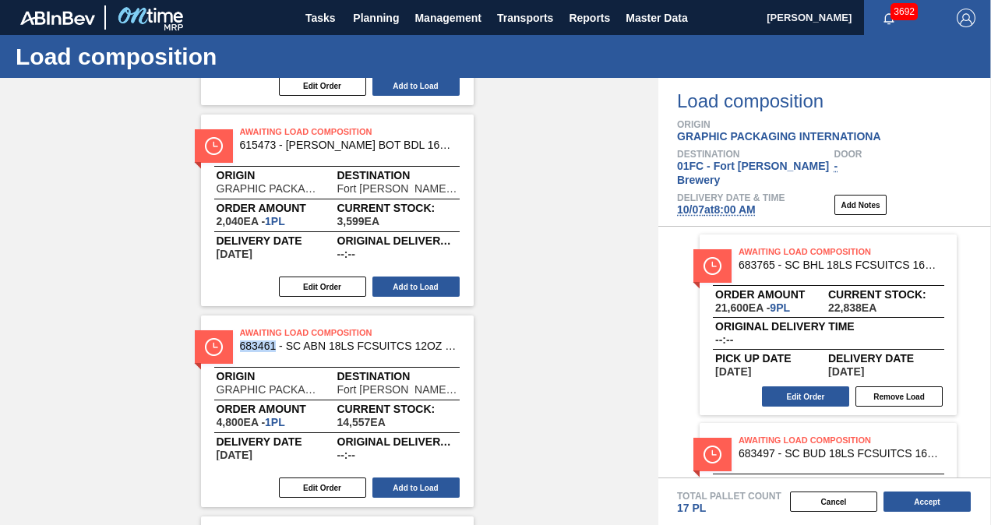
scroll to position [594, 0]
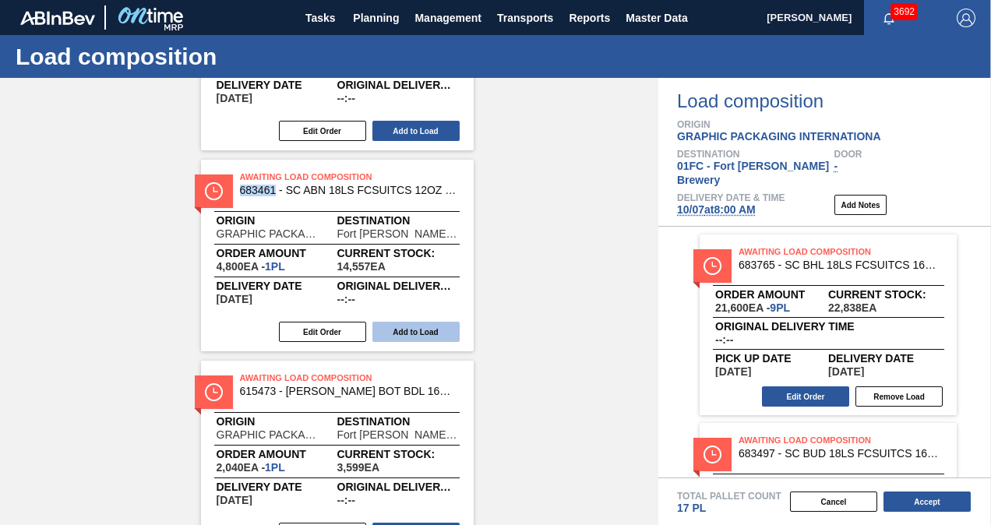
click at [411, 339] on button "Add to Load" at bounding box center [415, 332] width 87 height 20
click at [555, 224] on div "Awaiting Load Composition 683794 - SC BDL 18LS 1662 FCSUITCS 16OZ 0924 BEER Ori…" at bounding box center [329, 155] width 658 height 1197
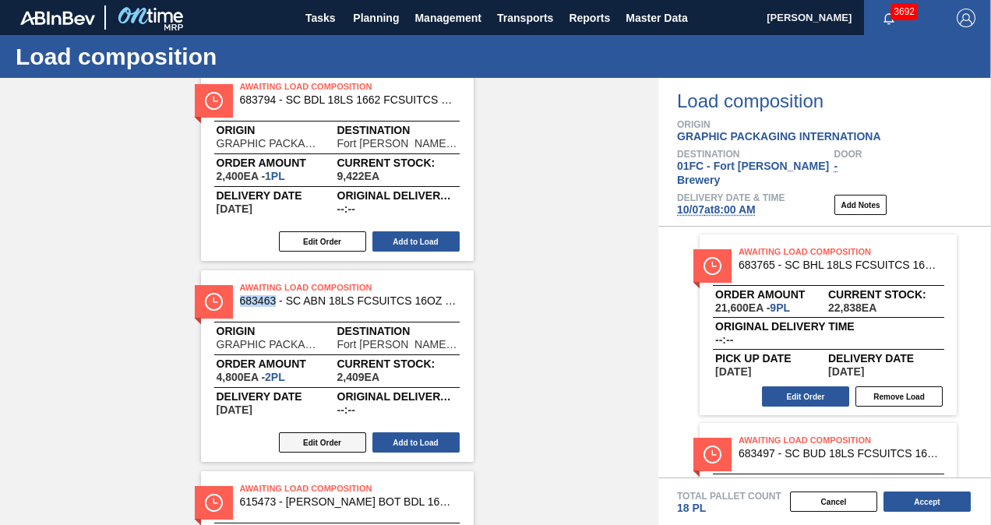
click at [318, 443] on button "Edit Order" at bounding box center [322, 442] width 87 height 20
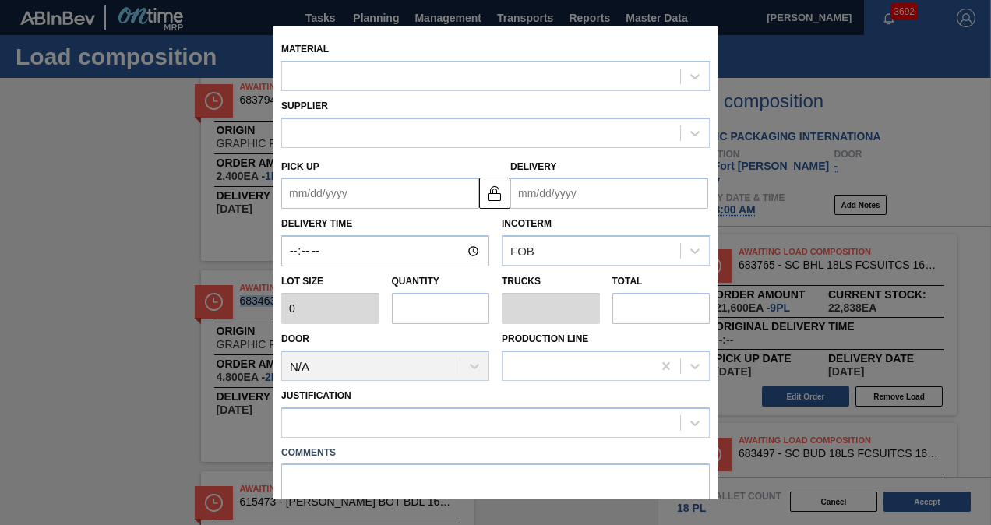
type input "2,400"
type input "2"
type input "0.083"
type input "4,800"
type up "[DATE]"
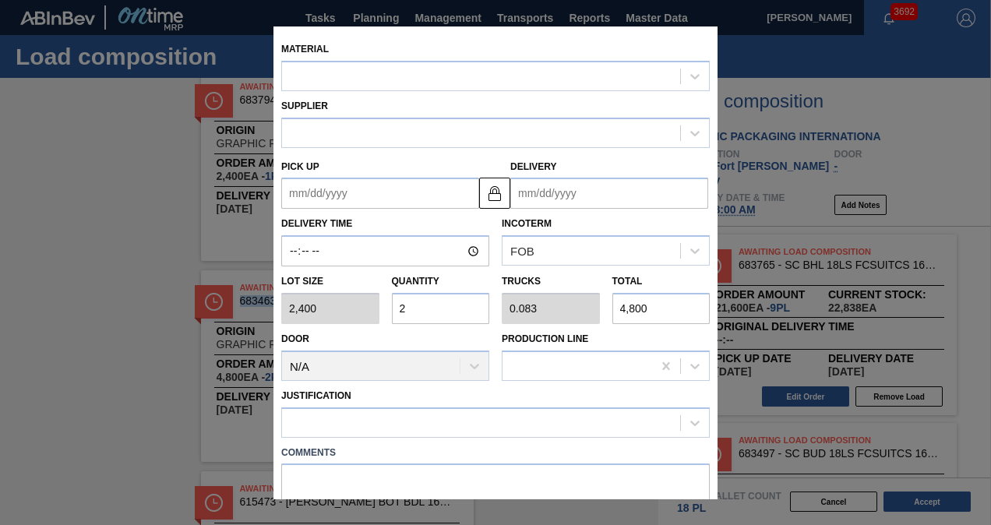
type input "[DATE]"
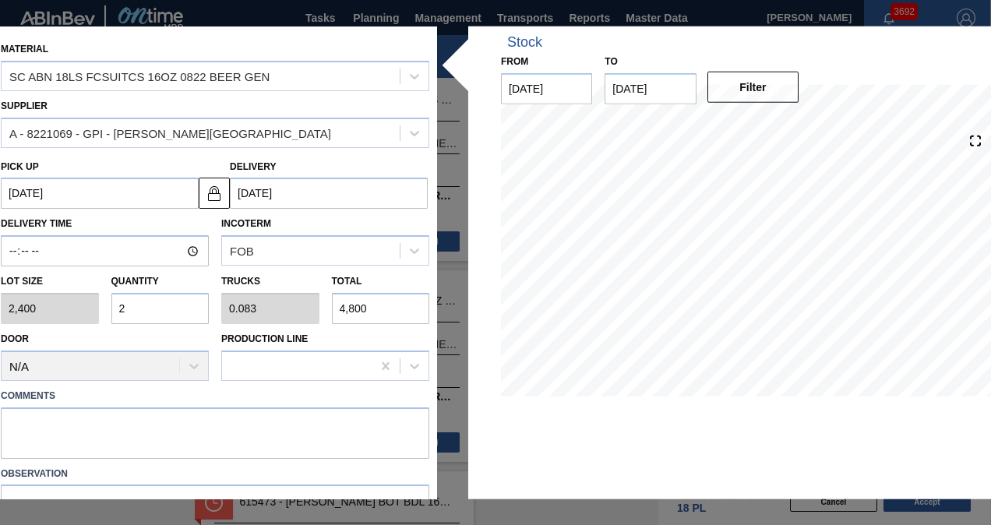
click at [145, 308] on input "2" at bounding box center [160, 308] width 98 height 31
type input "0"
type input "3"
type input "0.125"
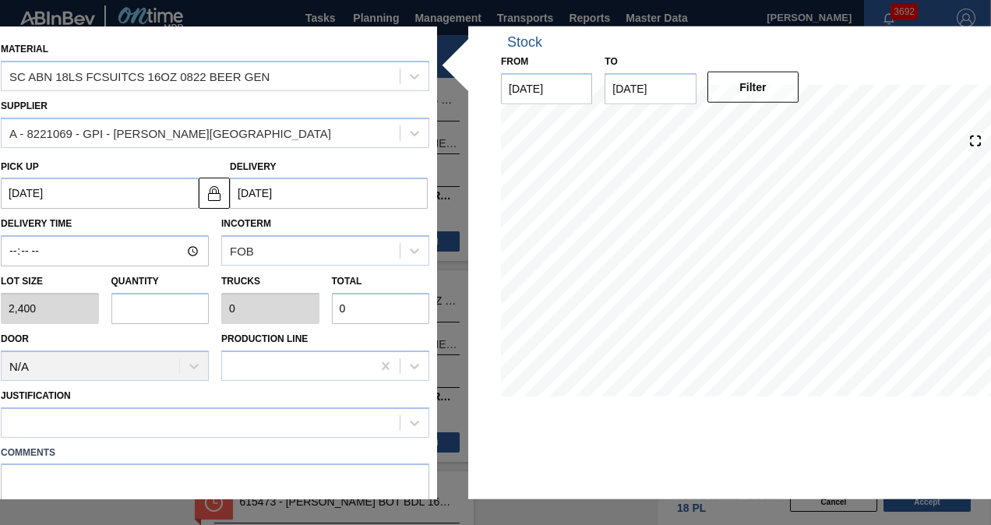
type input "7,200"
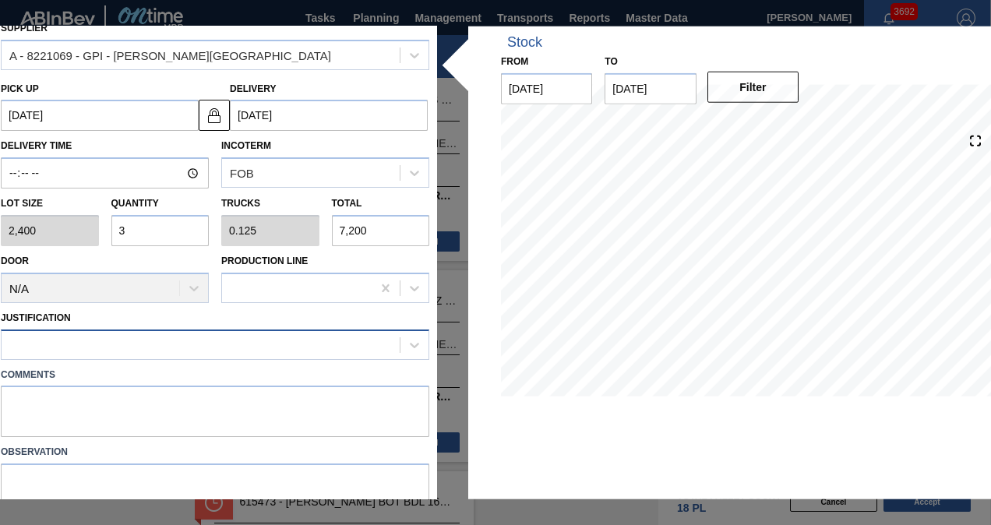
type input "3"
click at [148, 350] on div at bounding box center [201, 344] width 398 height 23
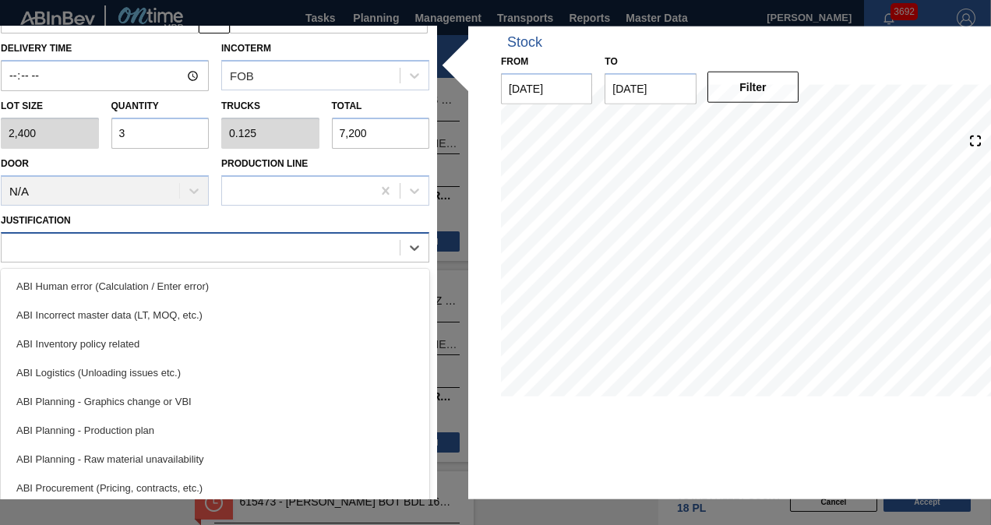
scroll to position [177, 0]
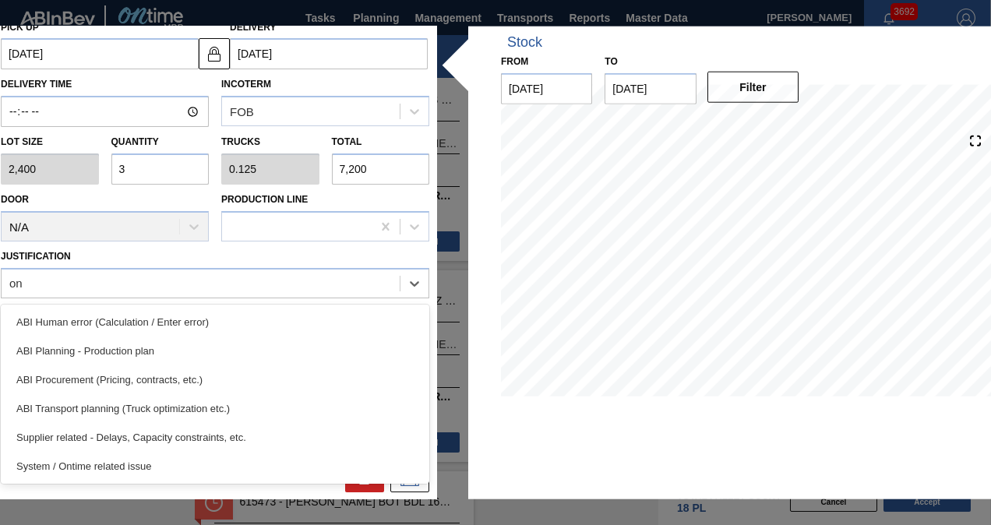
type input "o"
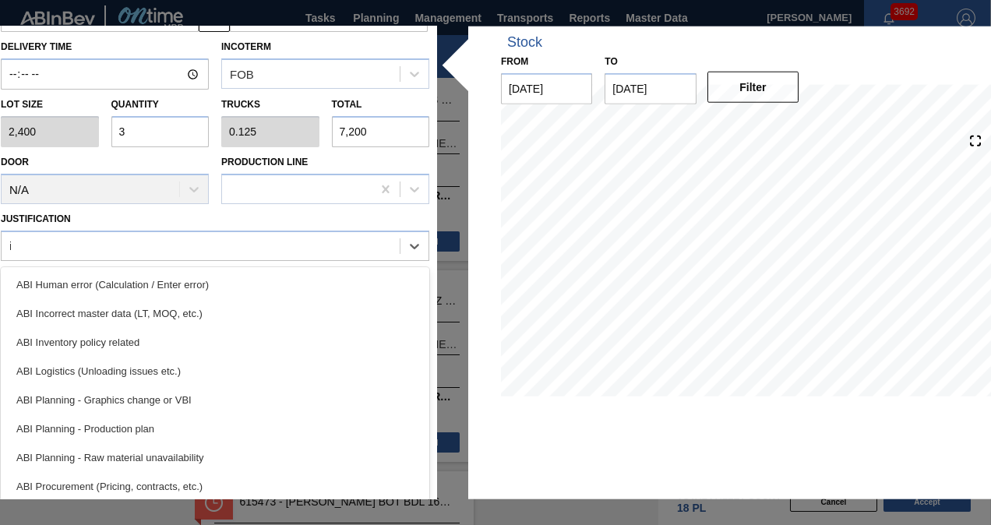
type input "inv"
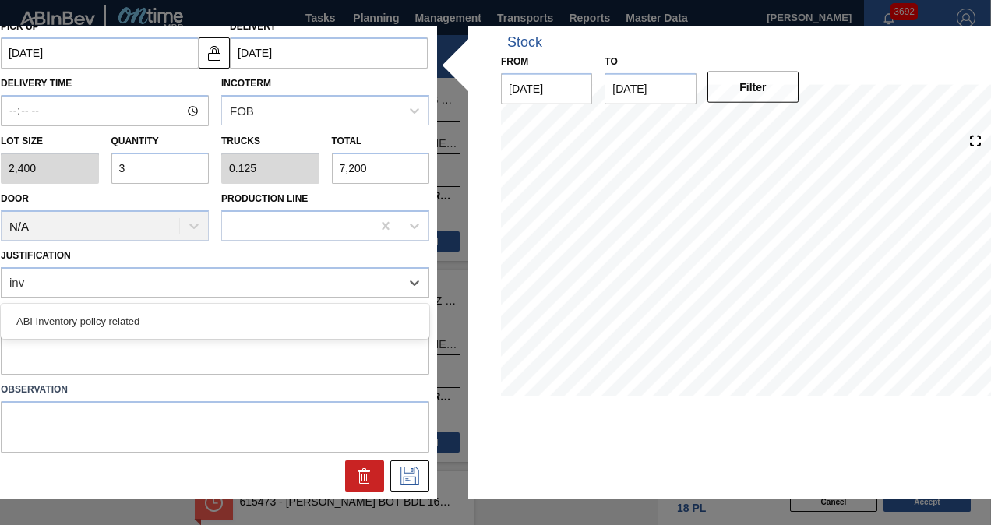
scroll to position [139, 0]
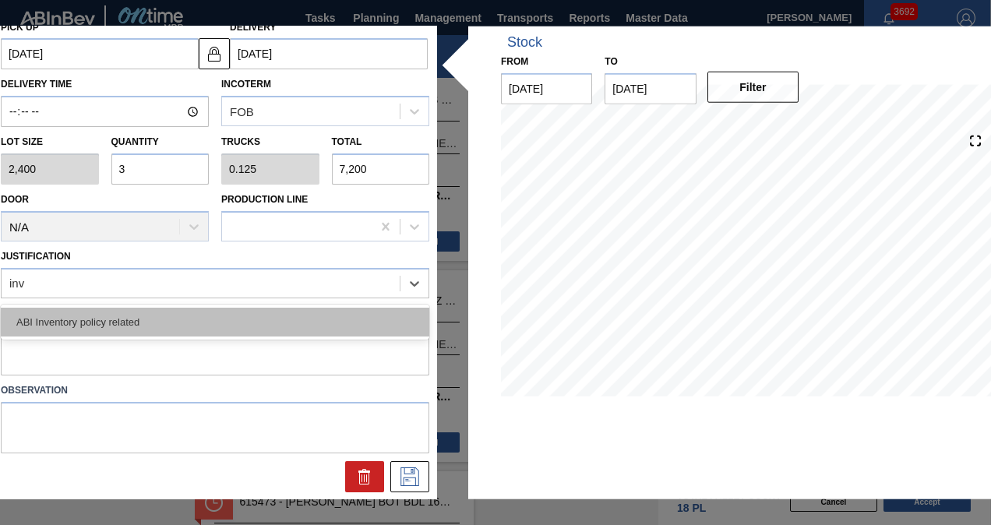
click at [160, 323] on div "ABI Inventory policy related" at bounding box center [215, 321] width 428 height 29
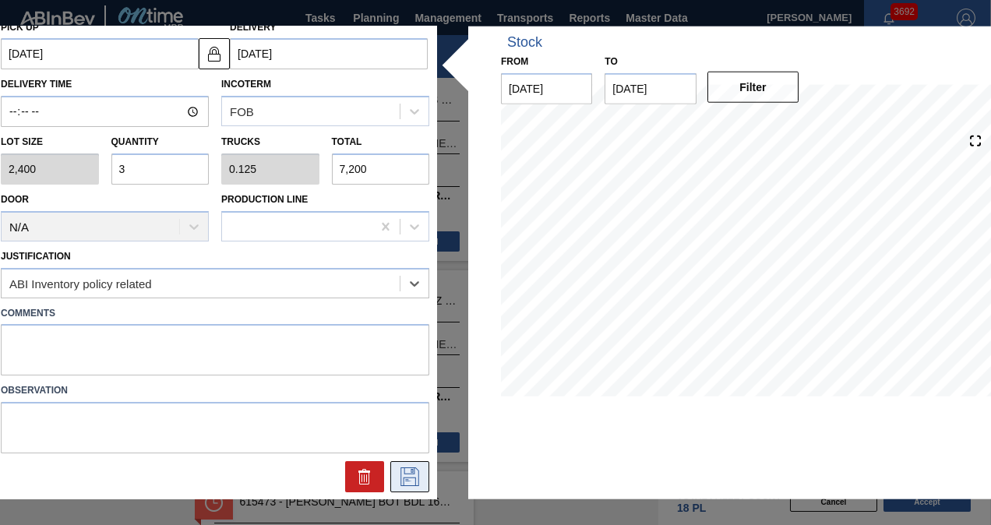
click at [410, 476] on icon at bounding box center [409, 476] width 19 height 19
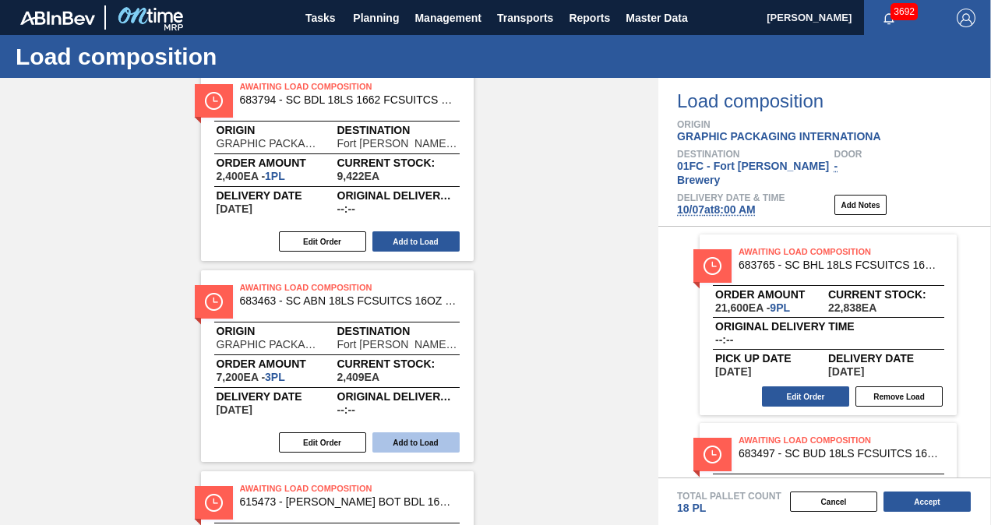
click at [400, 435] on button "Add to Load" at bounding box center [415, 442] width 87 height 20
click at [432, 237] on button "Add to Load" at bounding box center [415, 241] width 87 height 20
click at [541, 237] on div "Awaiting Load Composition 615473 - [PERSON_NAME] BOT BDL 16OZ AL BOT 20/16 AB 0…" at bounding box center [329, 466] width 658 height 795
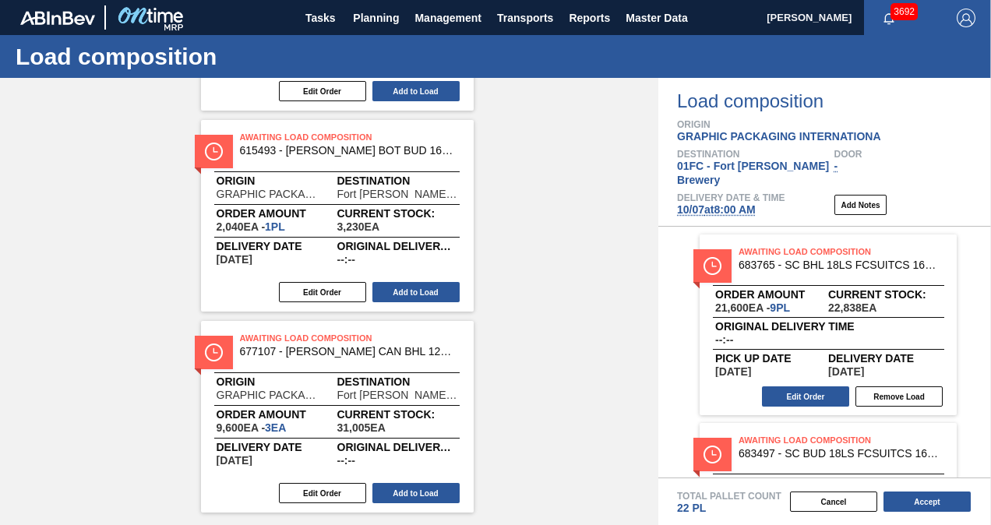
scroll to position [467, 0]
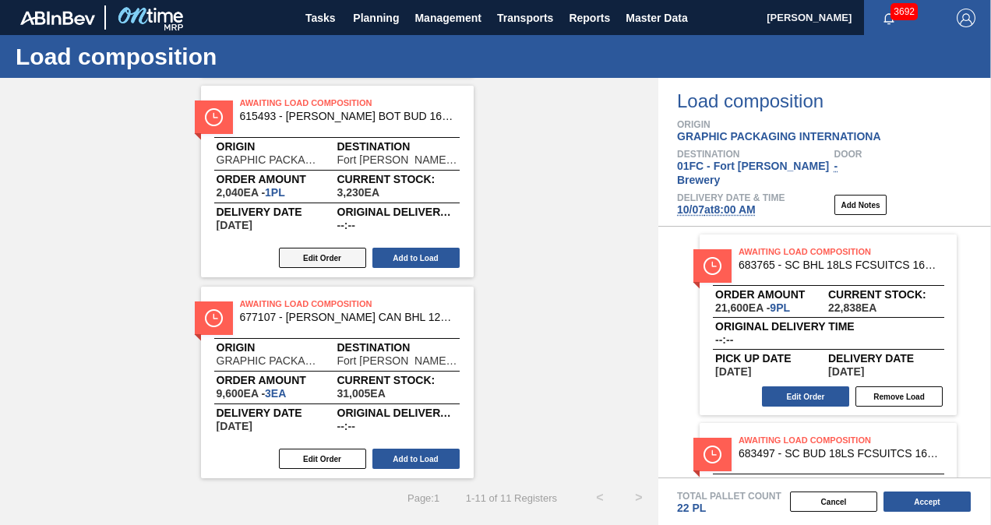
click at [309, 257] on button "Edit Order" at bounding box center [322, 258] width 87 height 20
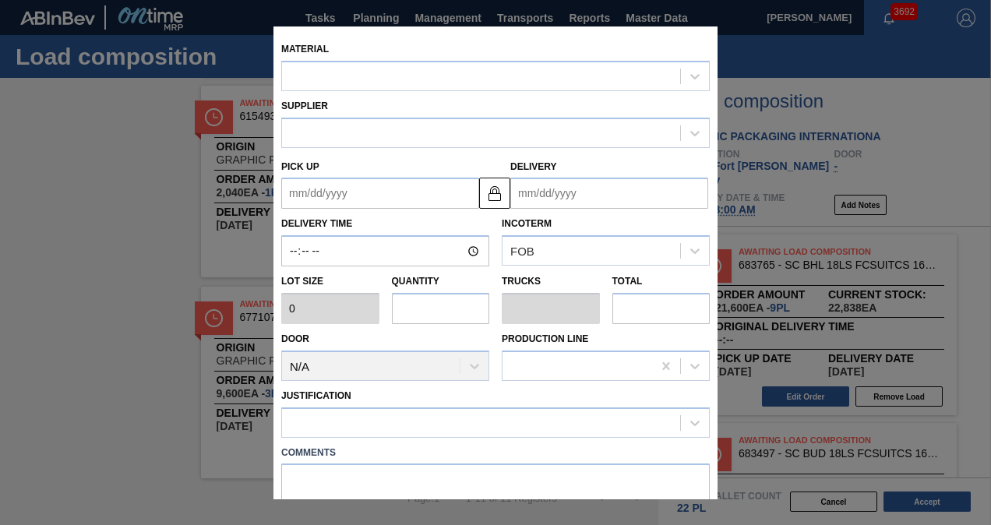
type input "2,040"
type input "1"
type input "0.038"
type input "2,040"
type up "[DATE]"
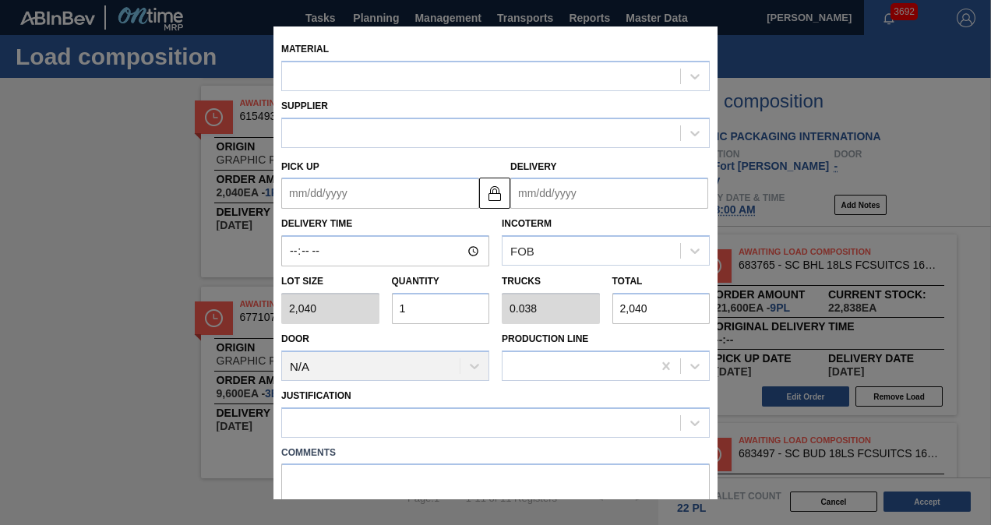
type input "[DATE]"
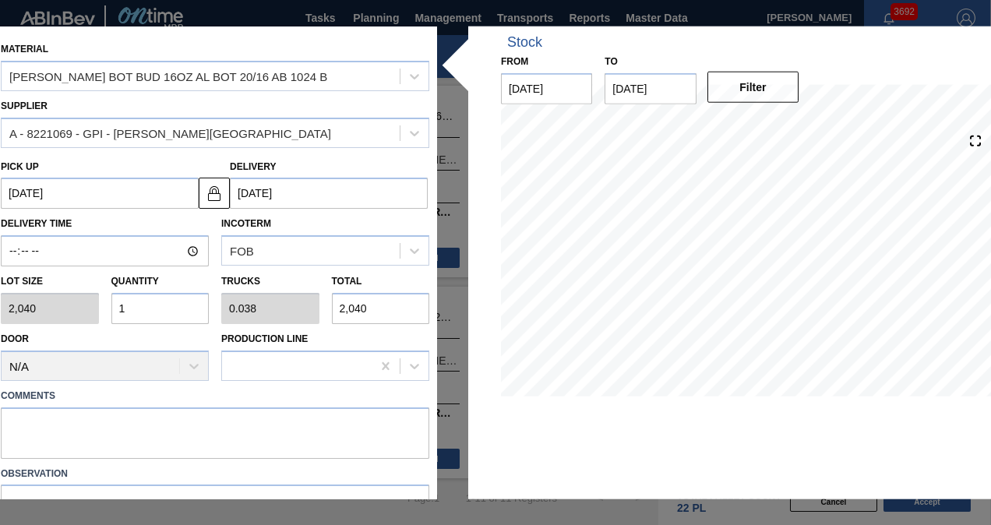
click at [154, 312] on input "1" at bounding box center [160, 308] width 98 height 31
type input "0"
type input "2"
type input "0.077"
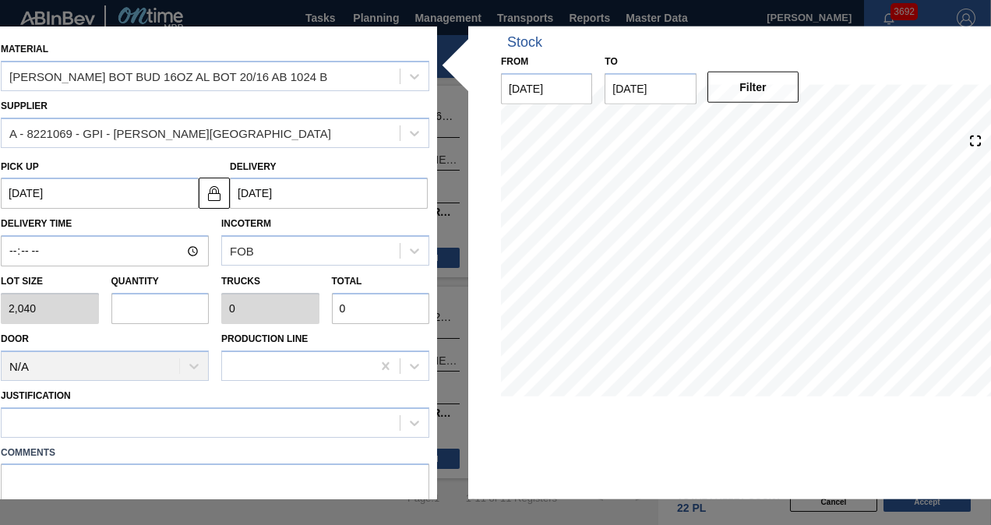
type input "4,080"
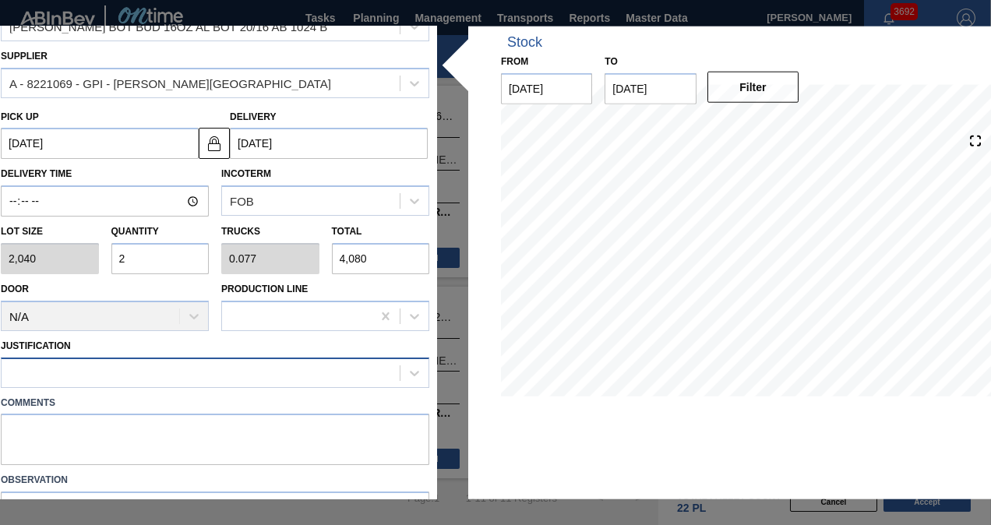
scroll to position [139, 0]
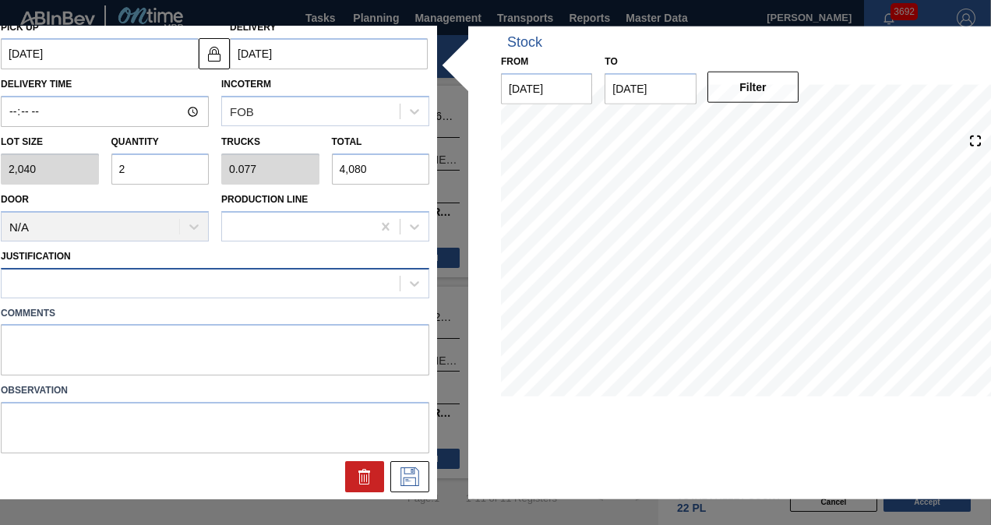
type input "2"
click at [141, 276] on div at bounding box center [201, 283] width 398 height 23
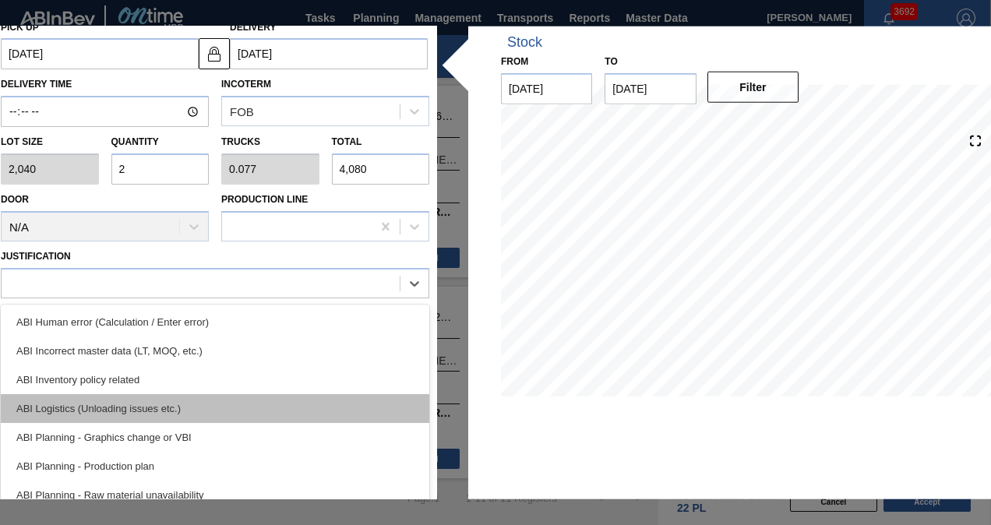
scroll to position [156, 0]
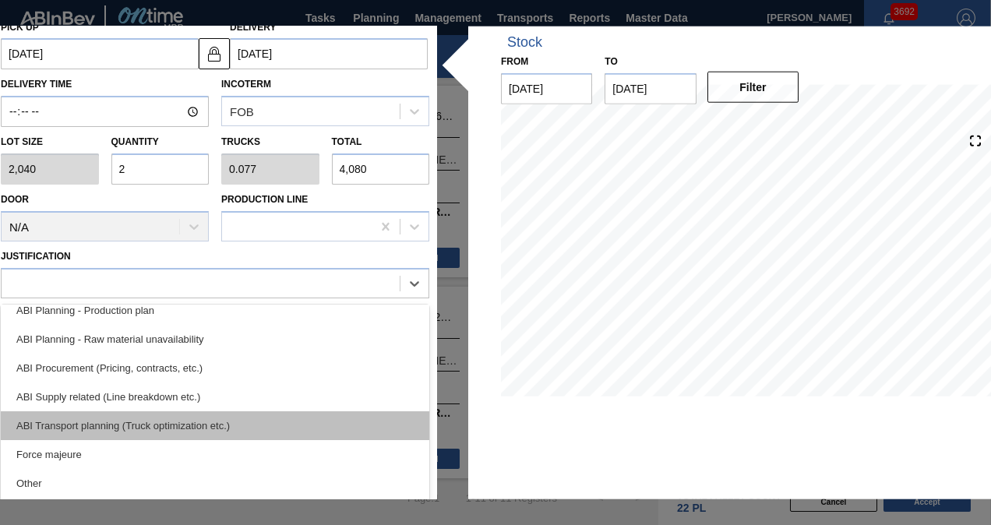
click at [213, 417] on div "ABI Transport planning (Truck optimization etc.)" at bounding box center [215, 425] width 428 height 29
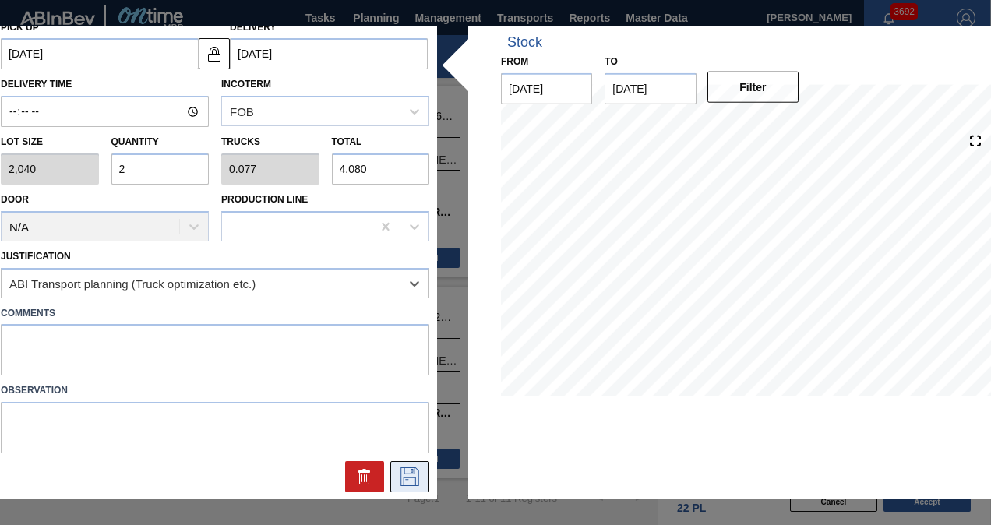
click at [411, 474] on icon at bounding box center [409, 476] width 25 height 19
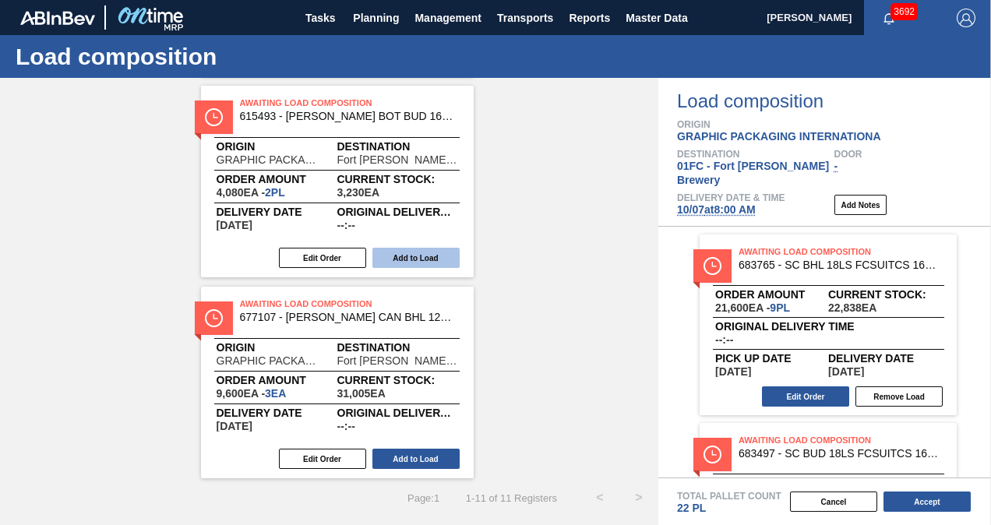
click at [444, 260] on button "Add to Load" at bounding box center [415, 258] width 87 height 20
click at [544, 245] on div "Awaiting Load Composition 615473 - [PERSON_NAME] BOT BDL 16OZ AL BOT 20/16 AB 0…" at bounding box center [329, 182] width 658 height 594
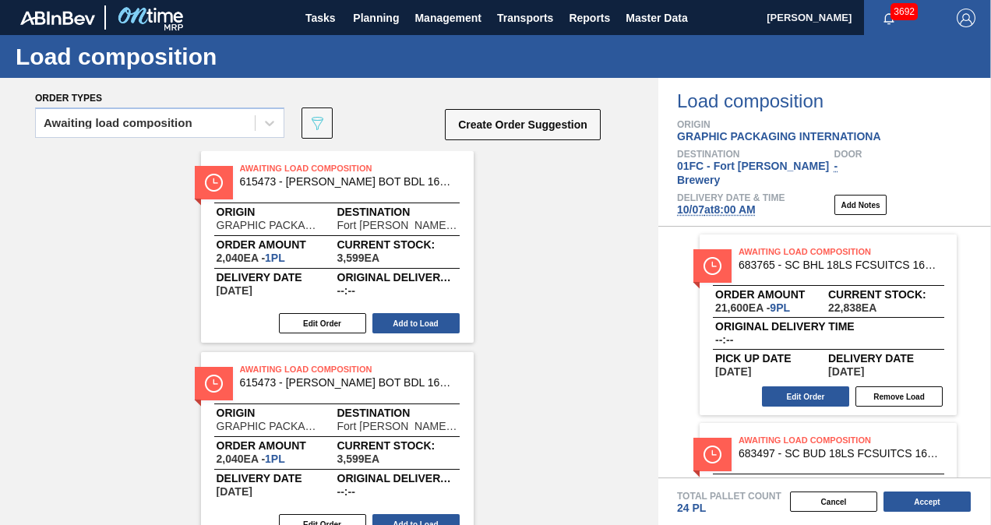
click at [433, 335] on div "Awaiting Load Composition 615473 - [PERSON_NAME] BOT BDL 16OZ AL BOT 20/16 AB 0…" at bounding box center [337, 247] width 273 height 192
click at [430, 324] on button "Add to Load" at bounding box center [415, 323] width 87 height 20
click at [429, 320] on button "Add to Load" at bounding box center [415, 323] width 87 height 20
